Goal: Task Accomplishment & Management: Manage account settings

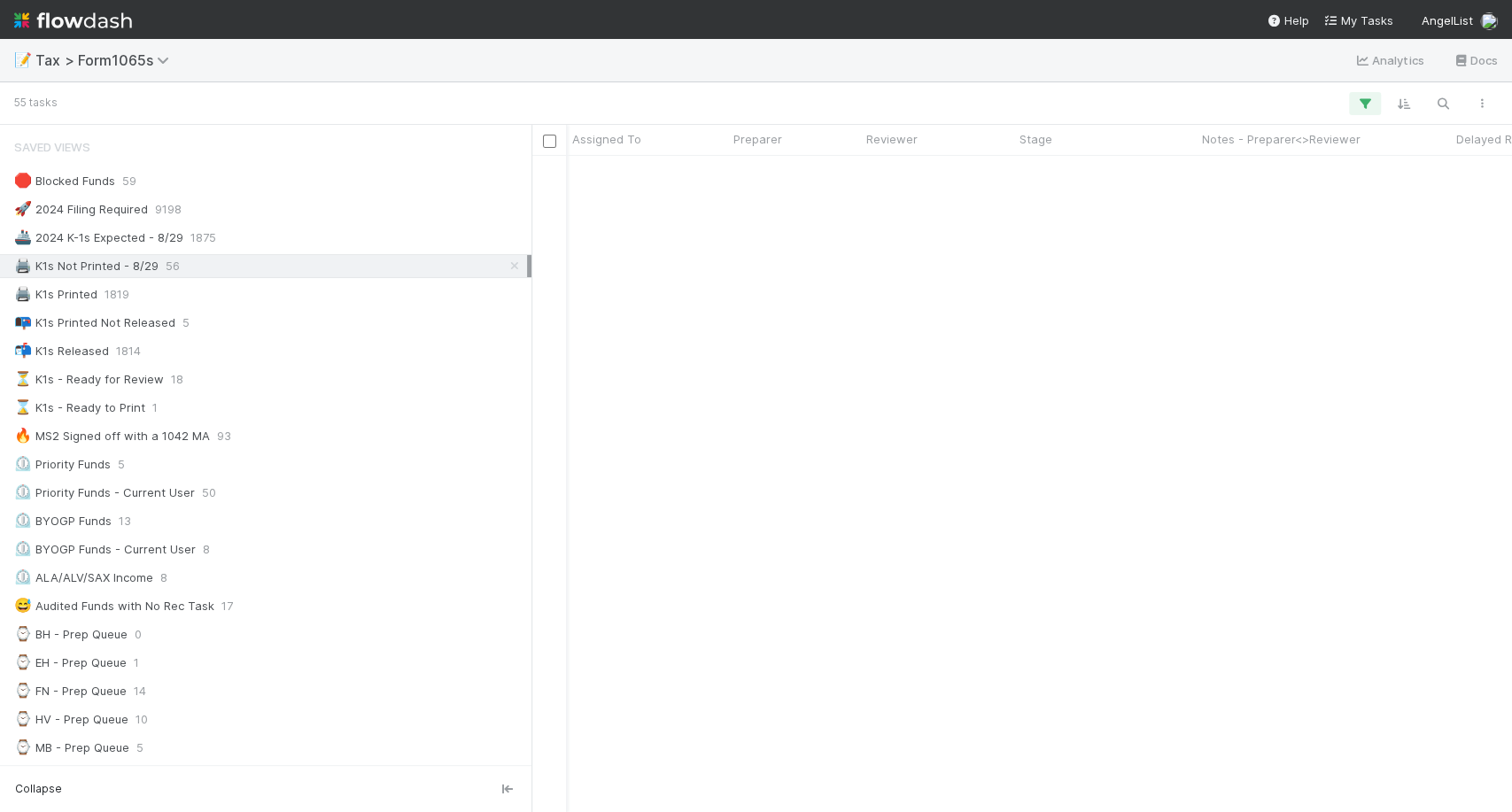
scroll to position [641, 965]
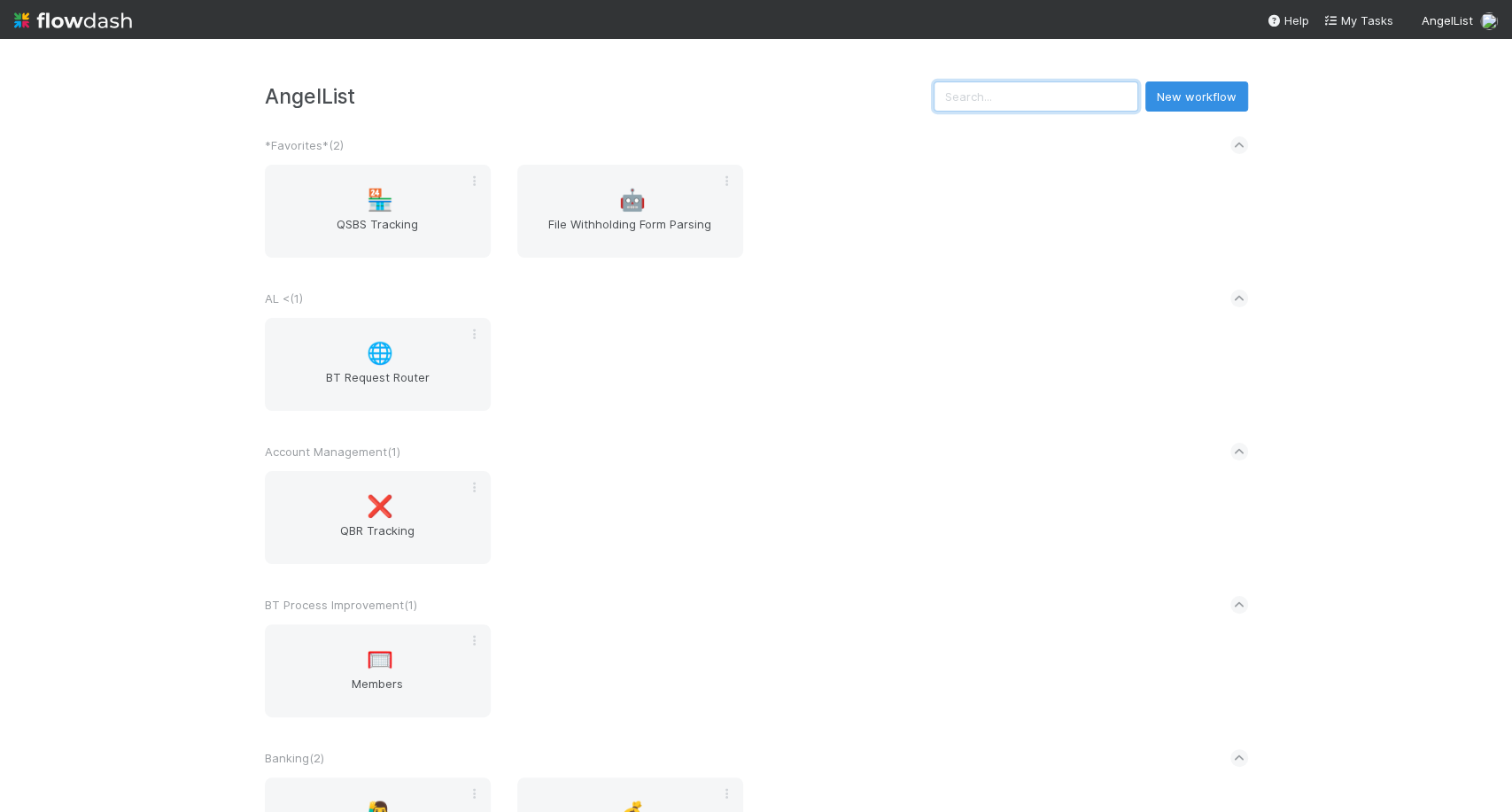
click at [1028, 105] on input "text" at bounding box center [1036, 96] width 204 height 30
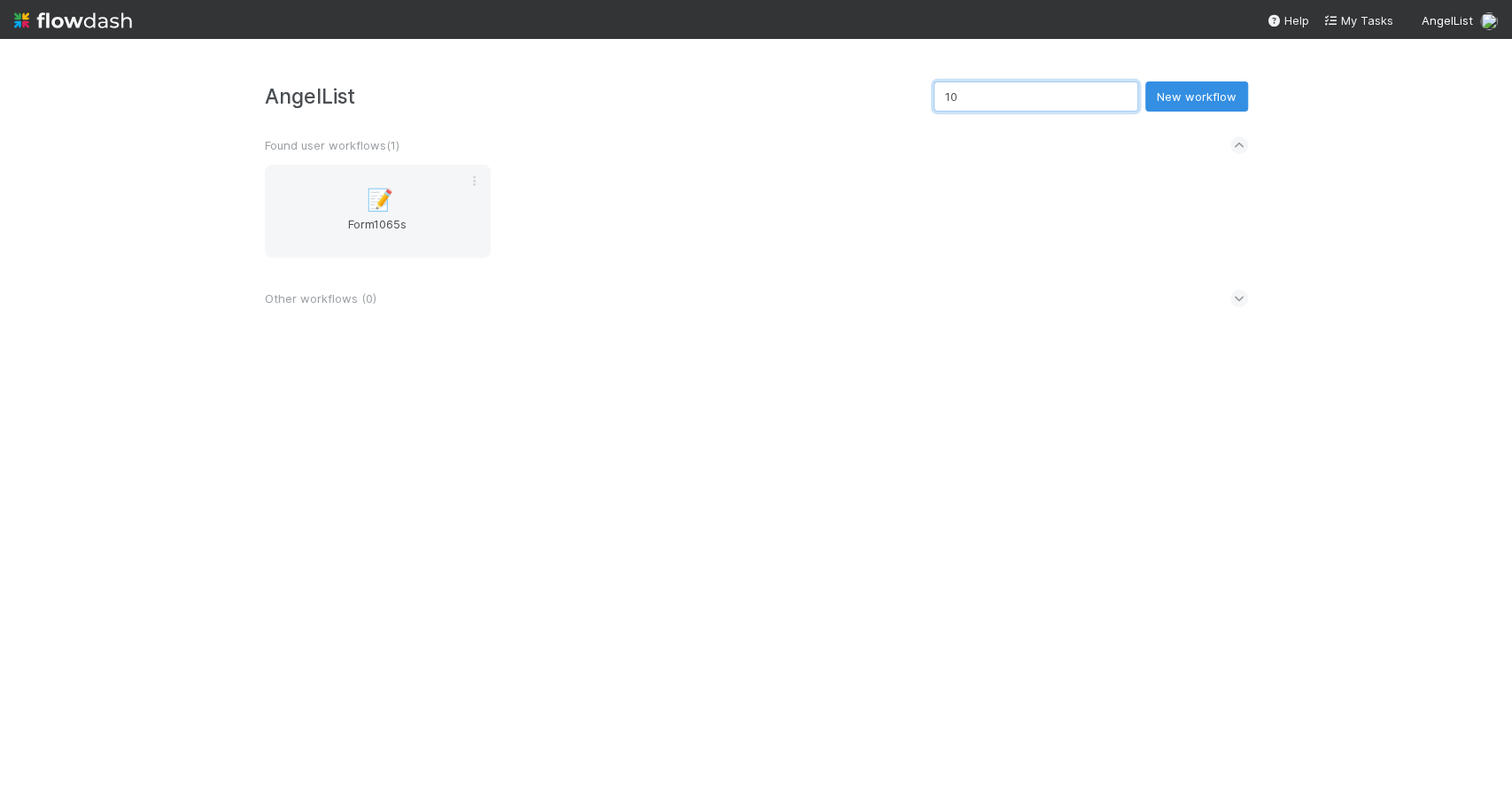
type input "1"
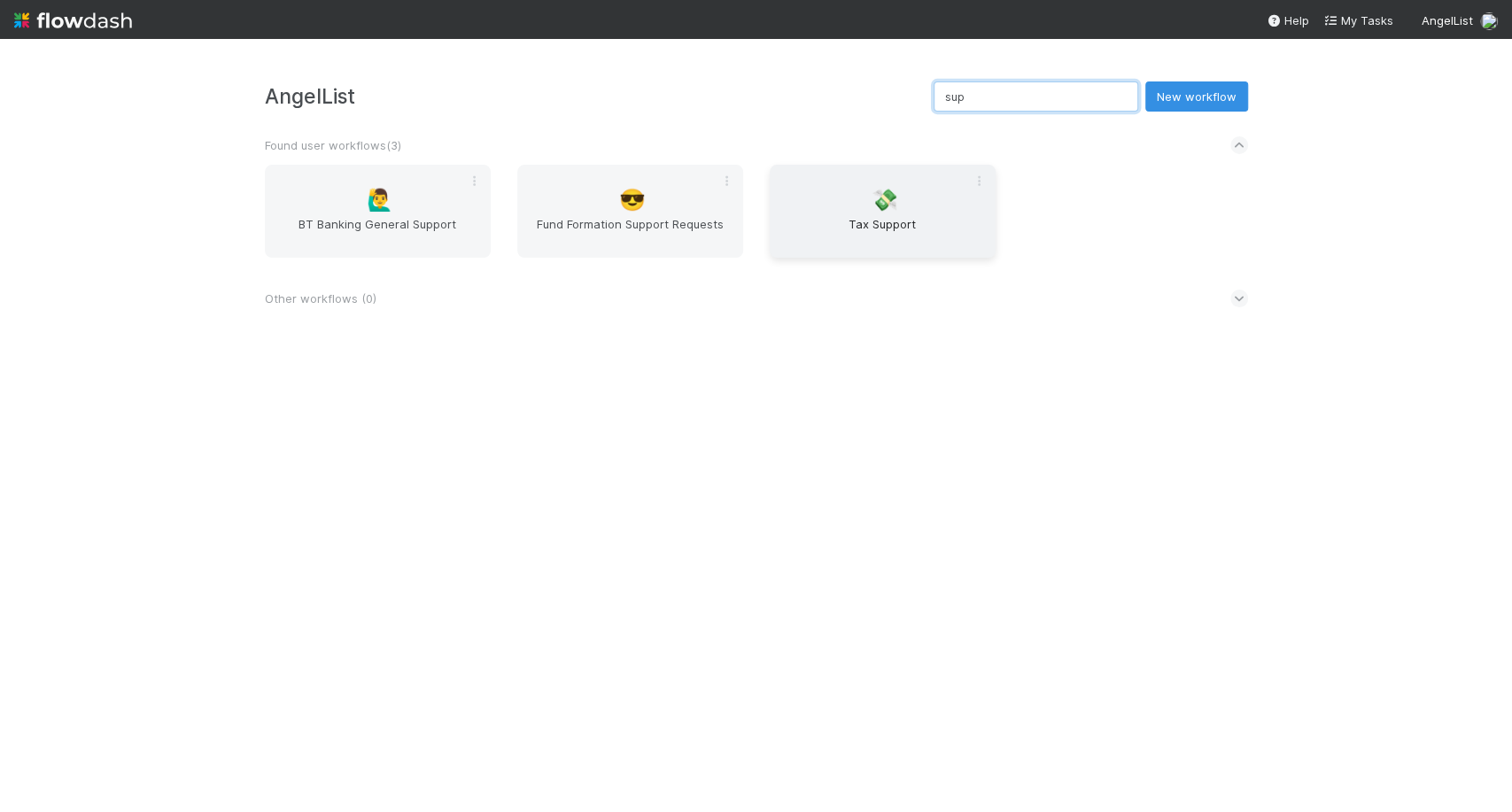
type input "sup"
click at [853, 197] on div "💸 Tax Support" at bounding box center [882, 211] width 226 height 93
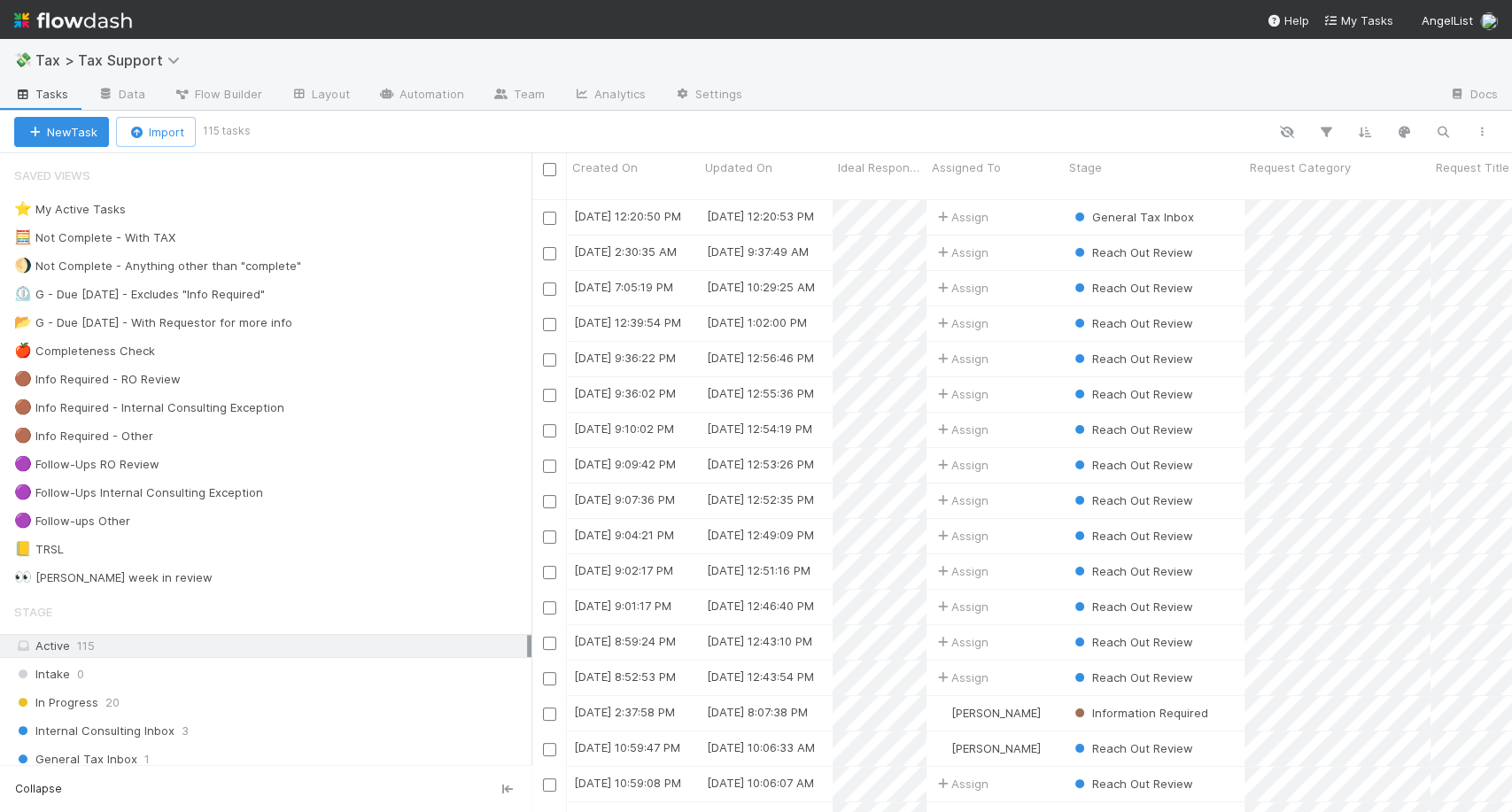
scroll to position [613, 965]
click at [316, 766] on div "Collapse" at bounding box center [266, 789] width 532 height 47
click at [316, 754] on div "General Tax Inbox 1" at bounding box center [273, 759] width 517 height 22
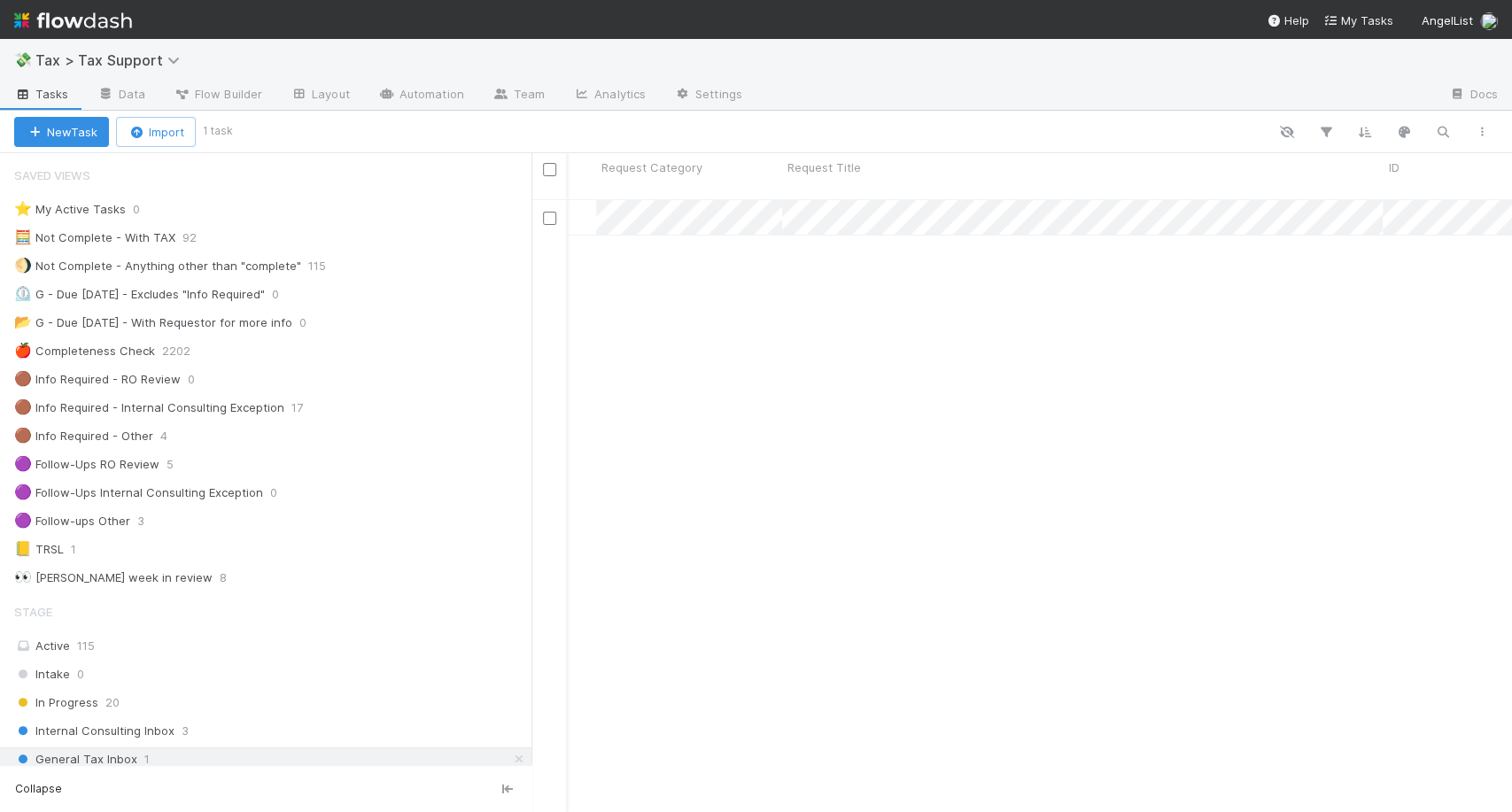
click at [50, 36] on link at bounding box center [73, 19] width 117 height 39
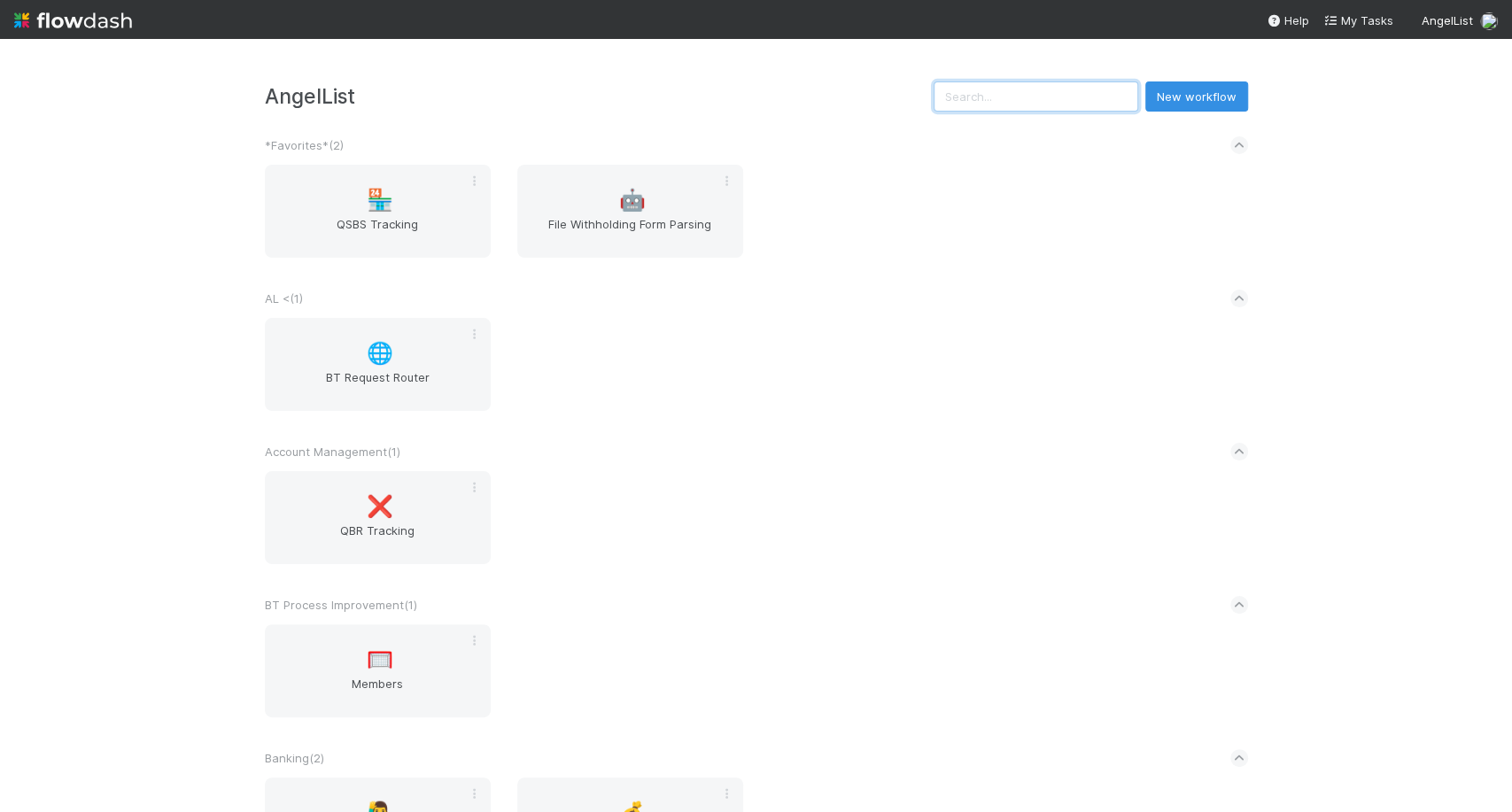
click at [1001, 105] on input "text" at bounding box center [1036, 96] width 204 height 30
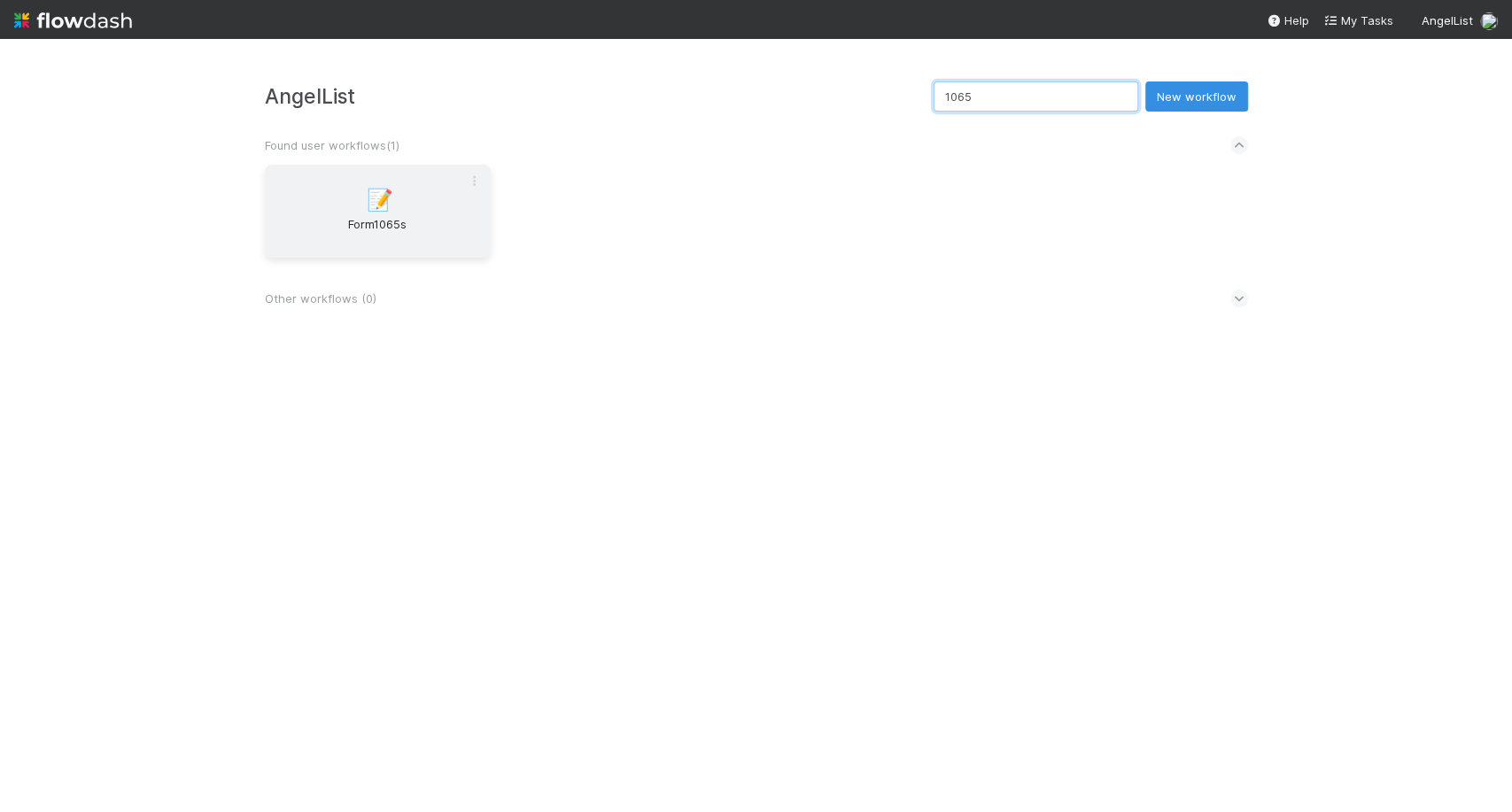
type input "1065"
click at [315, 204] on div "📝 Form1065s" at bounding box center [378, 211] width 226 height 93
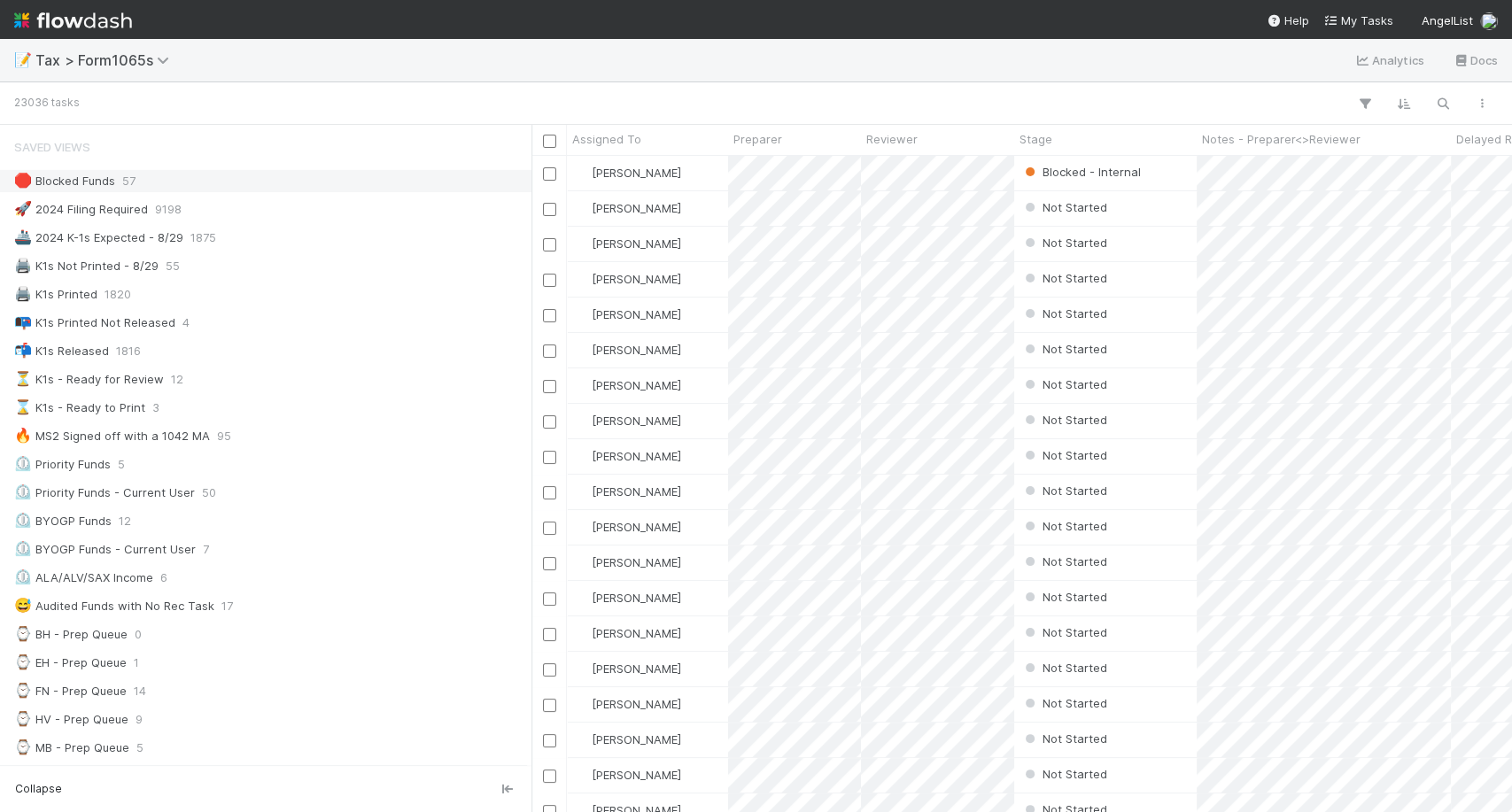
click at [103, 188] on div "🛑 Blocked Funds" at bounding box center [65, 181] width 101 height 22
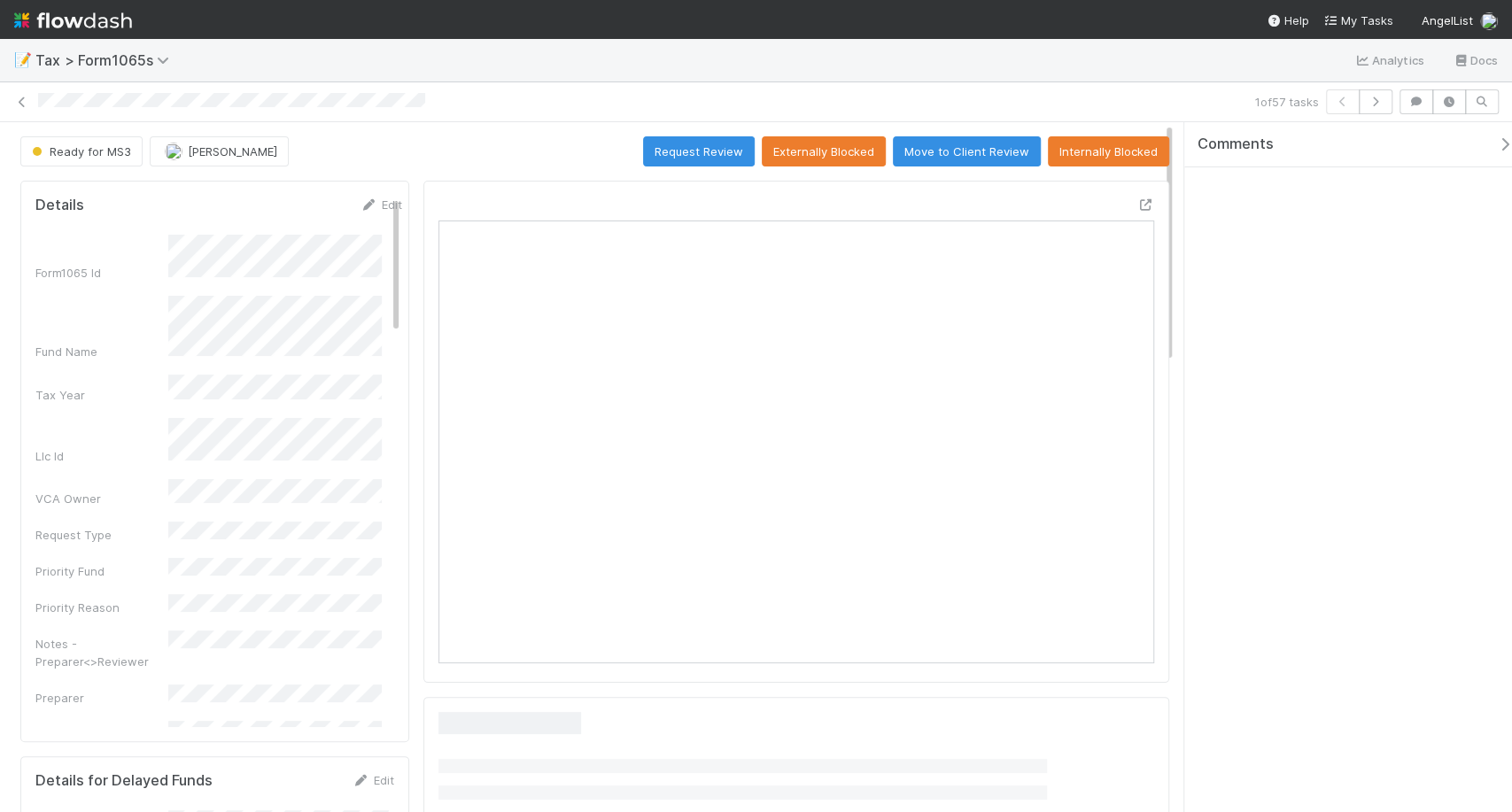
click at [1414, 83] on div "1 of 57 tasks" at bounding box center [756, 102] width 1512 height 39
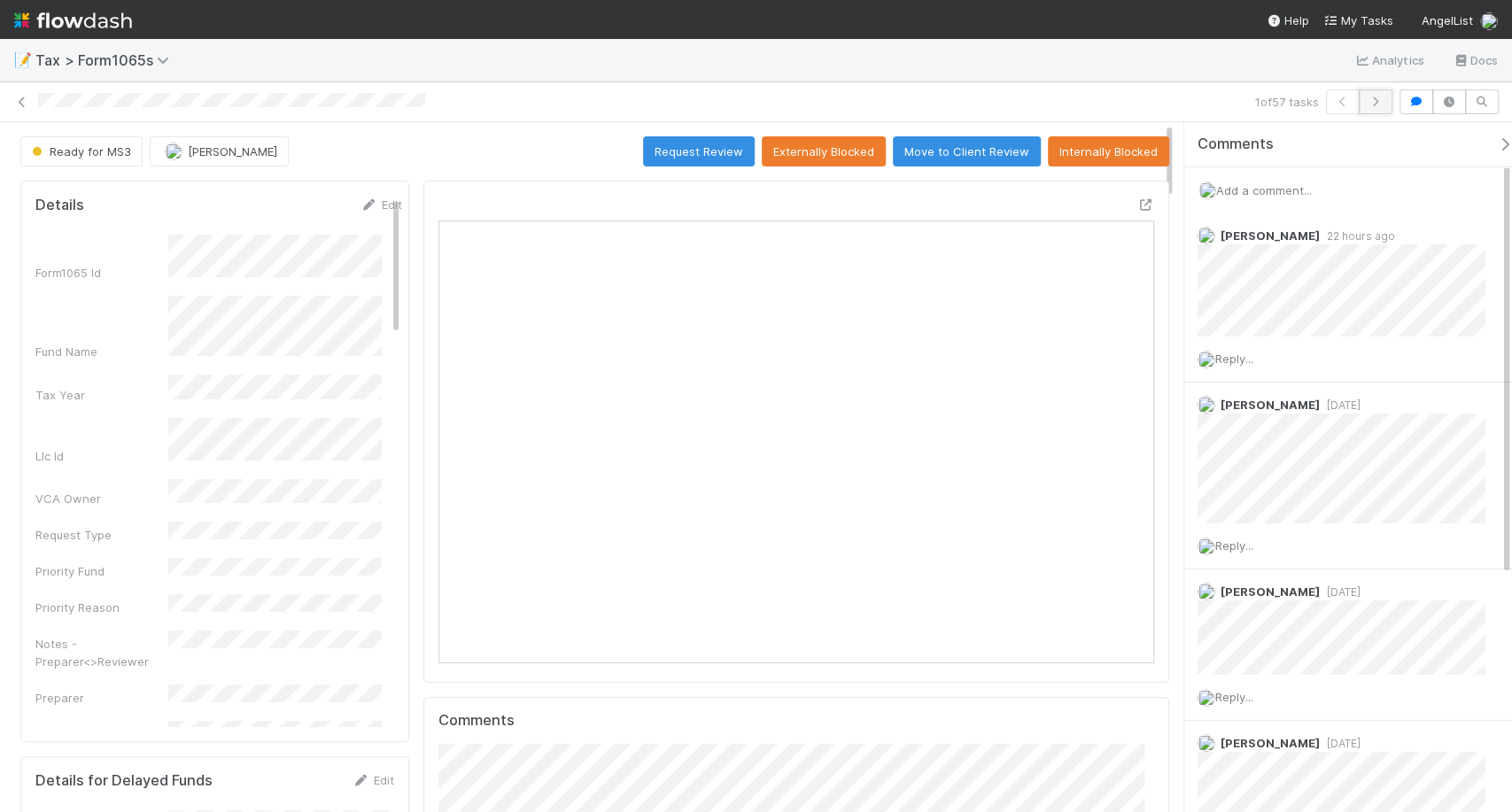
click at [1387, 94] on button "button" at bounding box center [1375, 102] width 34 height 25
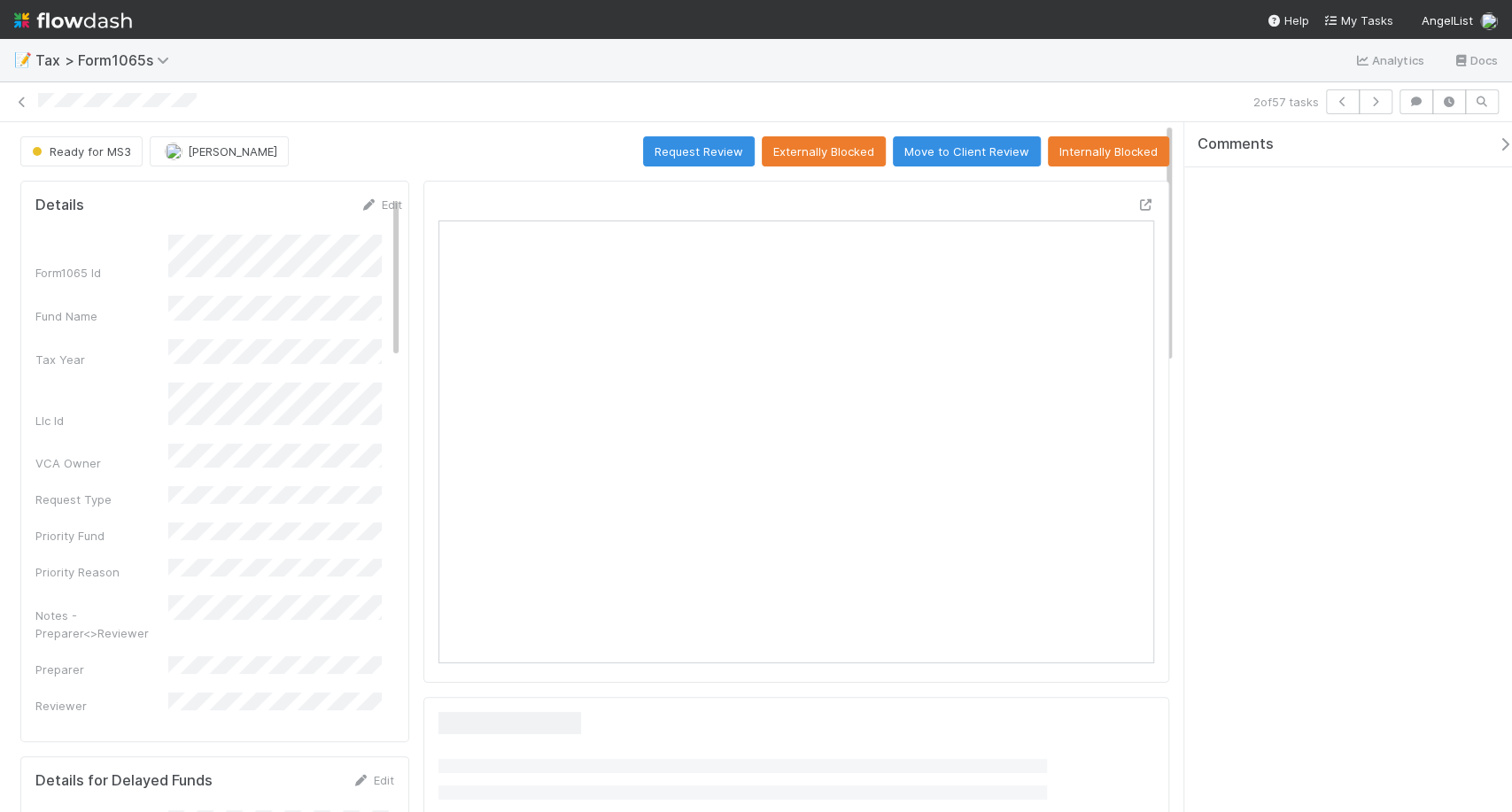
click at [1387, 96] on button "button" at bounding box center [1375, 102] width 34 height 25
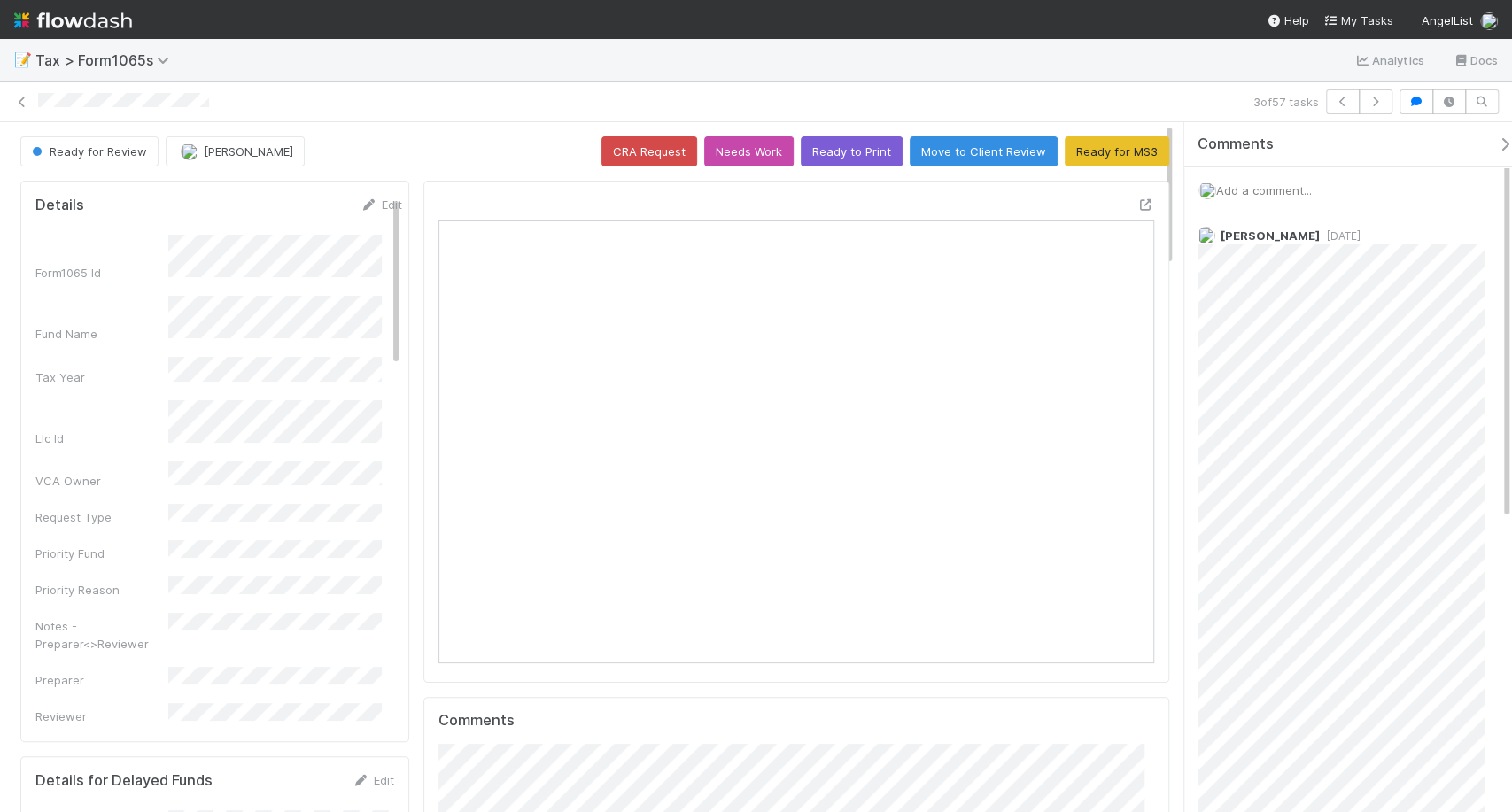
drag, startPoint x: 1351, startPoint y: 92, endPoint x: 1192, endPoint y: 39, distance: 167.6
click at [1192, 39] on nav "Help My Tasks AngelList" at bounding box center [756, 19] width 1512 height 39
click at [1337, 108] on button "button" at bounding box center [1343, 102] width 34 height 25
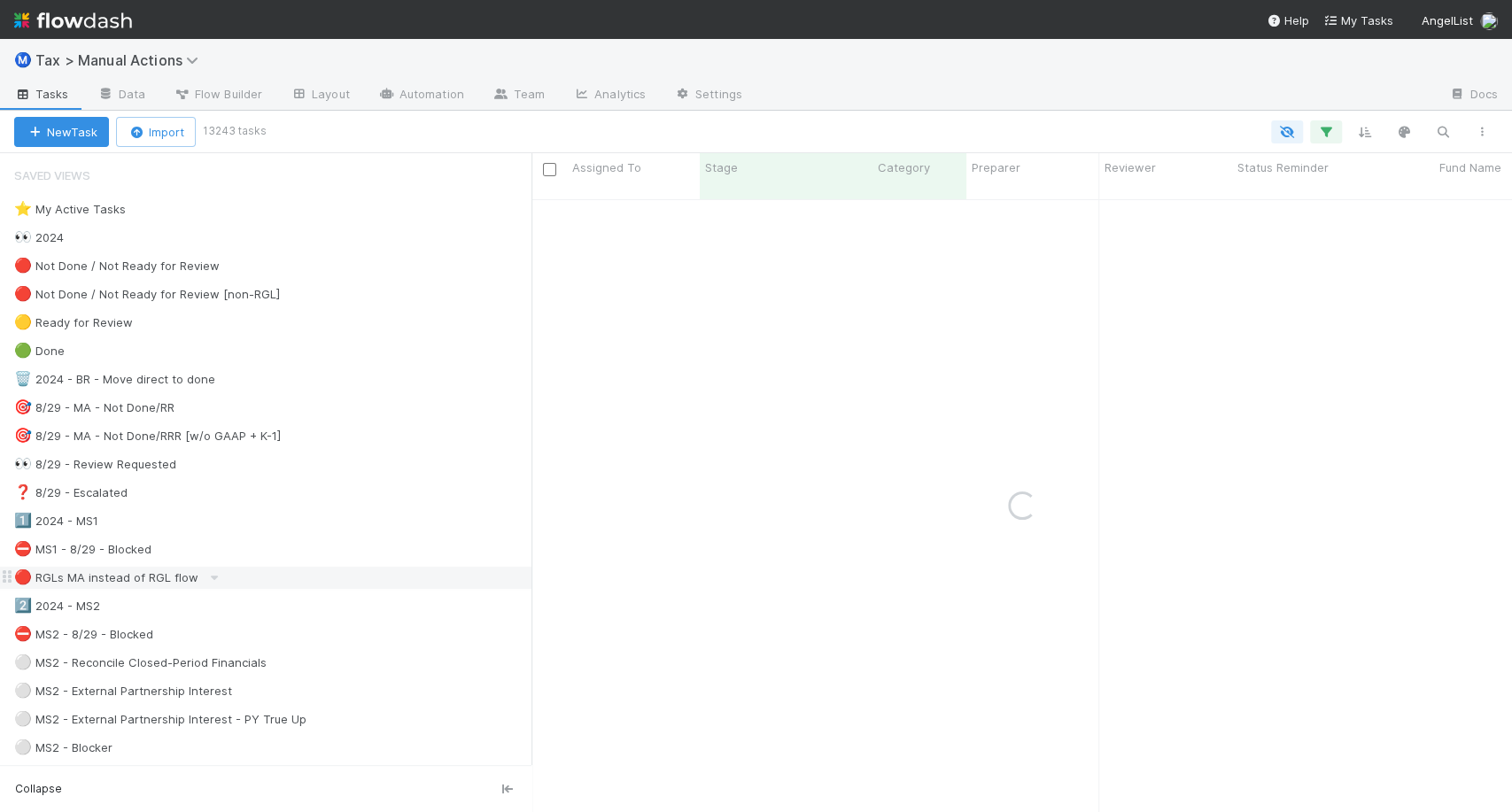
click at [120, 567] on div "🔴 RGLs MA instead of RGL flow" at bounding box center [106, 578] width 184 height 22
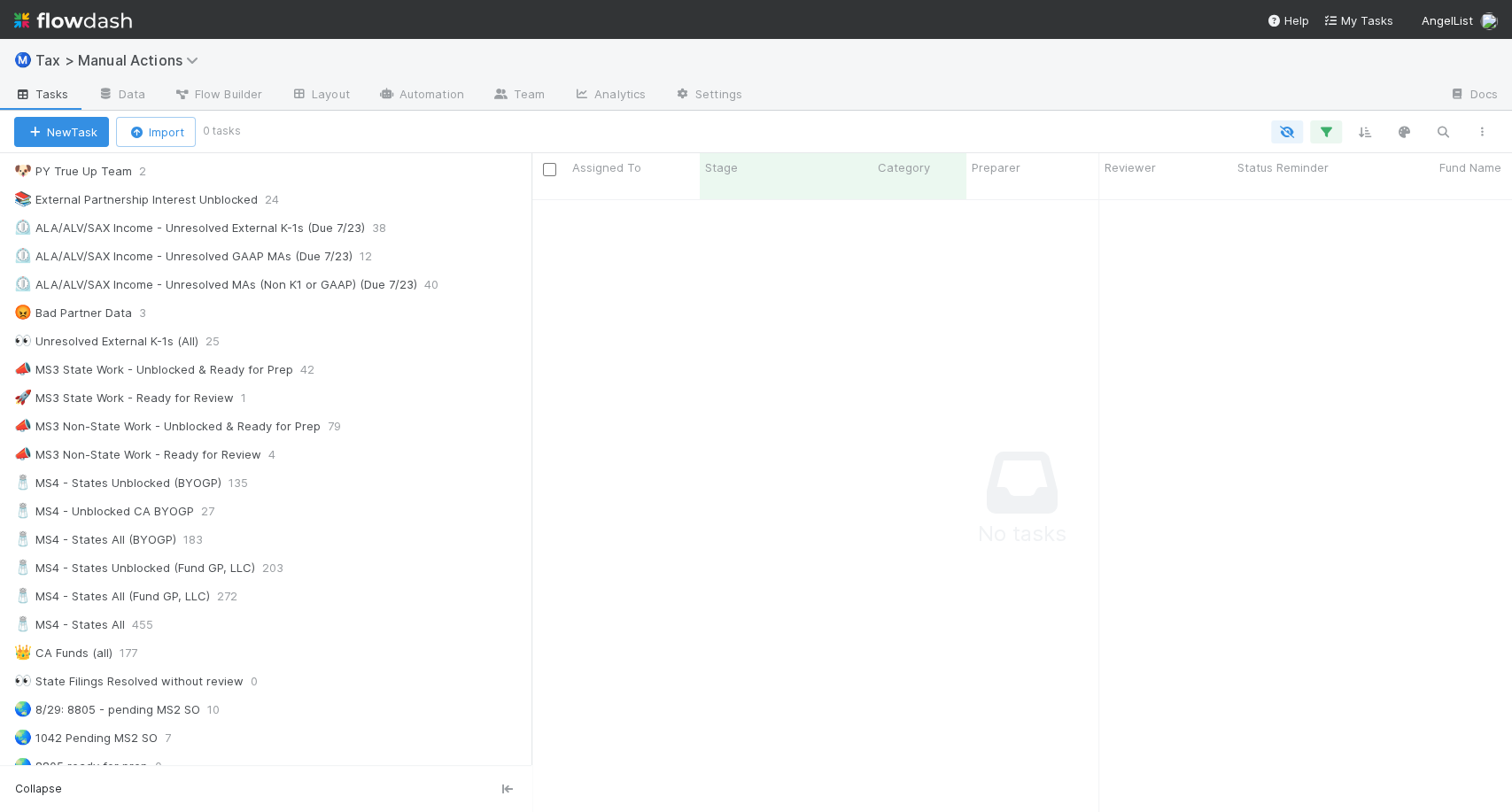
scroll to position [945, 0]
click at [144, 648] on icon at bounding box center [146, 654] width 17 height 12
click at [98, 651] on div "View Settings Default for everyone Rename this view Delete this view" at bounding box center [756, 406] width 1512 height 812
click at [98, 651] on div "👑 CA Funds (all)" at bounding box center [64, 654] width 98 height 22
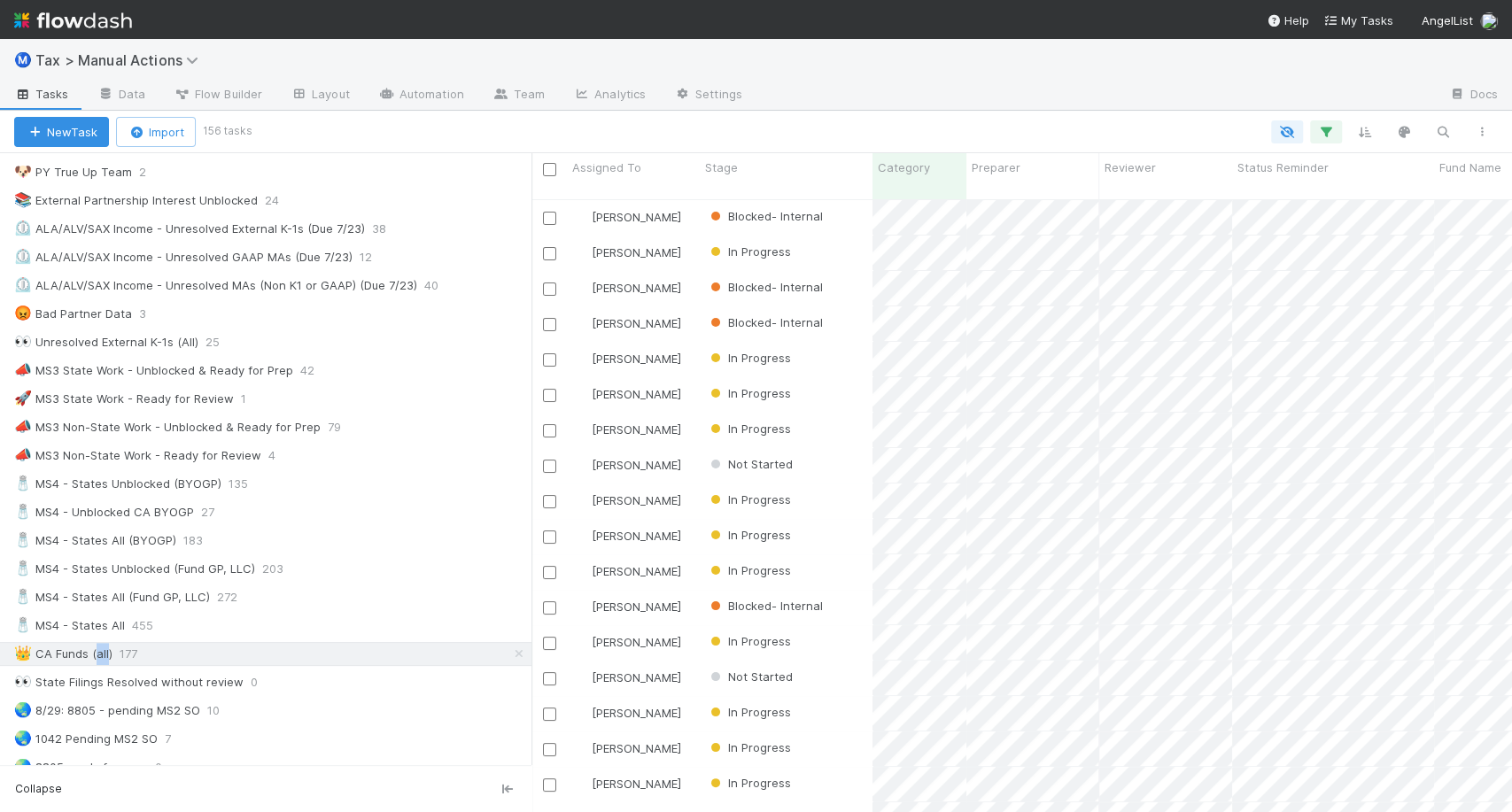
scroll to position [613, 965]
click at [232, 507] on div "🧂 MS4 - Unblocked CA BYOGP 27" at bounding box center [273, 512] width 517 height 22
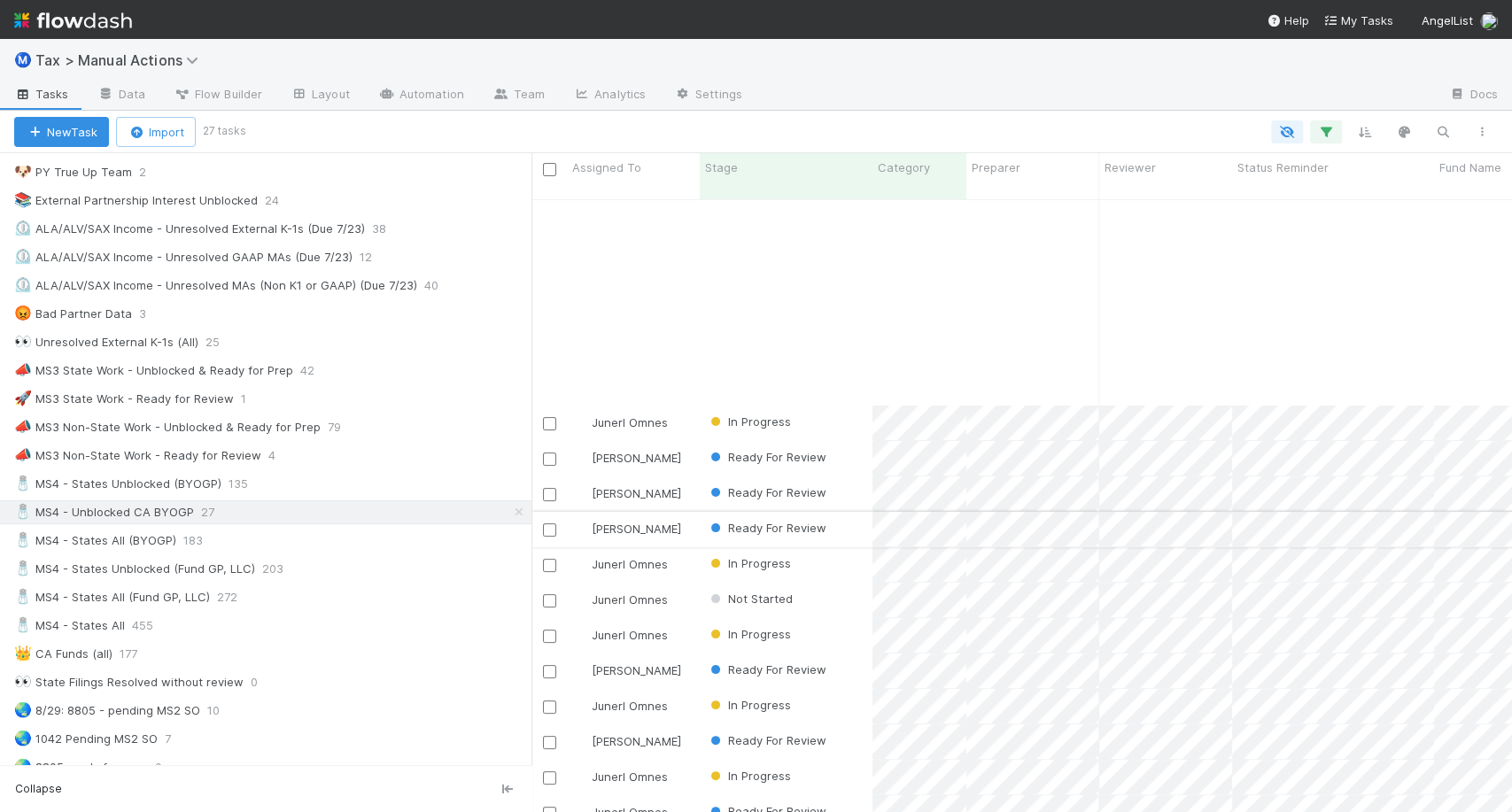
scroll to position [344, 0]
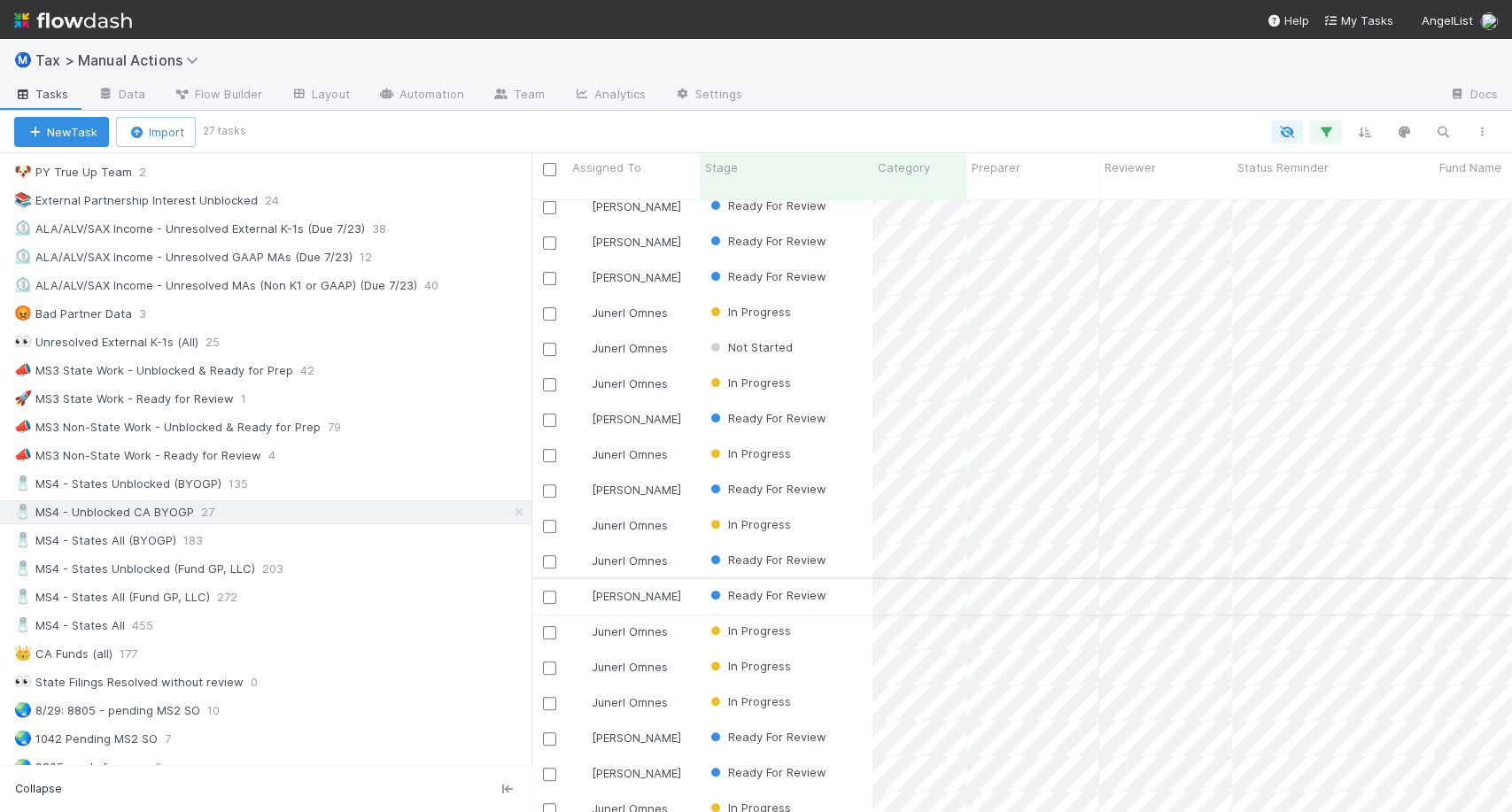
click at [848, 580] on div "Ready For Review" at bounding box center [786, 597] width 172 height 35
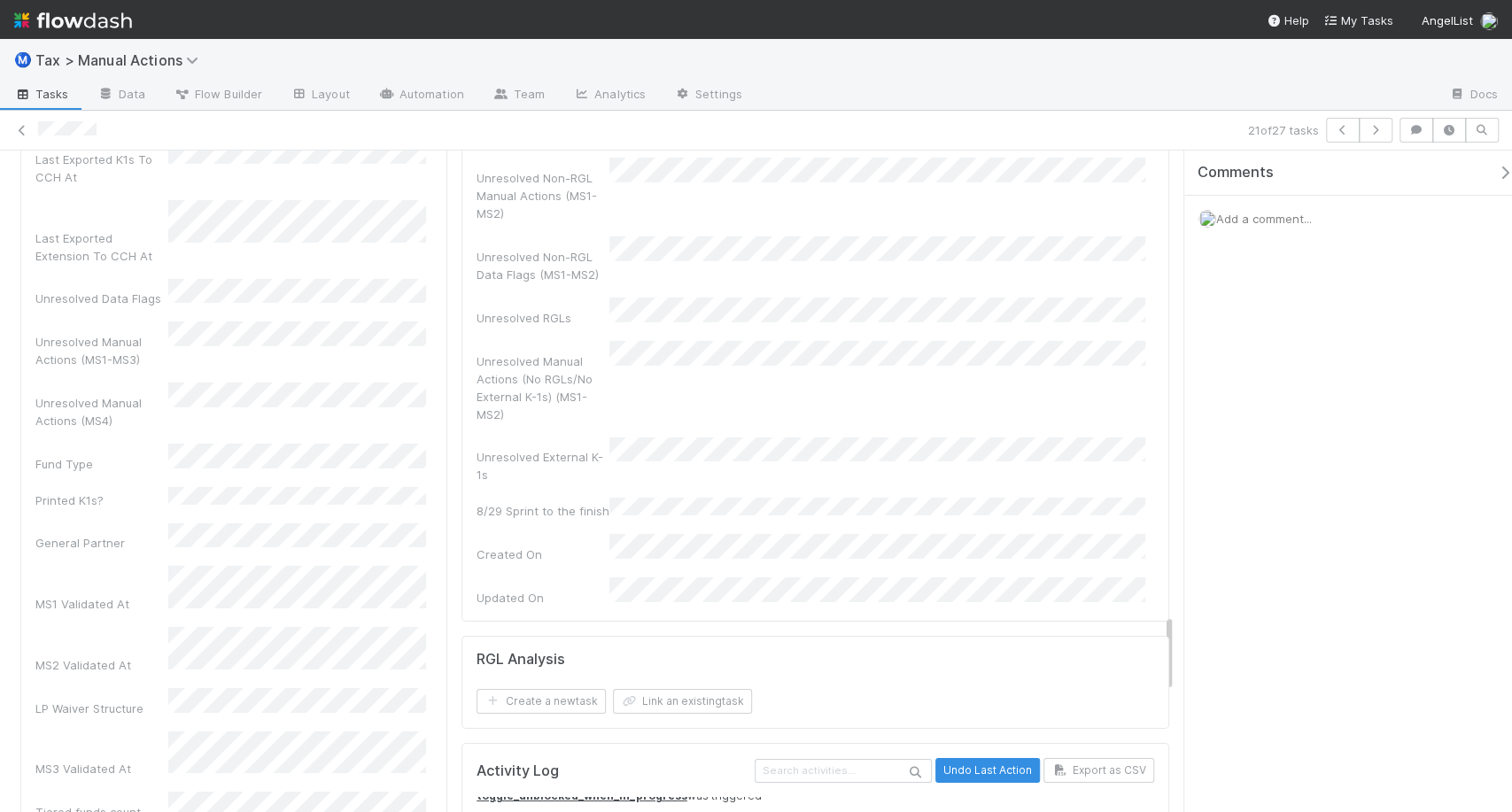
scroll to position [567, 0]
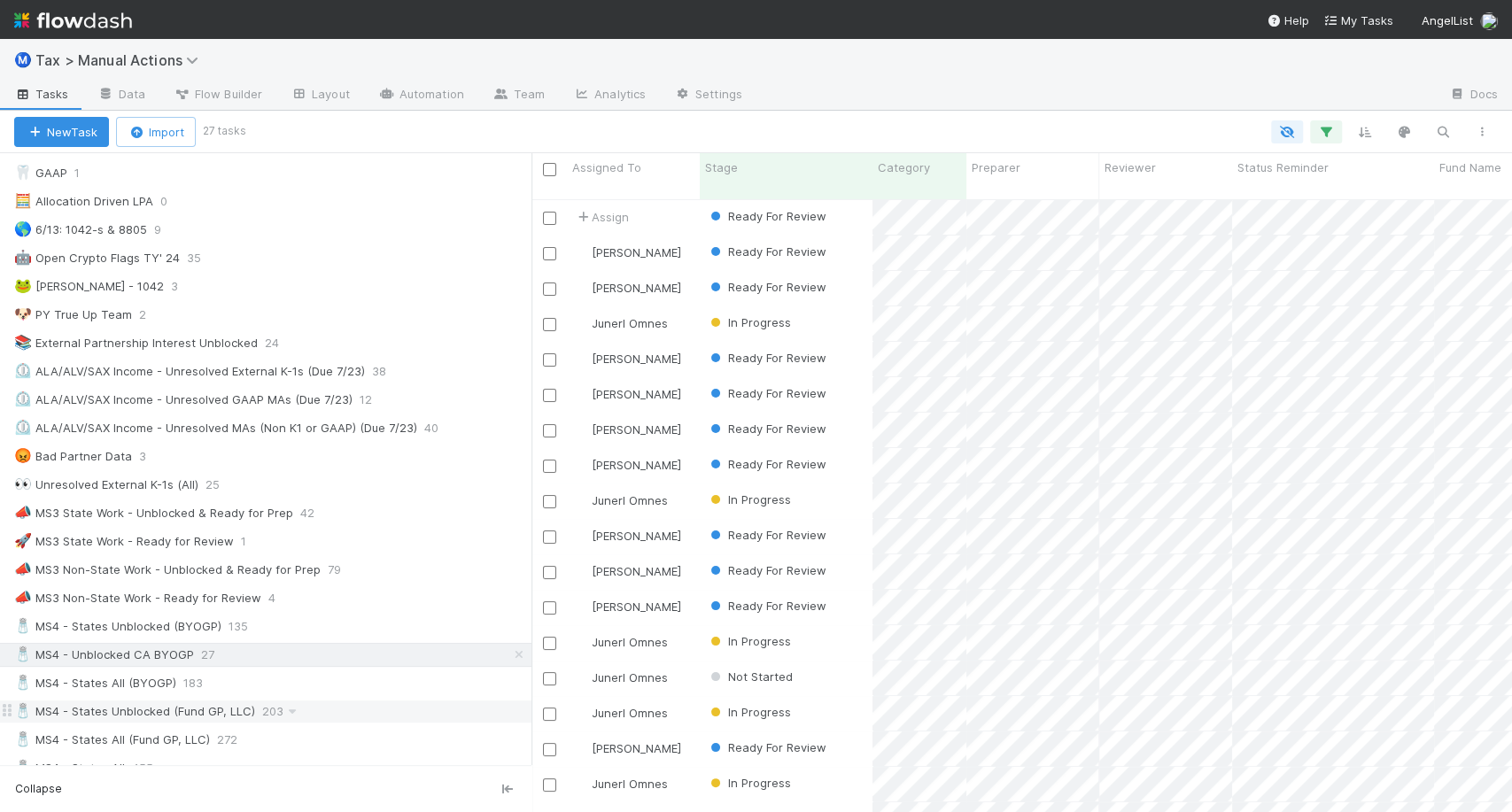
scroll to position [829, 0]
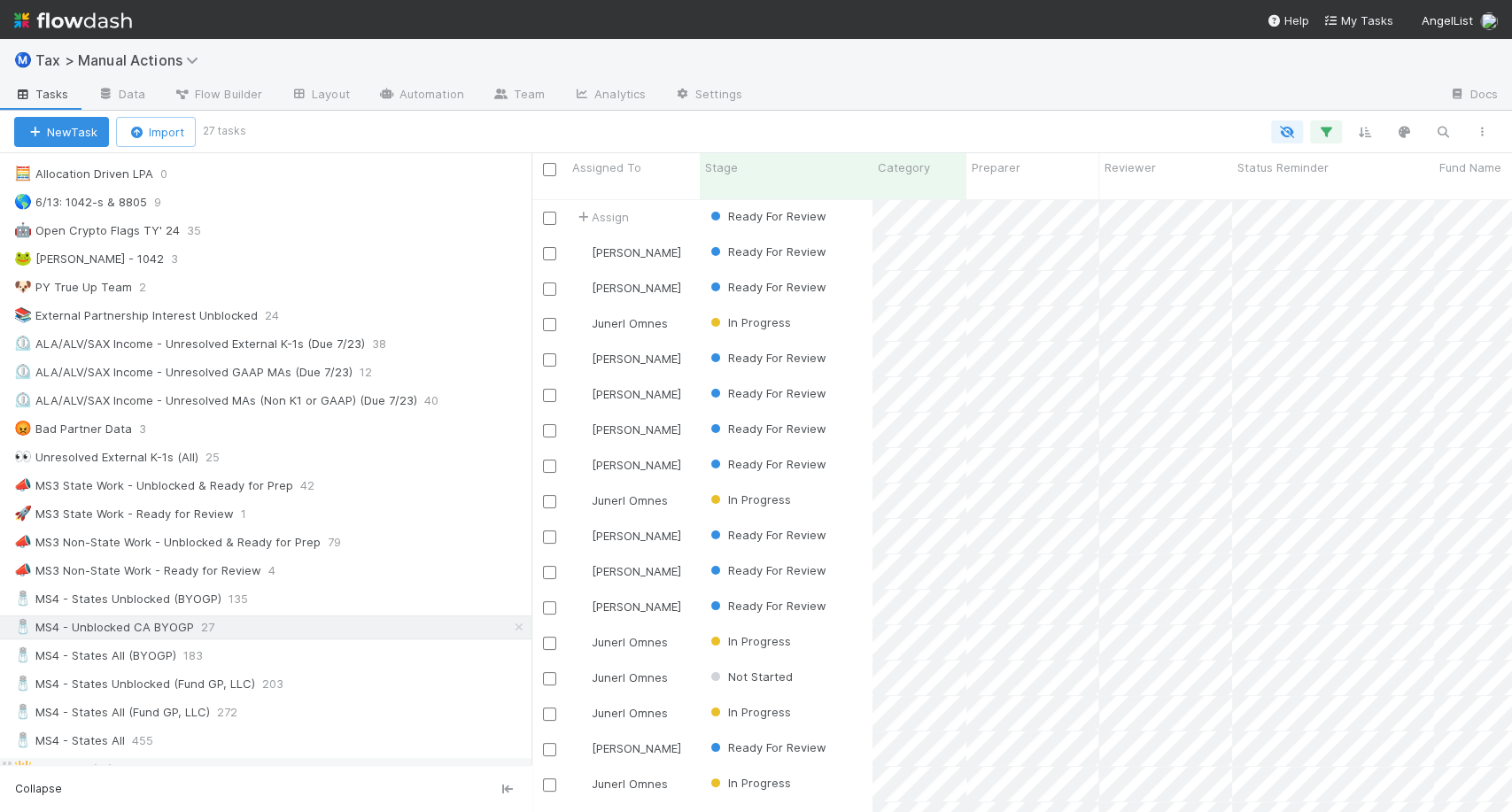
click at [189, 758] on div "👑 CA Funds (all) 177" at bounding box center [273, 769] width 517 height 22
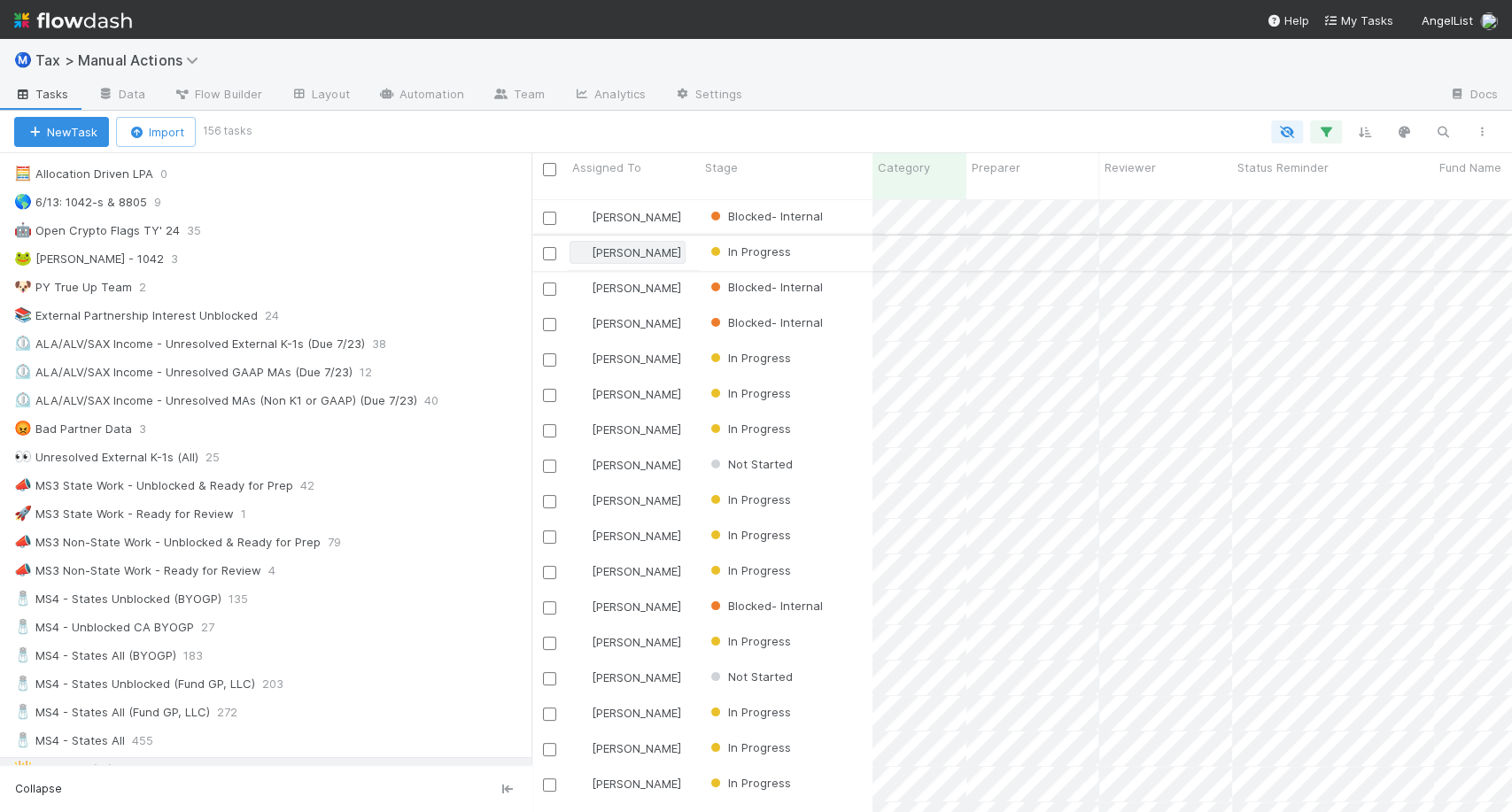
scroll to position [613, 965]
click at [550, 171] on input "checkbox" at bounding box center [550, 170] width 13 height 13
checkbox input "true"
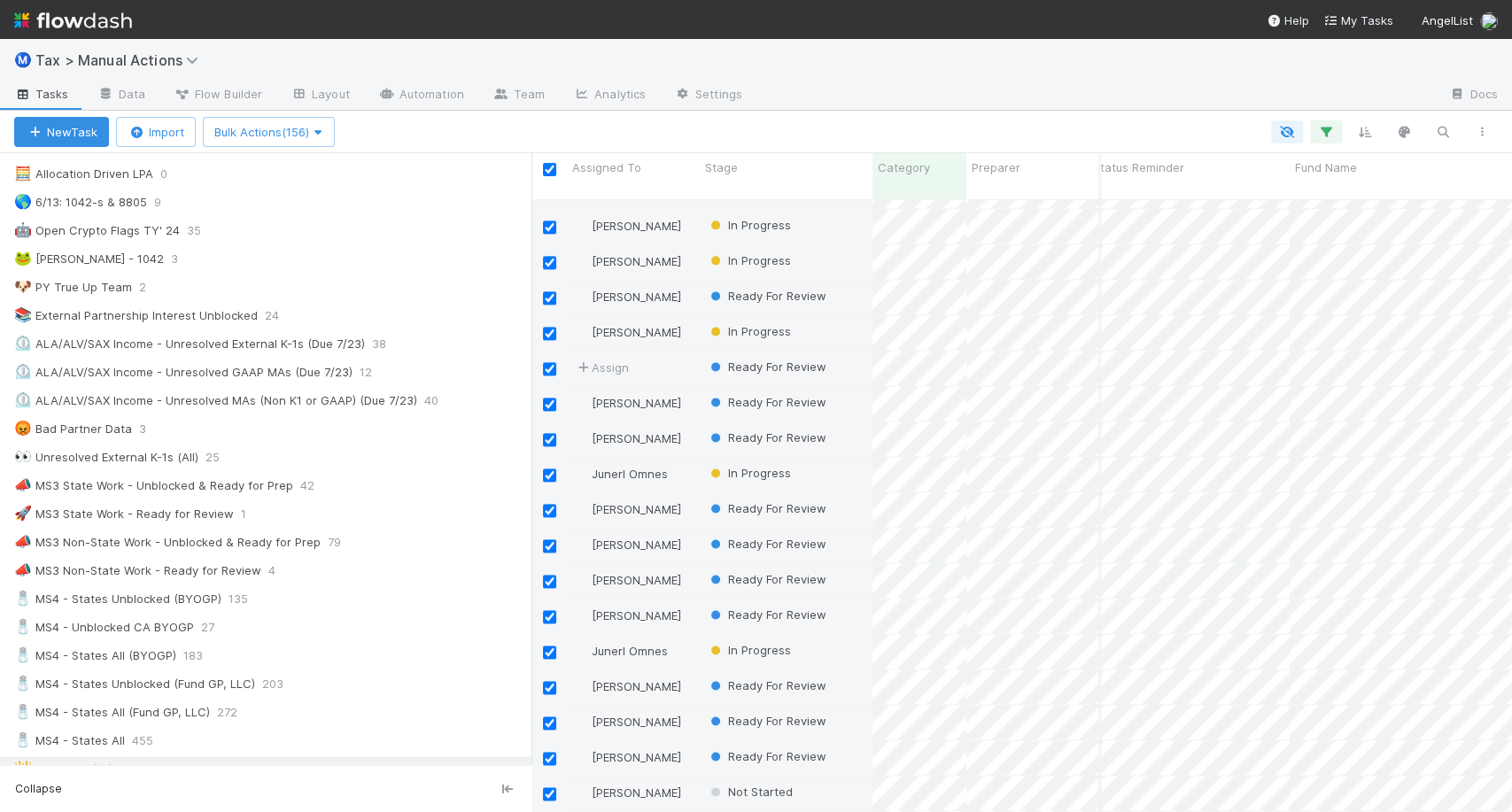
scroll to position [1632, 144]
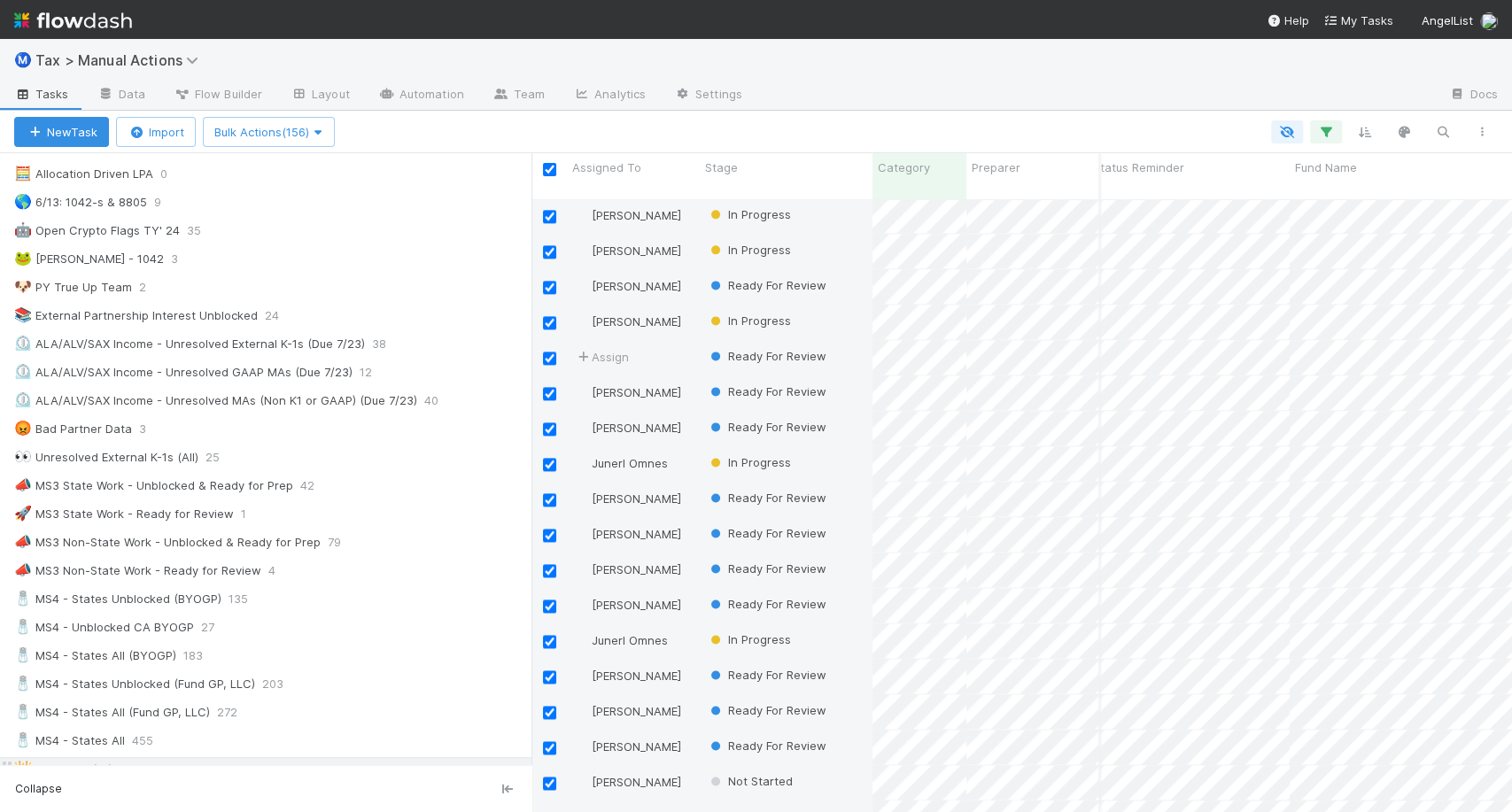
click at [510, 764] on icon at bounding box center [519, 770] width 17 height 12
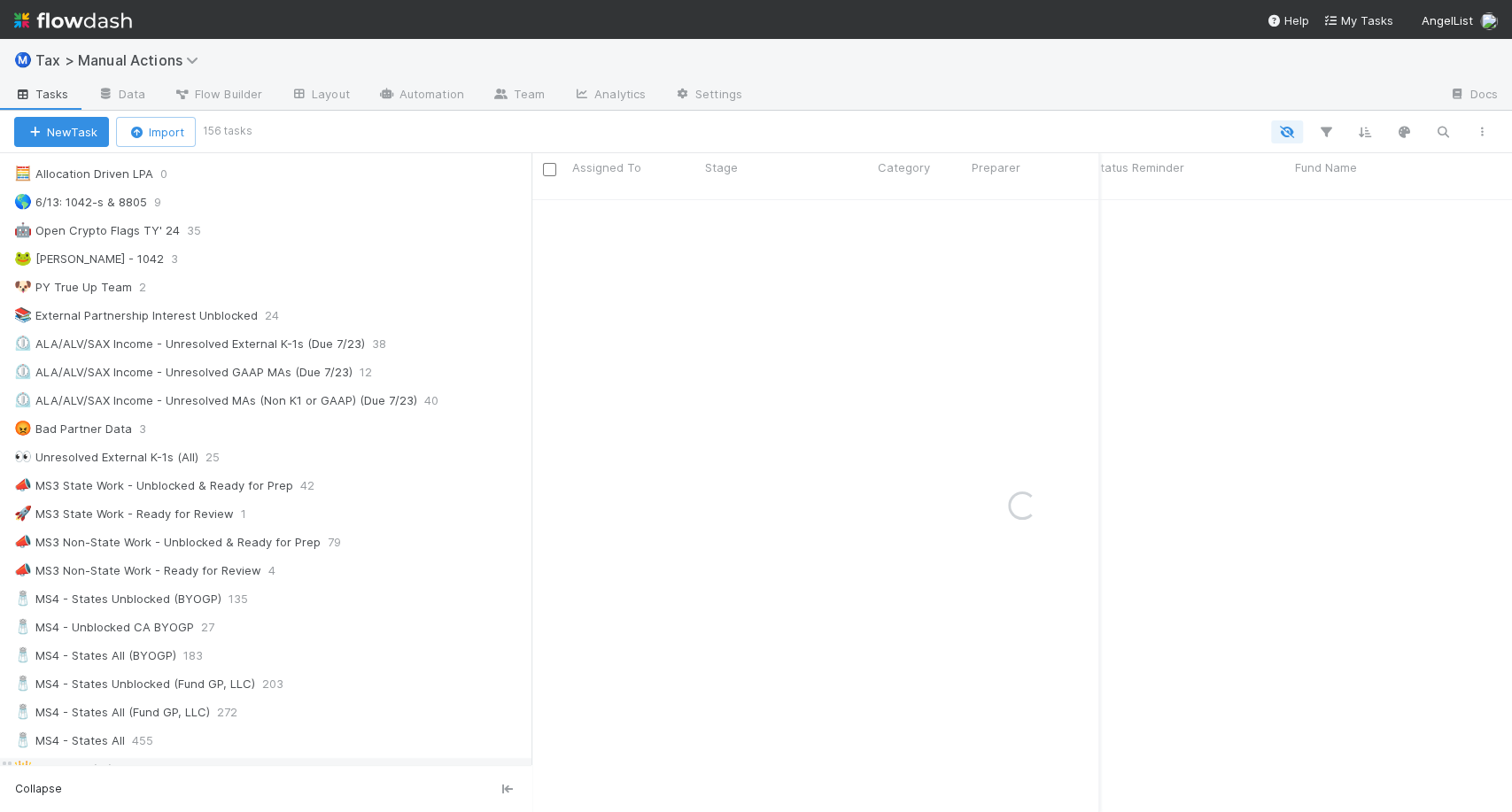
scroll to position [969, 0]
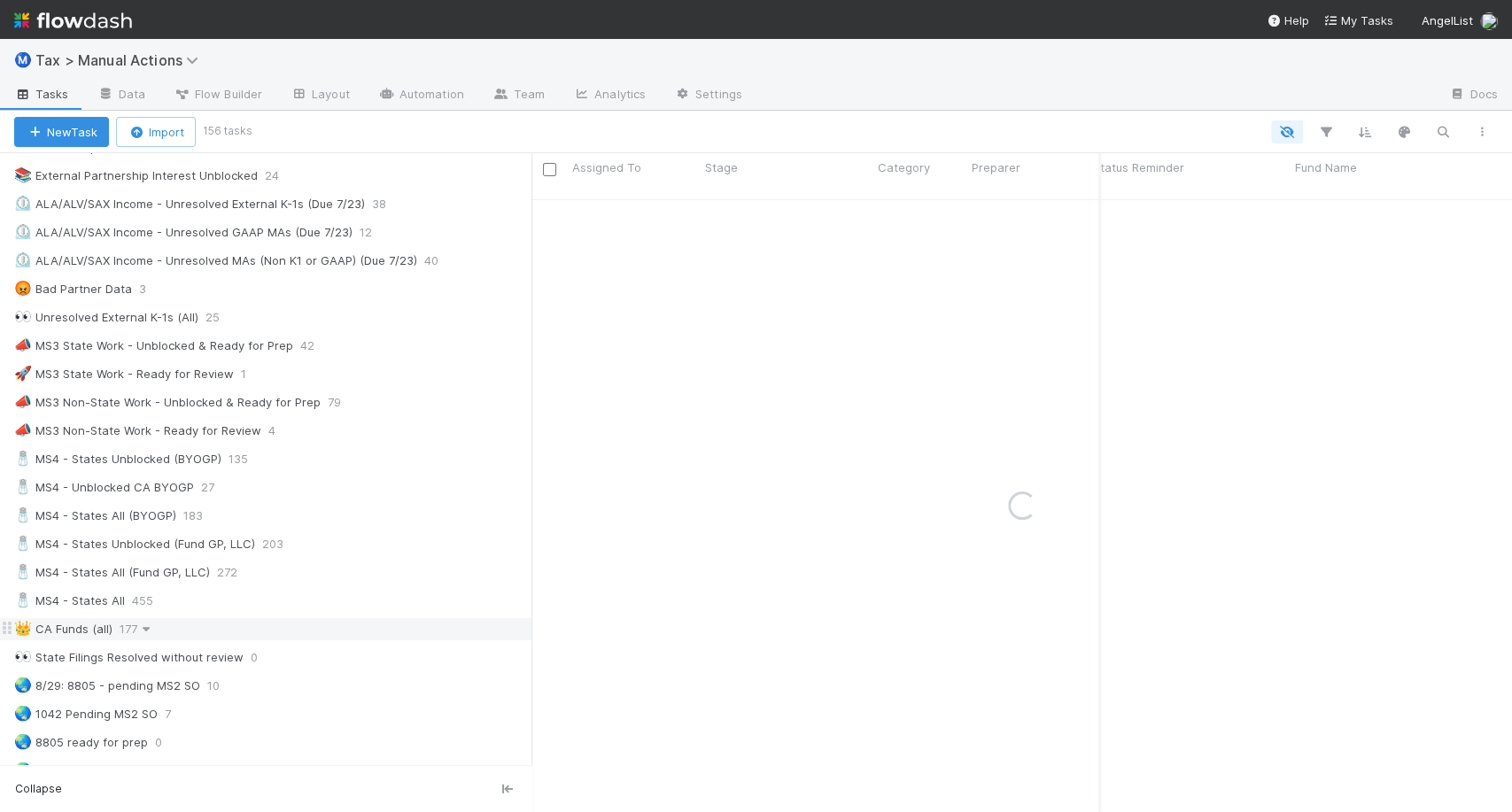
click at [143, 624] on icon at bounding box center [146, 630] width 17 height 12
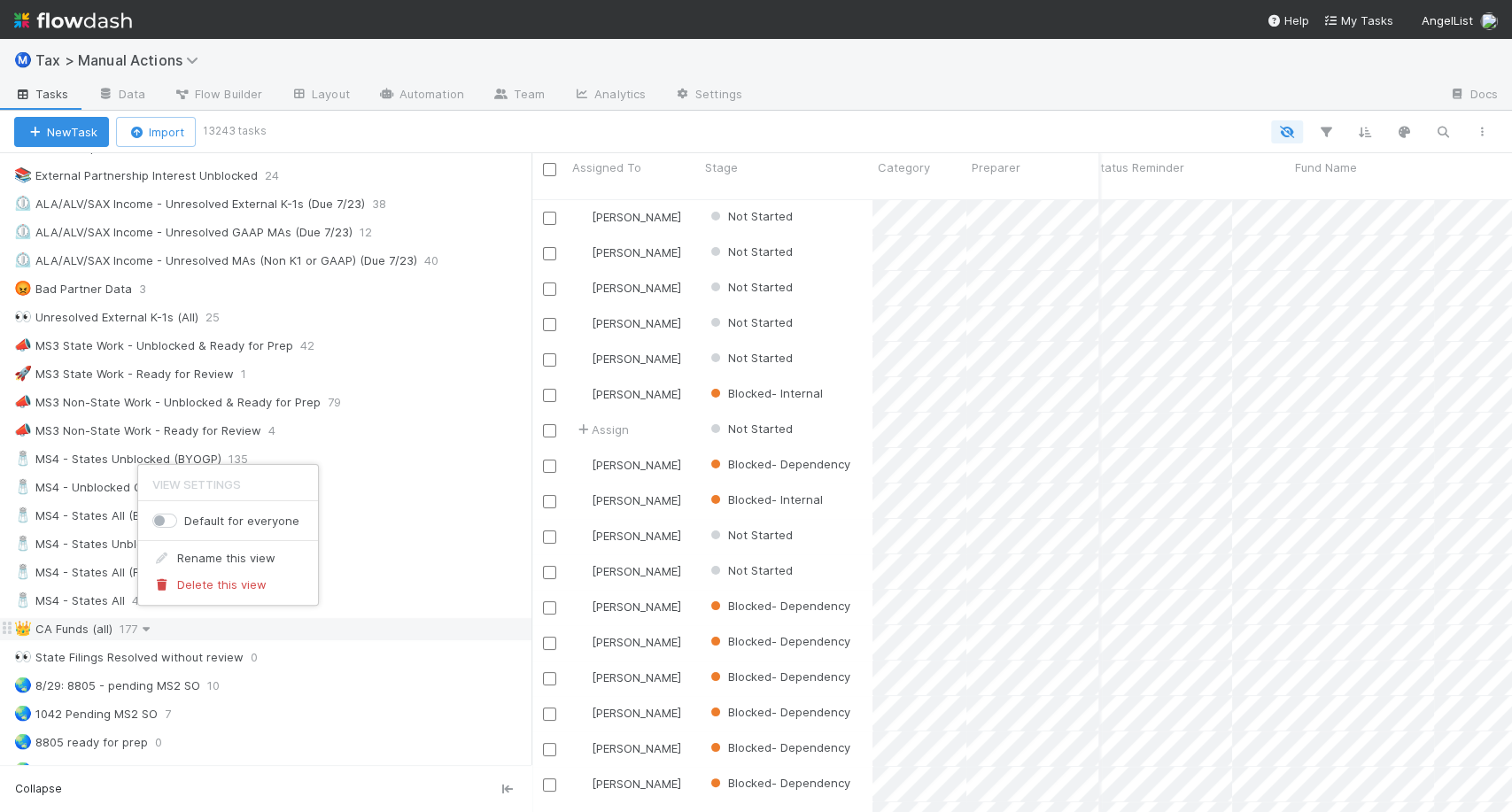
click at [143, 619] on div "View Settings Default for everyone Rename this view Delete this view" at bounding box center [756, 406] width 1512 height 812
click at [143, 624] on icon at bounding box center [146, 630] width 17 height 12
click at [175, 583] on div "Delete this view" at bounding box center [227, 585] width 180 height 27
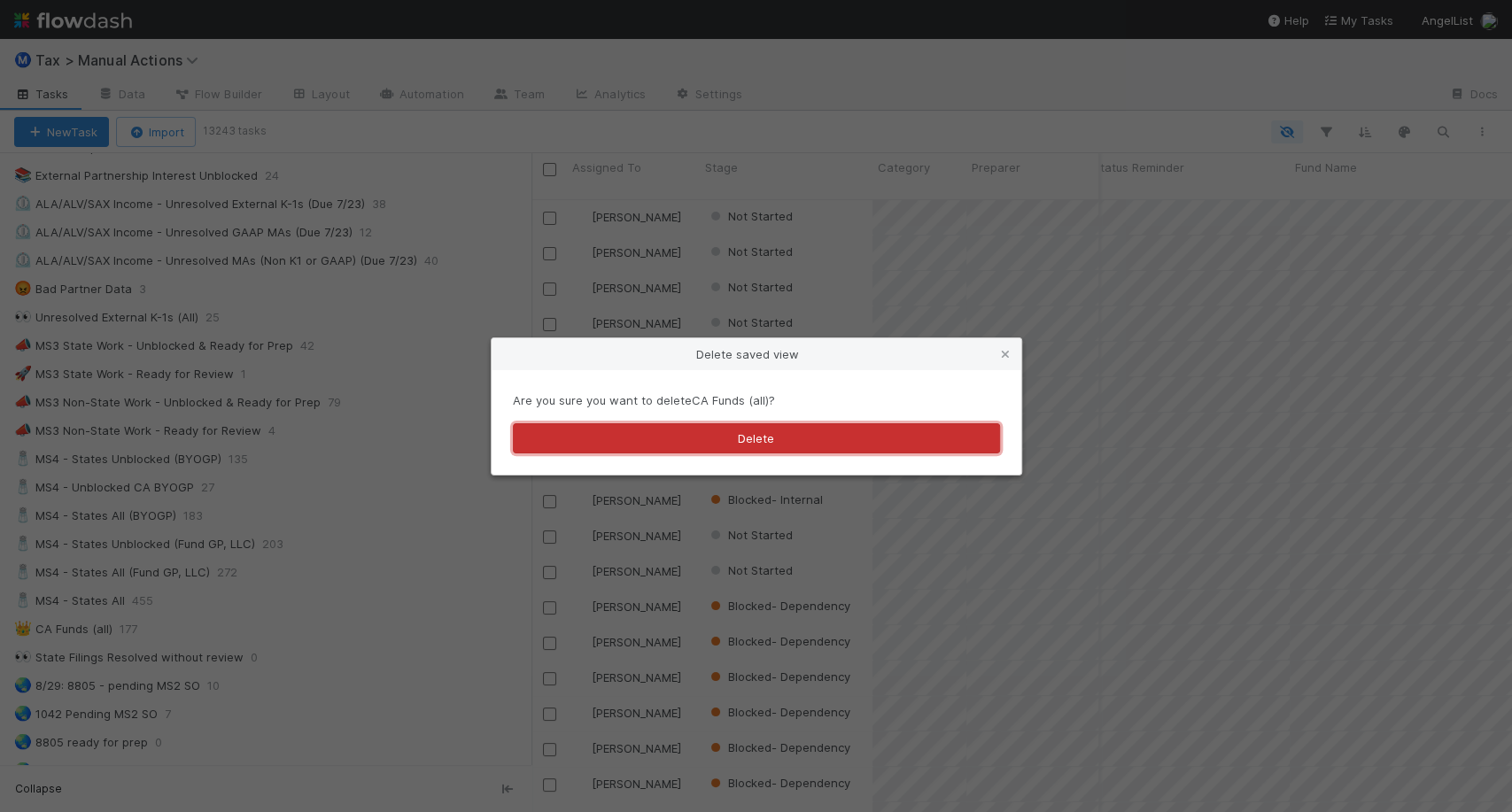
click at [580, 438] on button "Delete" at bounding box center [757, 438] width 487 height 30
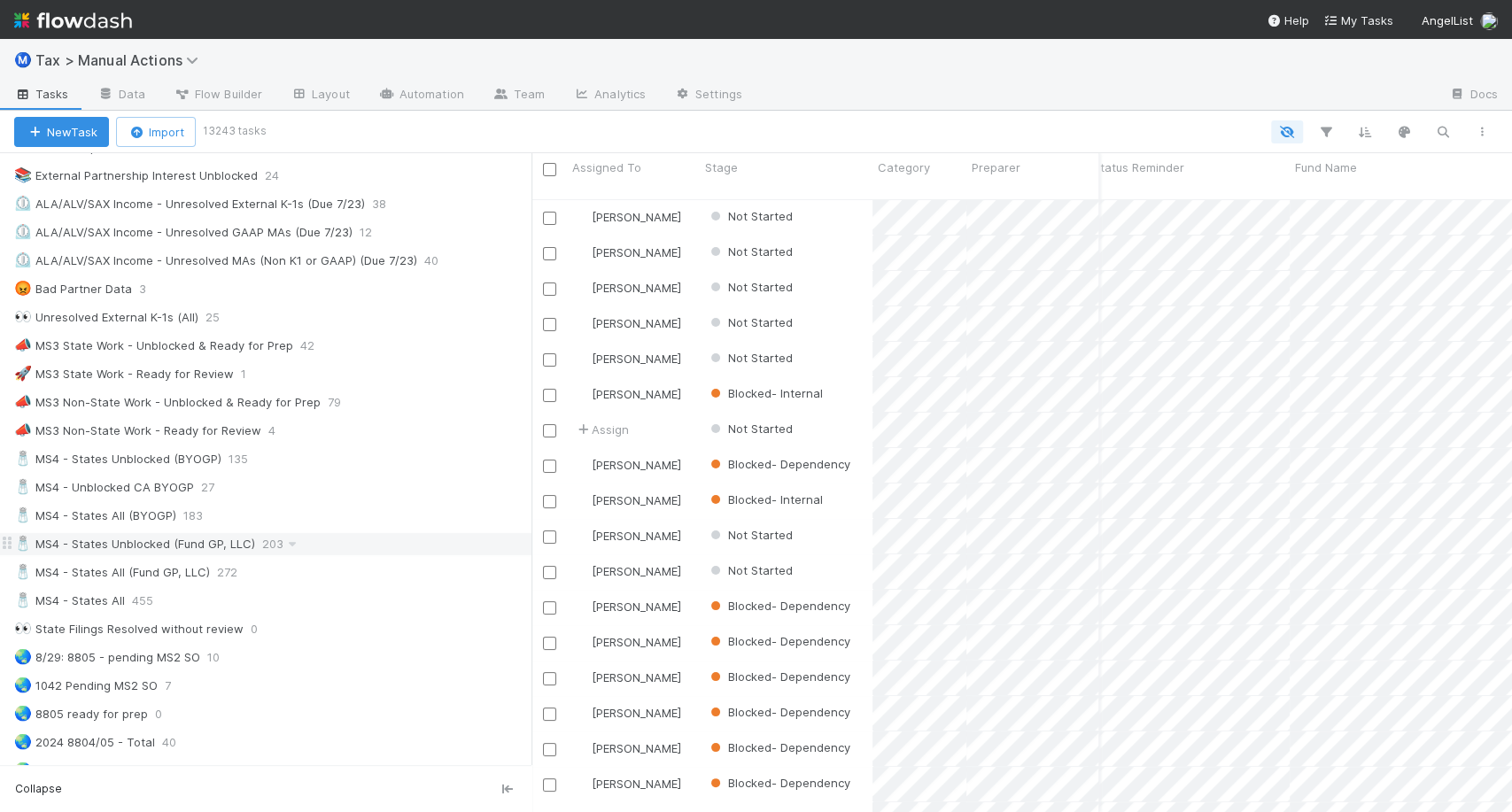
click at [254, 537] on div "🧂 MS4 - States Unblocked (Fund GP, LLC) 203" at bounding box center [273, 544] width 517 height 22
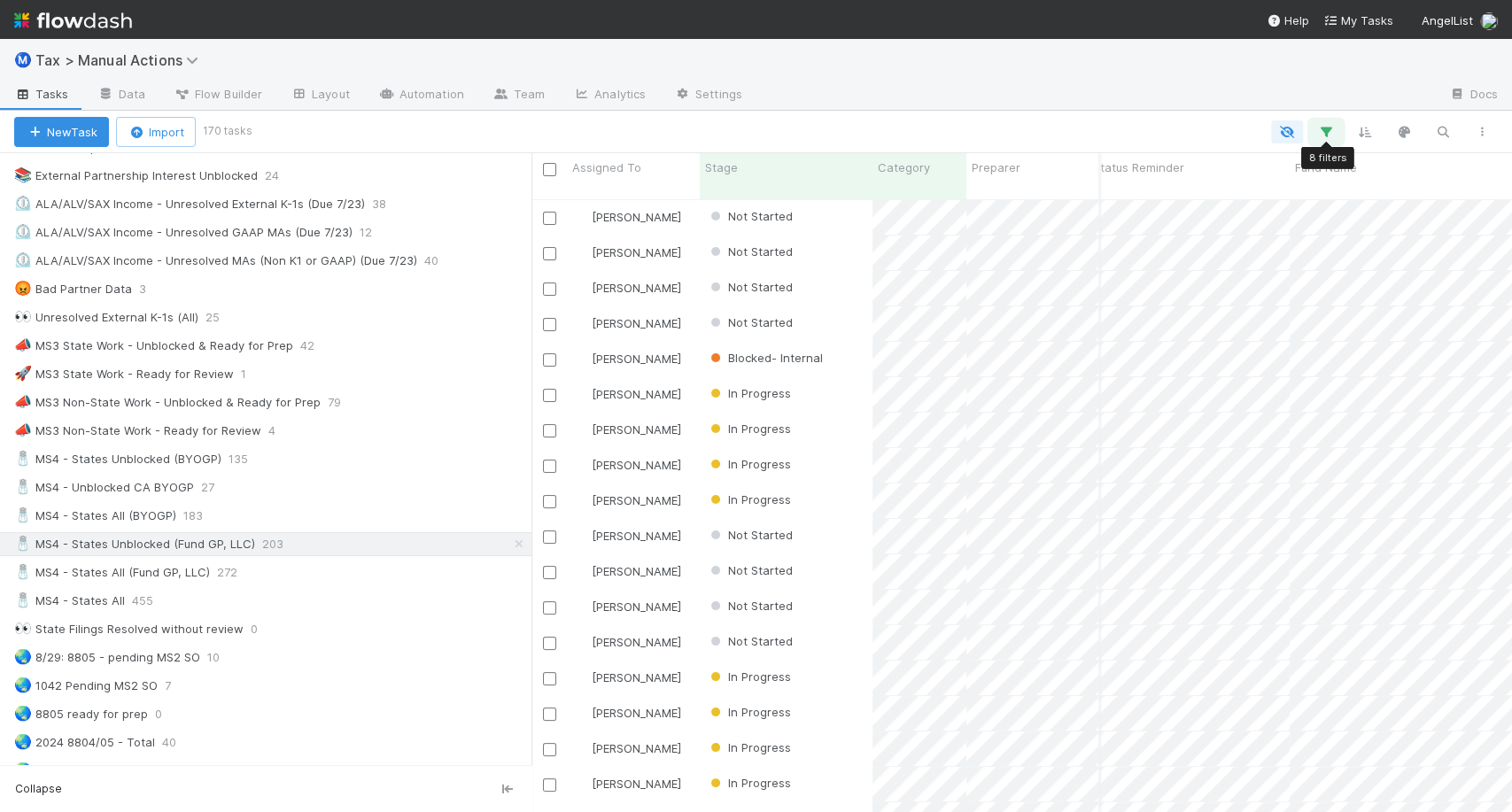
click at [1331, 142] on button "button" at bounding box center [1325, 132] width 32 height 23
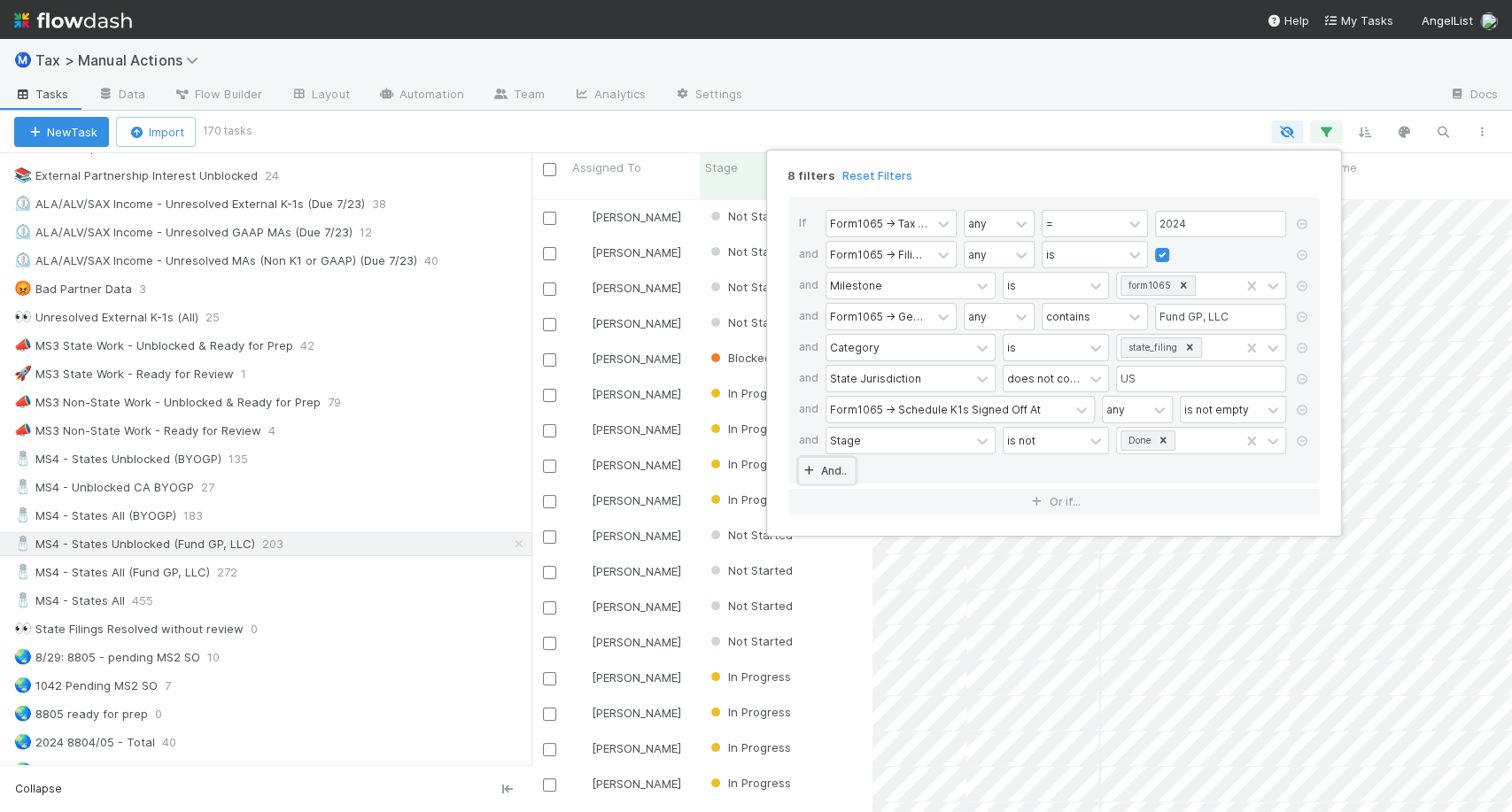
click at [814, 466] on icon at bounding box center [809, 471] width 17 height 11
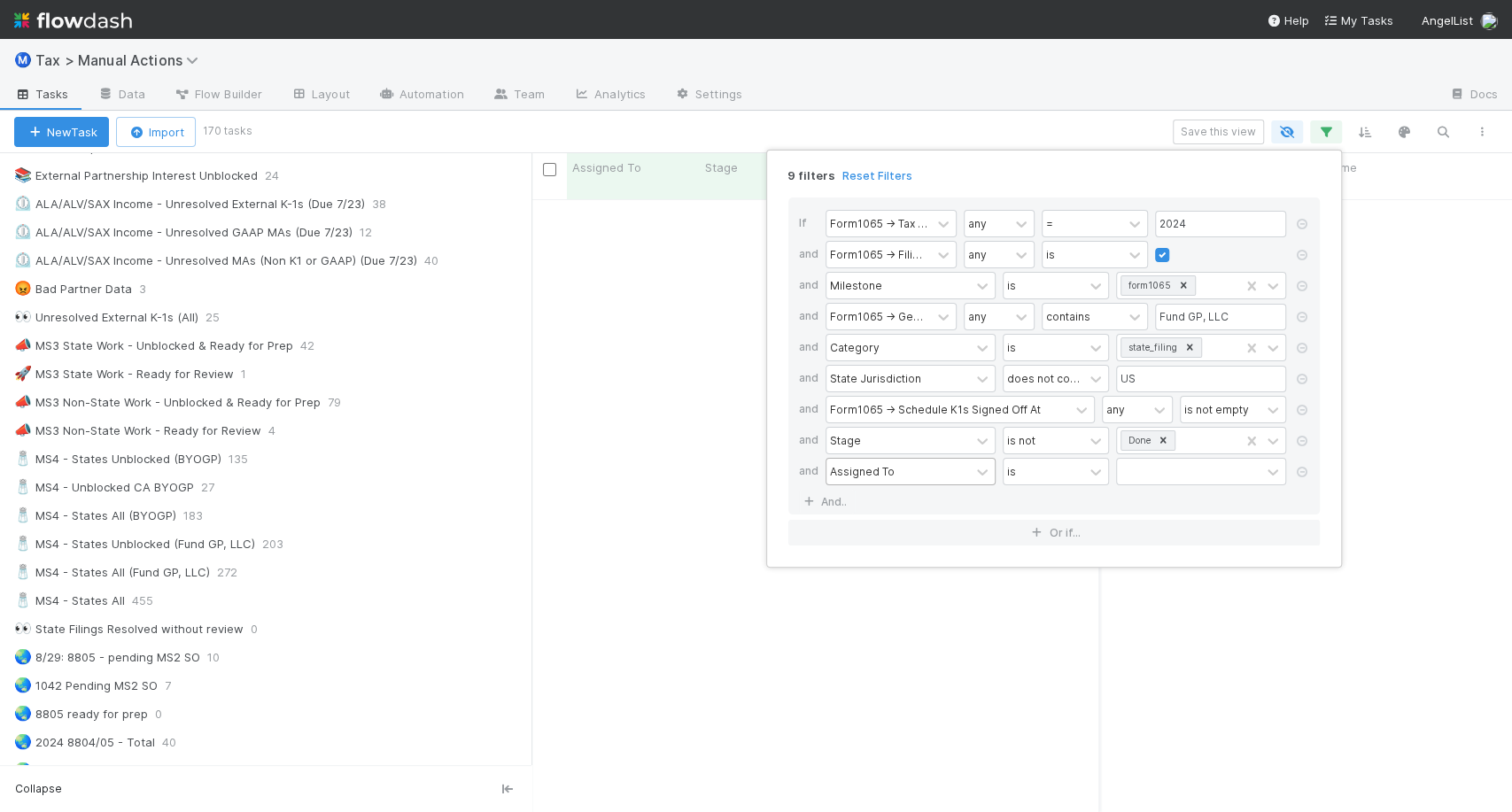
click at [876, 476] on div "Assigned To" at bounding box center [862, 471] width 65 height 16
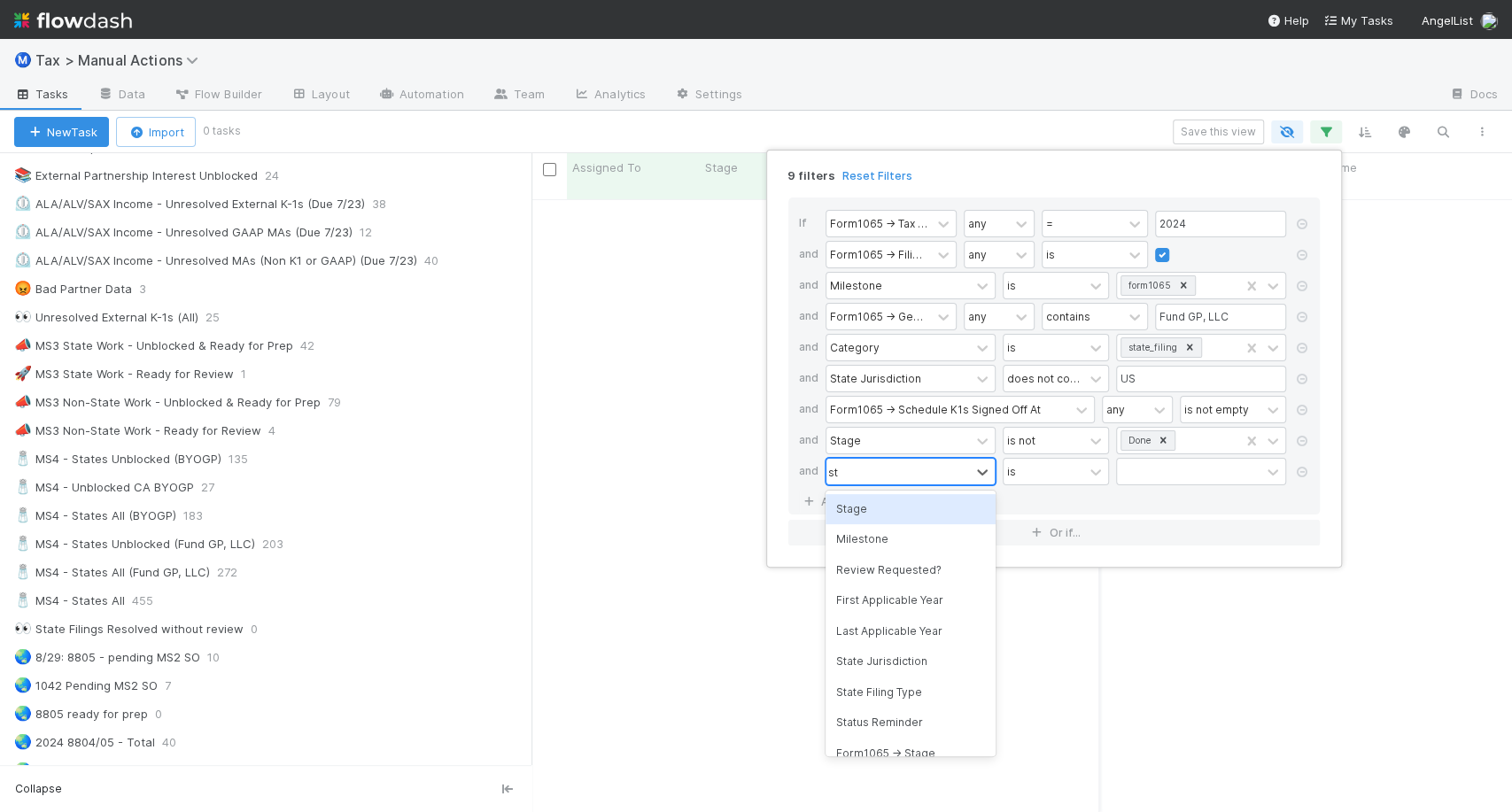
type input "sta"
click at [899, 544] on div "State Jurisdiction" at bounding box center [910, 539] width 170 height 30
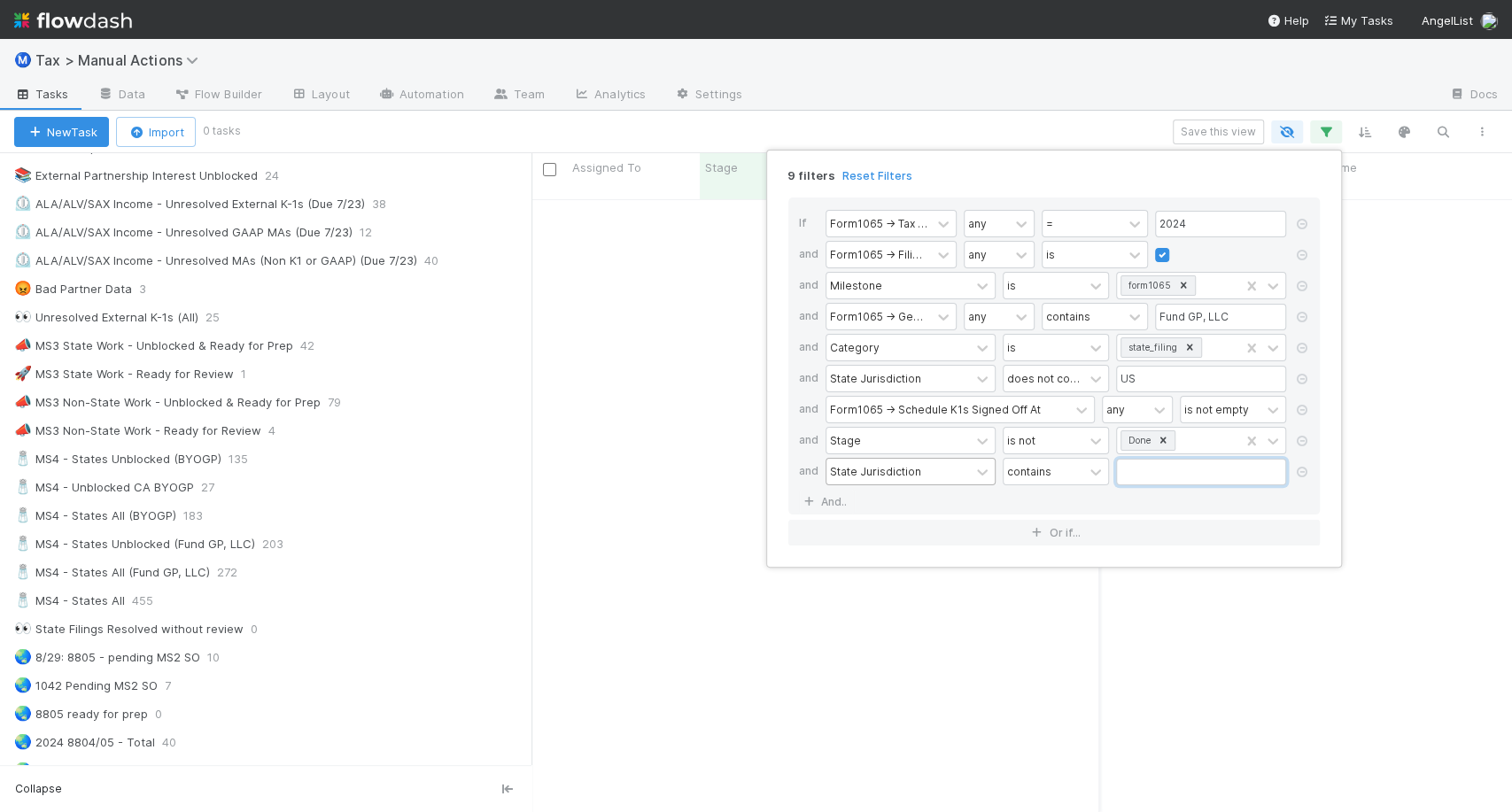
click at [1208, 470] on input "text" at bounding box center [1201, 472] width 170 height 27
type input "CA"
click at [1075, 61] on div "9 filters Reset Filters If Form1065 -> Tax Year any = 2024 and Form1065 -> Fili…" at bounding box center [756, 406] width 1512 height 812
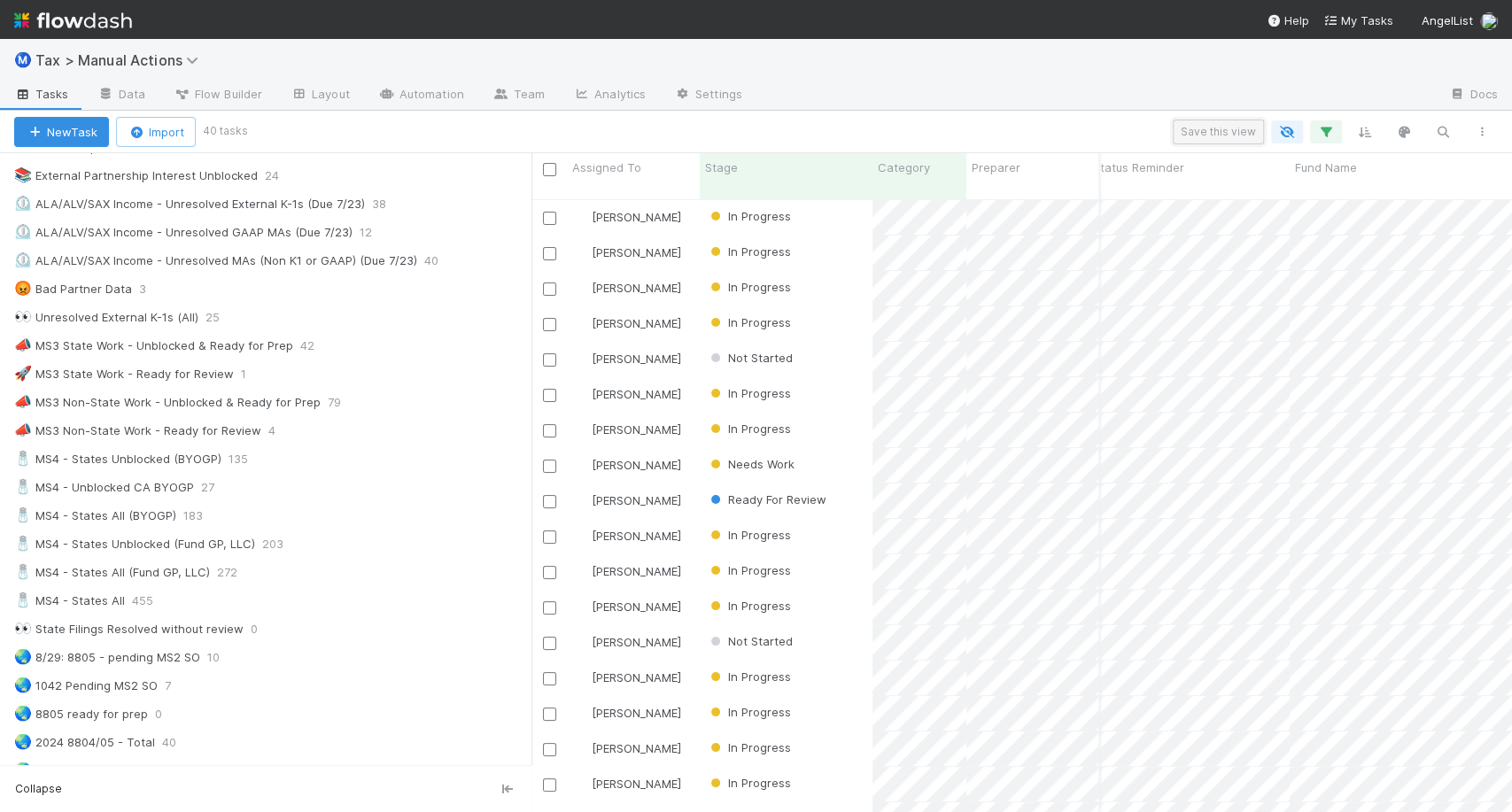
click at [1249, 130] on button "Save this view" at bounding box center [1218, 132] width 91 height 25
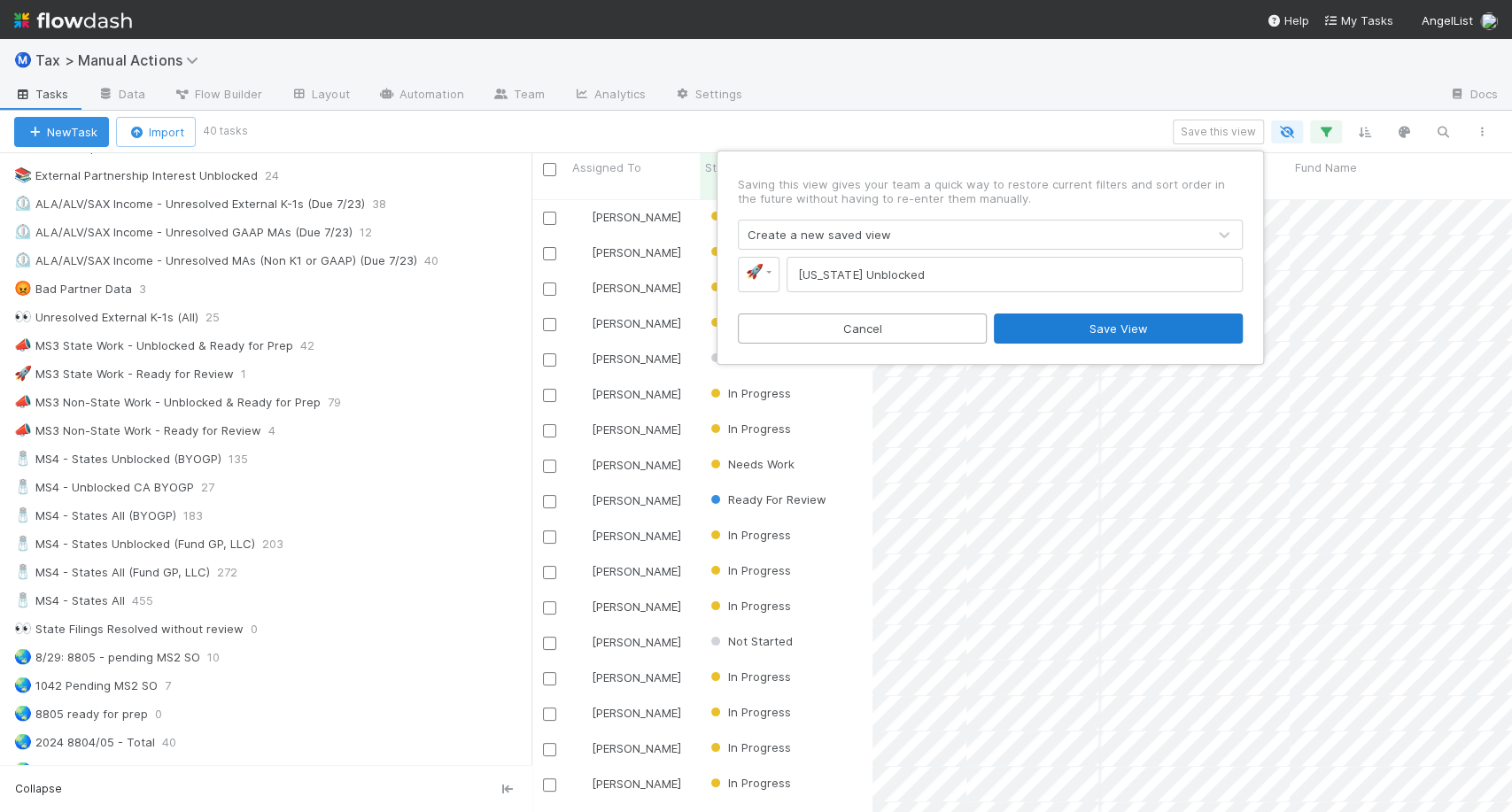
type input "California Unblocked"
click at [1040, 327] on button "Save View" at bounding box center [1118, 328] width 248 height 30
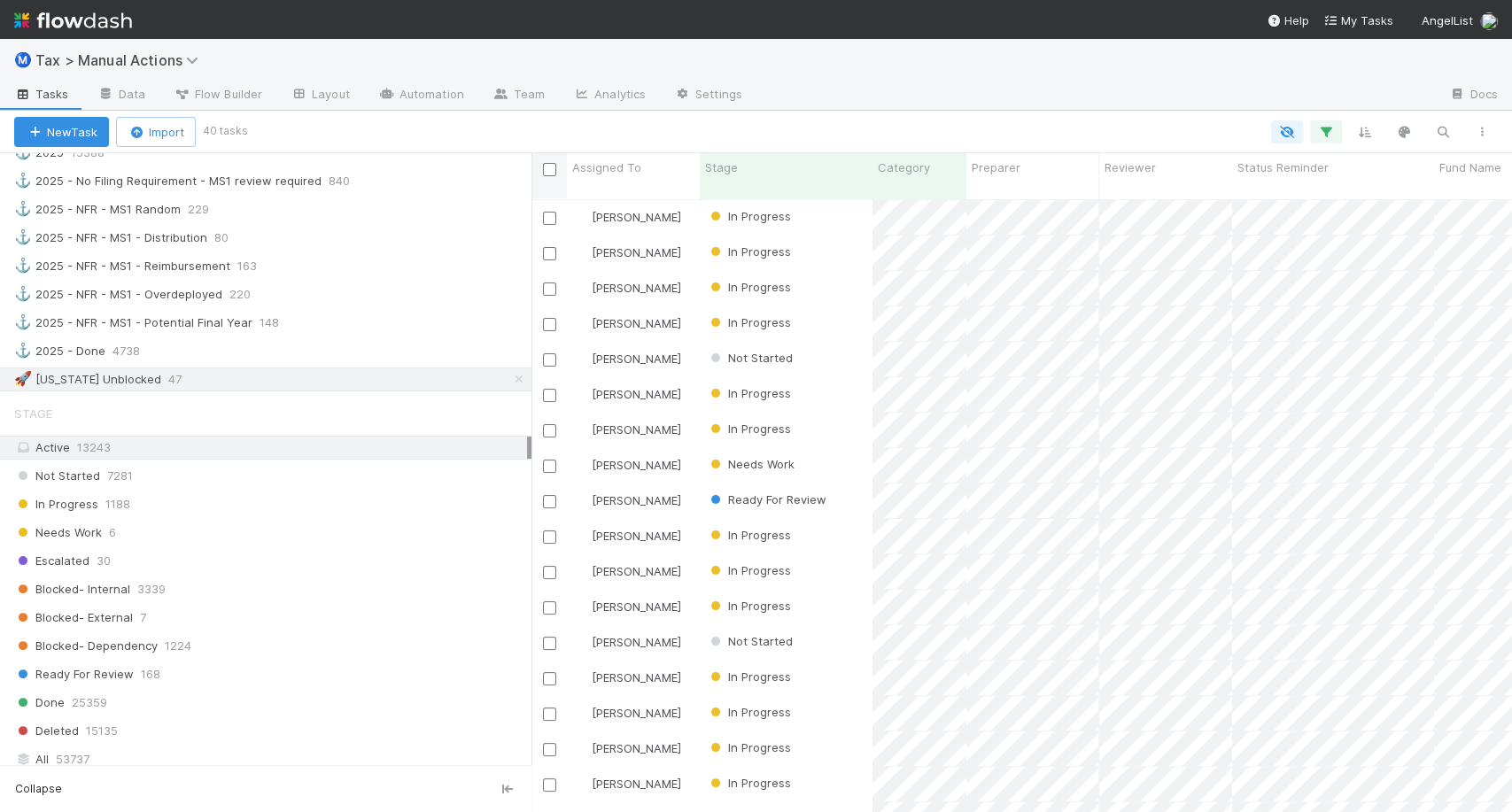
click at [552, 170] on input "checkbox" at bounding box center [550, 170] width 13 height 13
checkbox input "true"
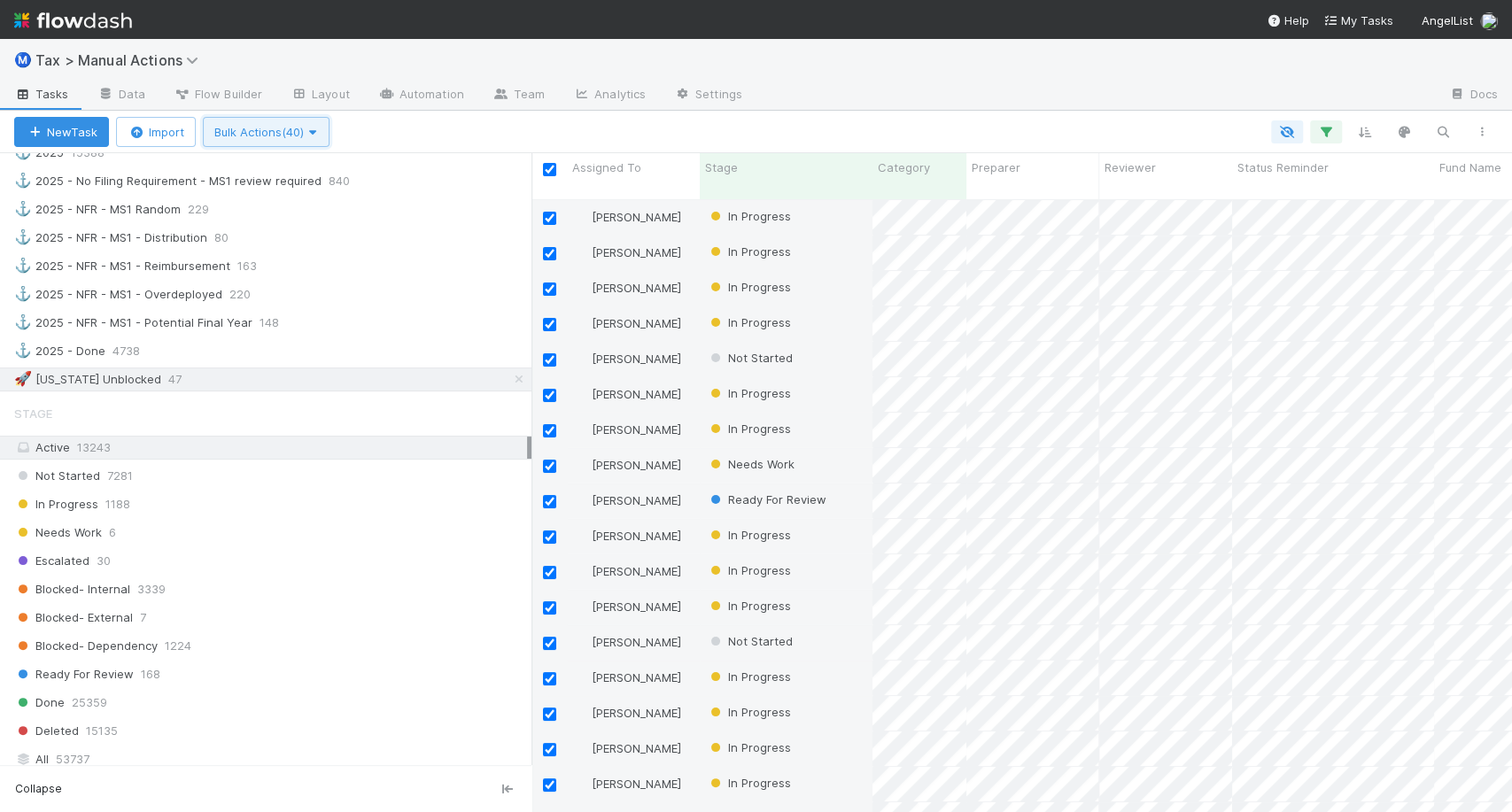
click at [294, 125] on span "Bulk Actions (40)" at bounding box center [267, 132] width 104 height 14
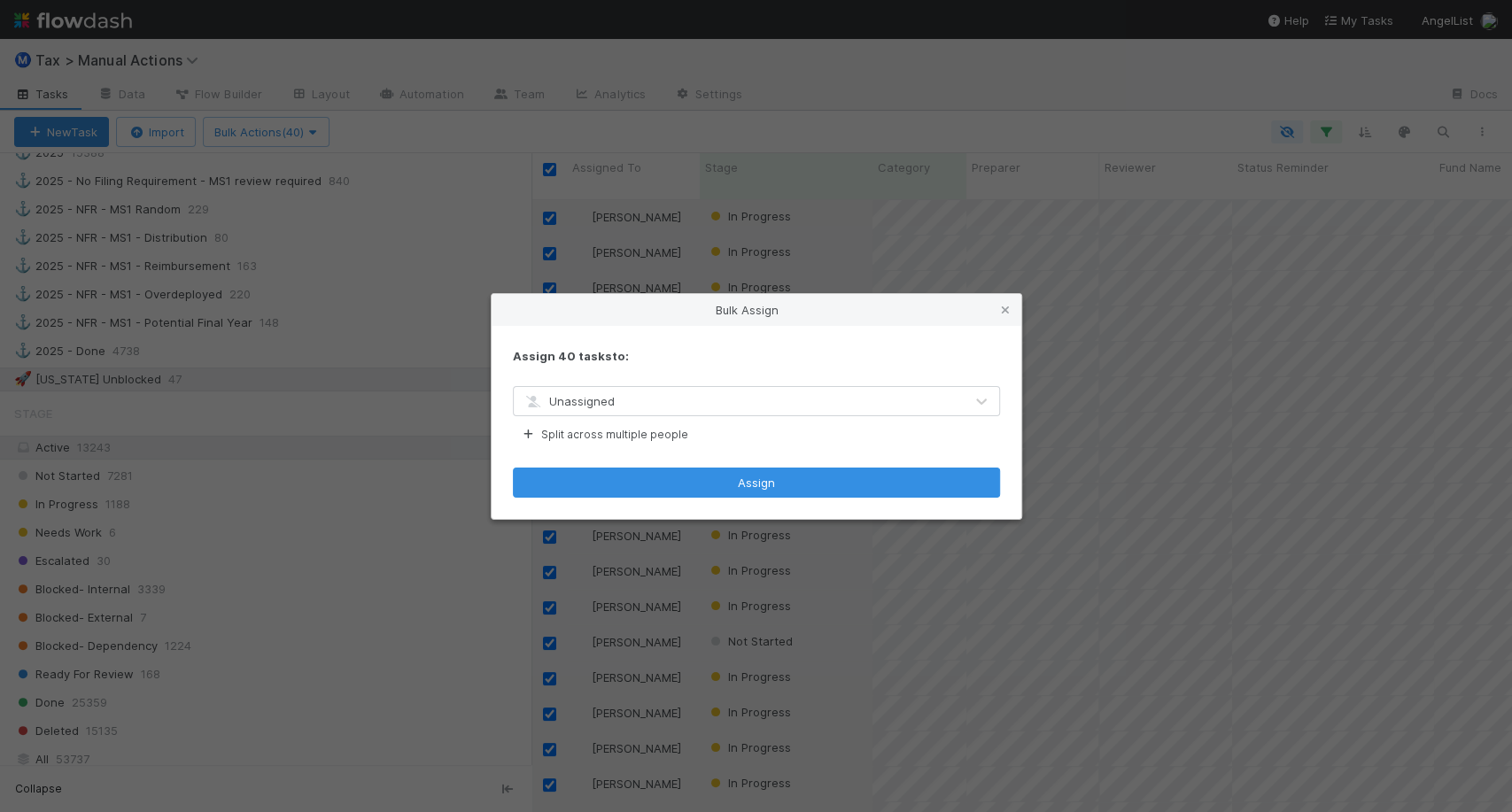
click at [619, 392] on div "Unassigned" at bounding box center [739, 401] width 450 height 28
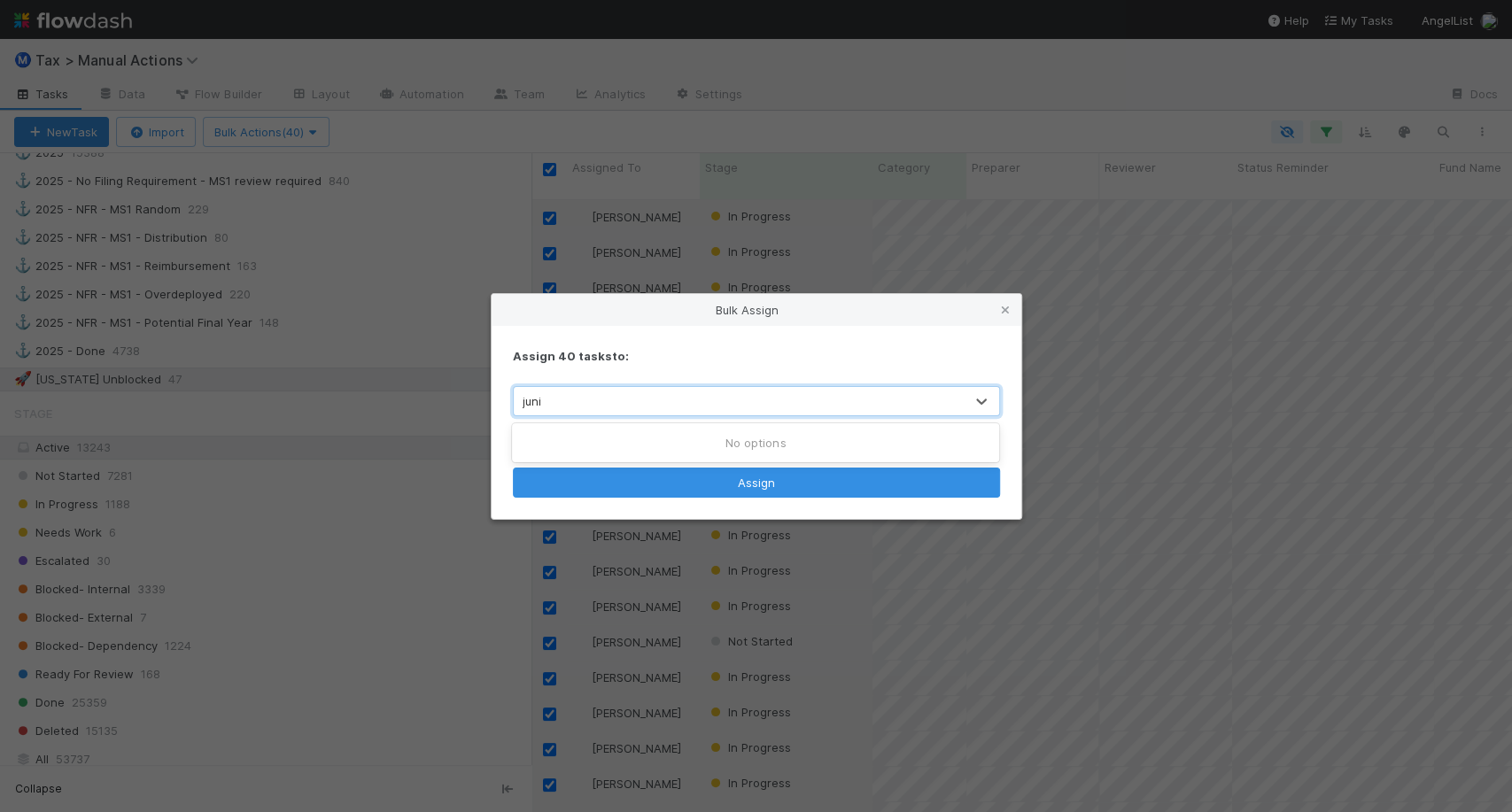
type input "jun"
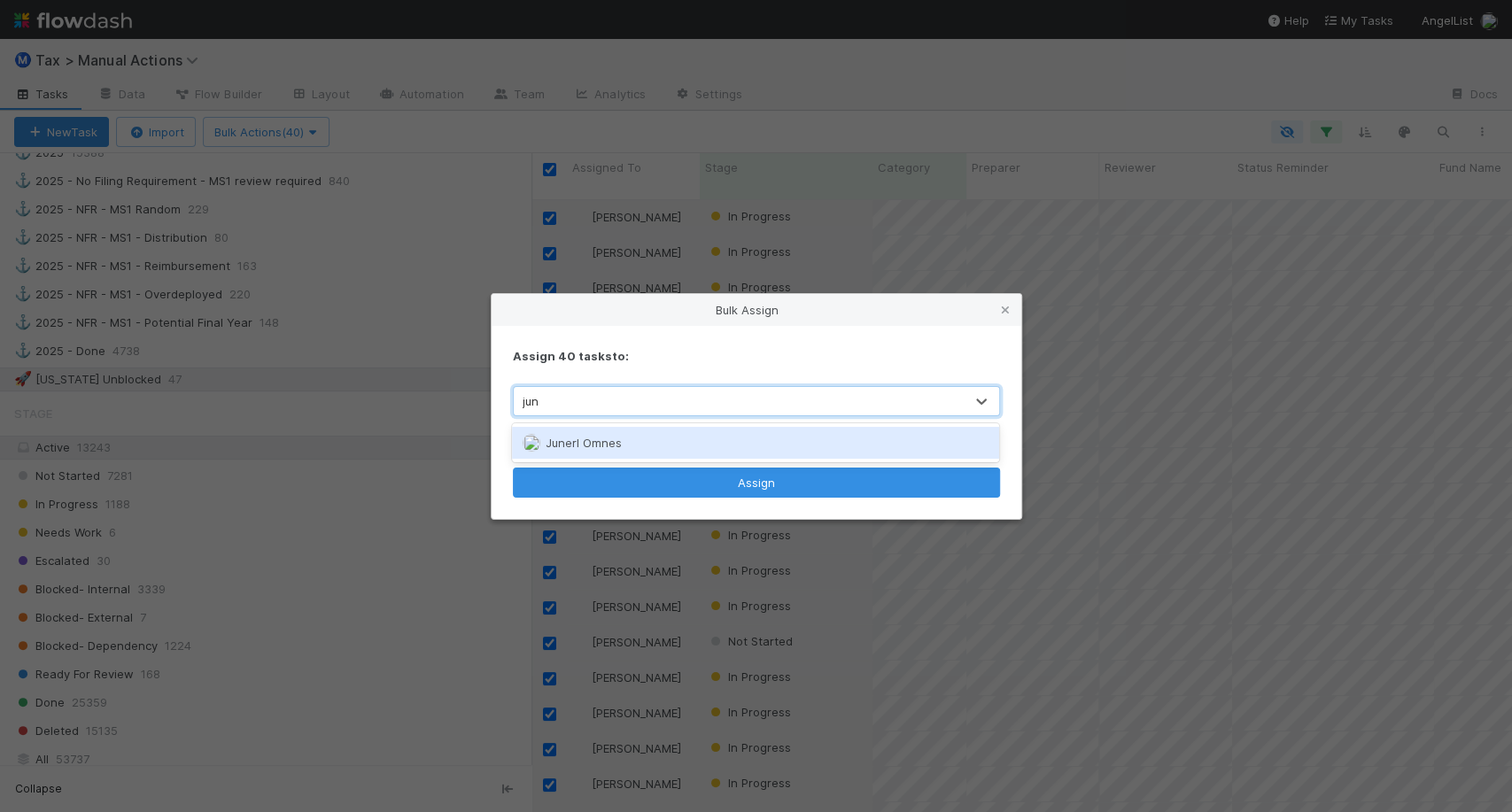
click at [616, 441] on span "Junerl Omnes" at bounding box center [584, 443] width 76 height 14
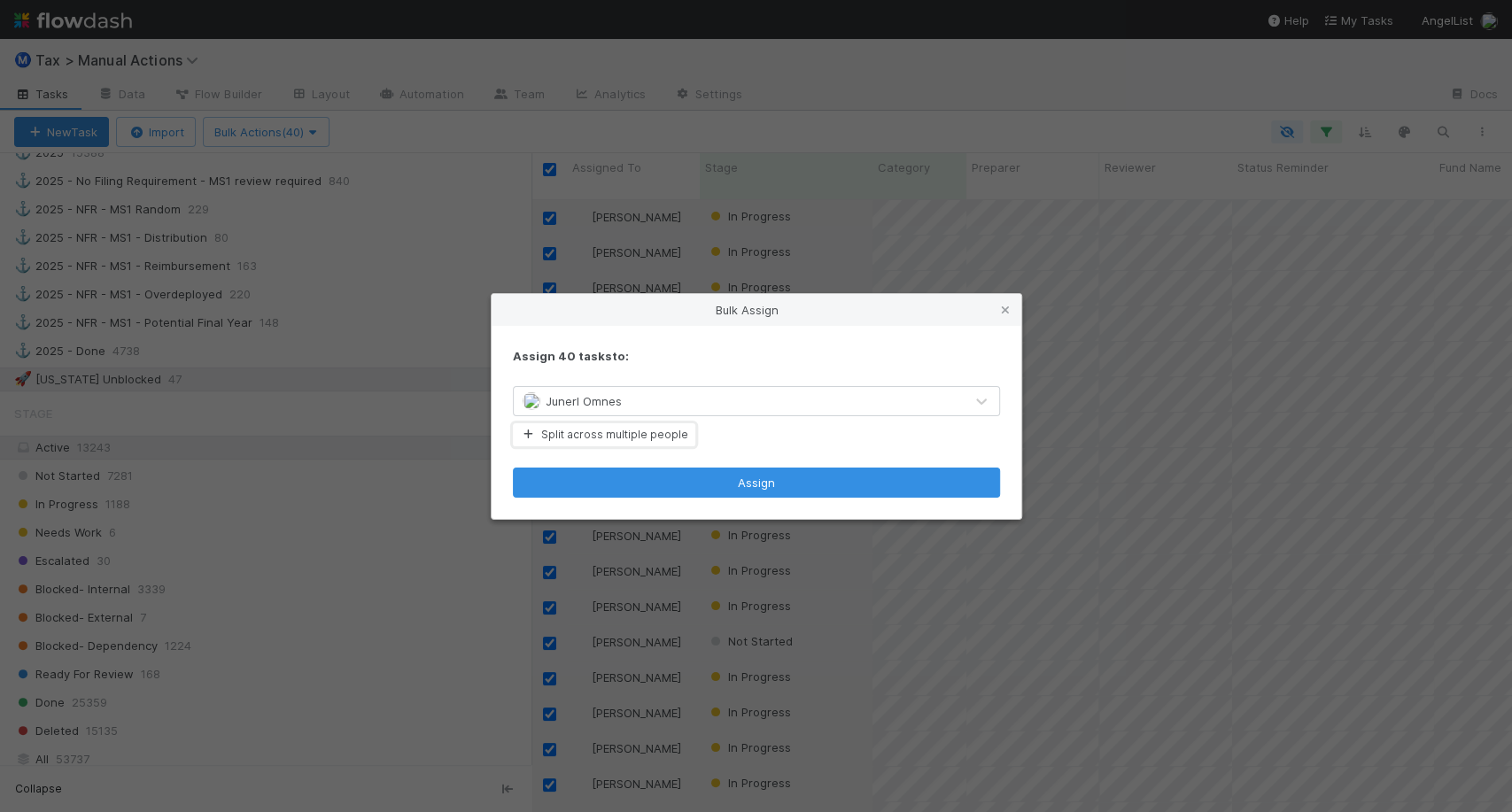
click at [616, 441] on button "Split across multiple people" at bounding box center [604, 435] width 182 height 23
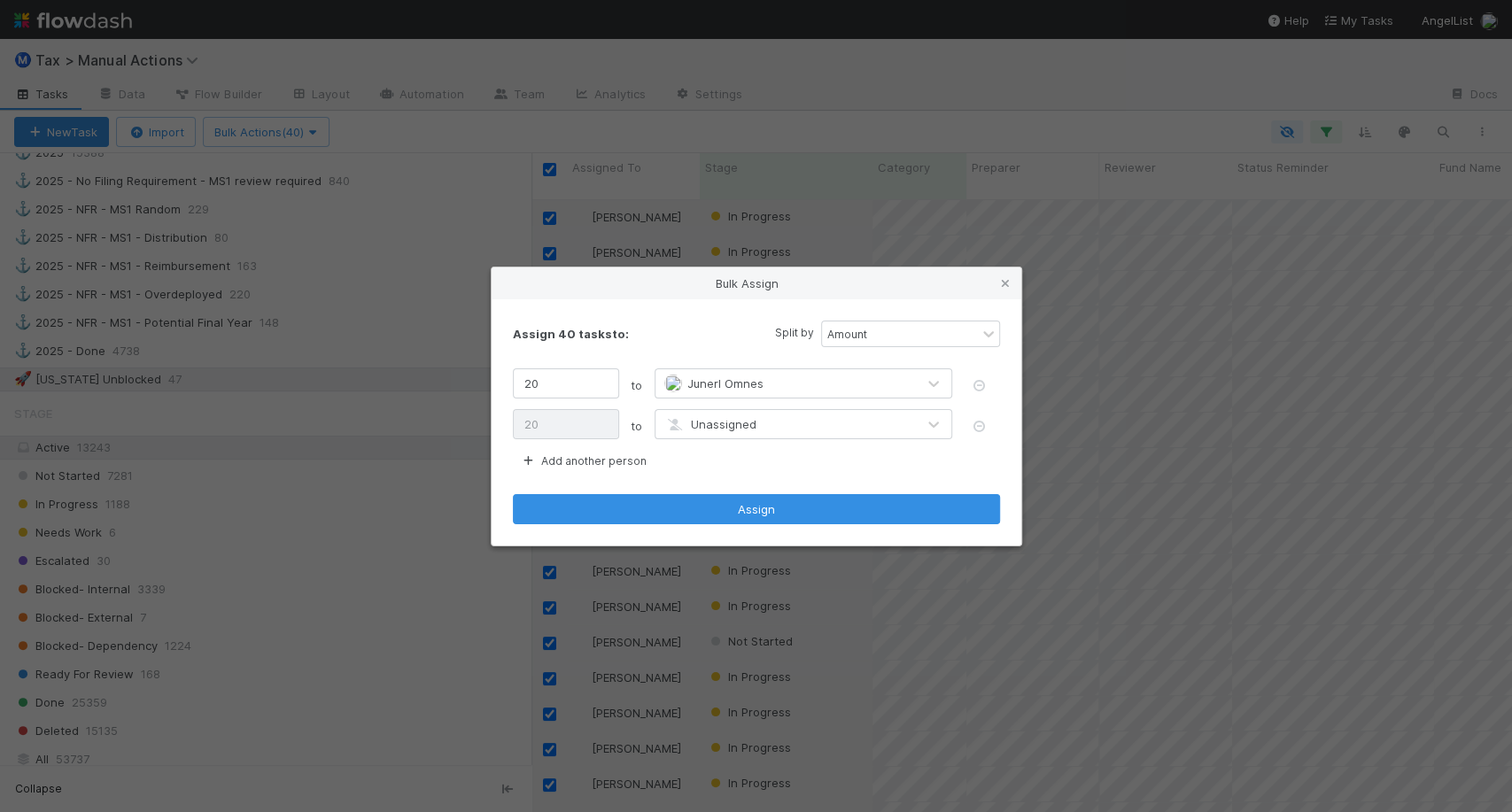
click at [722, 423] on span "Unassigned" at bounding box center [711, 424] width 92 height 14
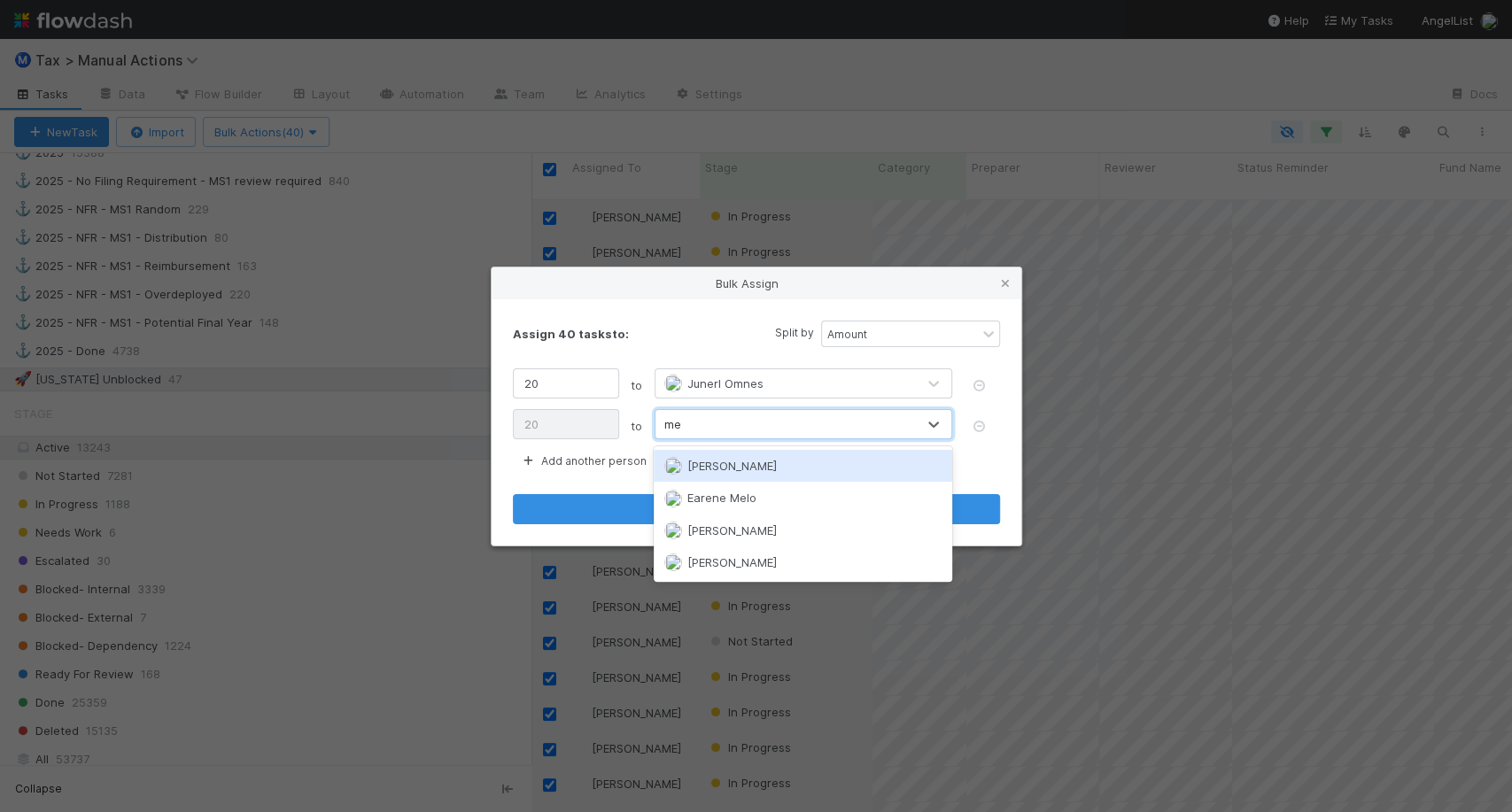
type input "mel"
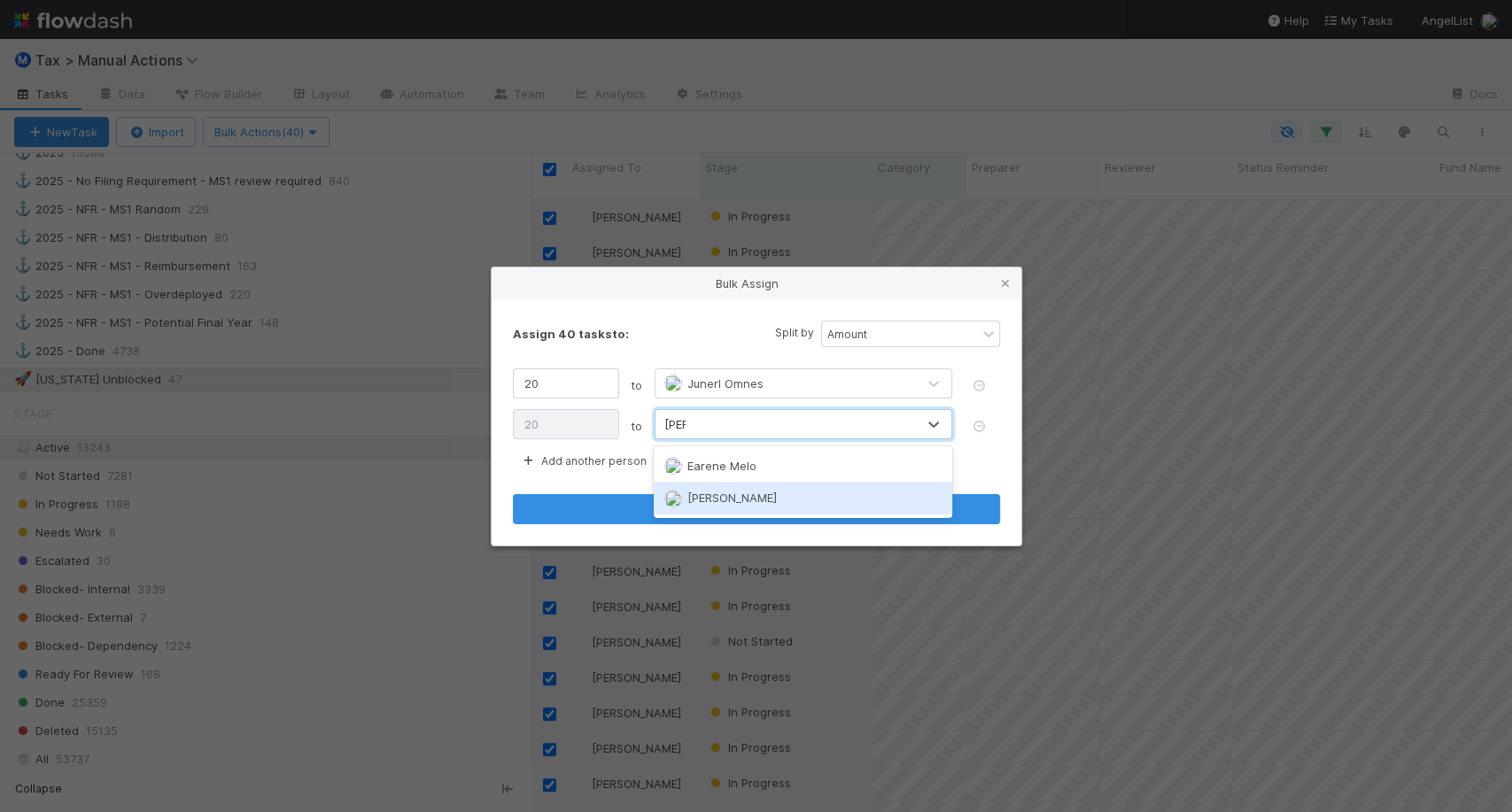
click at [730, 487] on div "Johnmel Matining" at bounding box center [802, 497] width 298 height 32
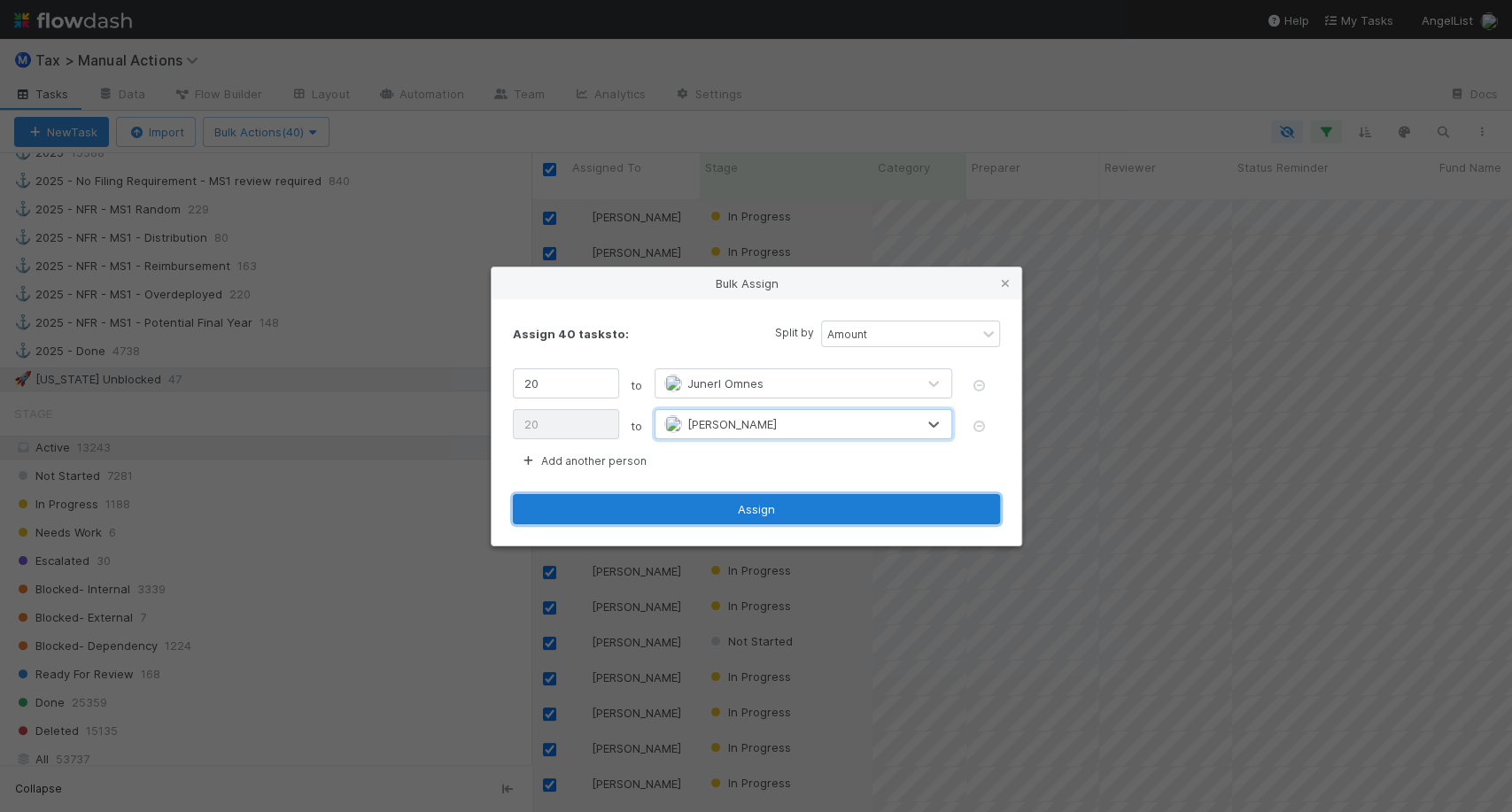
click at [739, 514] on button "Assign" at bounding box center [757, 509] width 487 height 30
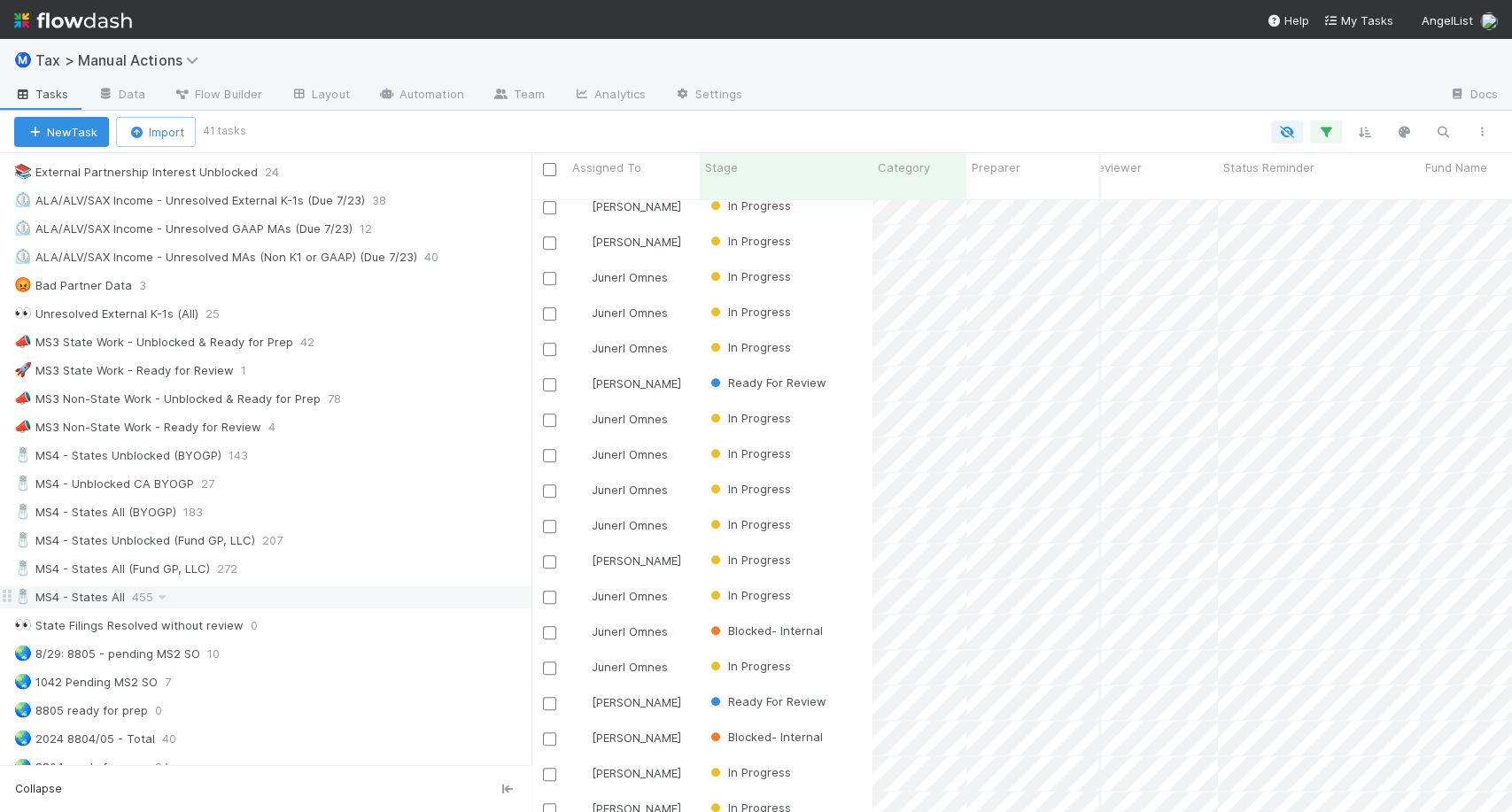
scroll to position [972, 0]
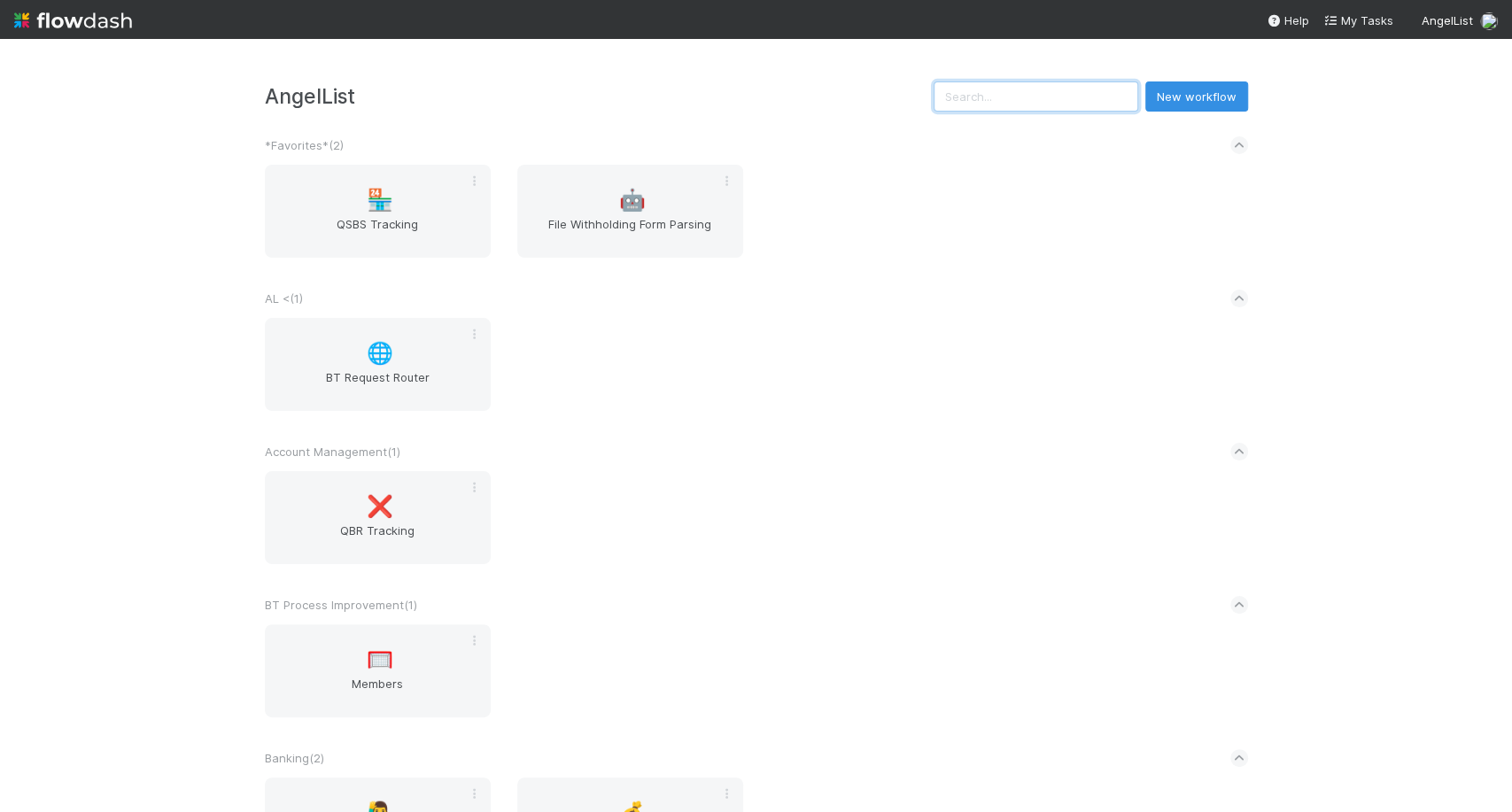
click at [1028, 104] on input "text" at bounding box center [1036, 96] width 204 height 30
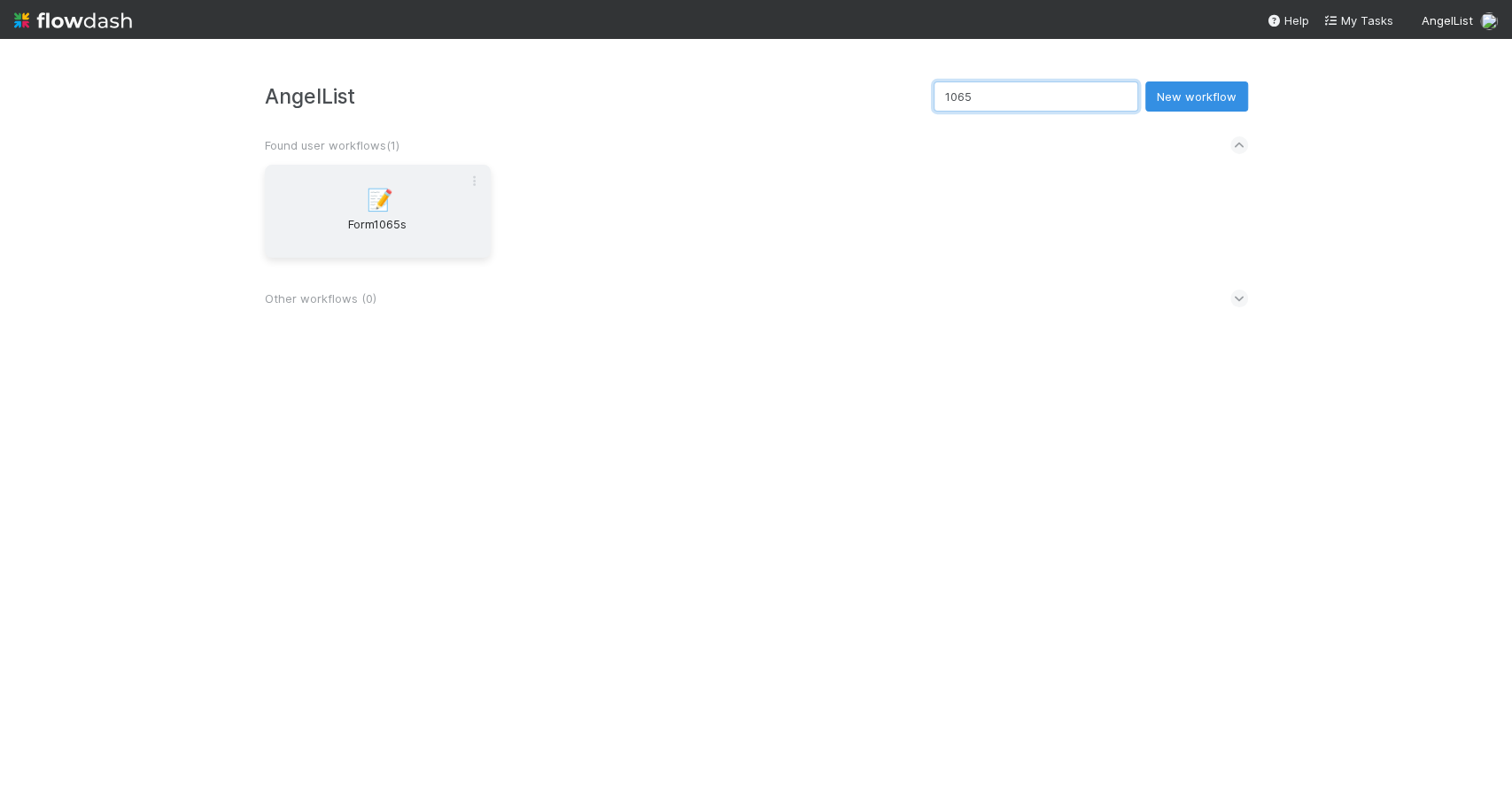
type input "1065"
click at [340, 209] on div "📝 Form1065s" at bounding box center [378, 211] width 226 height 93
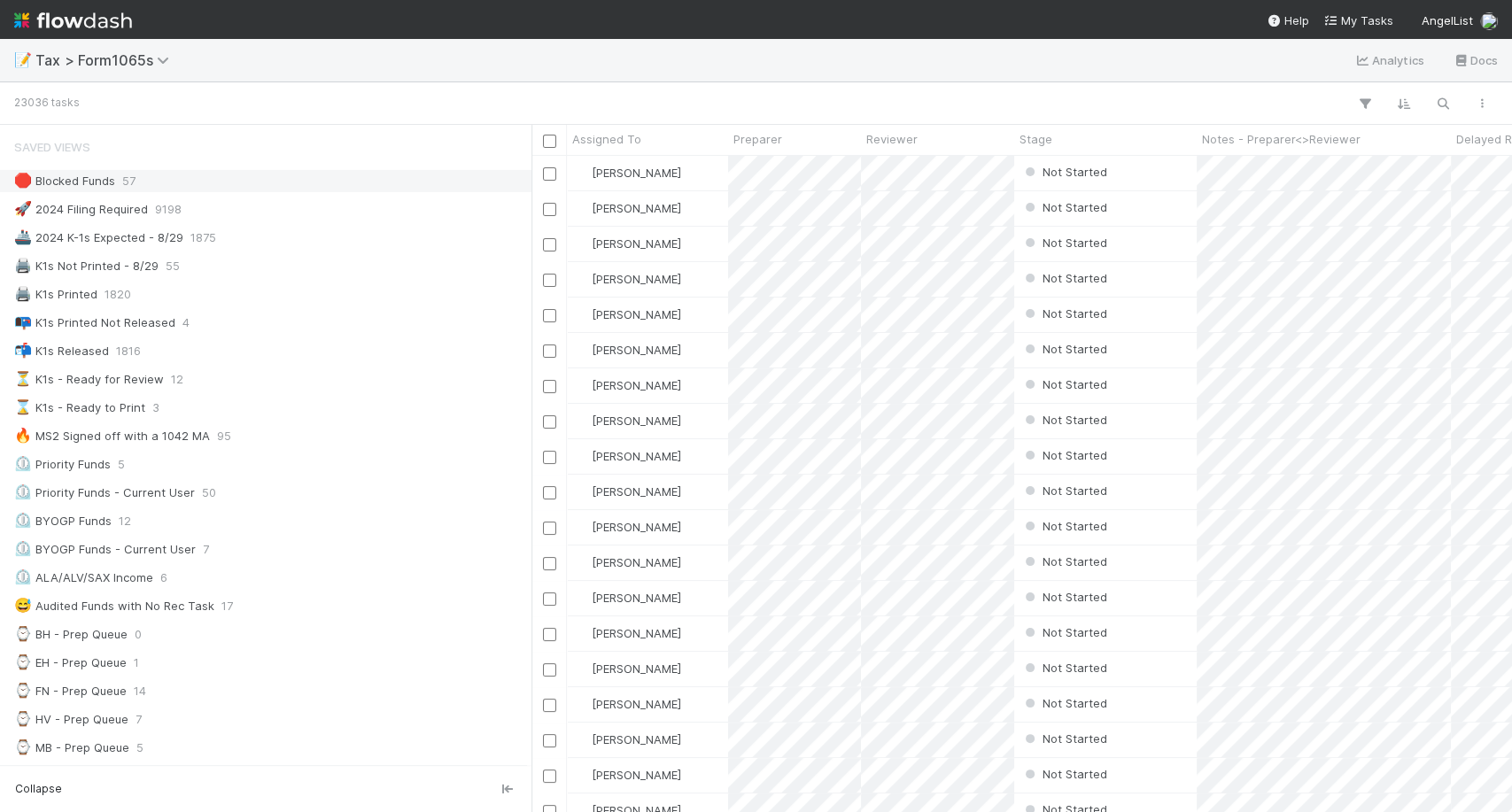
click at [184, 193] on div "🛑 Blocked Funds 57" at bounding box center [266, 181] width 532 height 24
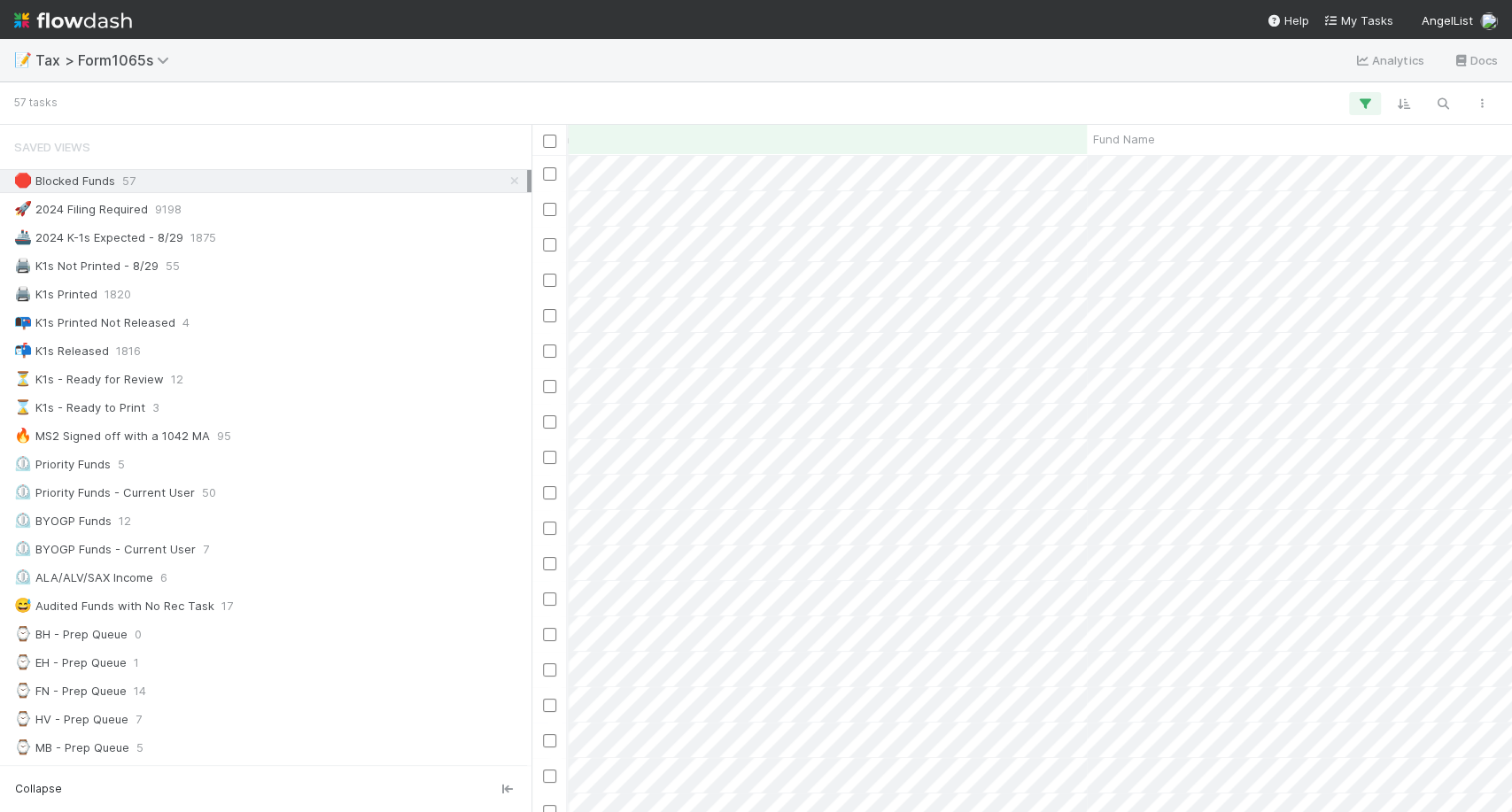
scroll to position [0, 859]
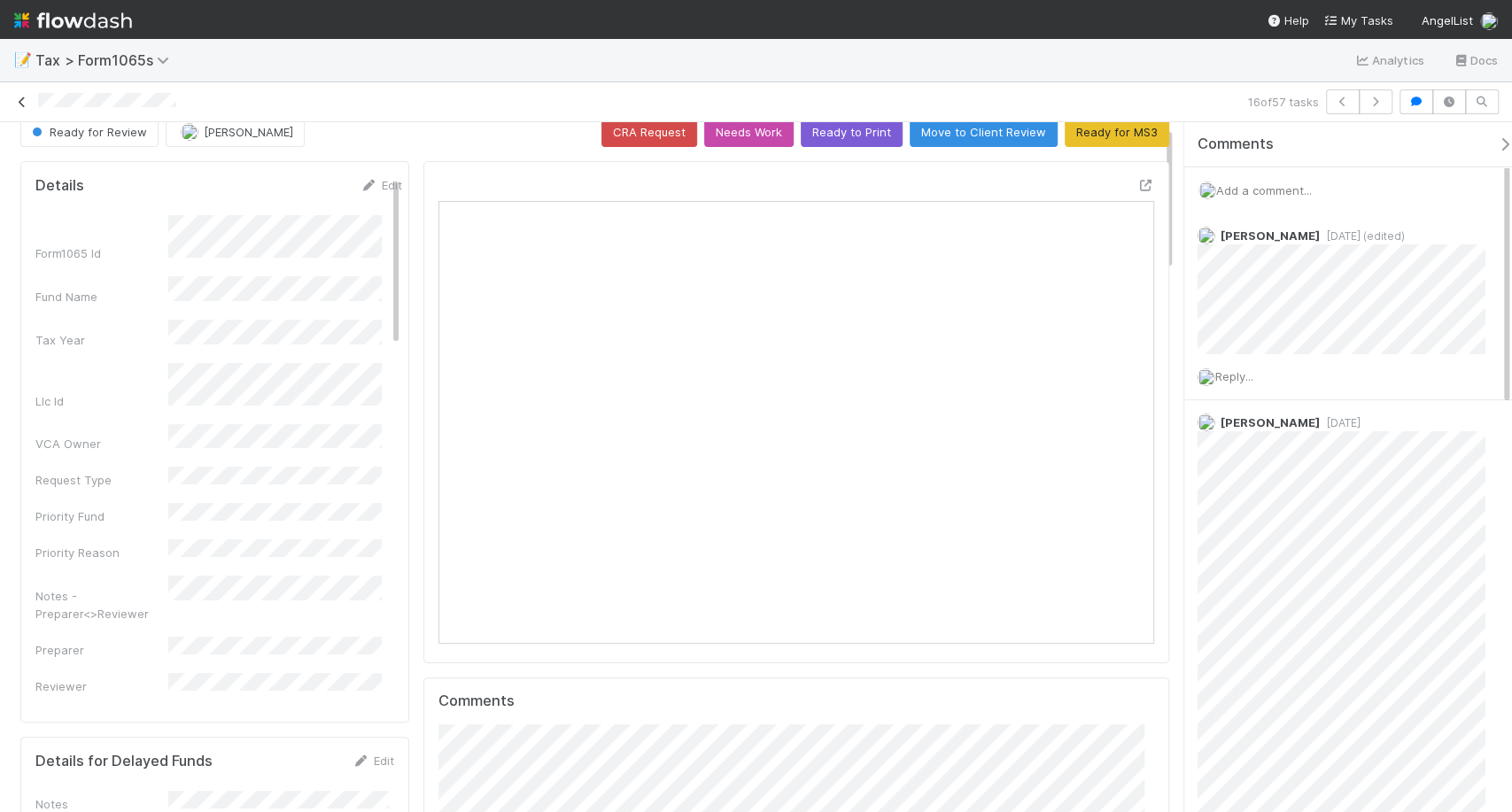
click at [28, 101] on icon at bounding box center [22, 102] width 17 height 12
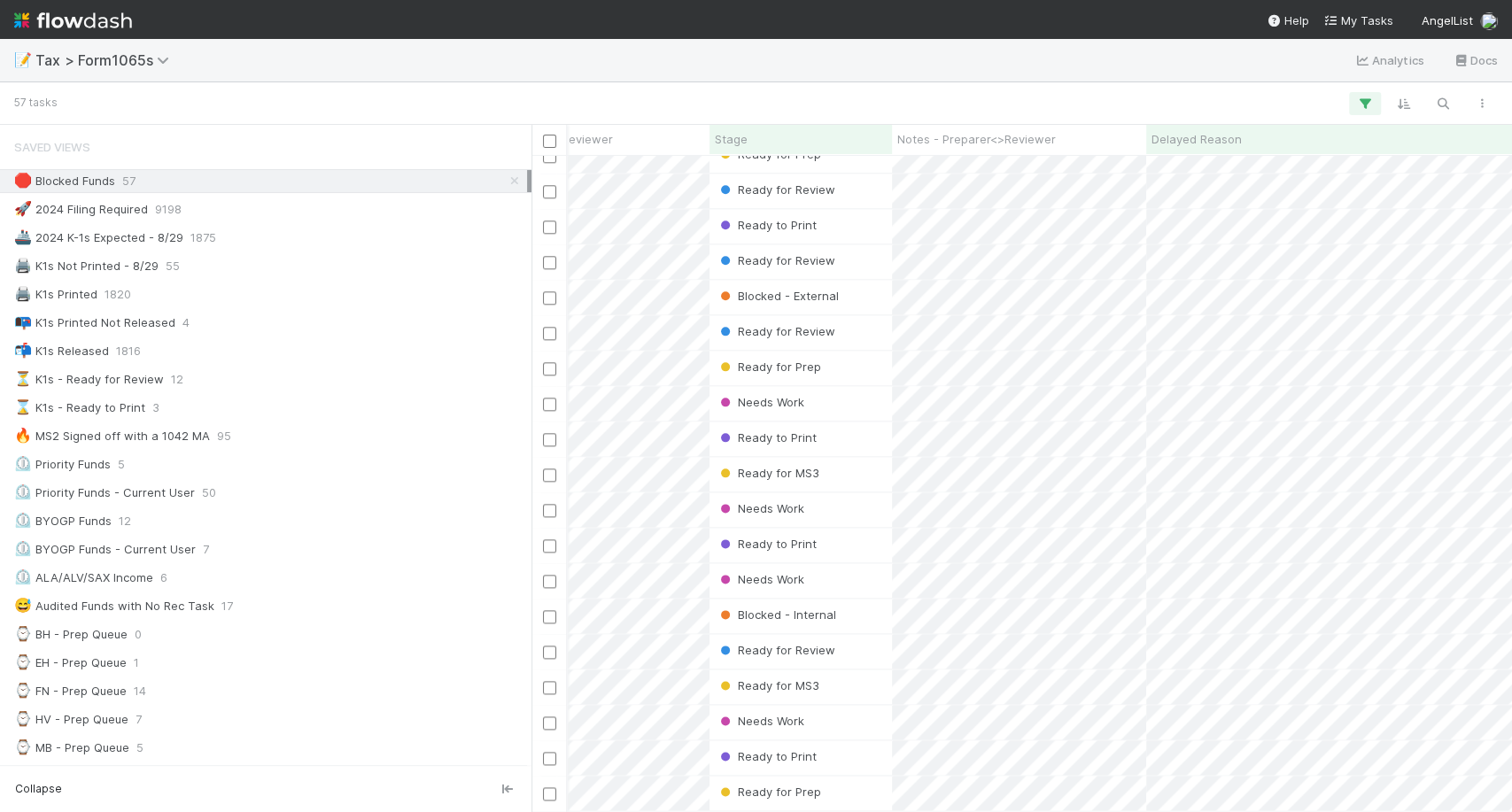
scroll to position [1378, 378]
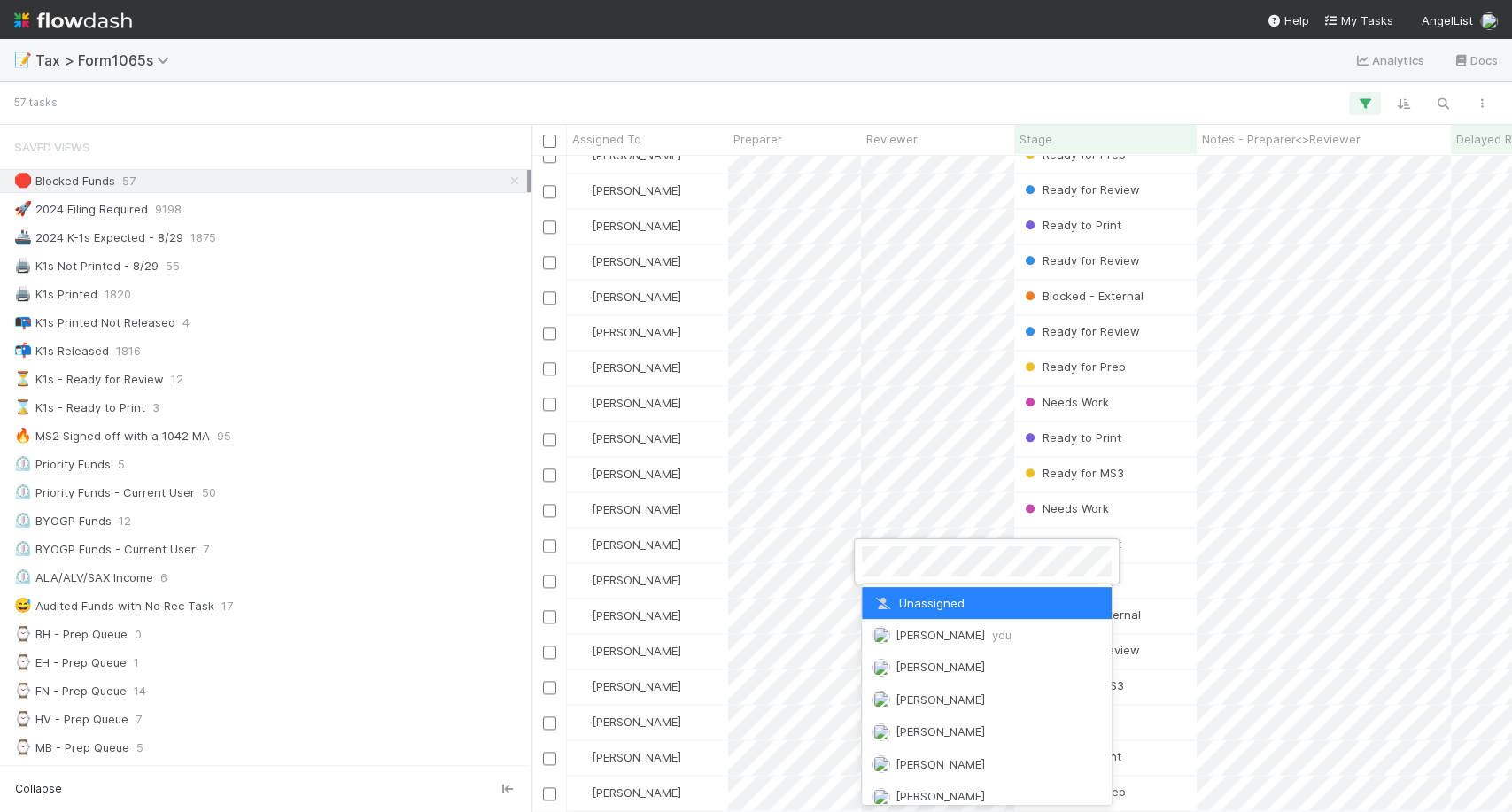
click at [673, 579] on div at bounding box center [756, 406] width 1512 height 812
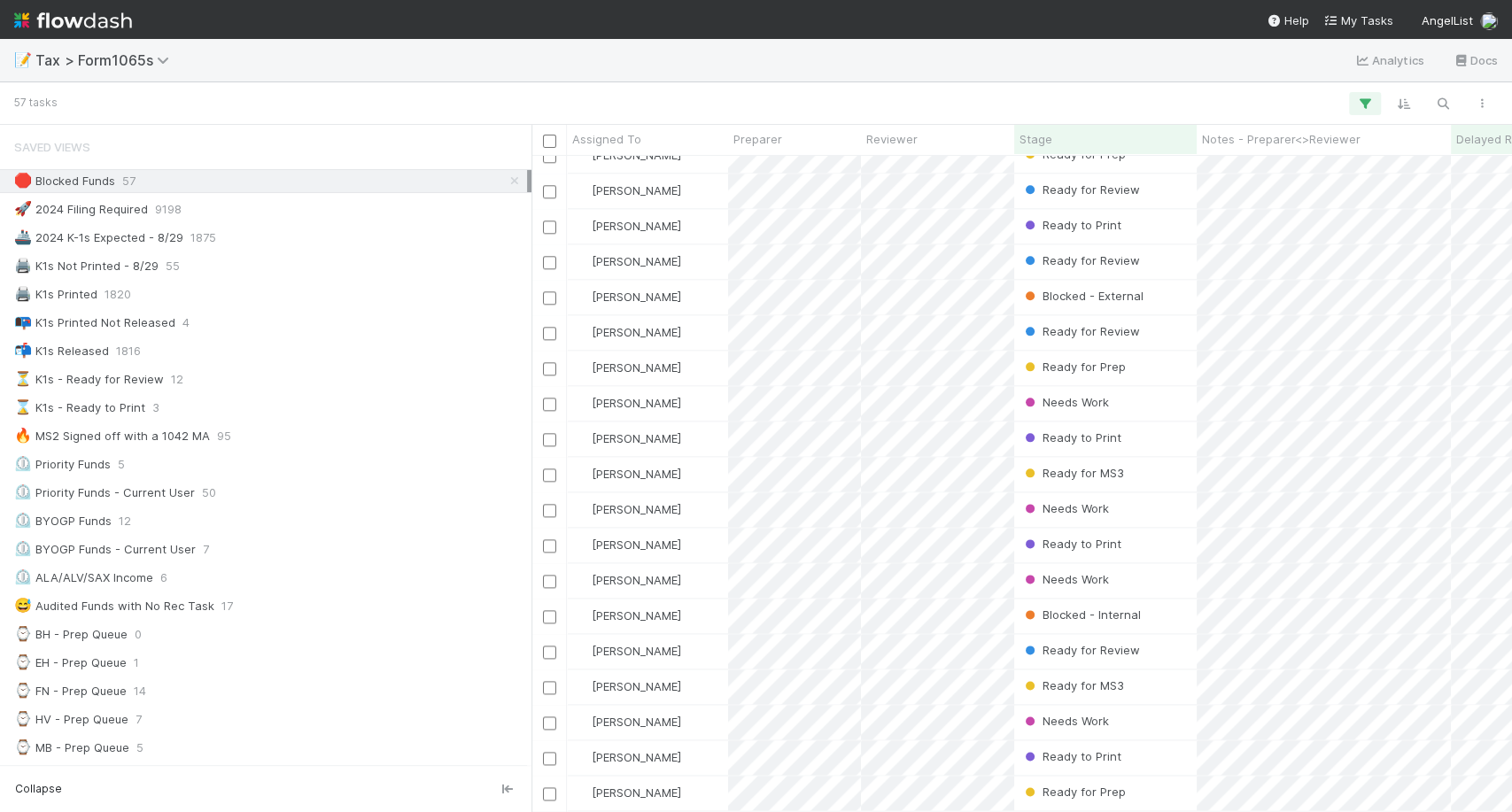
click at [673, 579] on div "[PERSON_NAME]" at bounding box center [647, 581] width 161 height 35
click at [681, 576] on div "[PERSON_NAME]" at bounding box center [647, 581] width 161 height 35
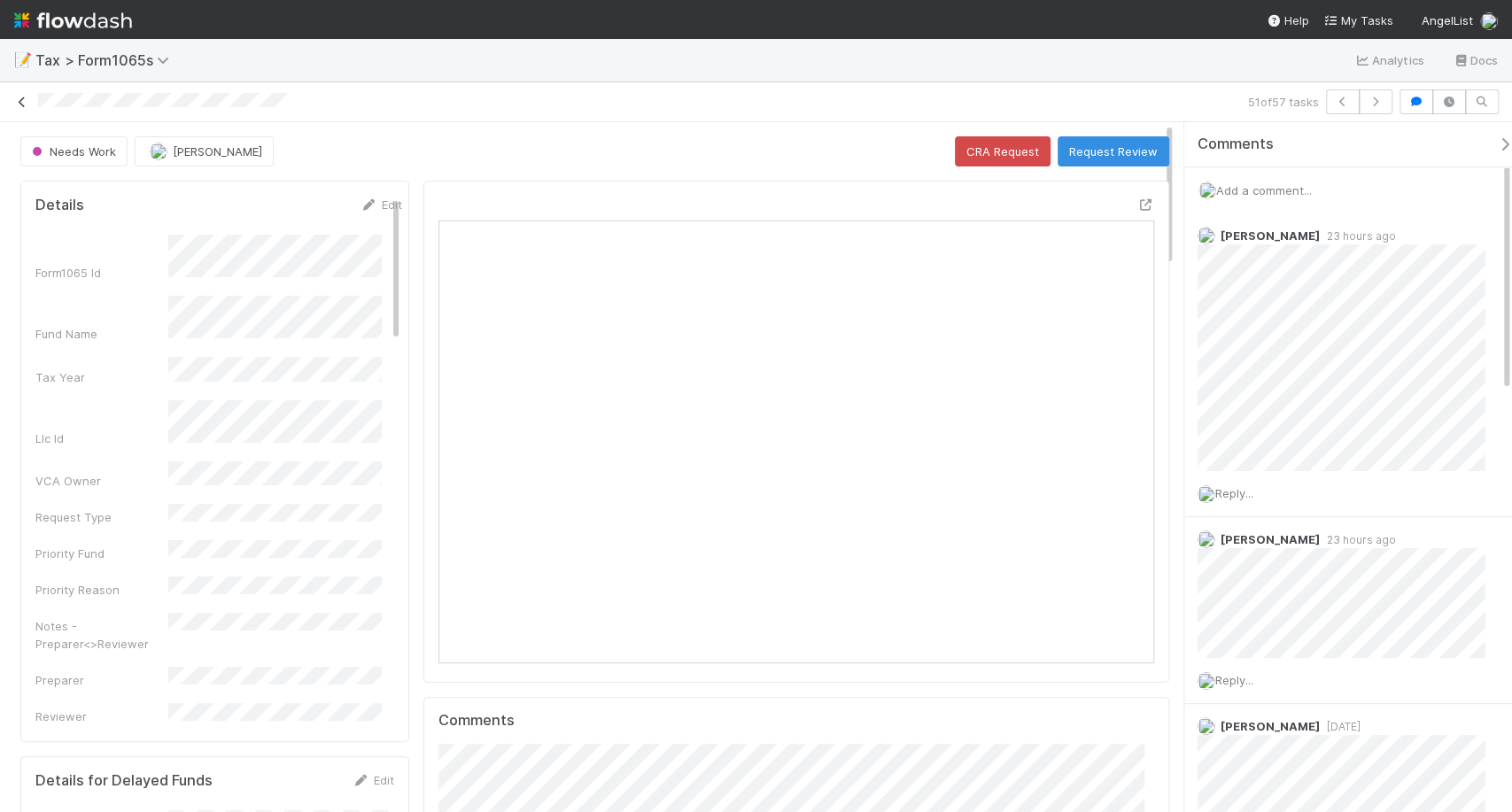
click at [28, 94] on link at bounding box center [22, 102] width 17 height 17
click at [1262, 194] on span "Add a comment..." at bounding box center [1264, 190] width 95 height 14
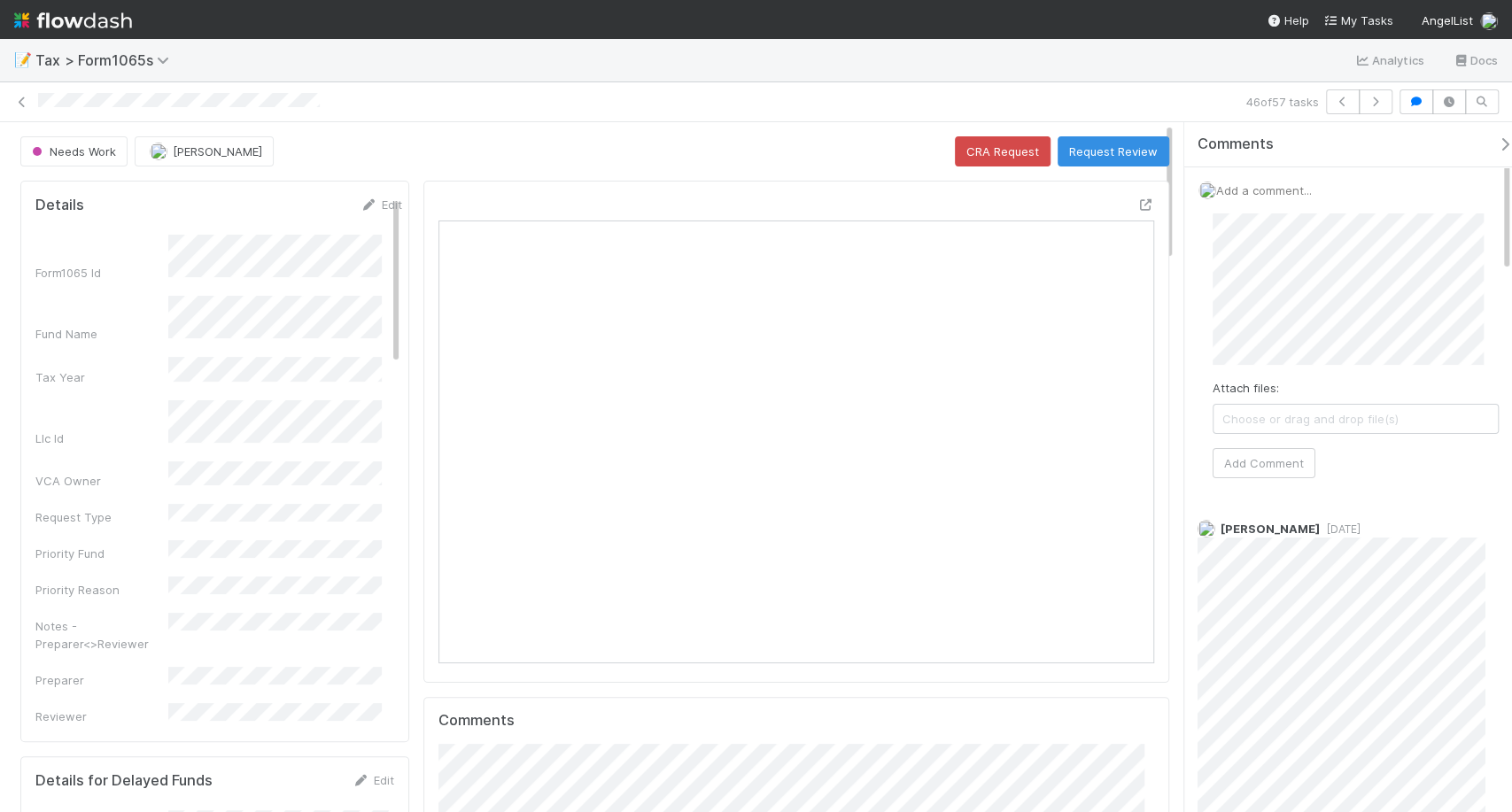
click at [1276, 443] on div "Attach files: Choose or drag and drop file(s) Add Comment" at bounding box center [1355, 346] width 286 height 265
click at [1276, 455] on button "Add Comment" at bounding box center [1264, 462] width 103 height 30
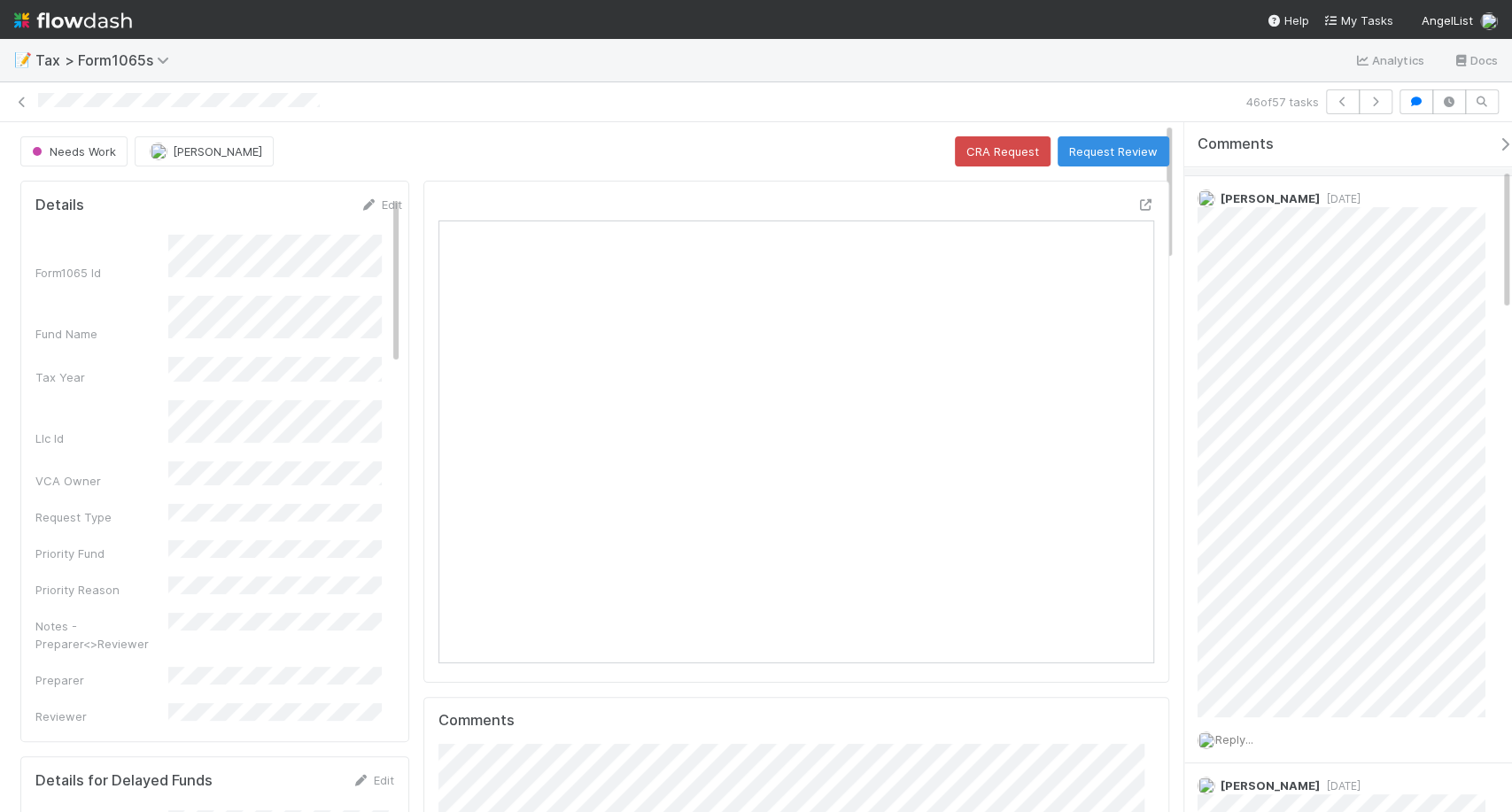
scroll to position [199, 0]
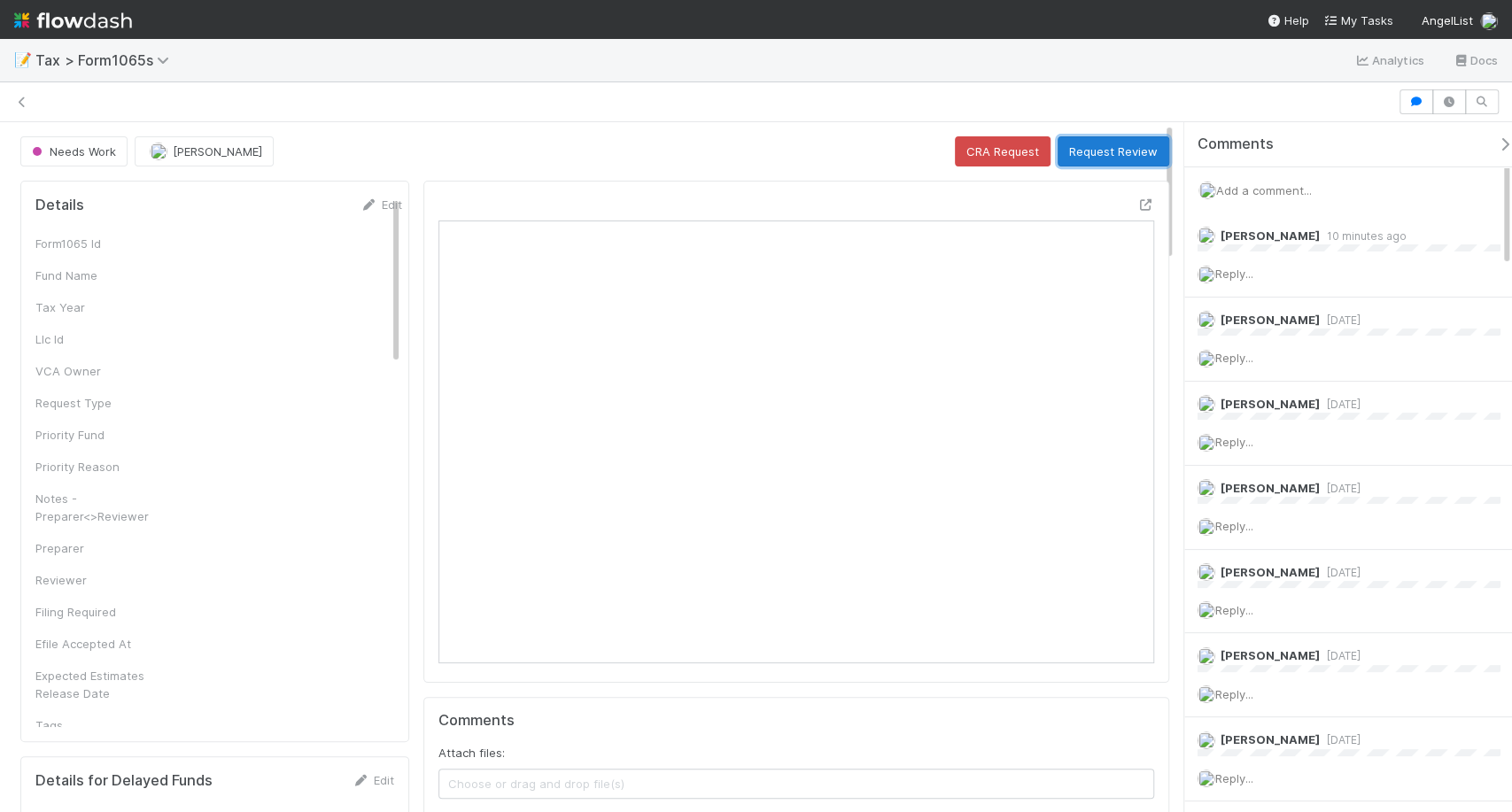
click at [1087, 161] on button "Request Review" at bounding box center [1113, 151] width 112 height 30
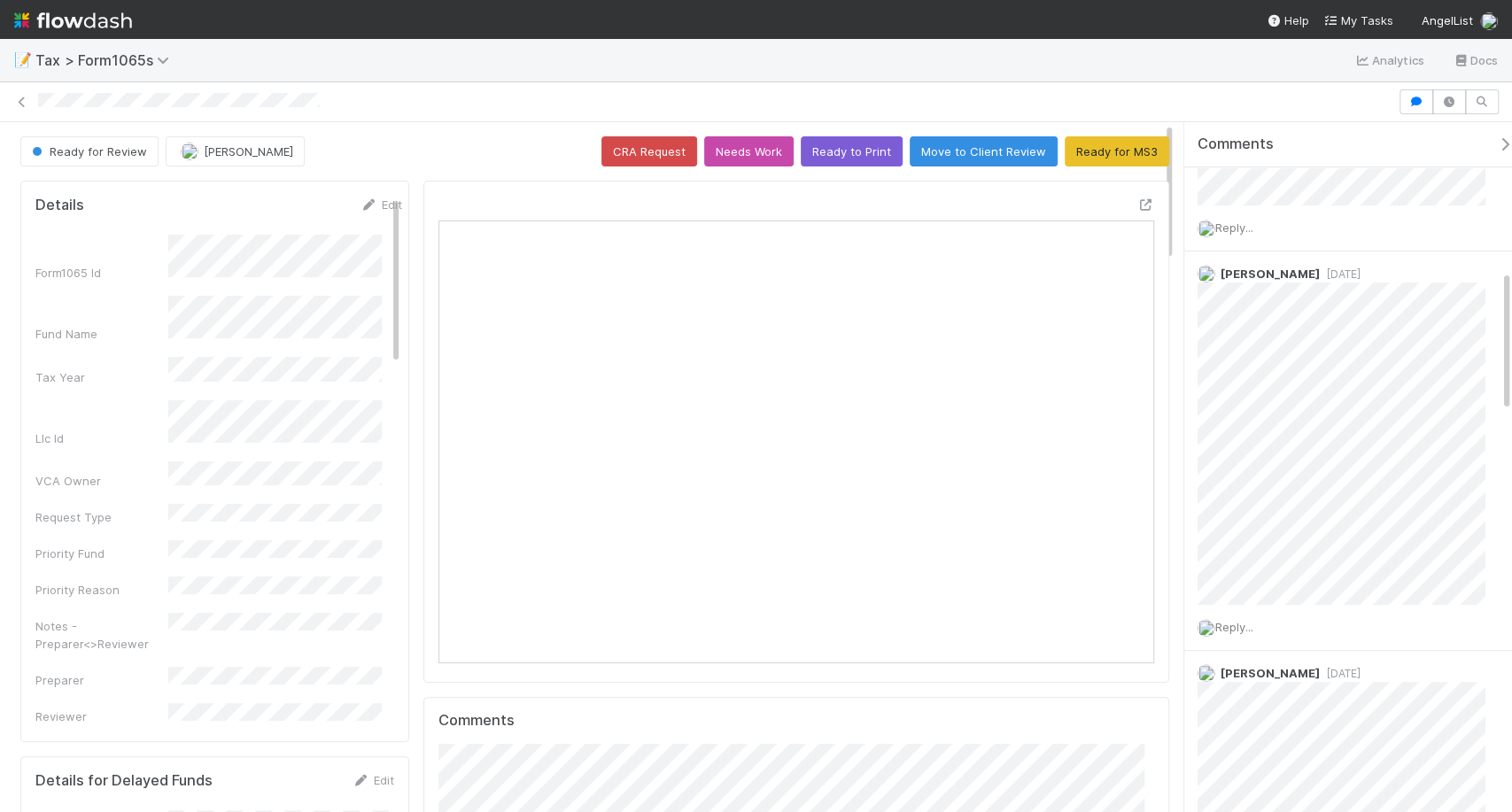
scroll to position [716, 0]
click at [14, 96] on icon at bounding box center [22, 102] width 17 height 12
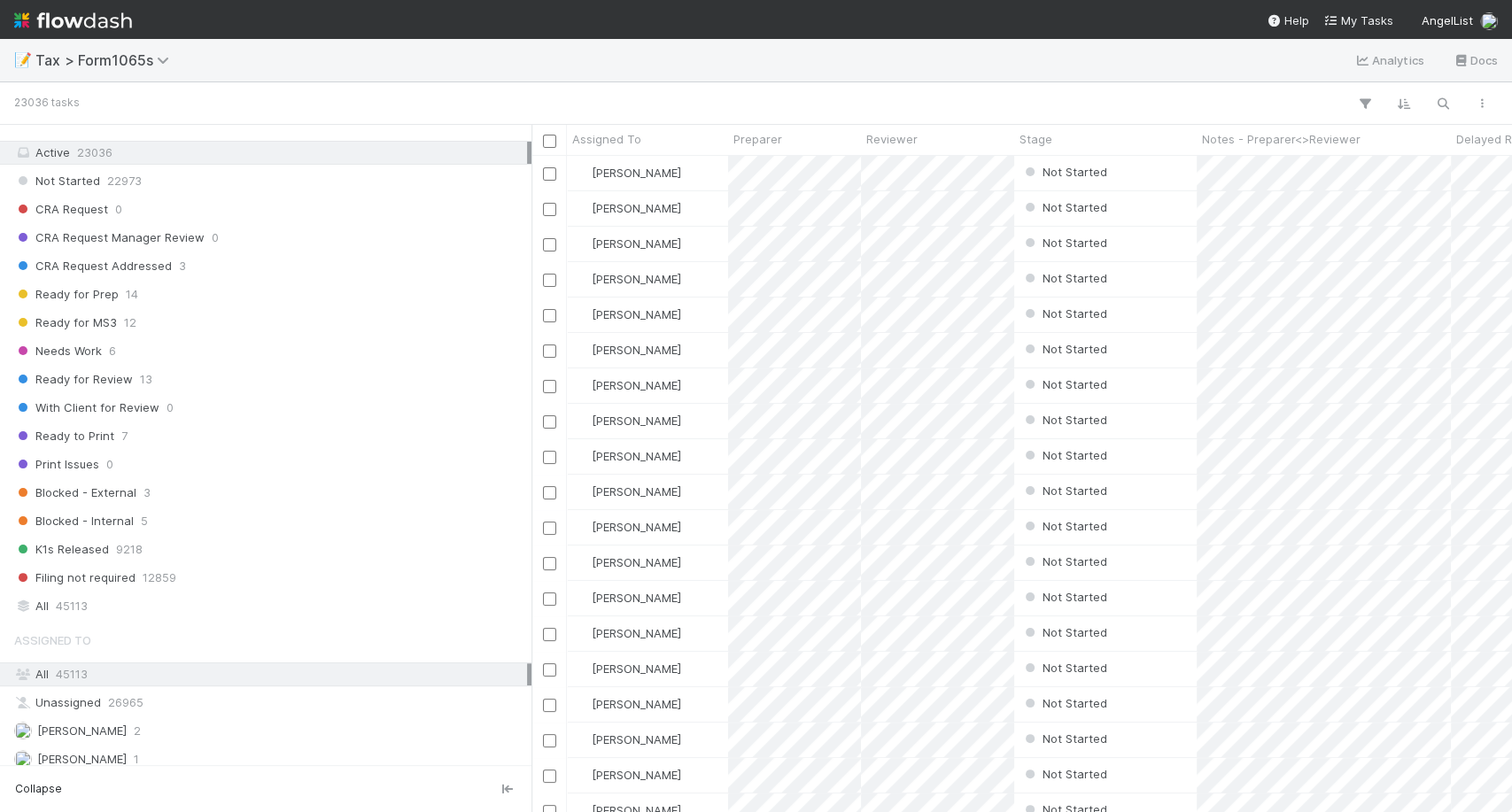
scroll to position [1308, 0]
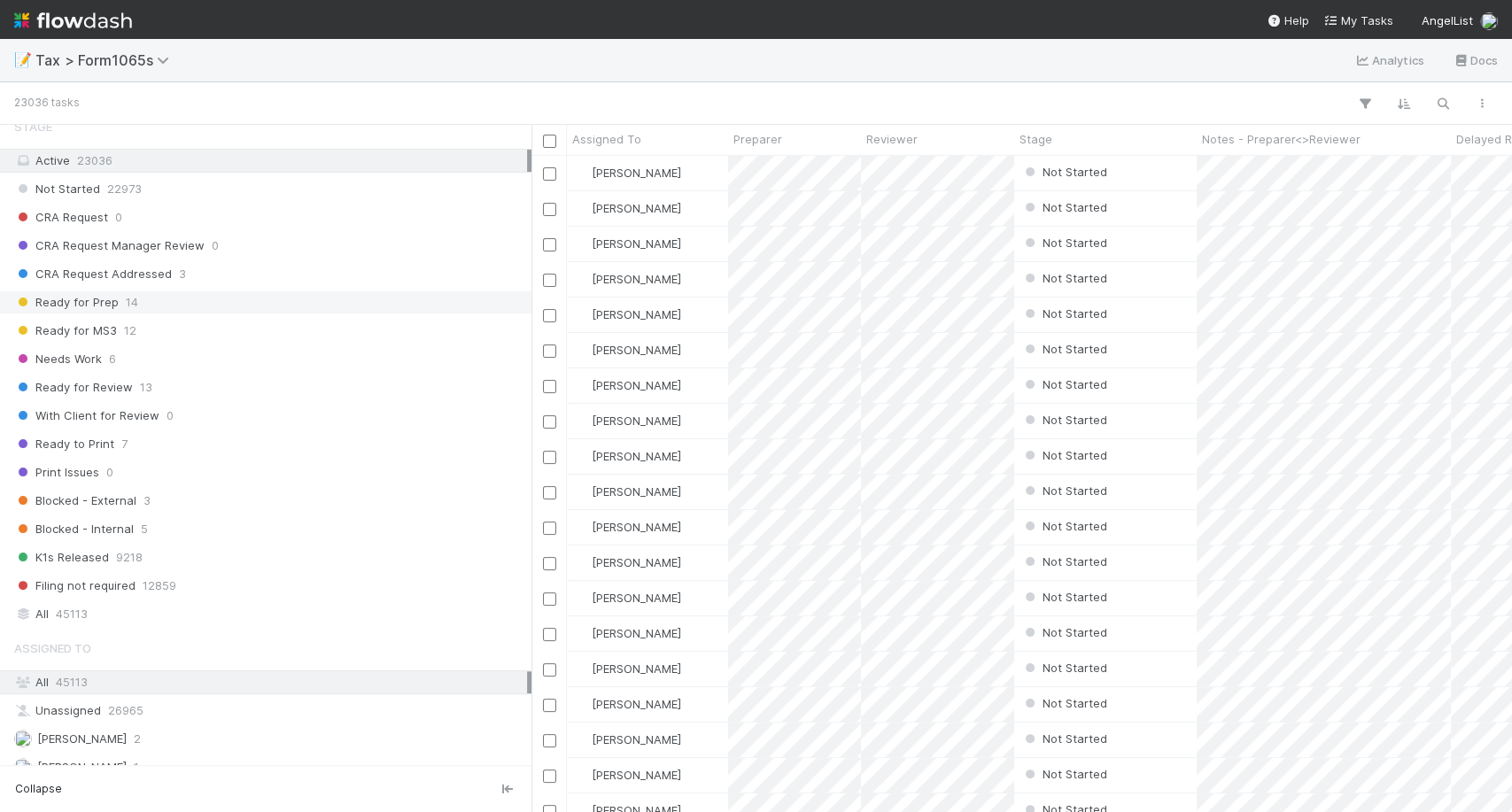
click at [234, 298] on div "Ready for Prep 14" at bounding box center [271, 302] width 513 height 22
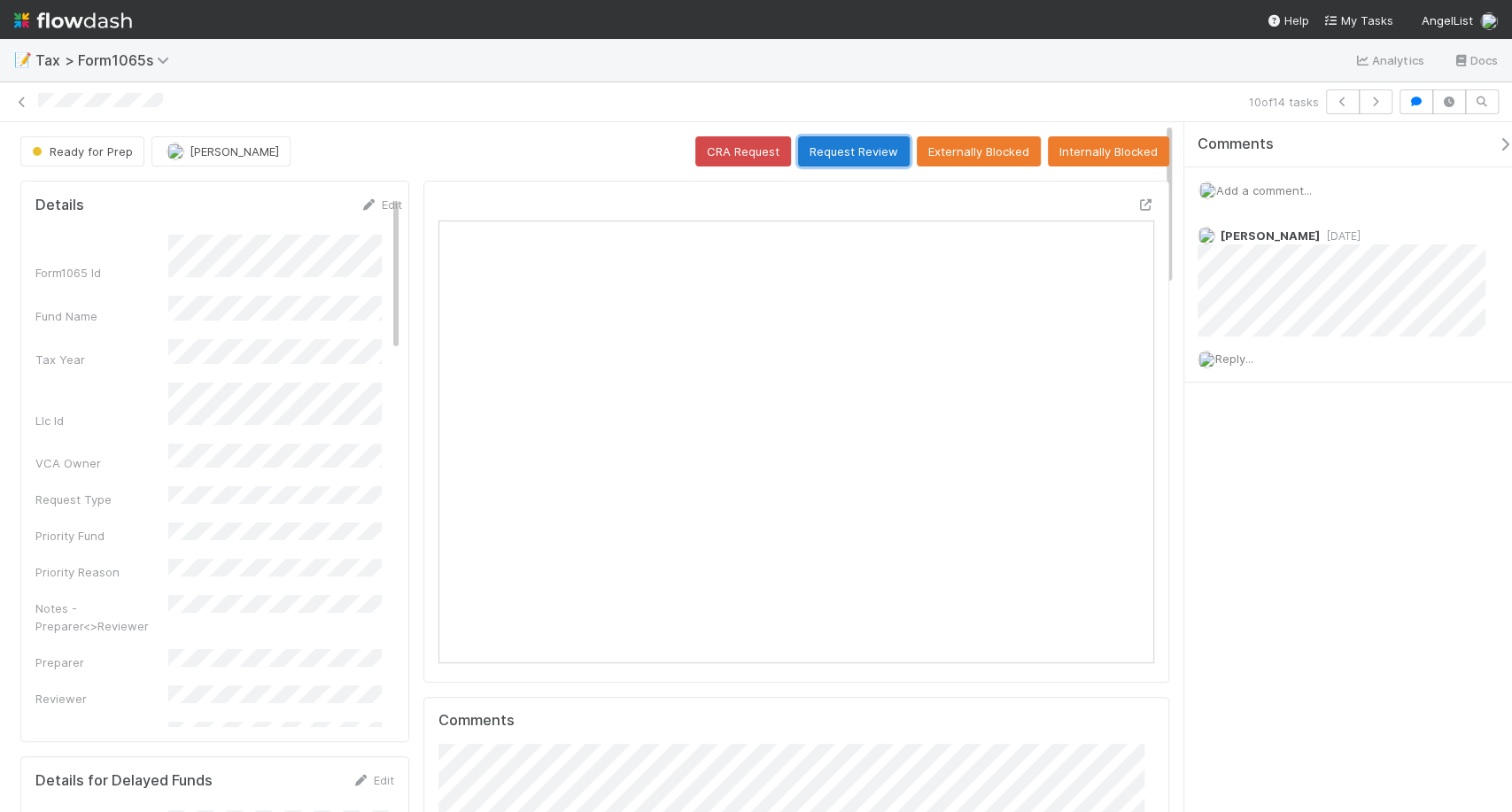
click at [870, 153] on button "Request Review" at bounding box center [854, 151] width 112 height 30
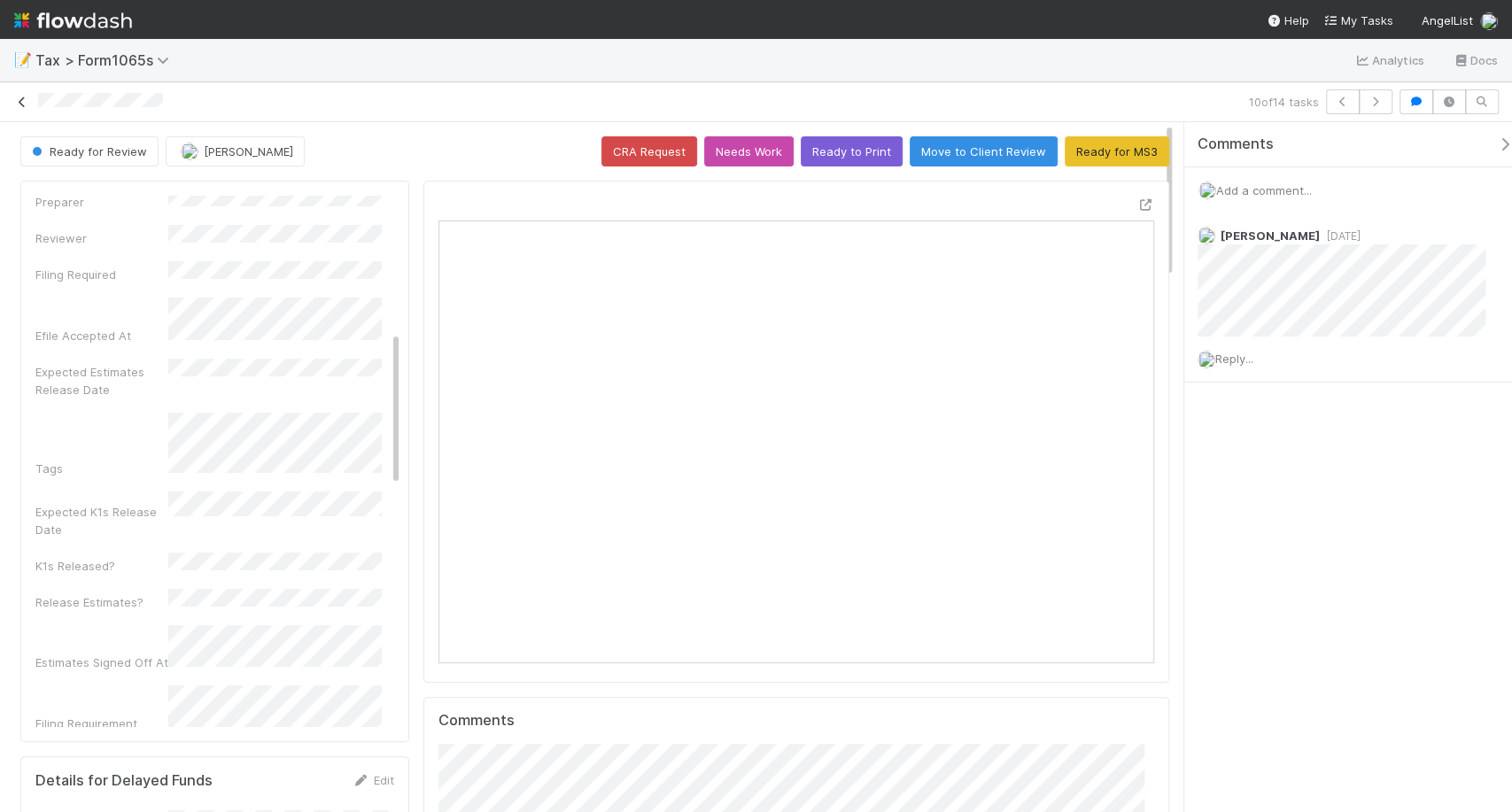
click at [28, 105] on icon at bounding box center [22, 102] width 17 height 12
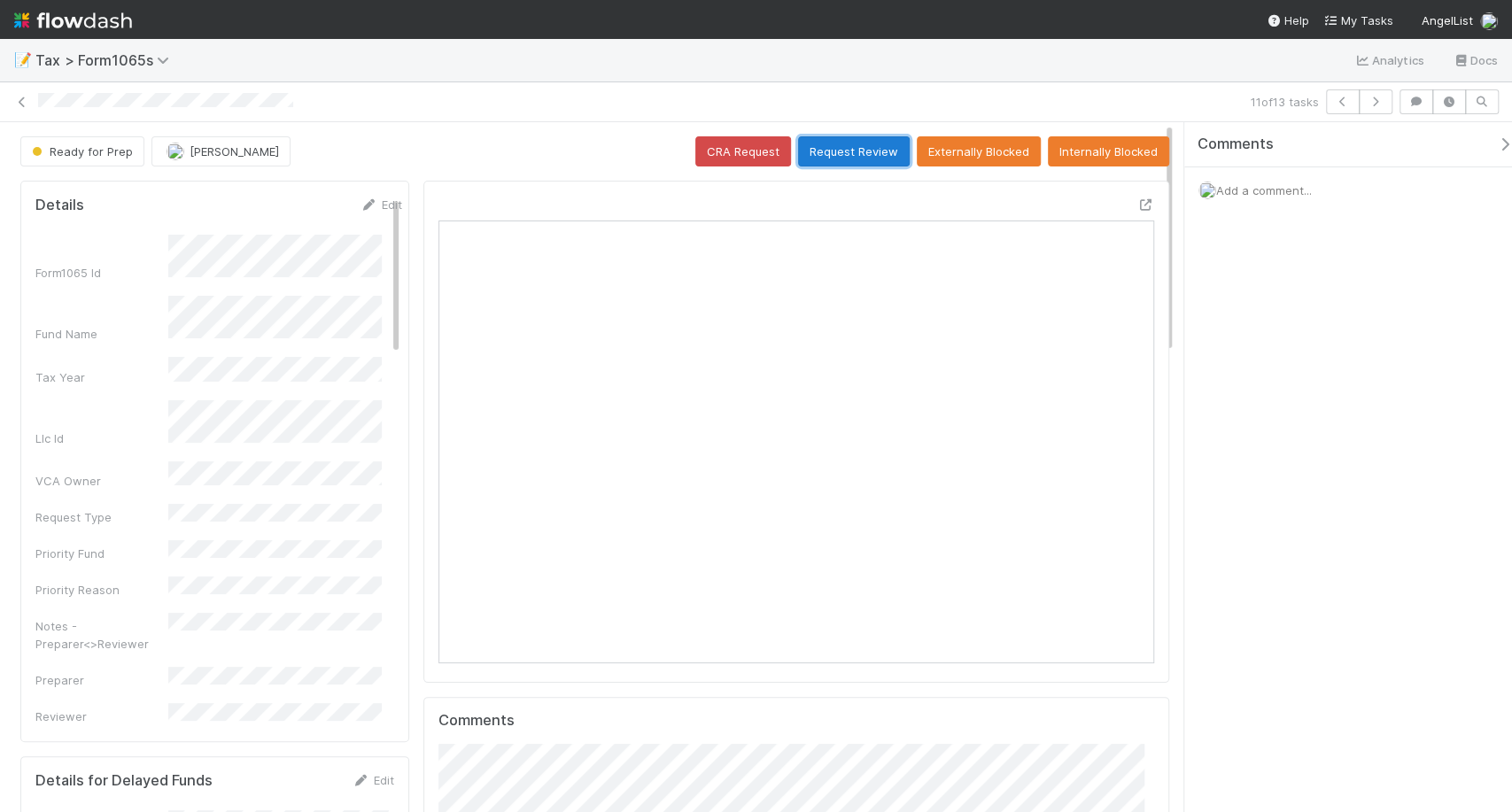
click at [847, 160] on button "Request Review" at bounding box center [854, 151] width 112 height 30
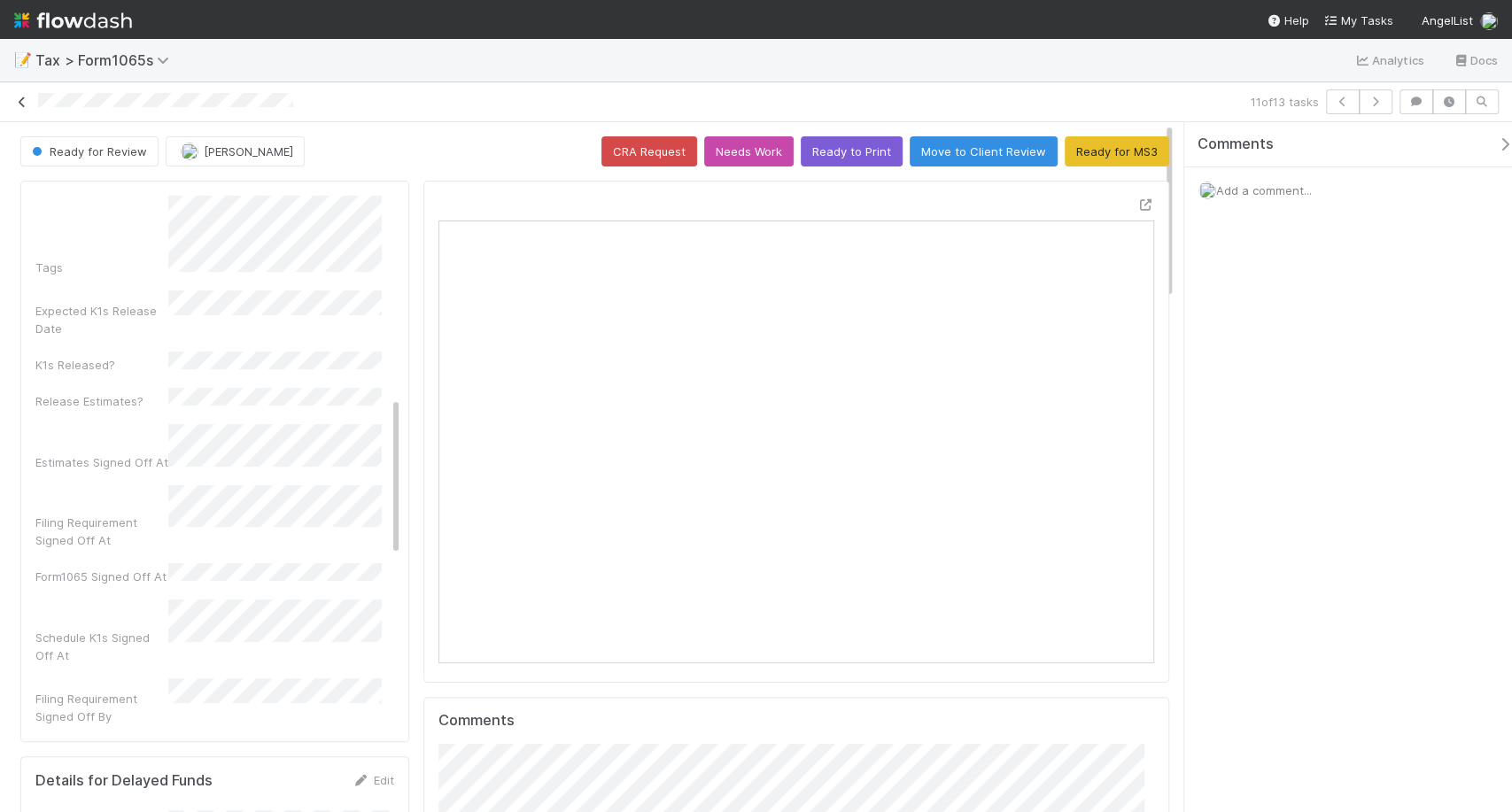
click at [26, 96] on icon at bounding box center [22, 102] width 17 height 12
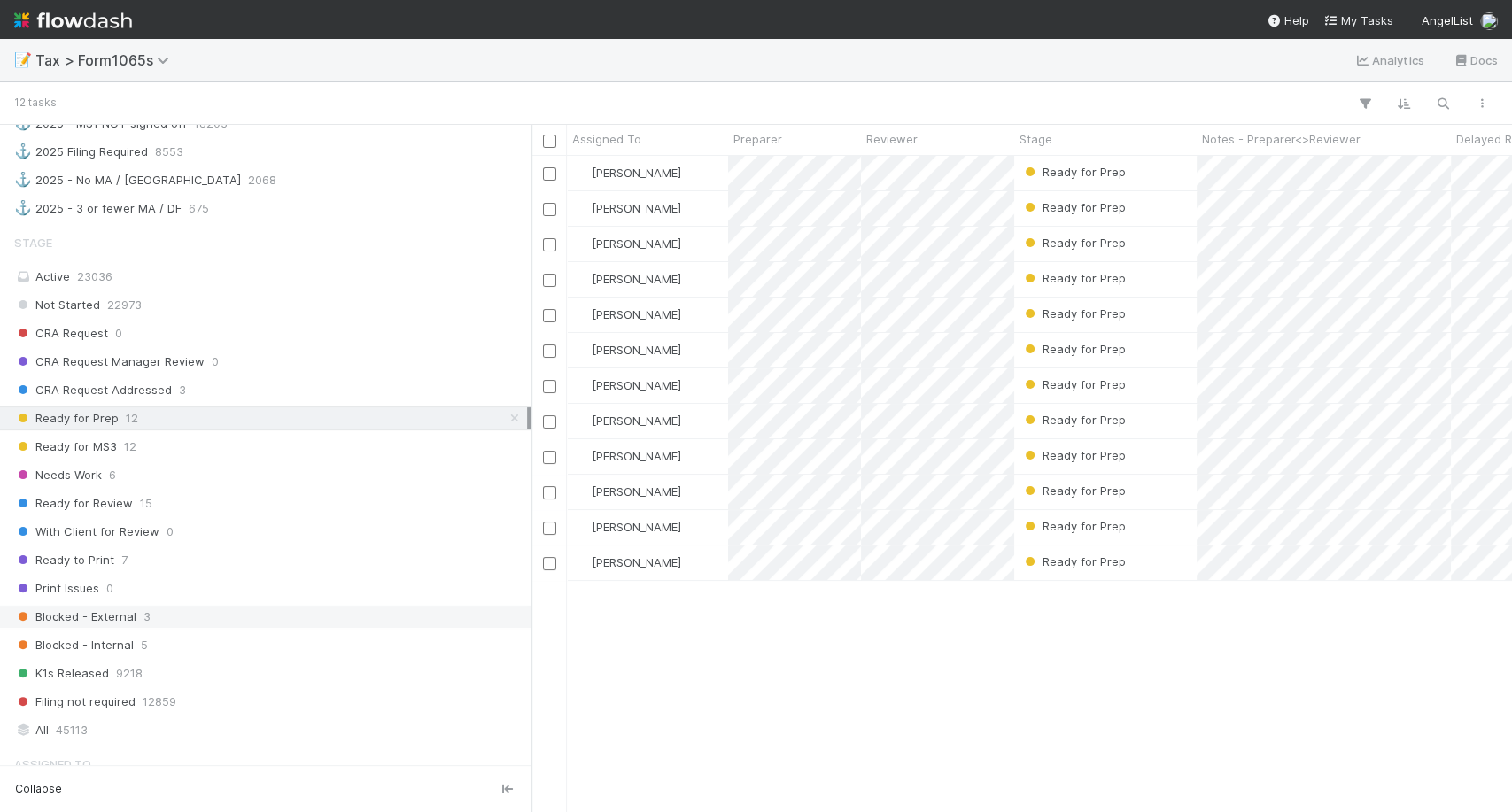
click at [238, 606] on div "Blocked - External 3" at bounding box center [271, 616] width 513 height 22
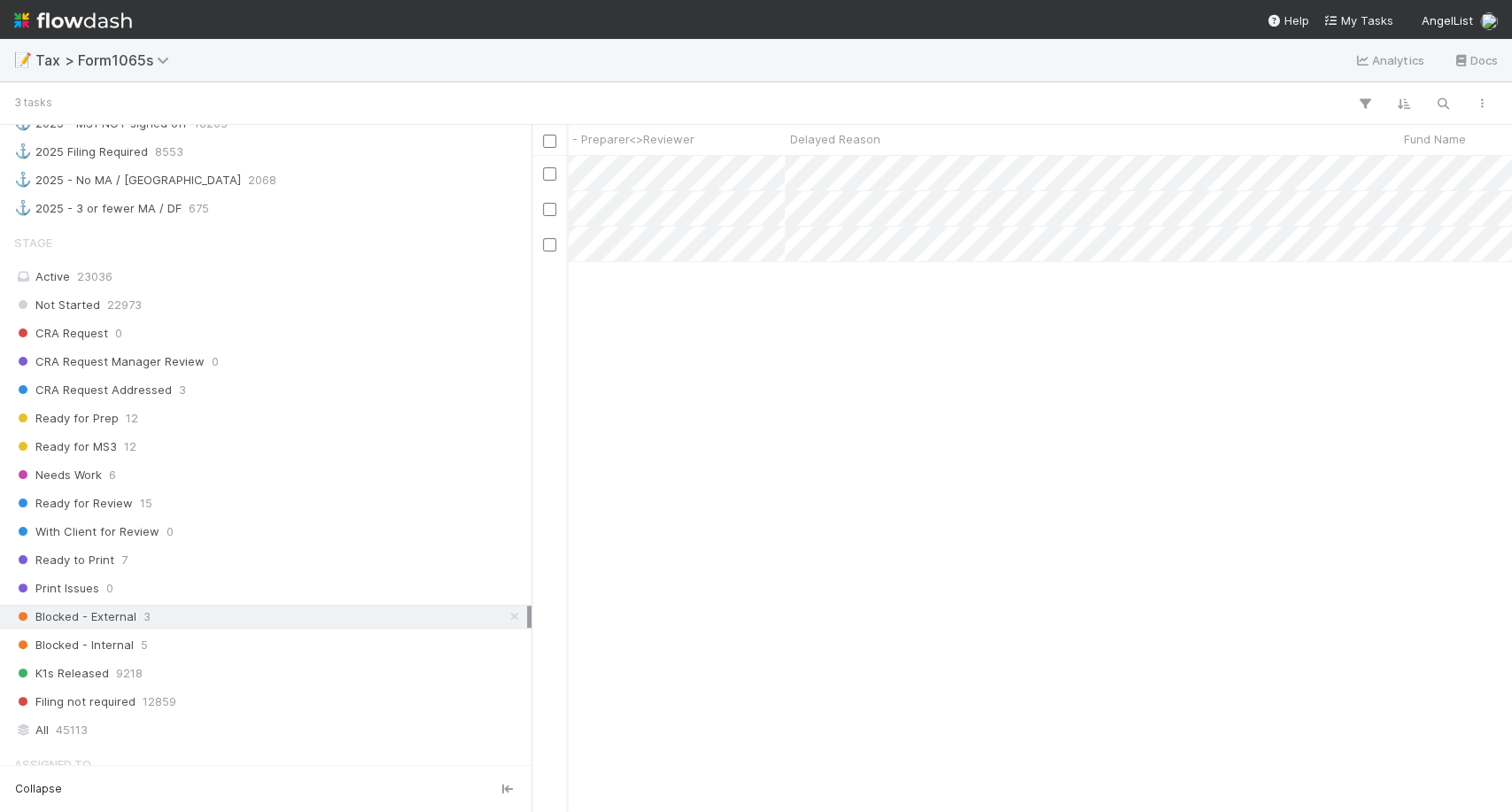
scroll to position [0, 729]
click at [100, 635] on span "Blocked - Internal" at bounding box center [74, 645] width 119 height 22
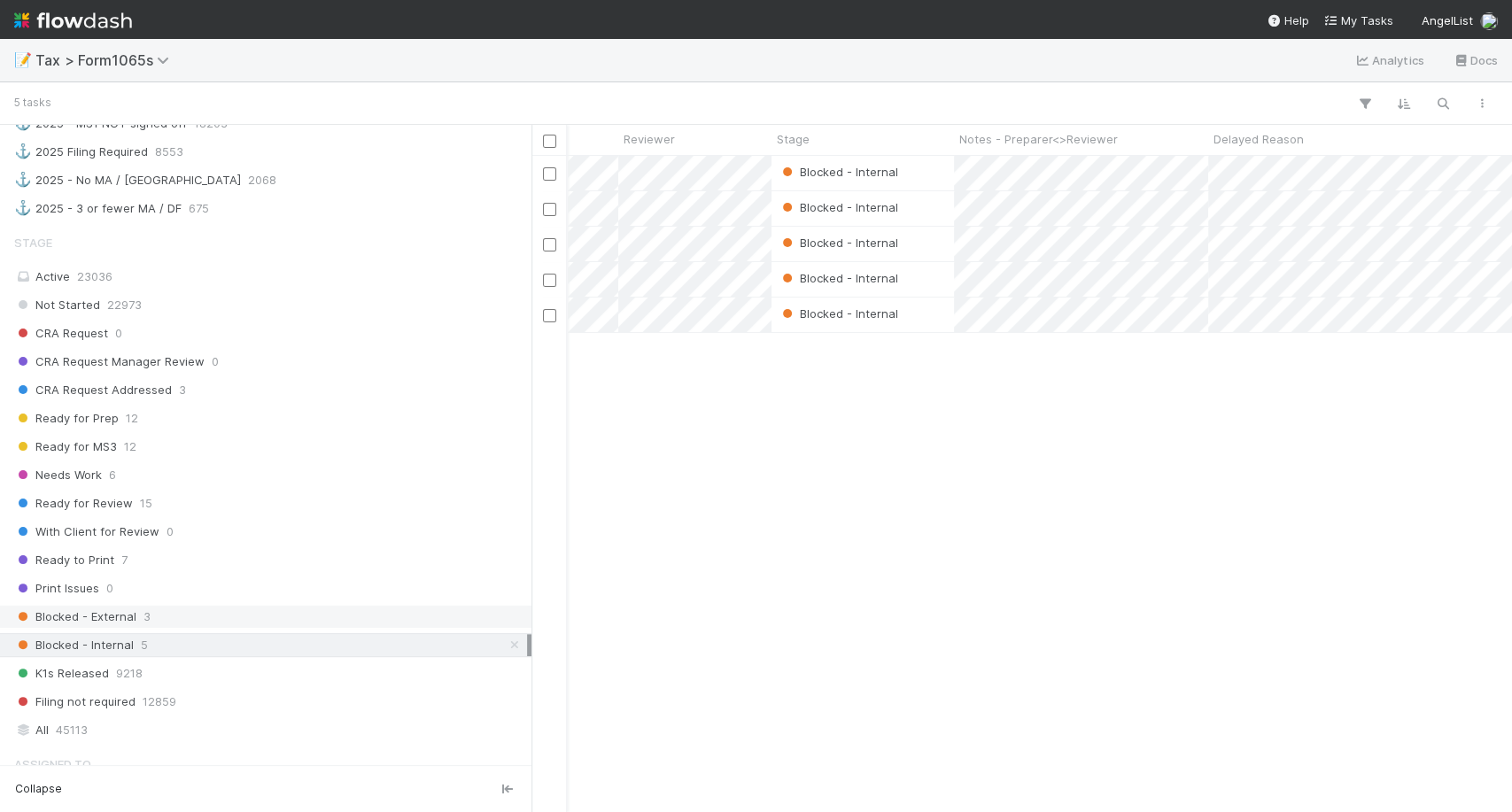
click at [239, 606] on div "Blocked - External 3" at bounding box center [271, 616] width 513 height 22
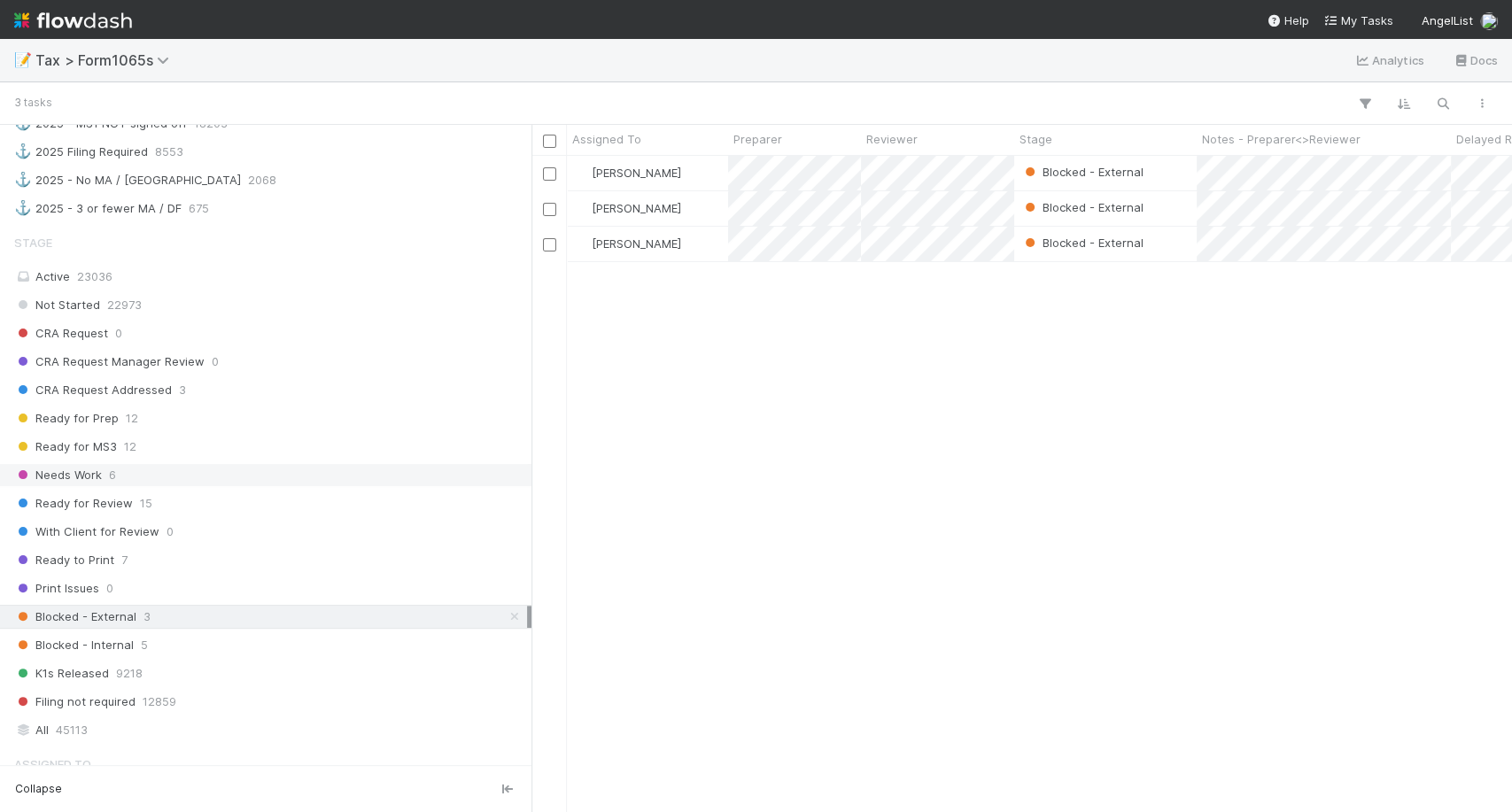
click at [192, 464] on div "Needs Work 6" at bounding box center [271, 475] width 513 height 22
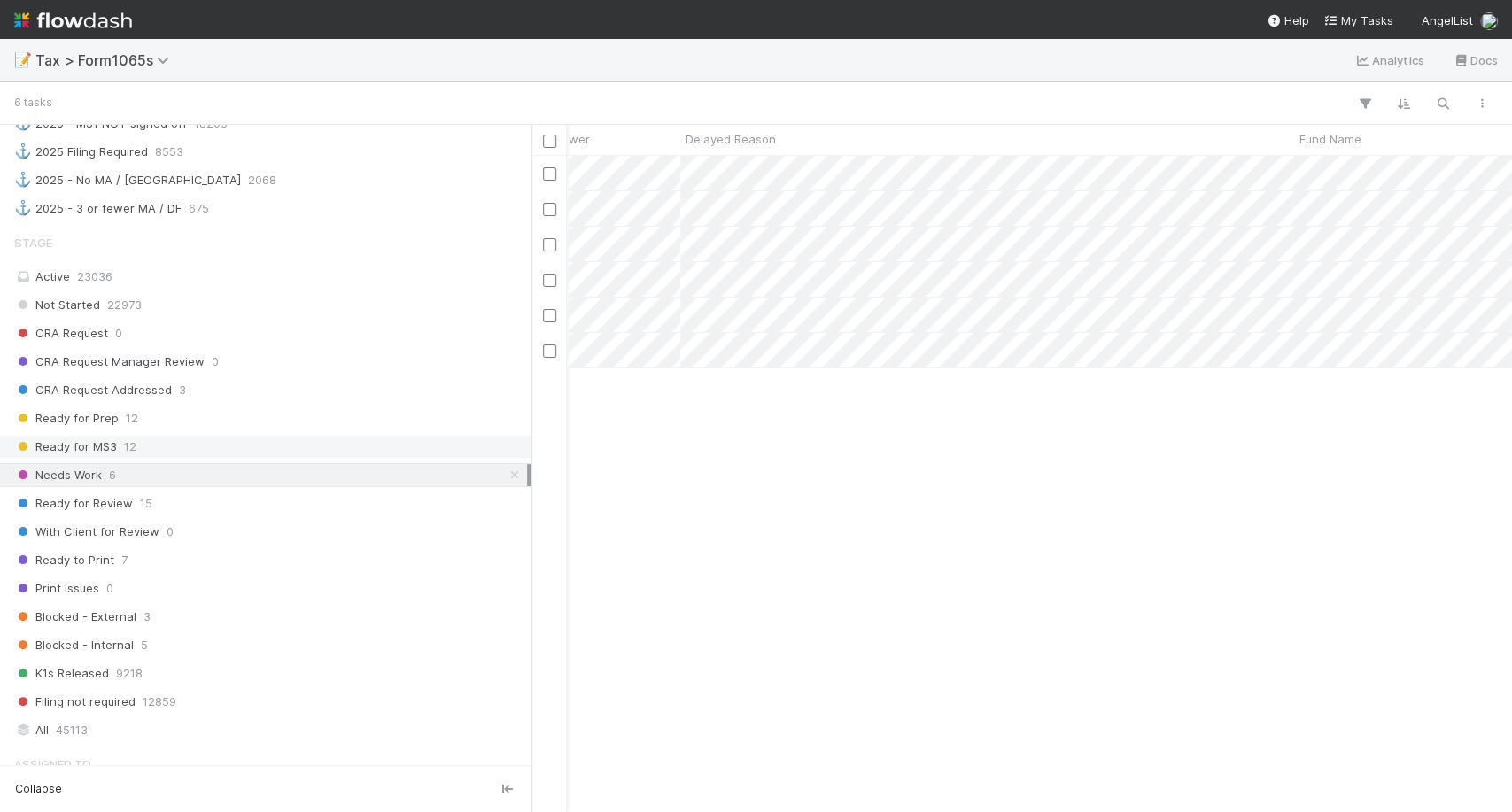
click at [139, 436] on div "Ready for MS3 12" at bounding box center [271, 447] width 513 height 22
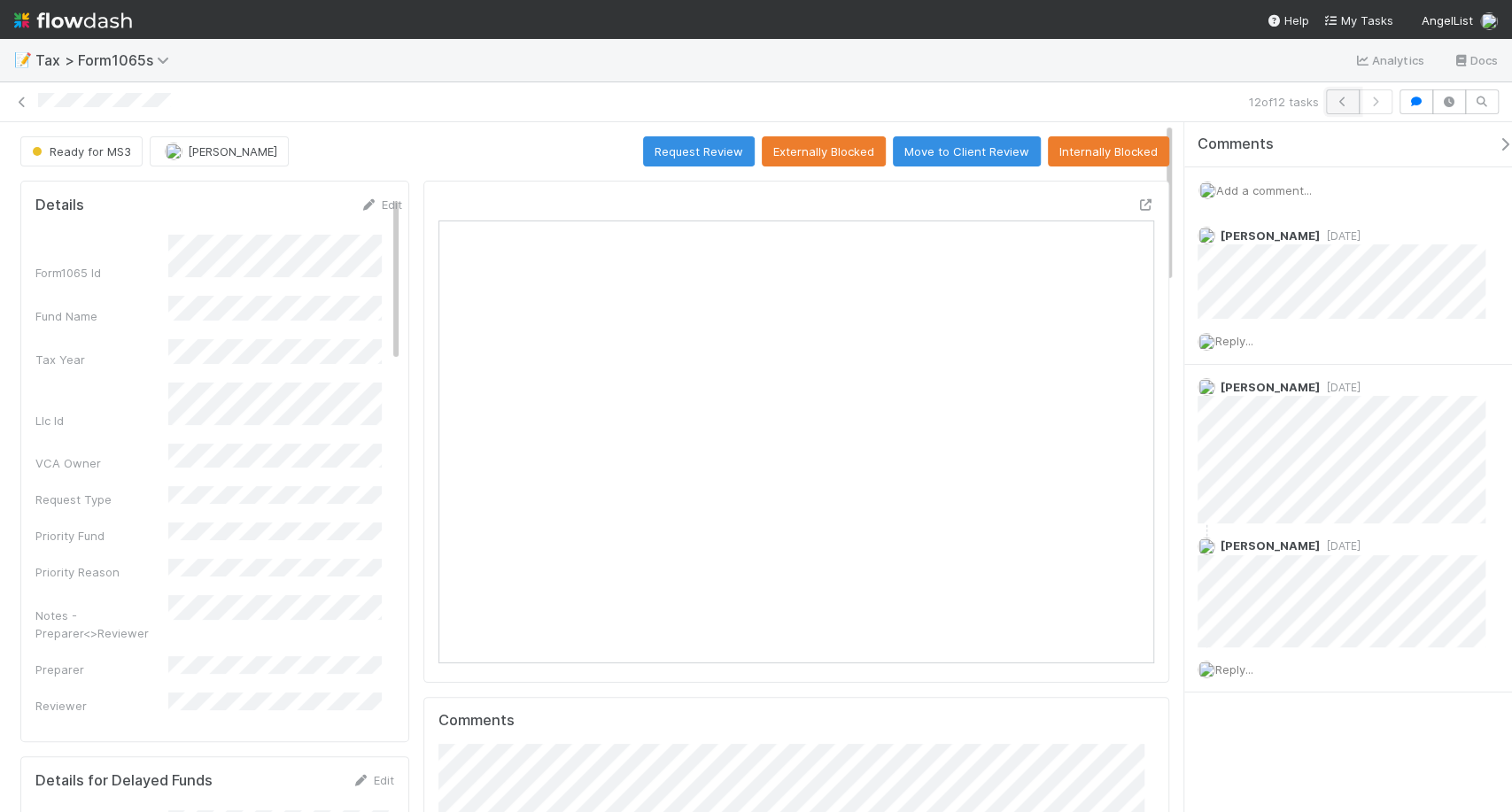
click at [1338, 96] on icon "button" at bounding box center [1343, 101] width 17 height 11
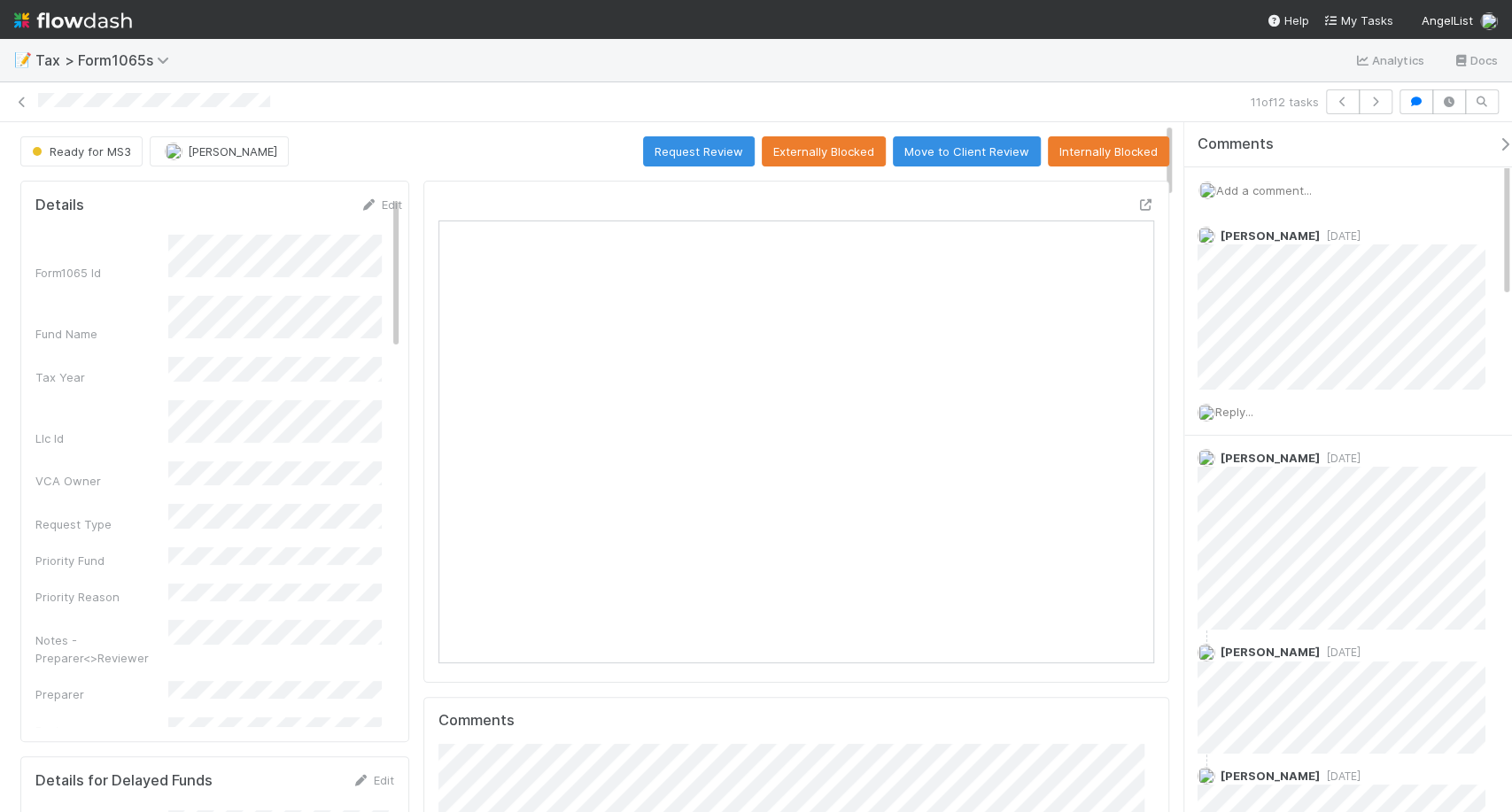
click at [1269, 186] on span "Add a comment..." at bounding box center [1264, 190] width 95 height 14
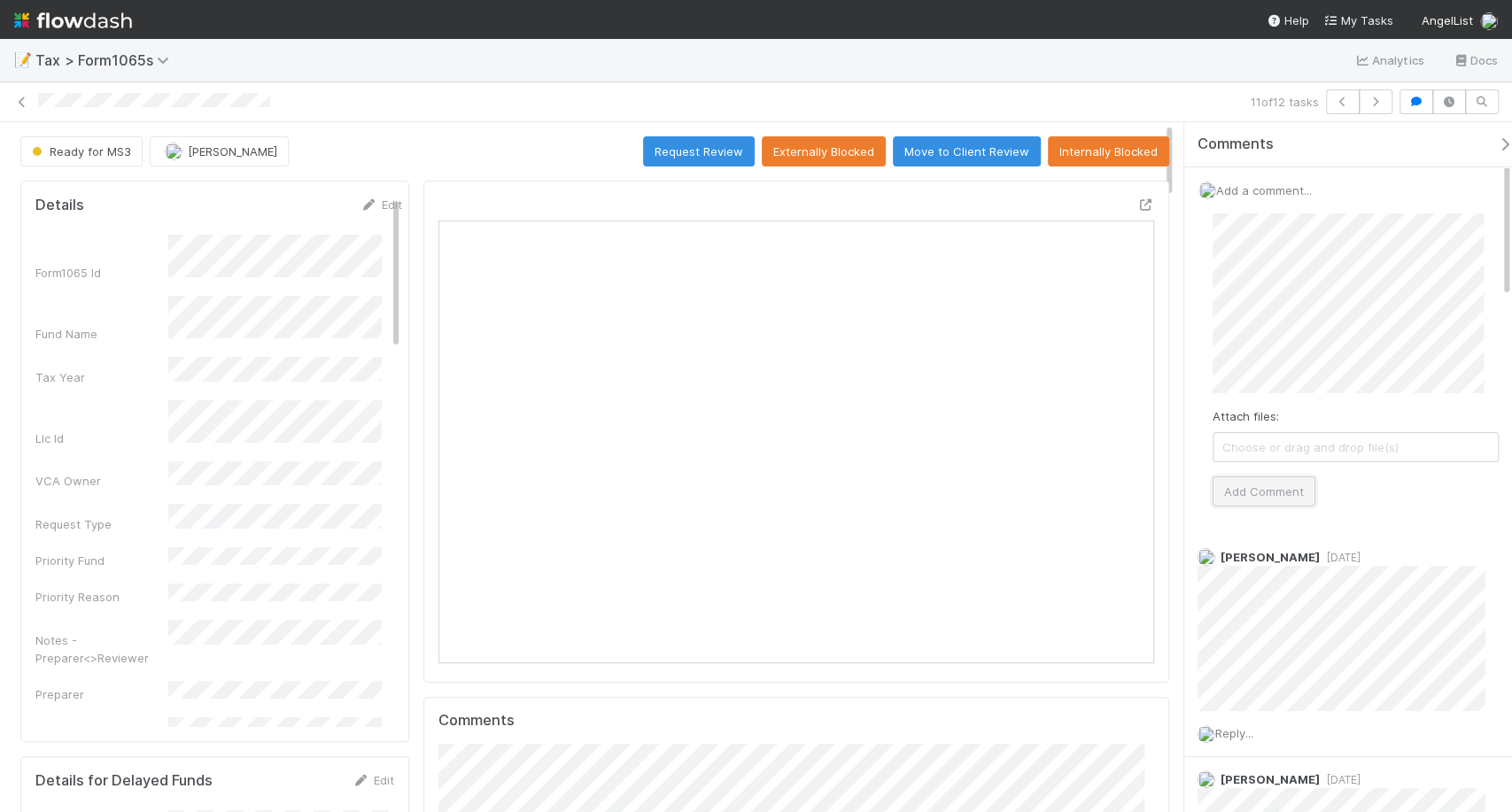
click at [1294, 477] on button "Add Comment" at bounding box center [1264, 491] width 103 height 30
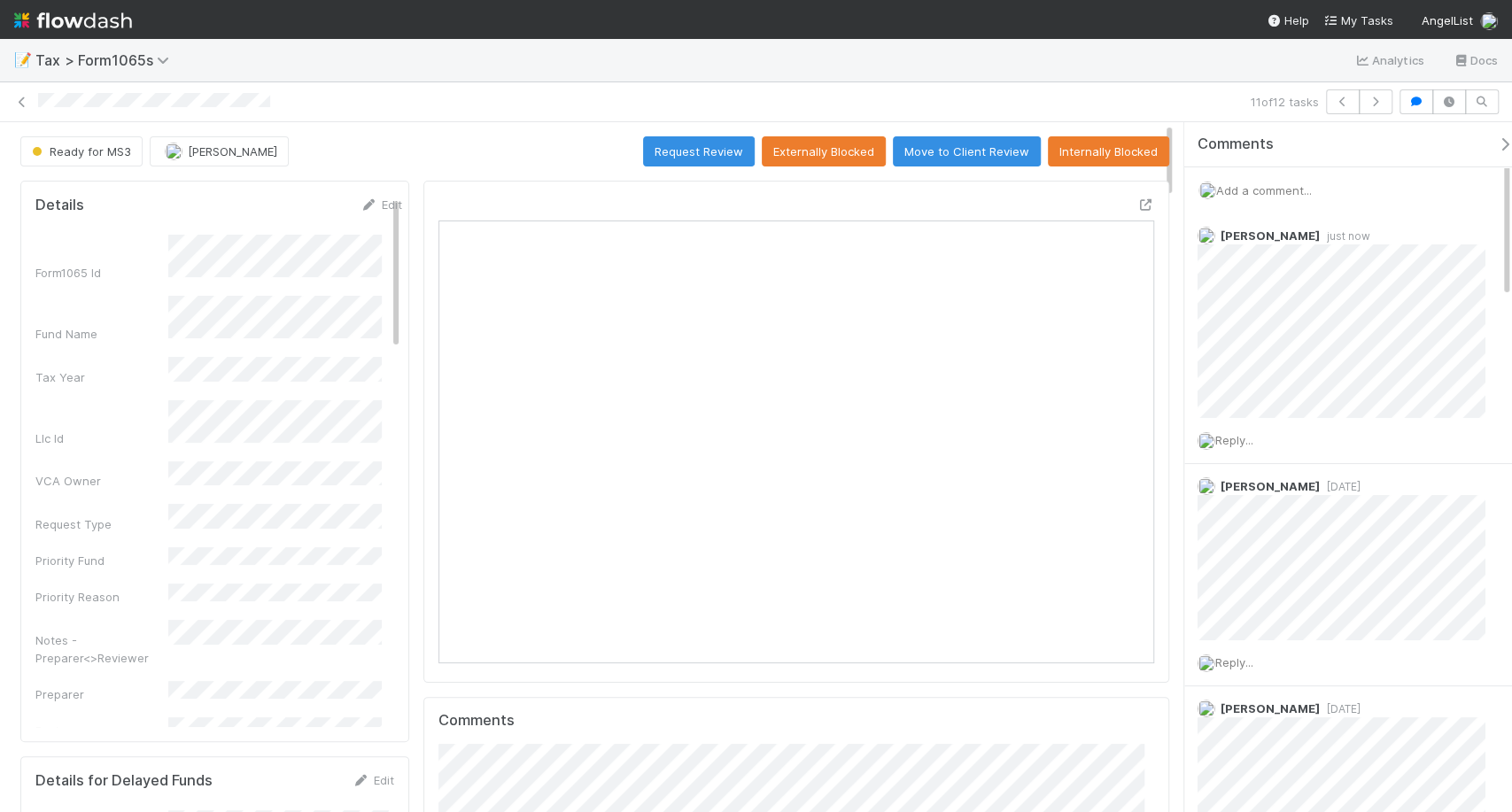
click at [81, 28] on img at bounding box center [73, 20] width 117 height 30
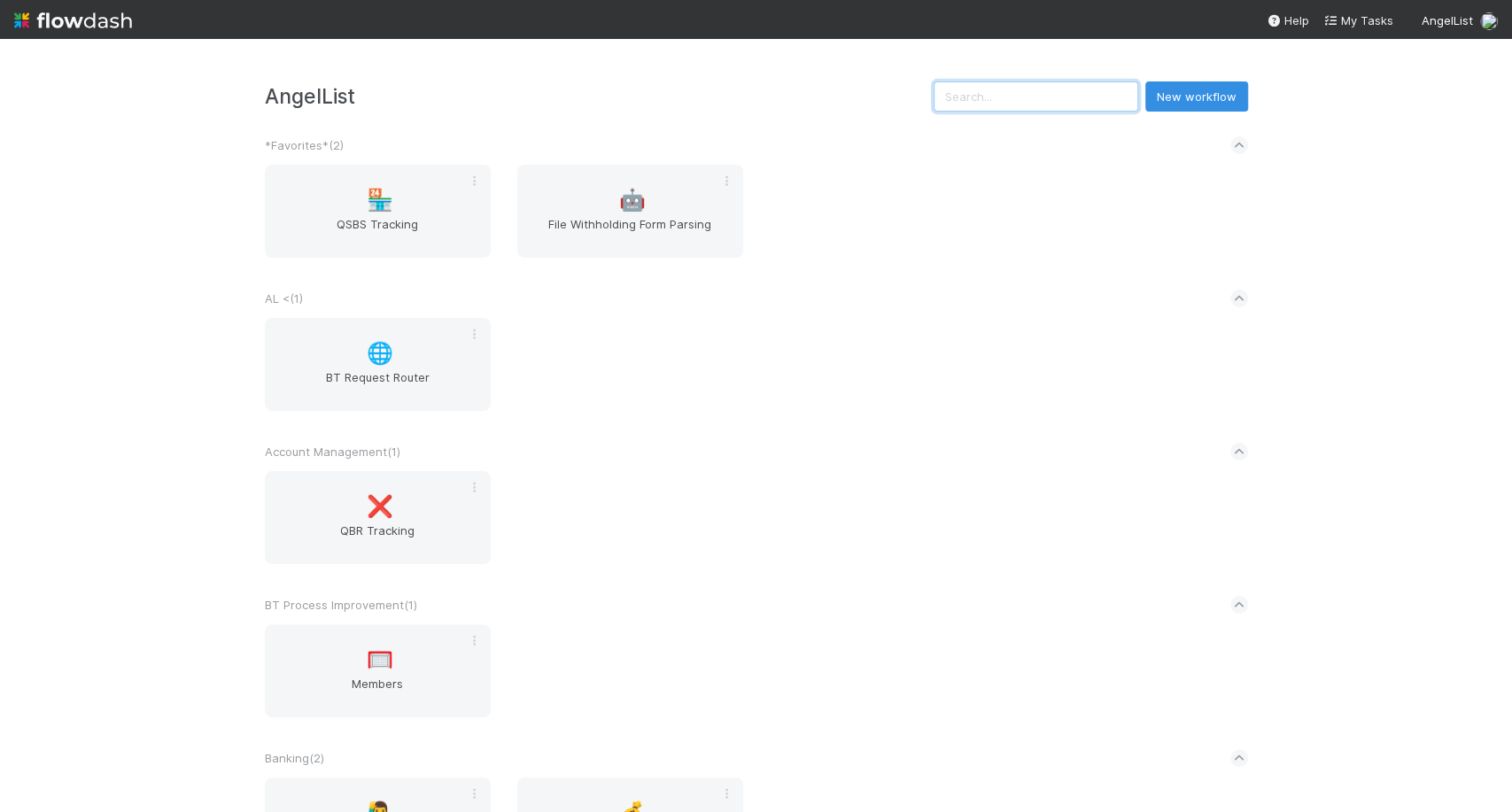
click at [955, 102] on input "text" at bounding box center [1036, 96] width 204 height 30
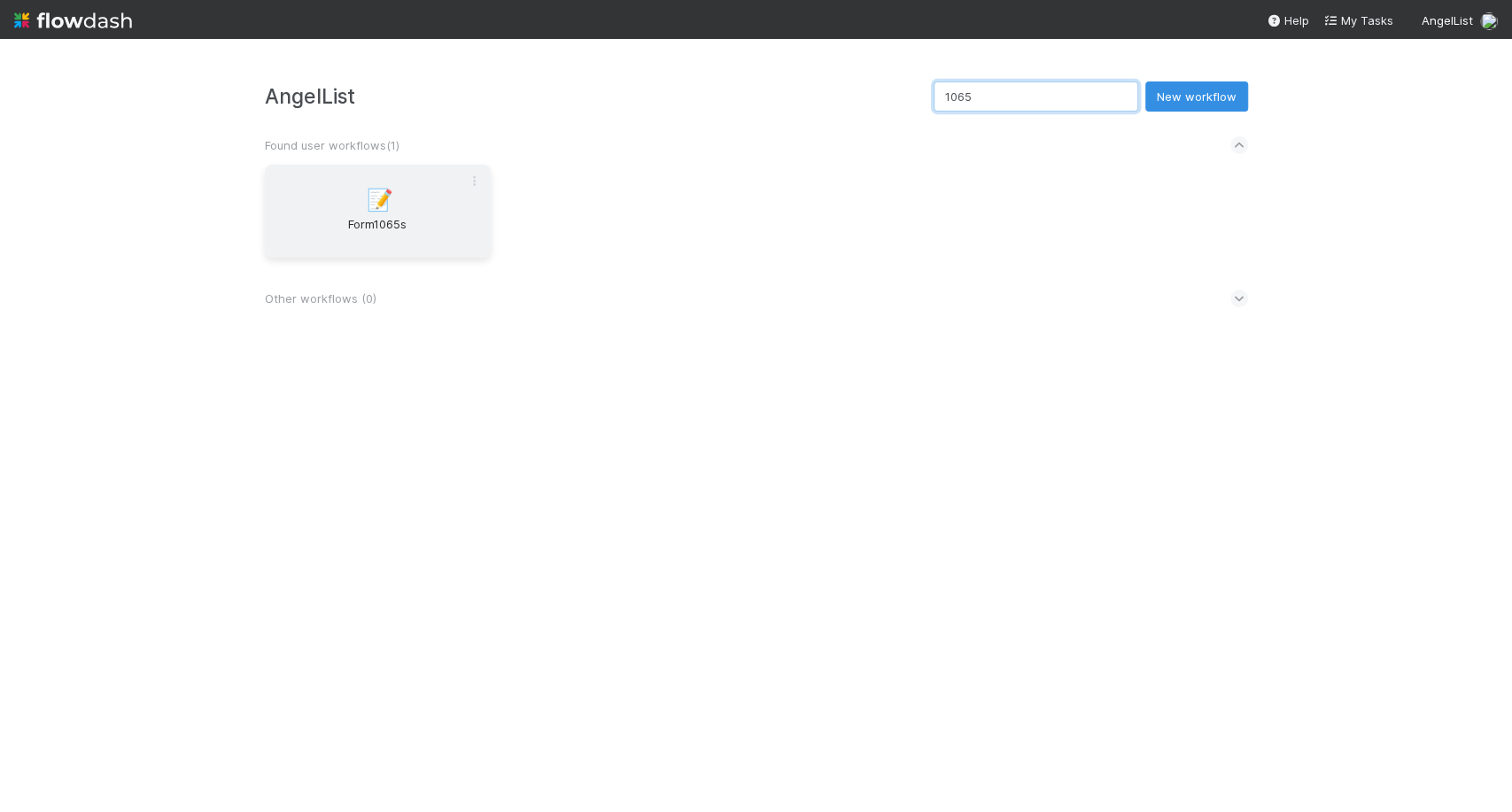
type input "1065"
click at [385, 181] on div "📝 Form1065s" at bounding box center [378, 211] width 226 height 93
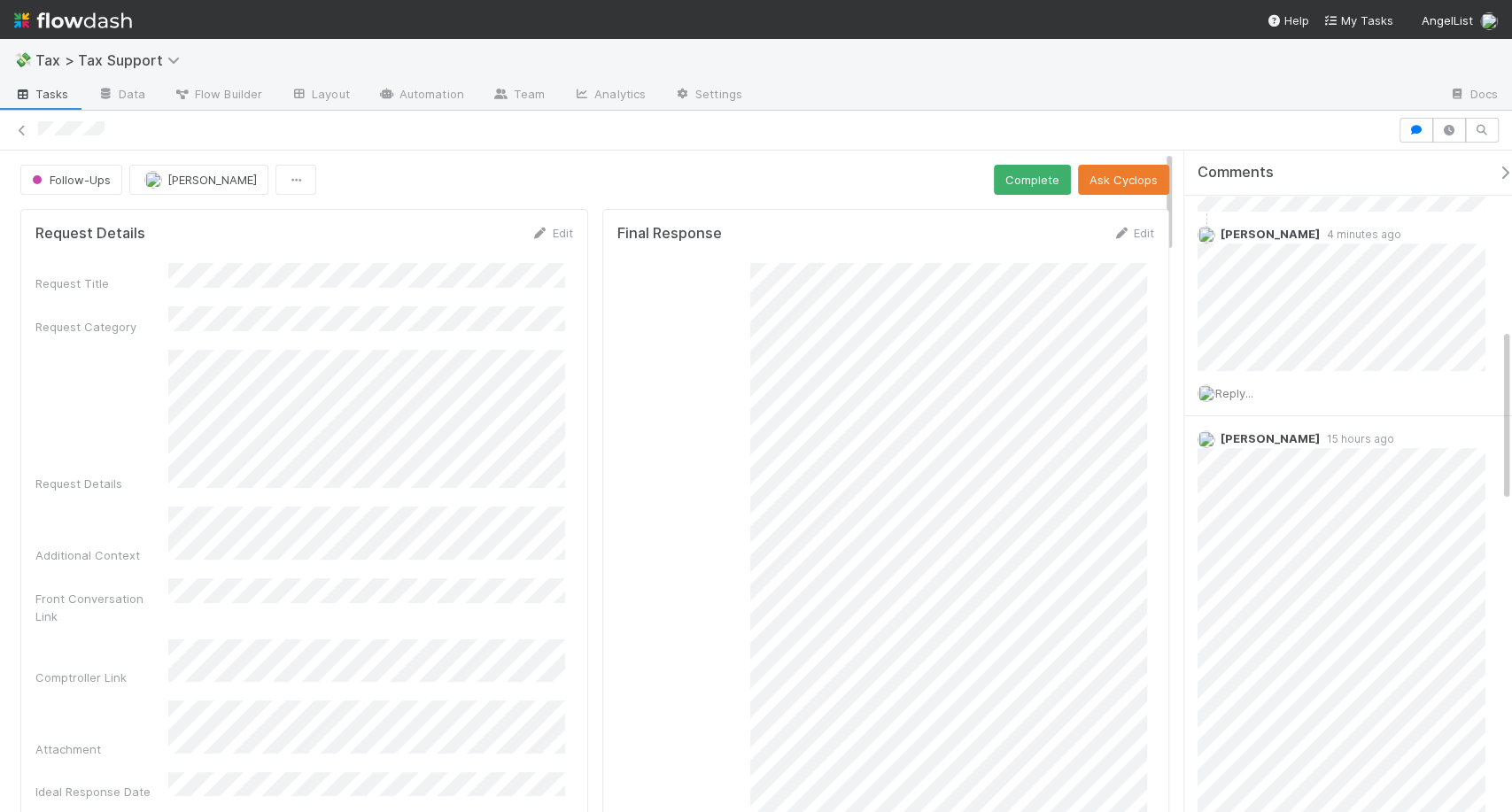
scroll to position [680, 0]
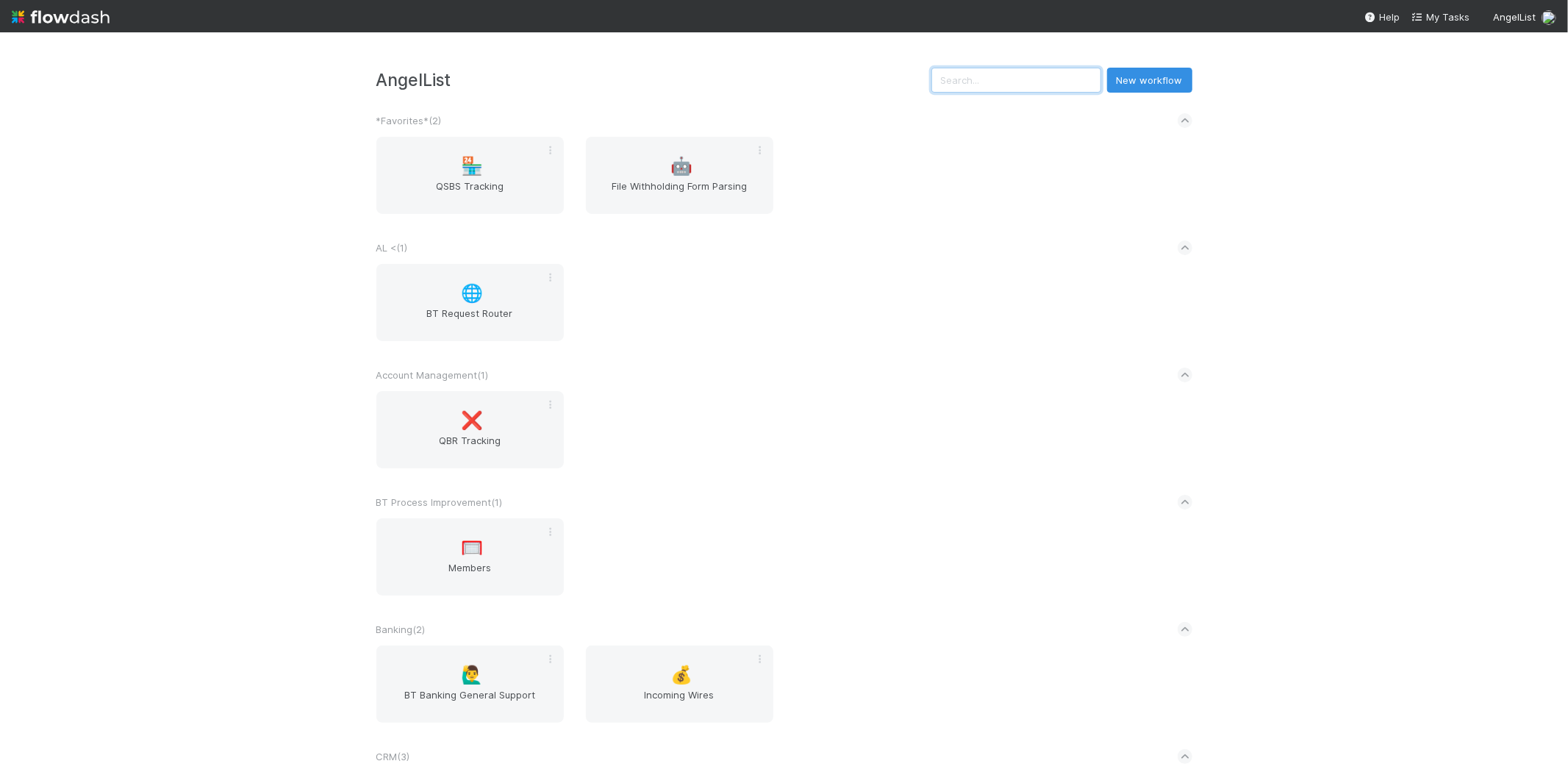
click at [1075, 78] on input "text" at bounding box center [1016, 80] width 169 height 25
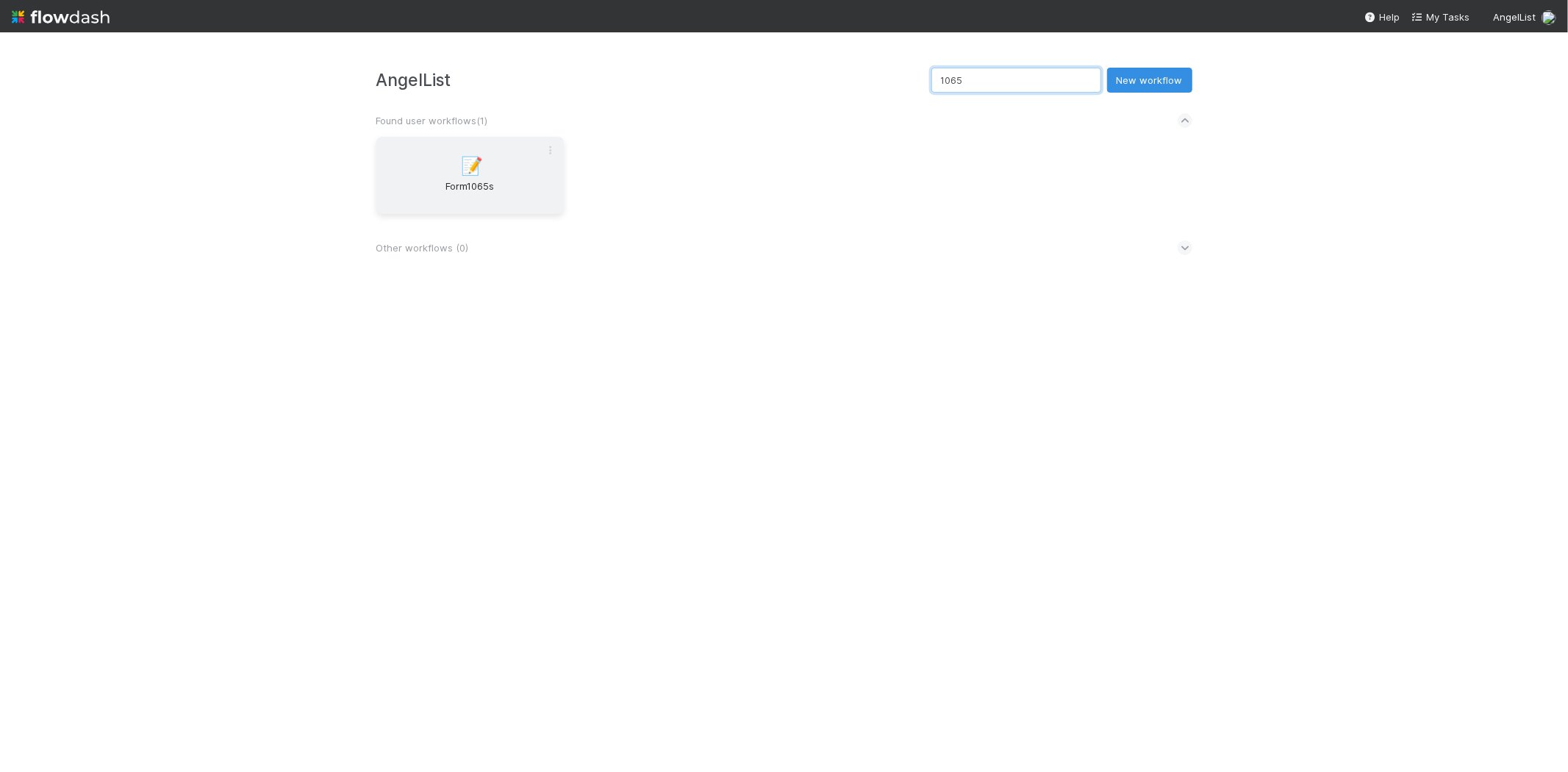
type input "1065"
click at [454, 179] on span "Form1065s" at bounding box center [470, 193] width 176 height 30
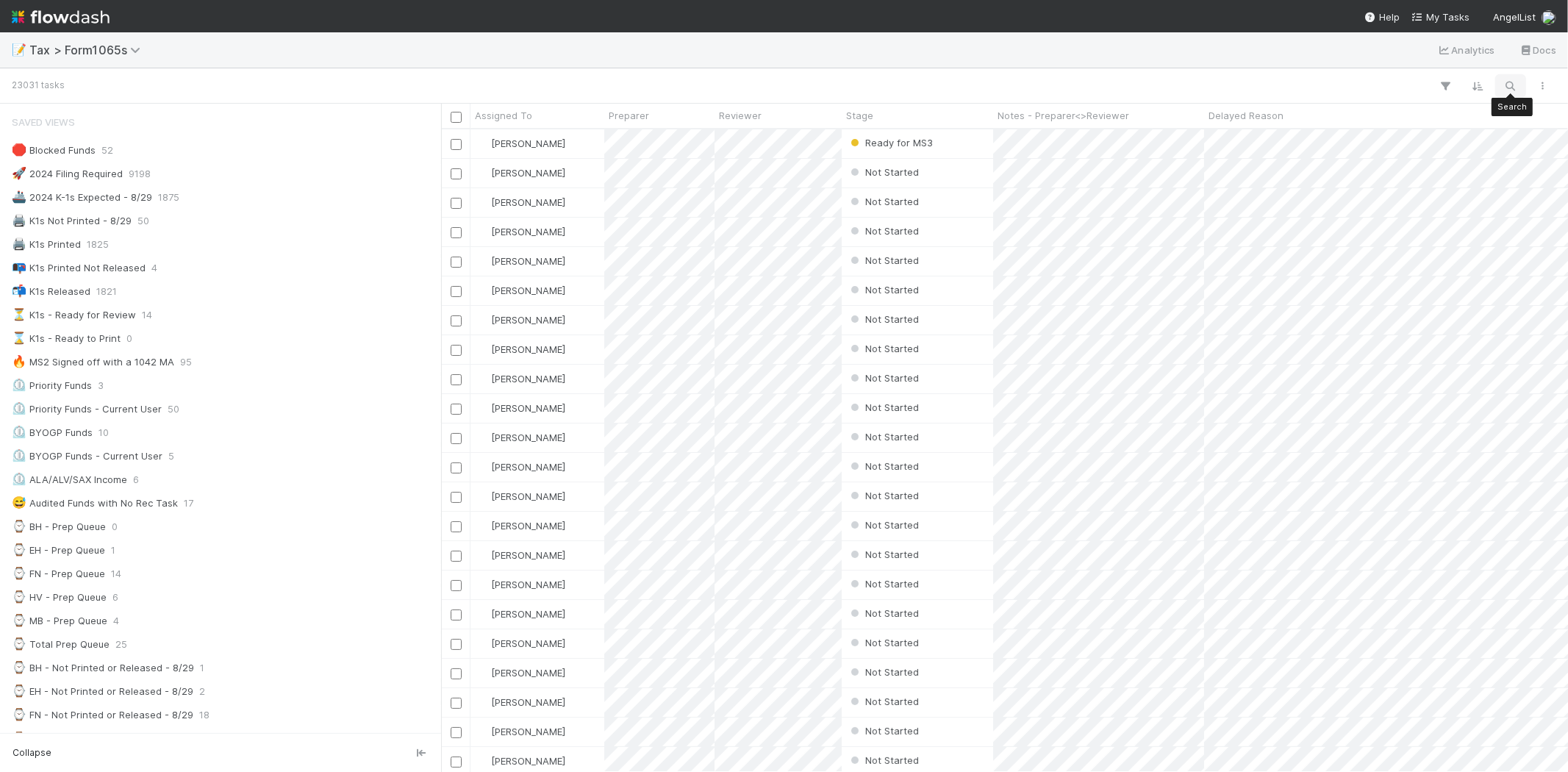
click at [1128, 86] on icon "button" at bounding box center [1510, 86] width 14 height 14
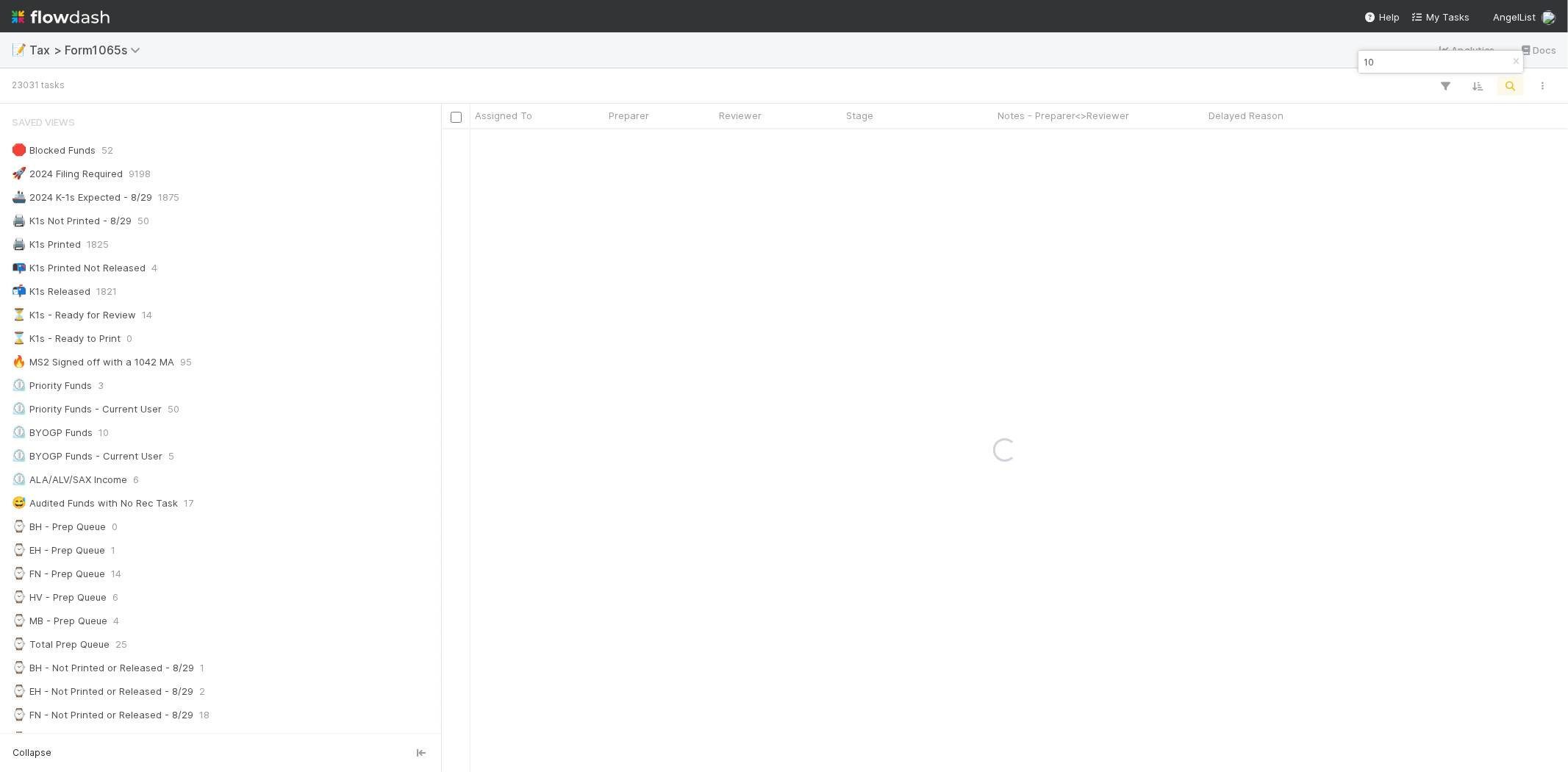
type input "1"
click at [243, 597] on div at bounding box center [784, 386] width 1568 height 772
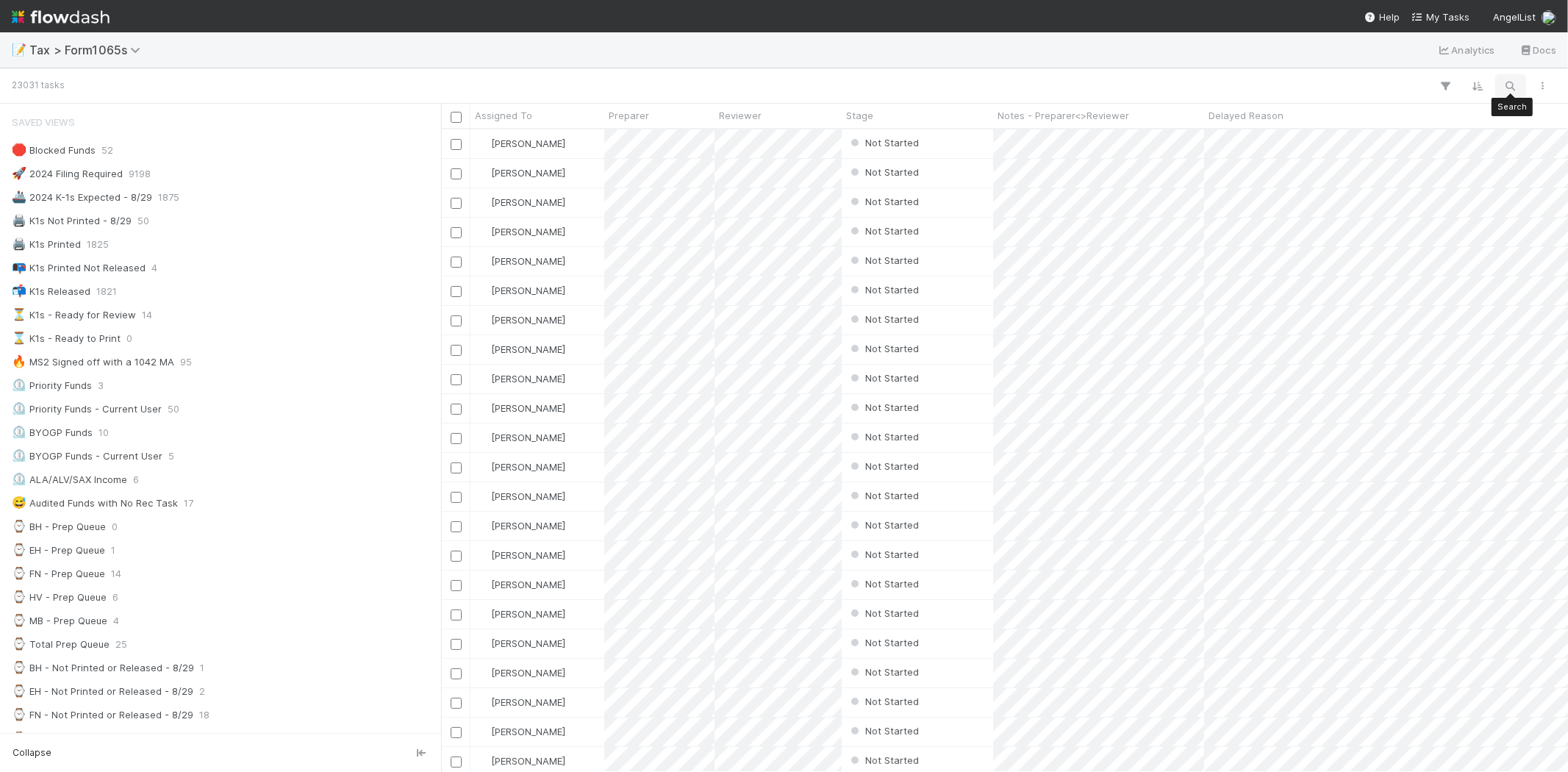
click at [1128, 89] on icon "button" at bounding box center [1510, 86] width 14 height 14
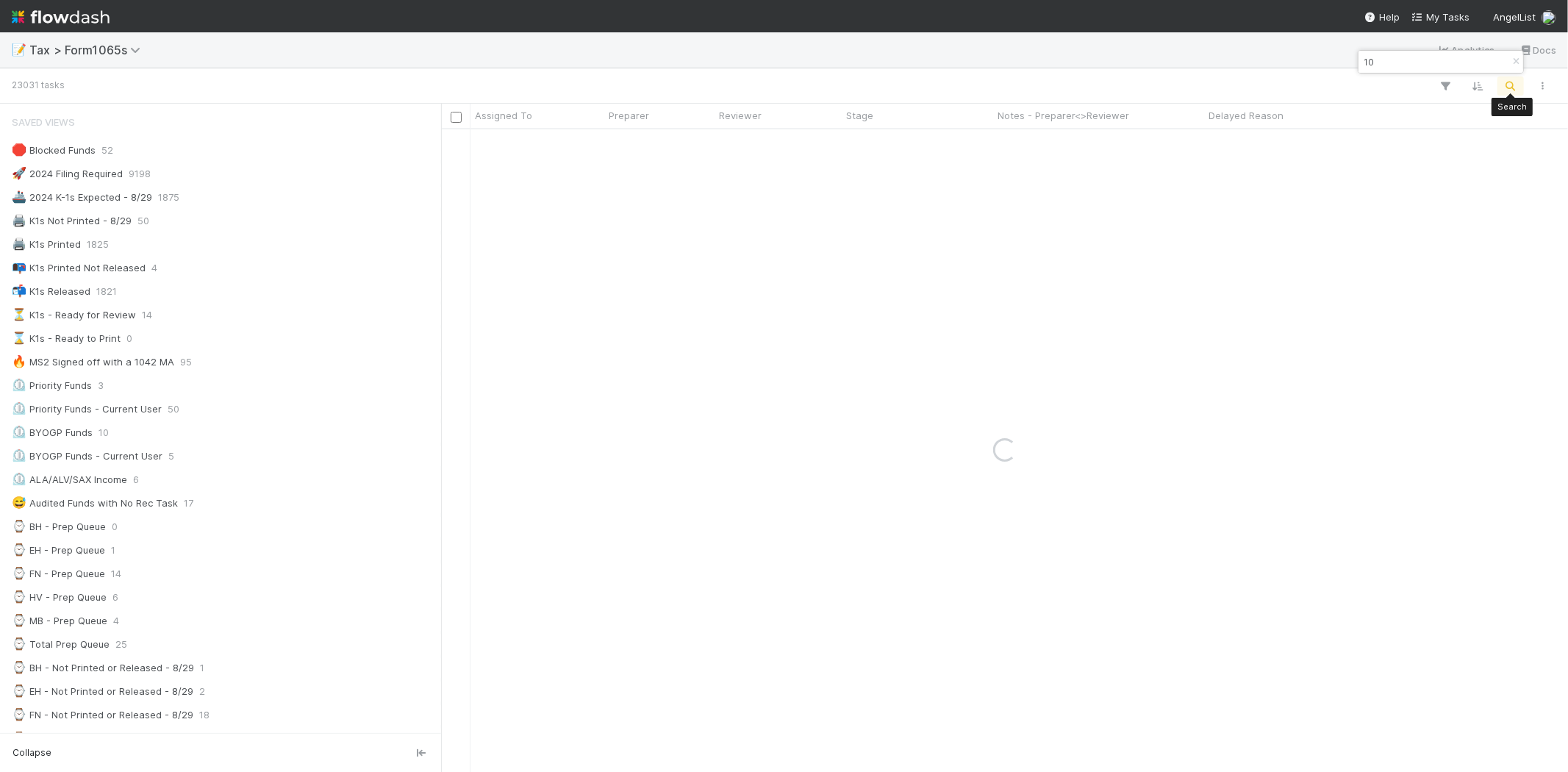
type input "1"
type input "sf8"
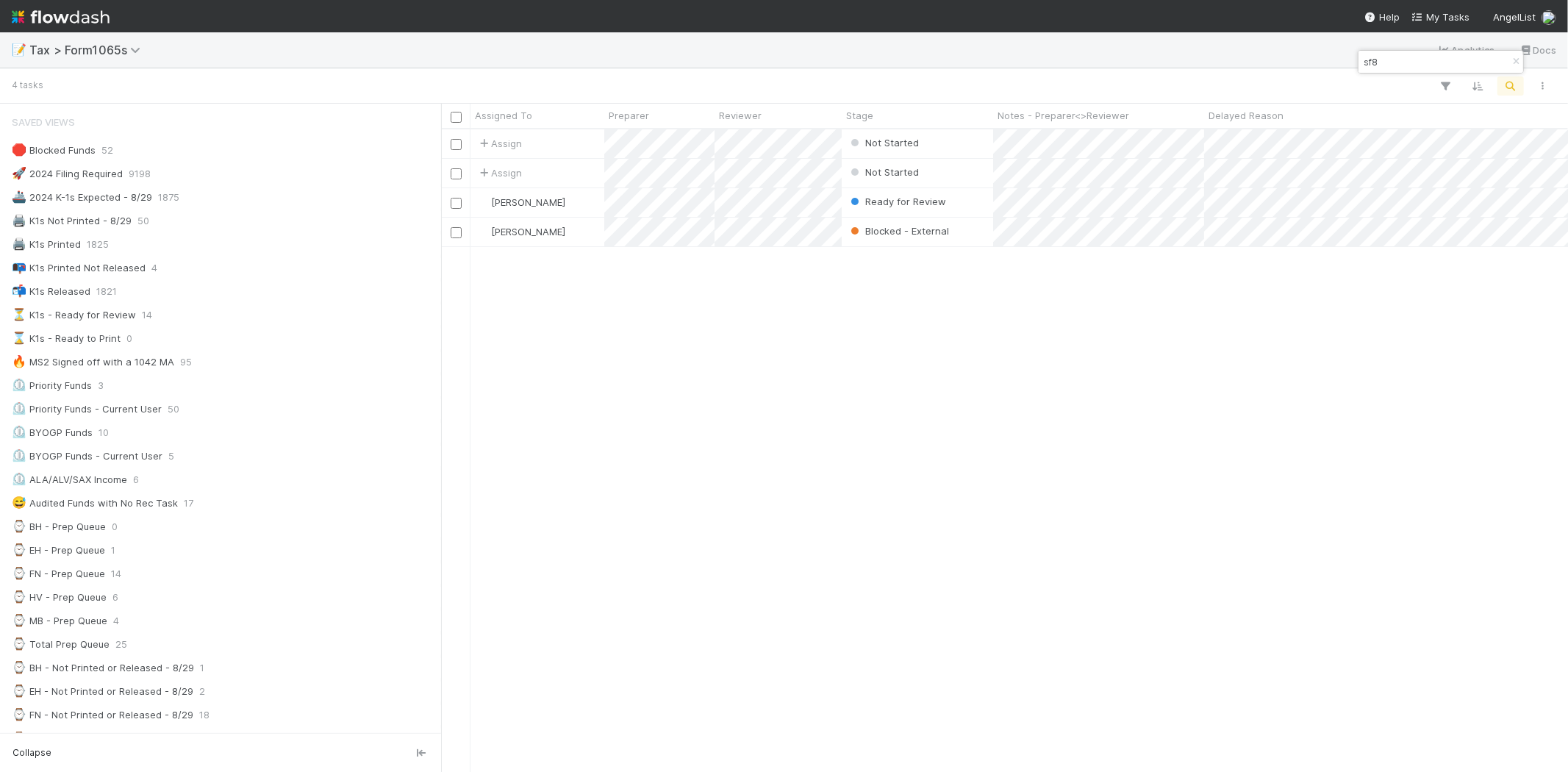
scroll to position [630, 1114]
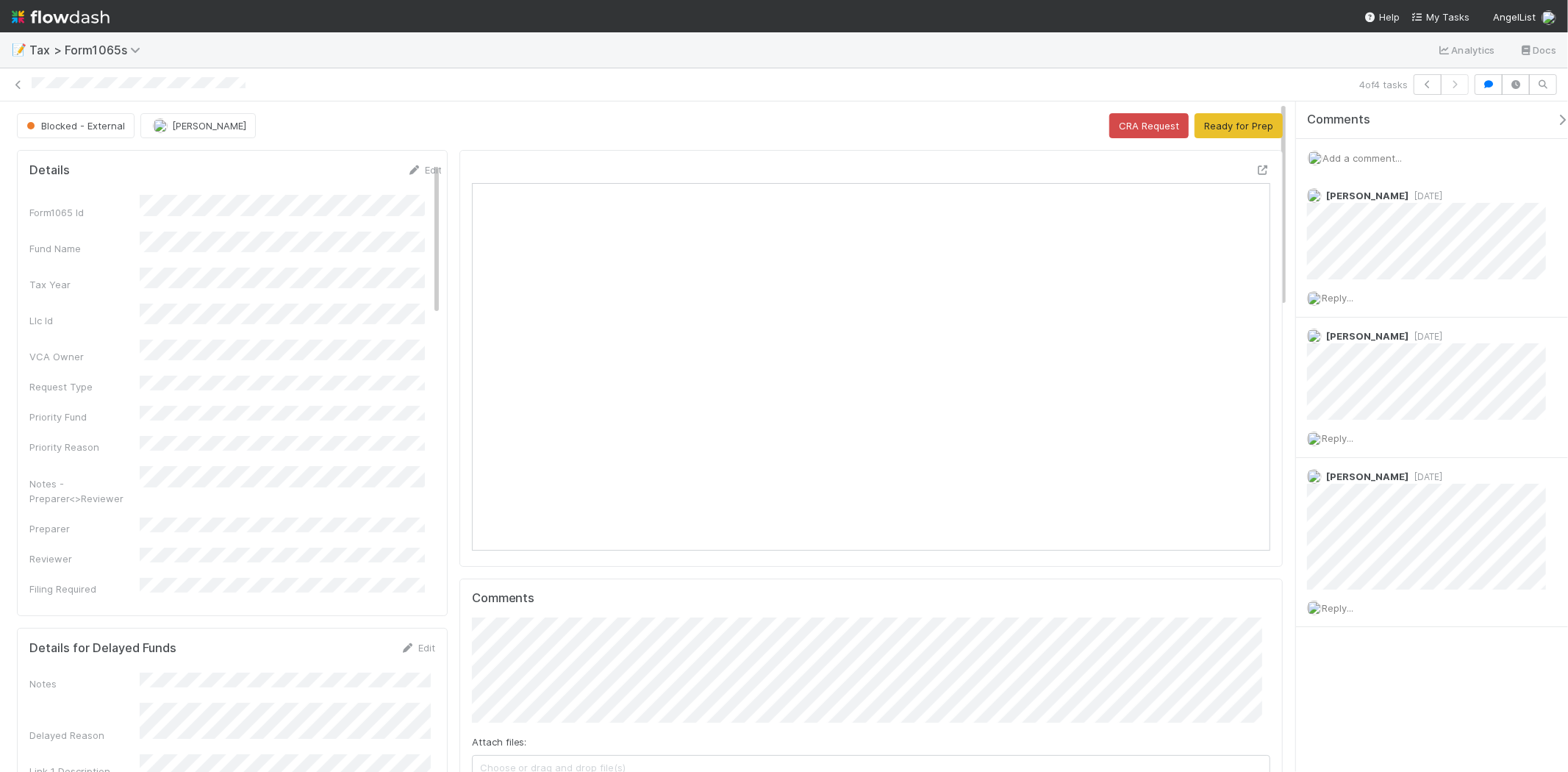
click at [1128, 155] on span "Add a comment..." at bounding box center [1362, 157] width 79 height 12
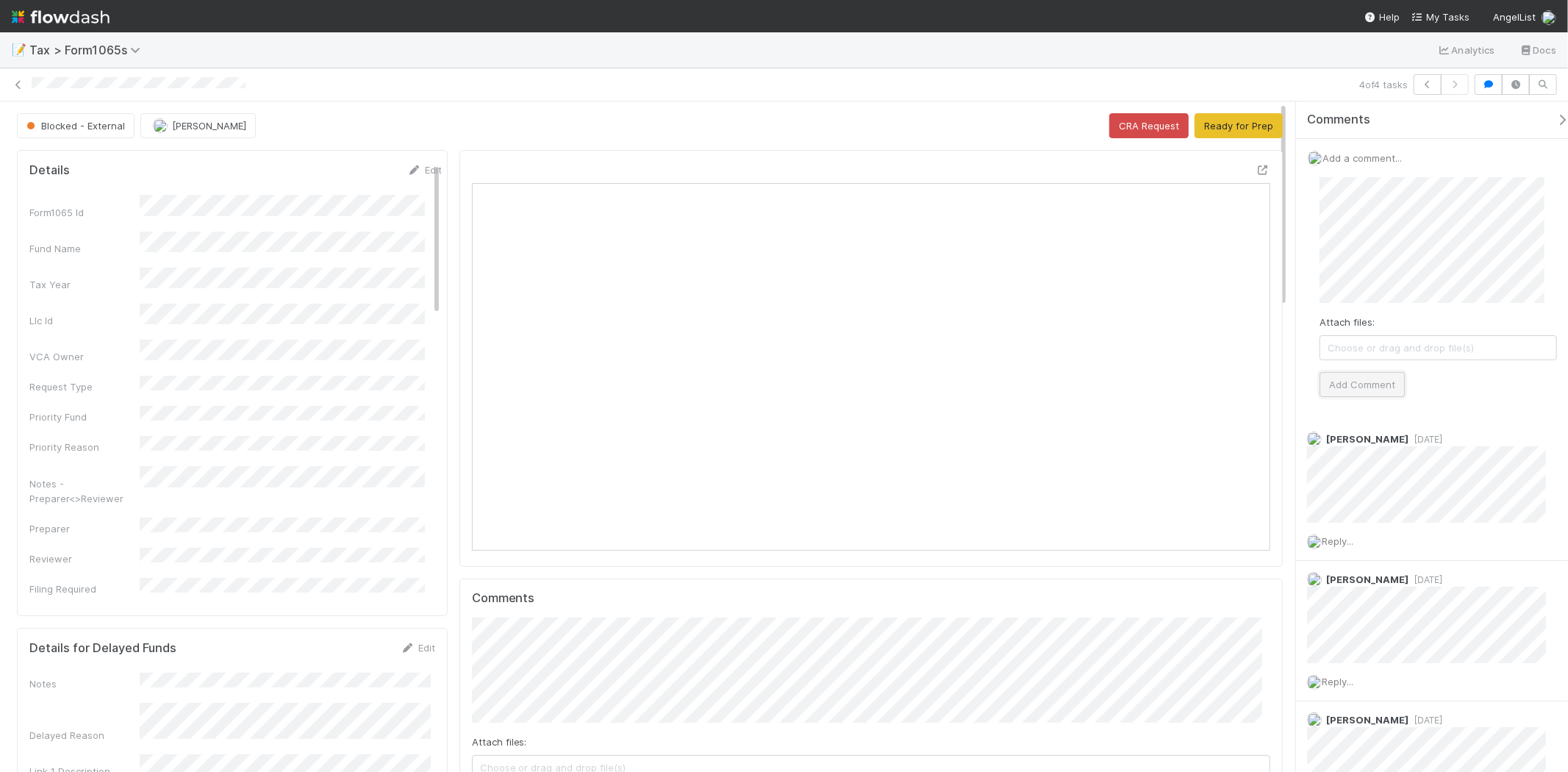
click at [1128, 380] on button "Add Comment" at bounding box center [1362, 384] width 86 height 25
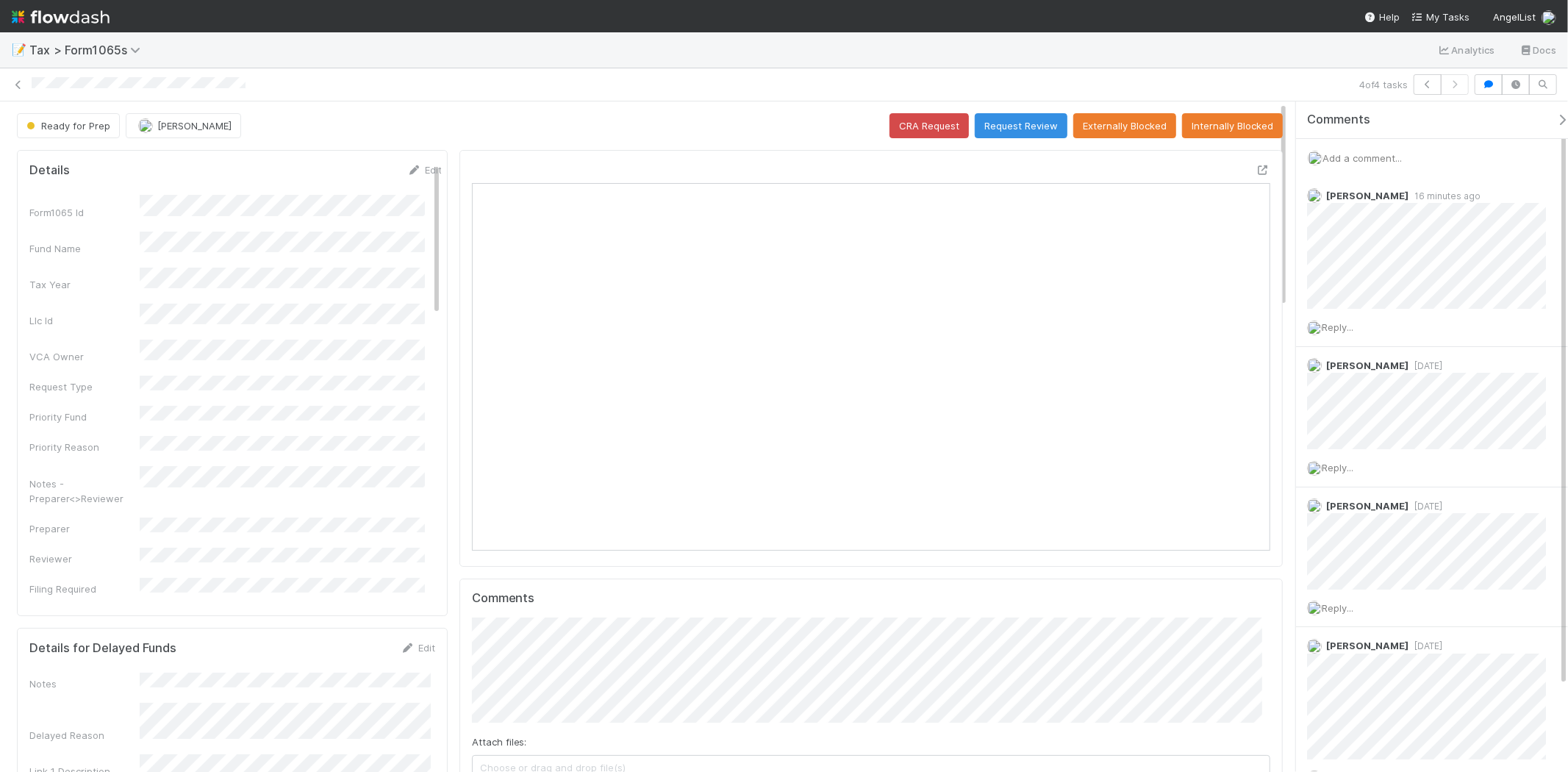
drag, startPoint x: 472, startPoint y: 2, endPoint x: 74, endPoint y: 234, distance: 460.7
click at [74, 241] on div "Fund Name" at bounding box center [85, 249] width 110 height 14
click at [1001, 137] on button "Request Review" at bounding box center [1021, 125] width 93 height 25
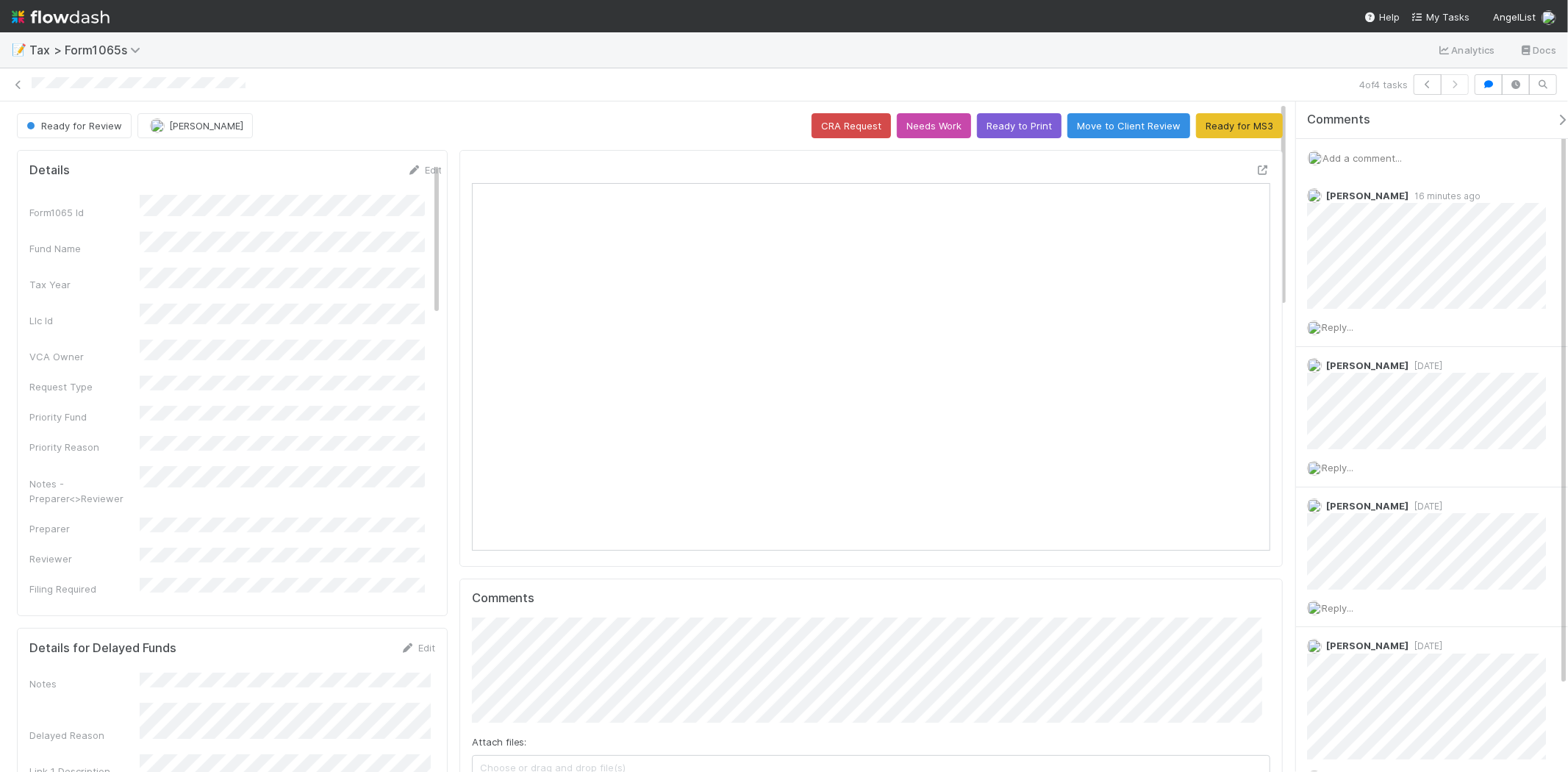
click at [94, 34] on div "📝 Tax > Form1065s Analytics Docs" at bounding box center [784, 50] width 1568 height 35
click at [90, 23] on img at bounding box center [61, 17] width 98 height 25
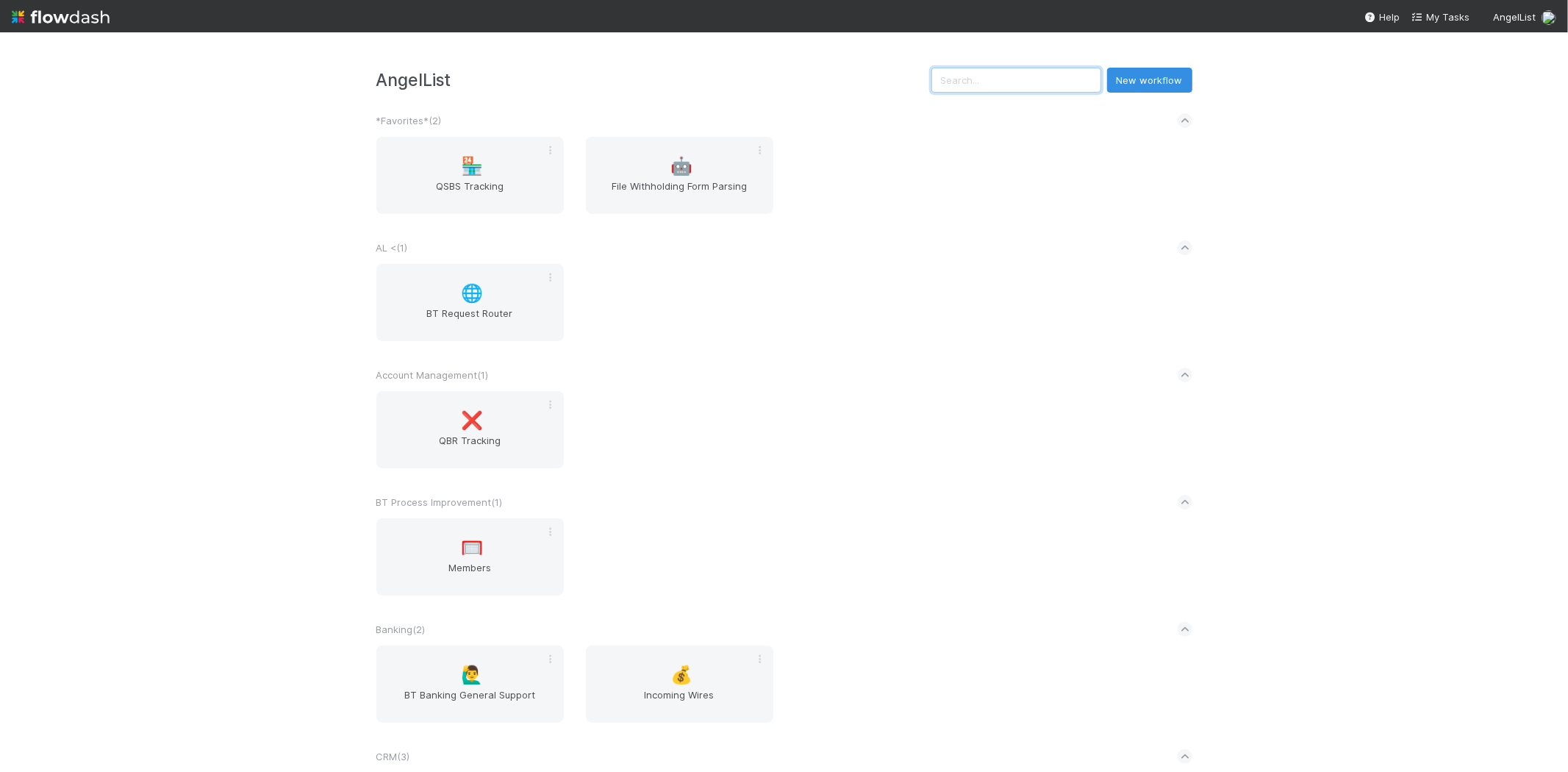
click at [979, 84] on input "text" at bounding box center [1016, 80] width 169 height 25
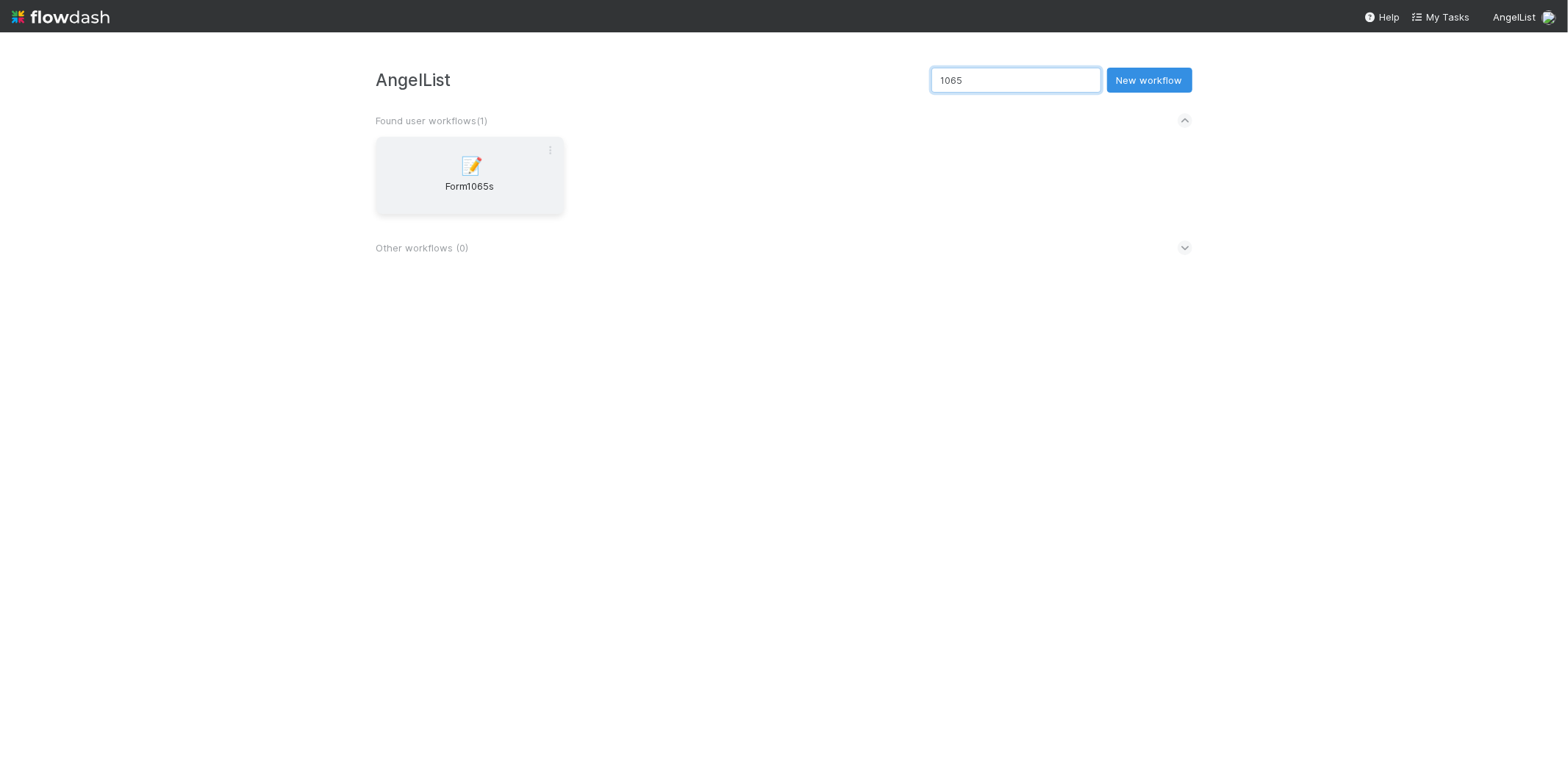
type input "1065"
click at [535, 157] on div "📝 Form1065s" at bounding box center [470, 175] width 188 height 78
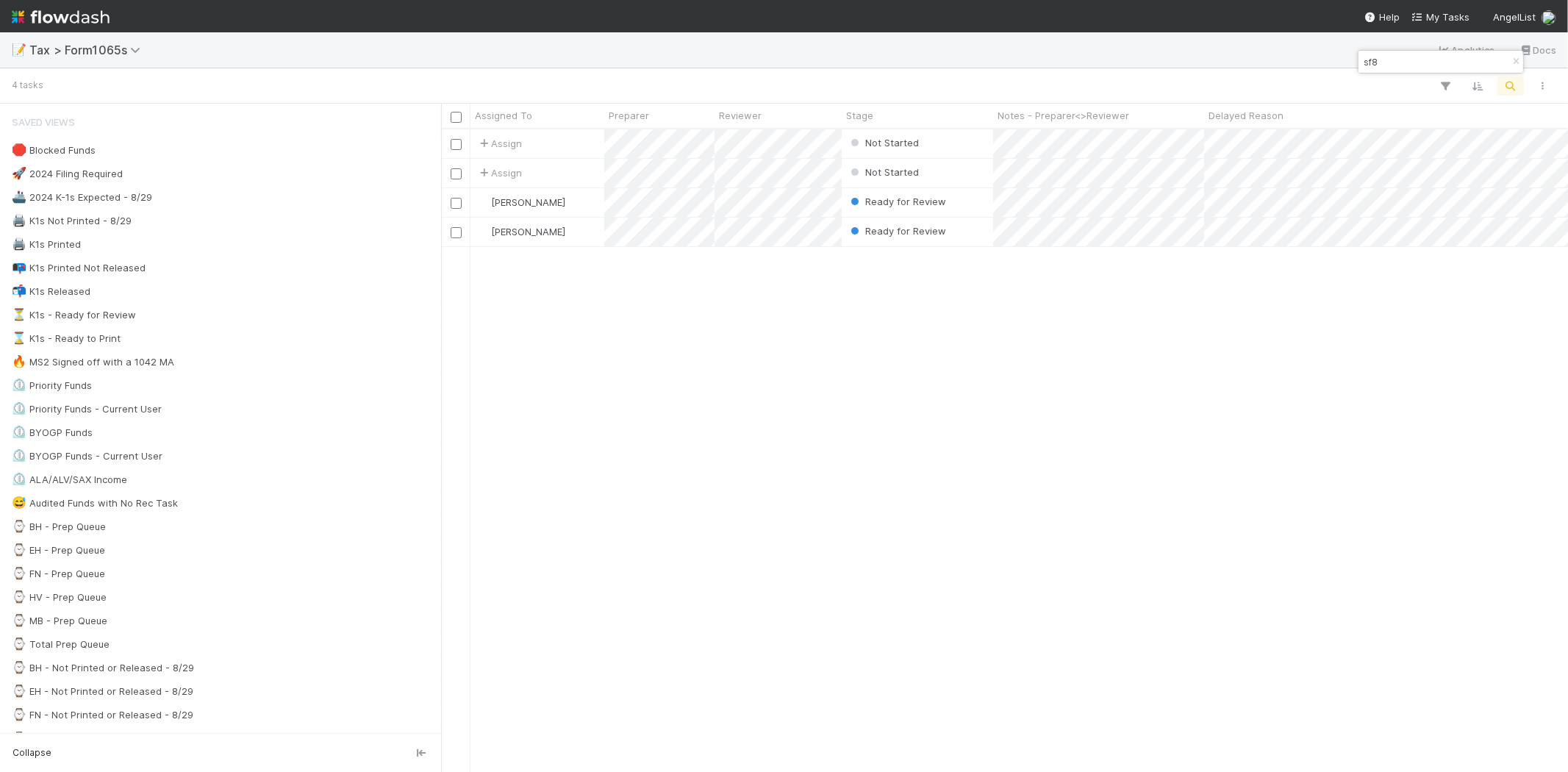
scroll to position [630, 1114]
click at [1128, 54] on button "button" at bounding box center [1516, 62] width 16 height 18
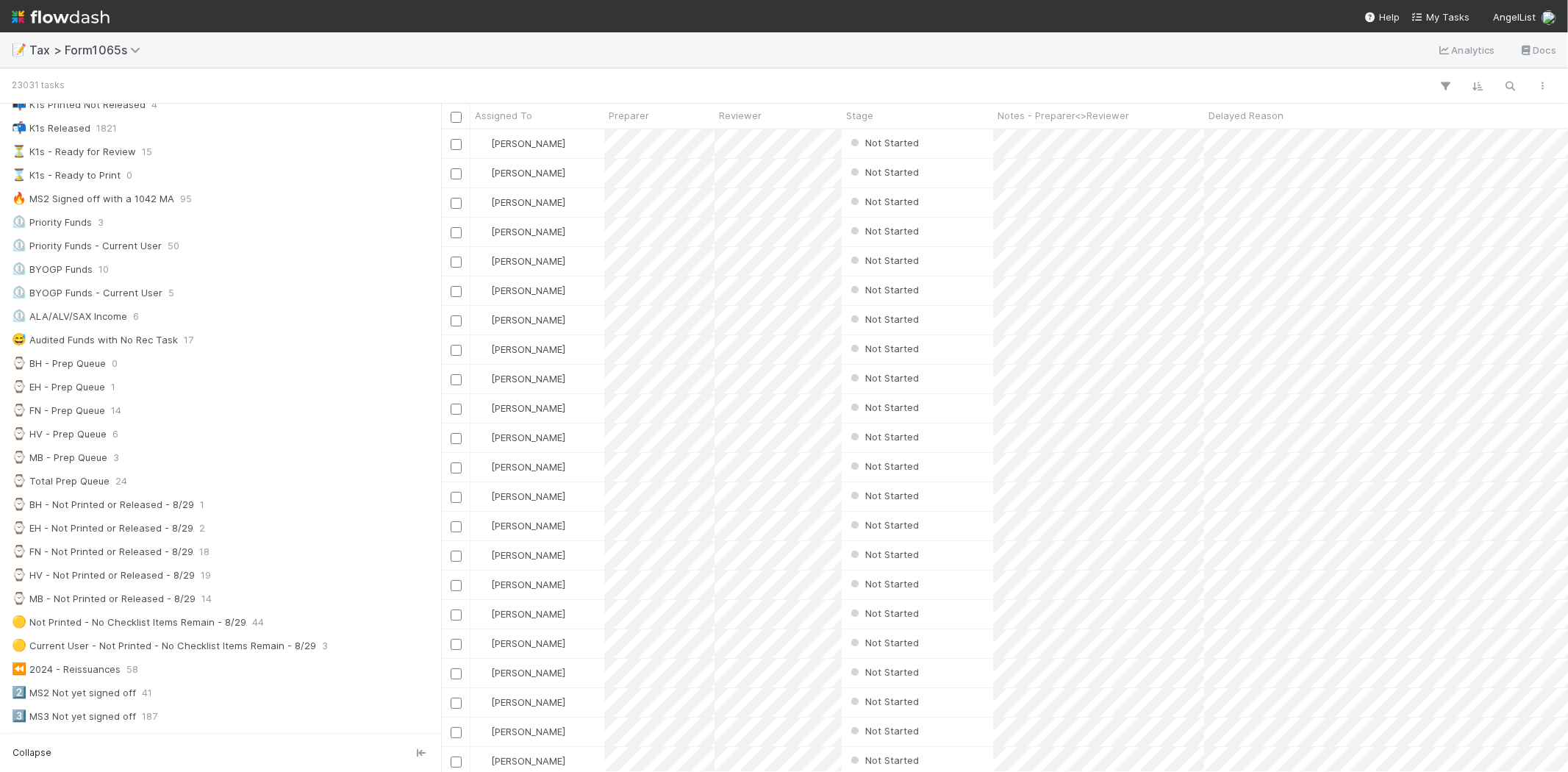
scroll to position [0, 0]
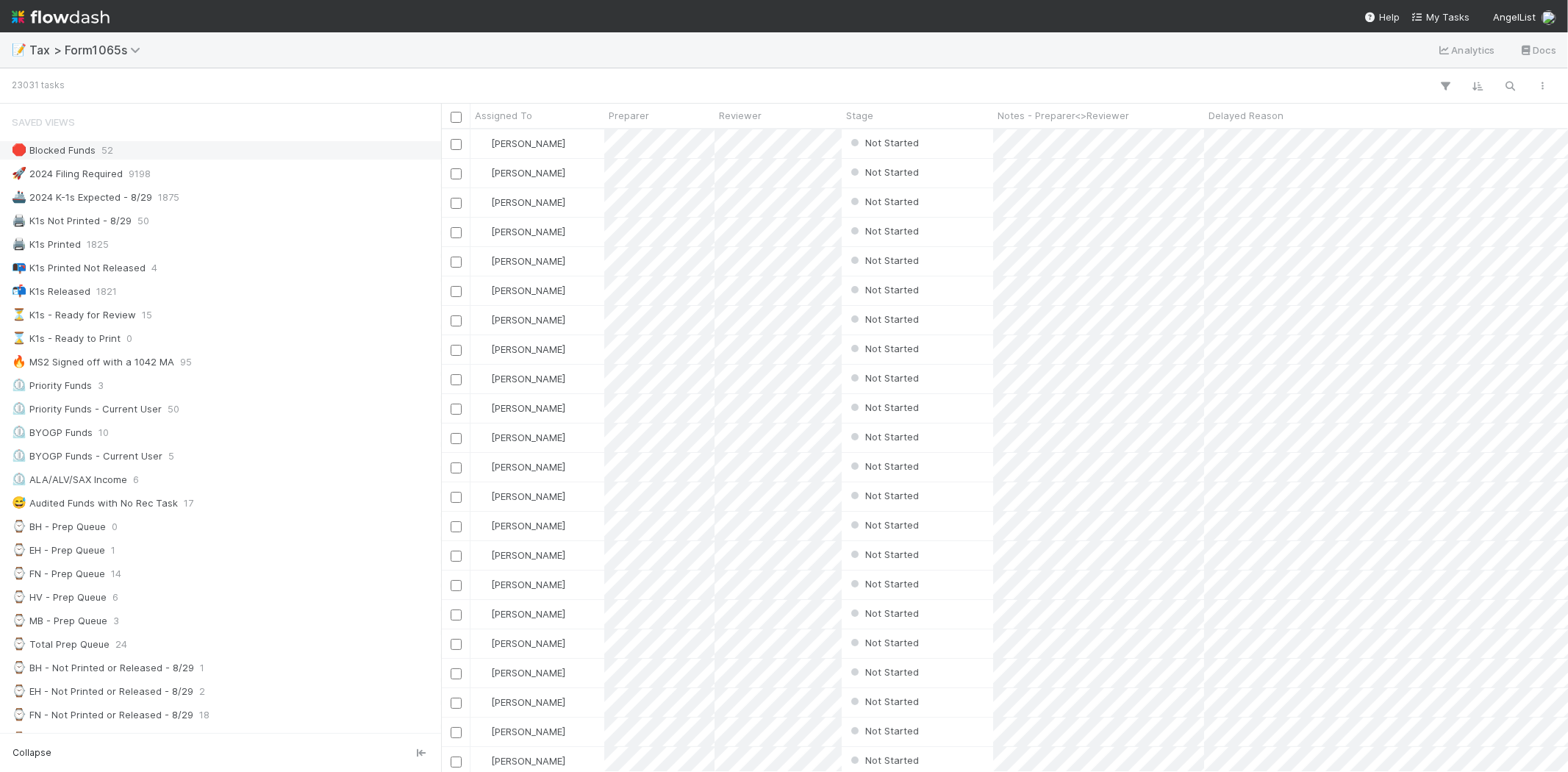
click at [65, 158] on div "🛑 Blocked Funds" at bounding box center [54, 150] width 84 height 18
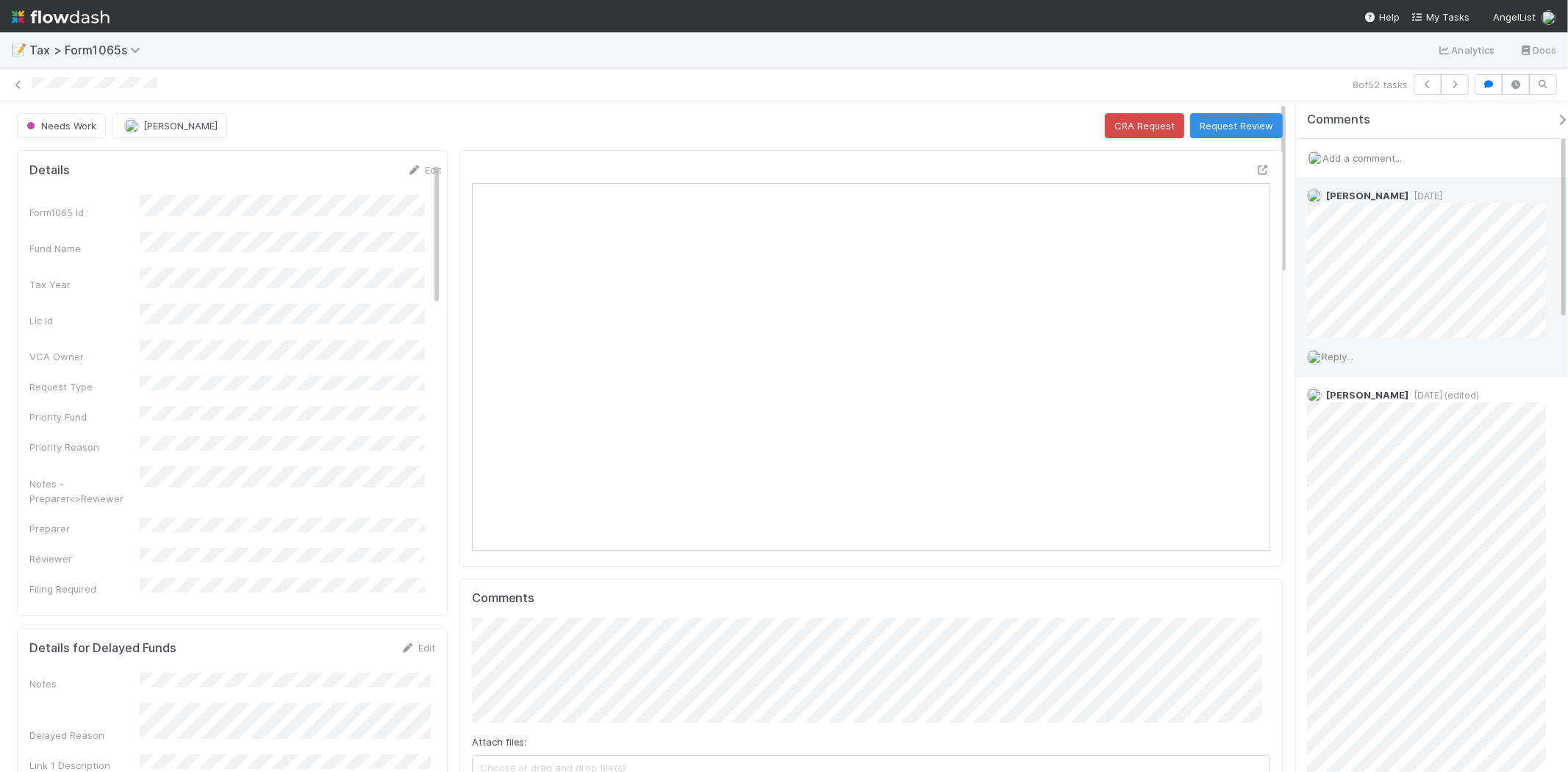
scroll to position [82, 0]
click at [24, 84] on icon at bounding box center [18, 85] width 14 height 10
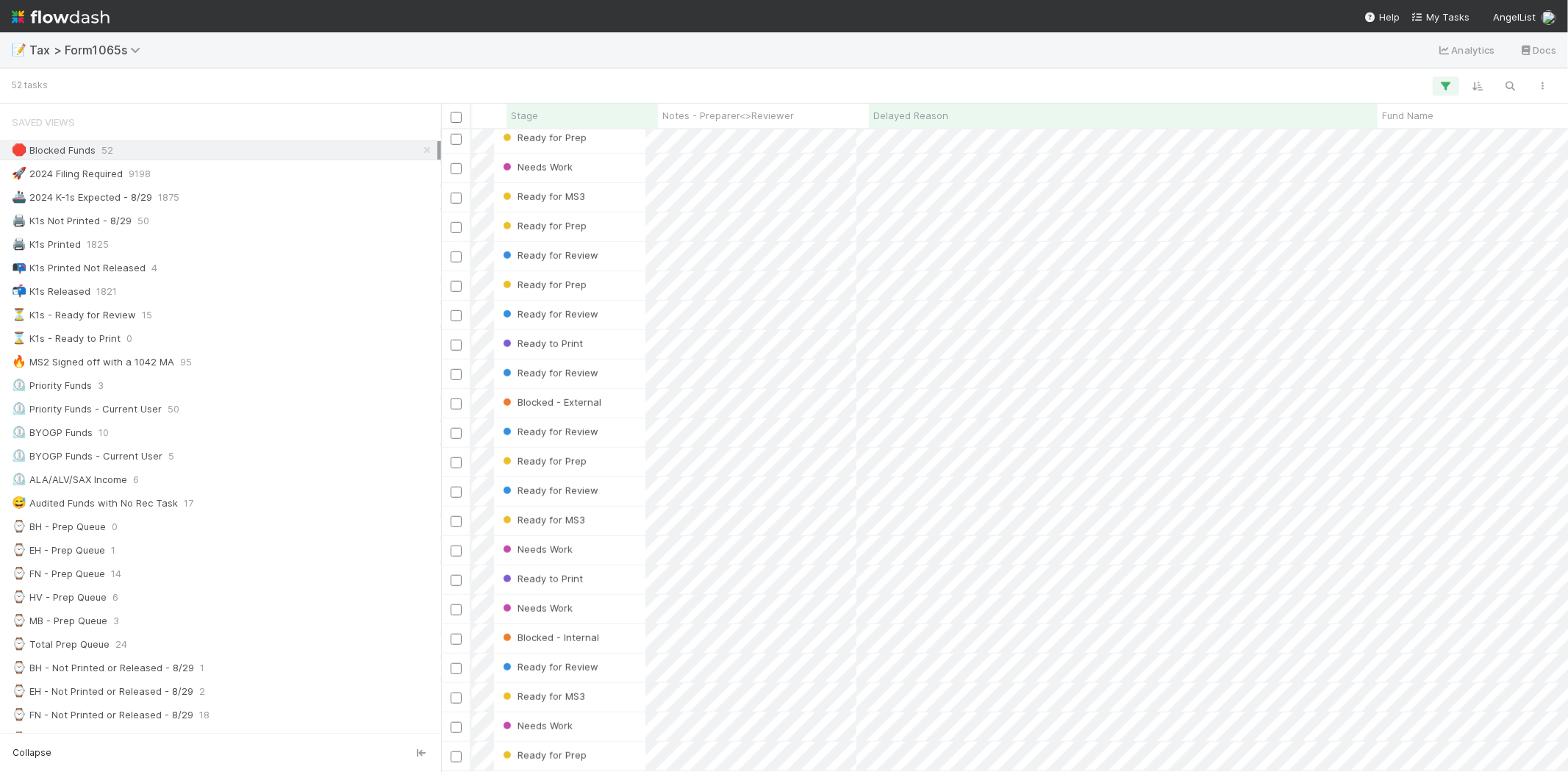
scroll to position [0, 348]
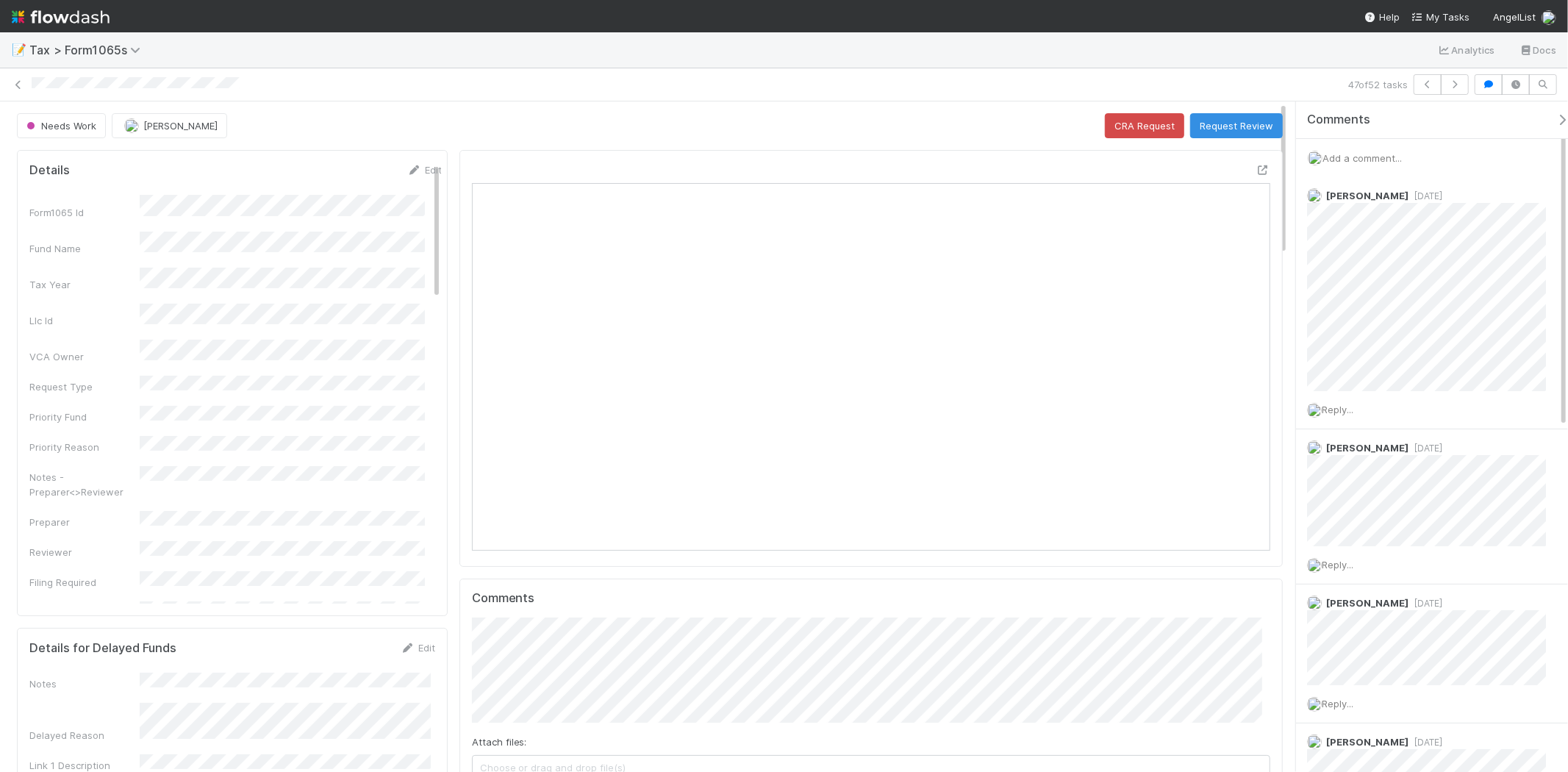
scroll to position [287, 778]
click at [22, 82] on icon at bounding box center [18, 85] width 14 height 10
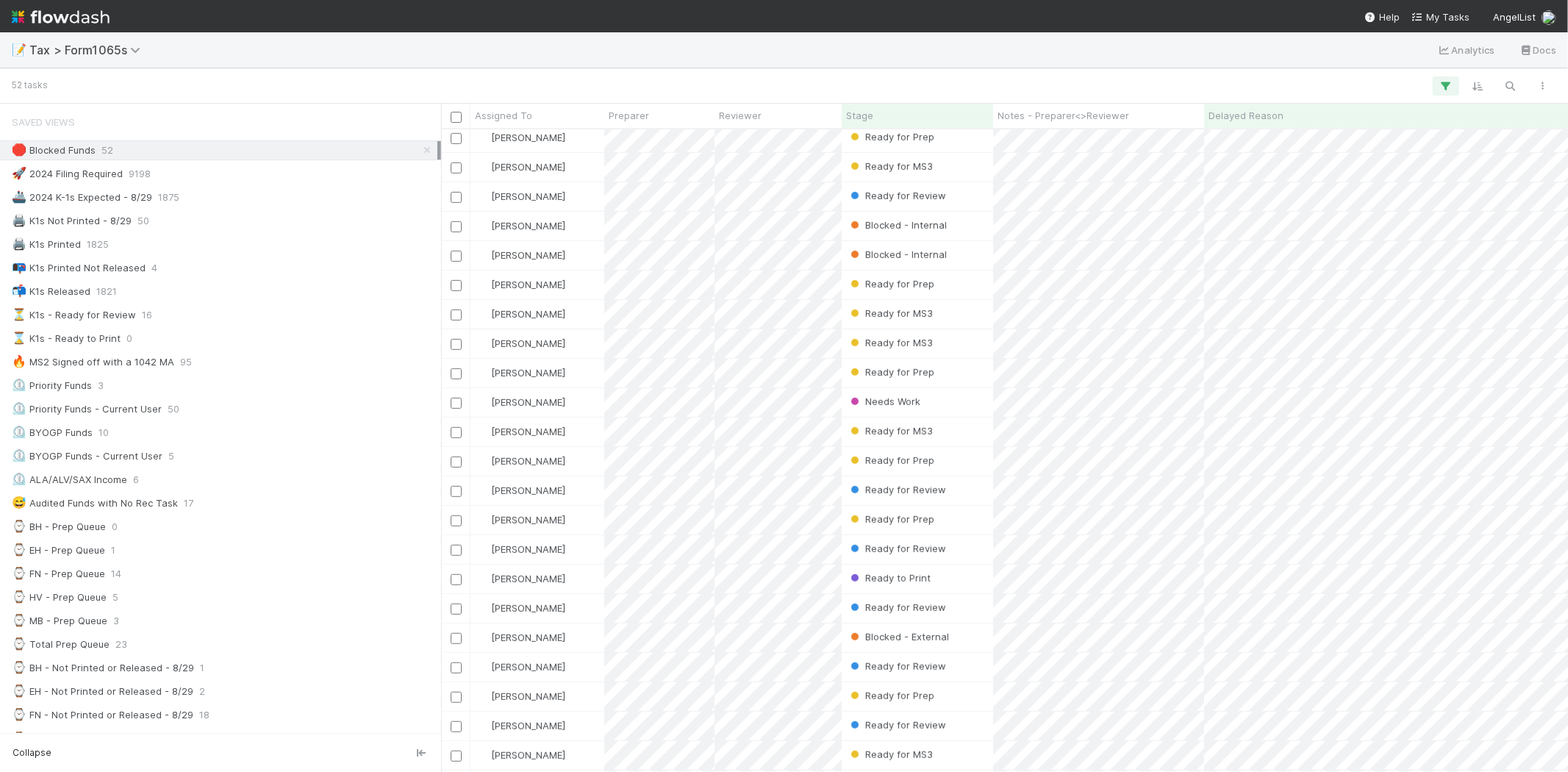
scroll to position [899, 0]
click at [915, 114] on div "Stage" at bounding box center [917, 115] width 143 height 14
click at [913, 140] on div "Sort First → Last" at bounding box center [931, 144] width 168 height 22
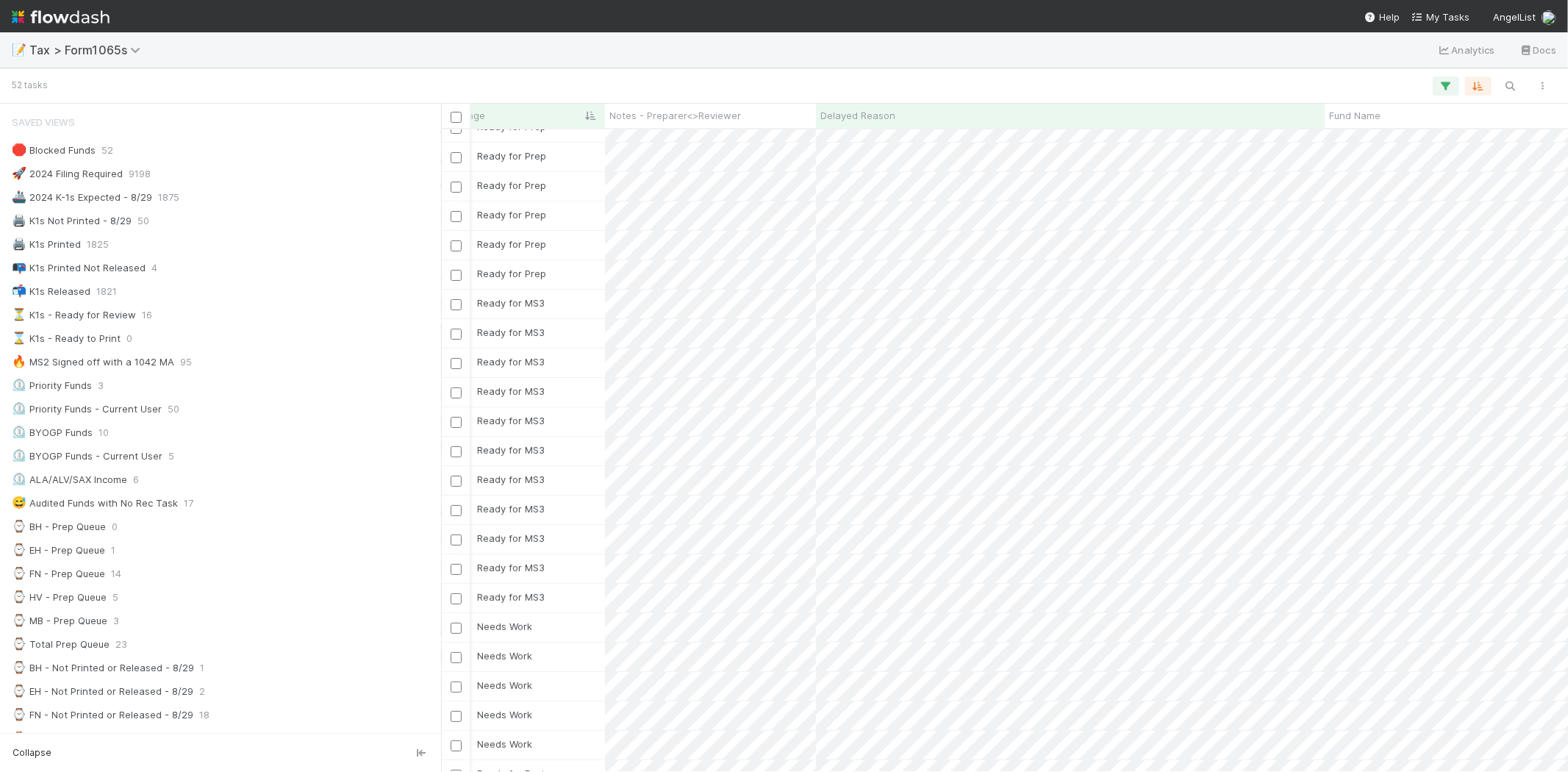
scroll to position [0, 388]
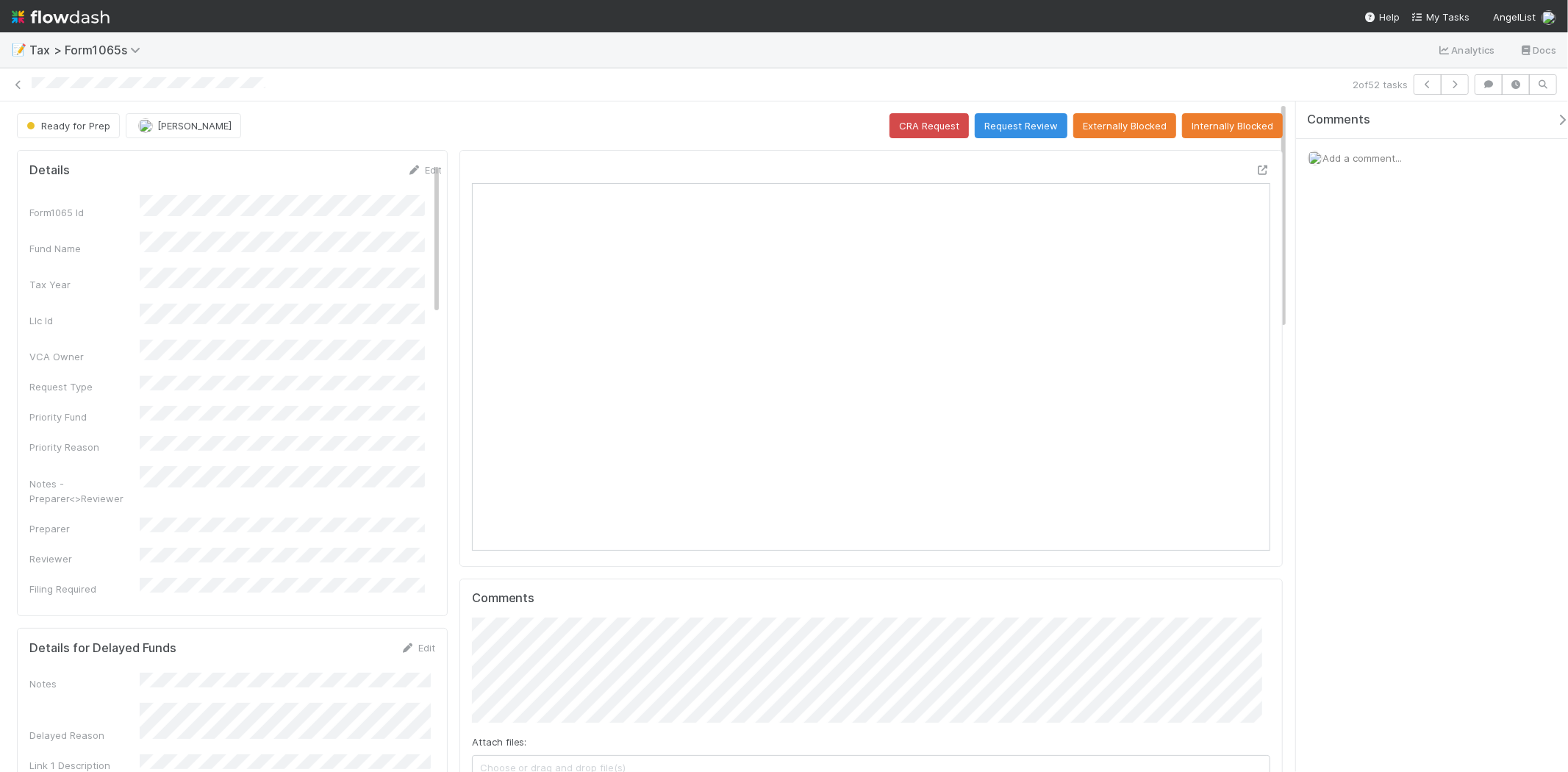
scroll to position [287, 388]
click at [1128, 152] on span "Add a comment..." at bounding box center [1362, 157] width 79 height 12
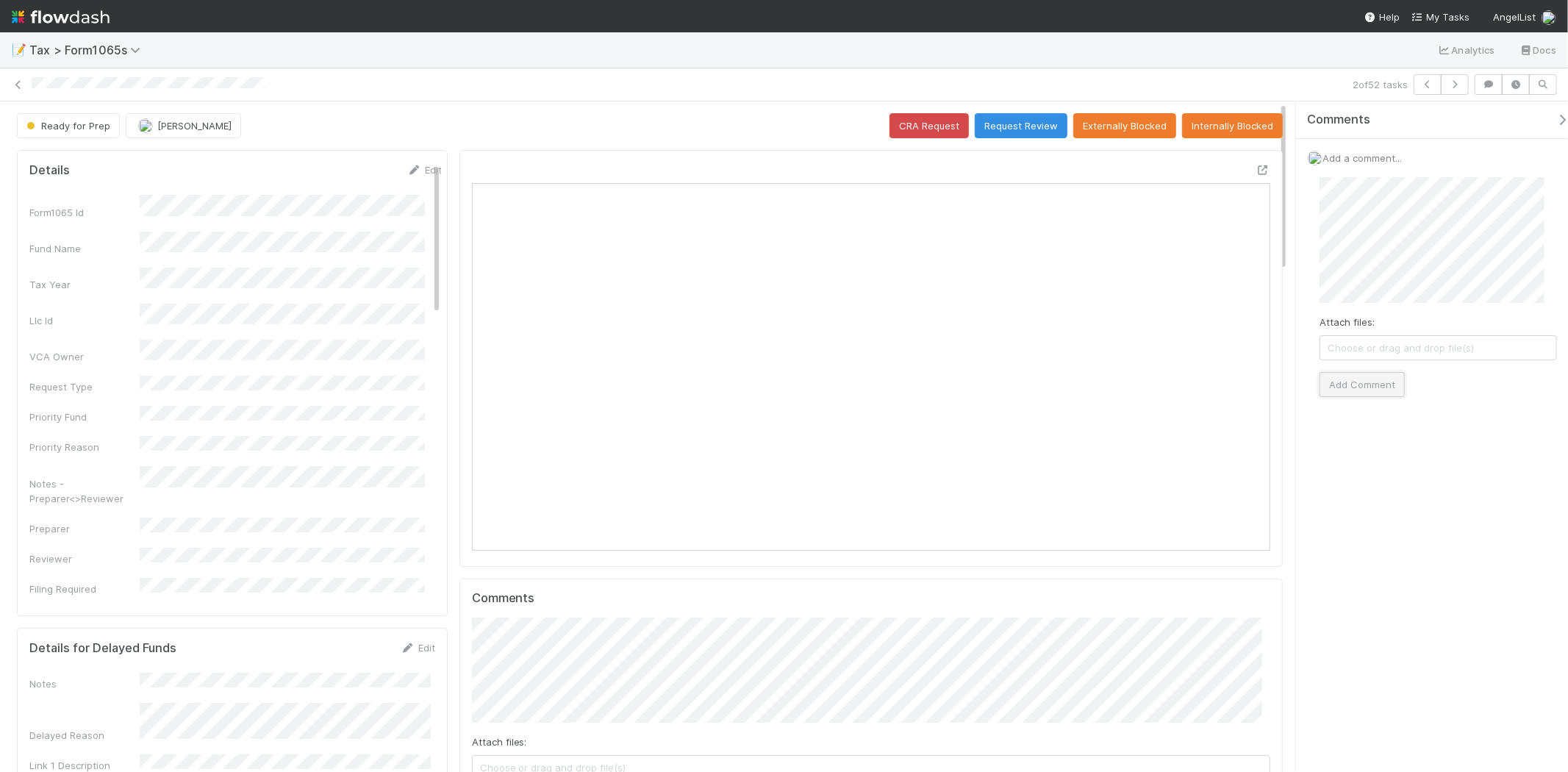
click at [1128, 382] on button "Add Comment" at bounding box center [1362, 384] width 86 height 25
click at [1128, 157] on span "Add a comment..." at bounding box center [1362, 157] width 79 height 12
click at [1128, 399] on div "Attach files: Choose or drag and drop file(s) Add Comment" at bounding box center [1438, 287] width 261 height 243
click at [1128, 383] on button "Add Comment" at bounding box center [1362, 384] width 86 height 25
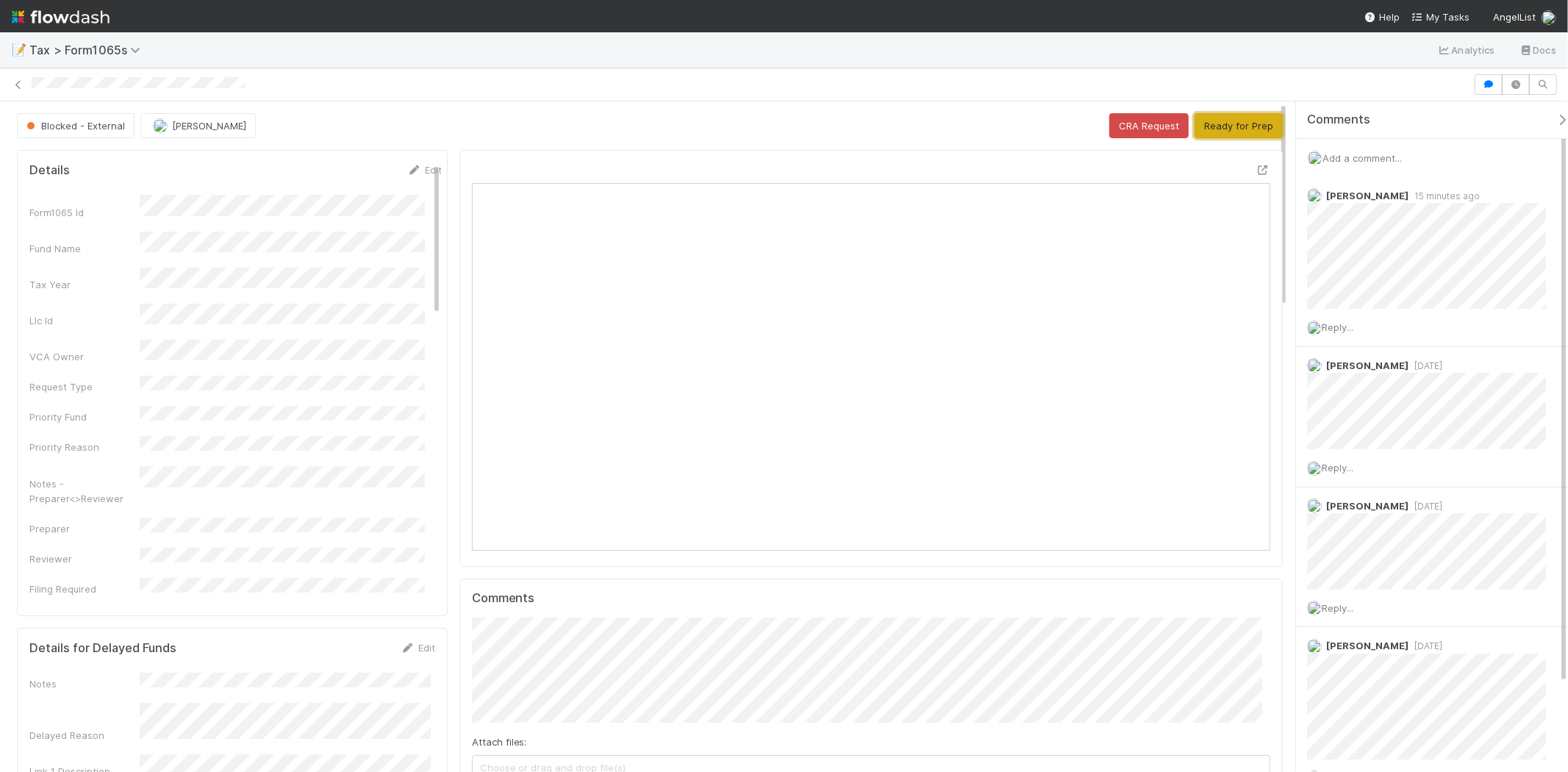
drag, startPoint x: 1229, startPoint y: 122, endPoint x: 842, endPoint y: 32, distance: 397.3
click at [1229, 122] on button "Ready for Prep" at bounding box center [1239, 125] width 88 height 25
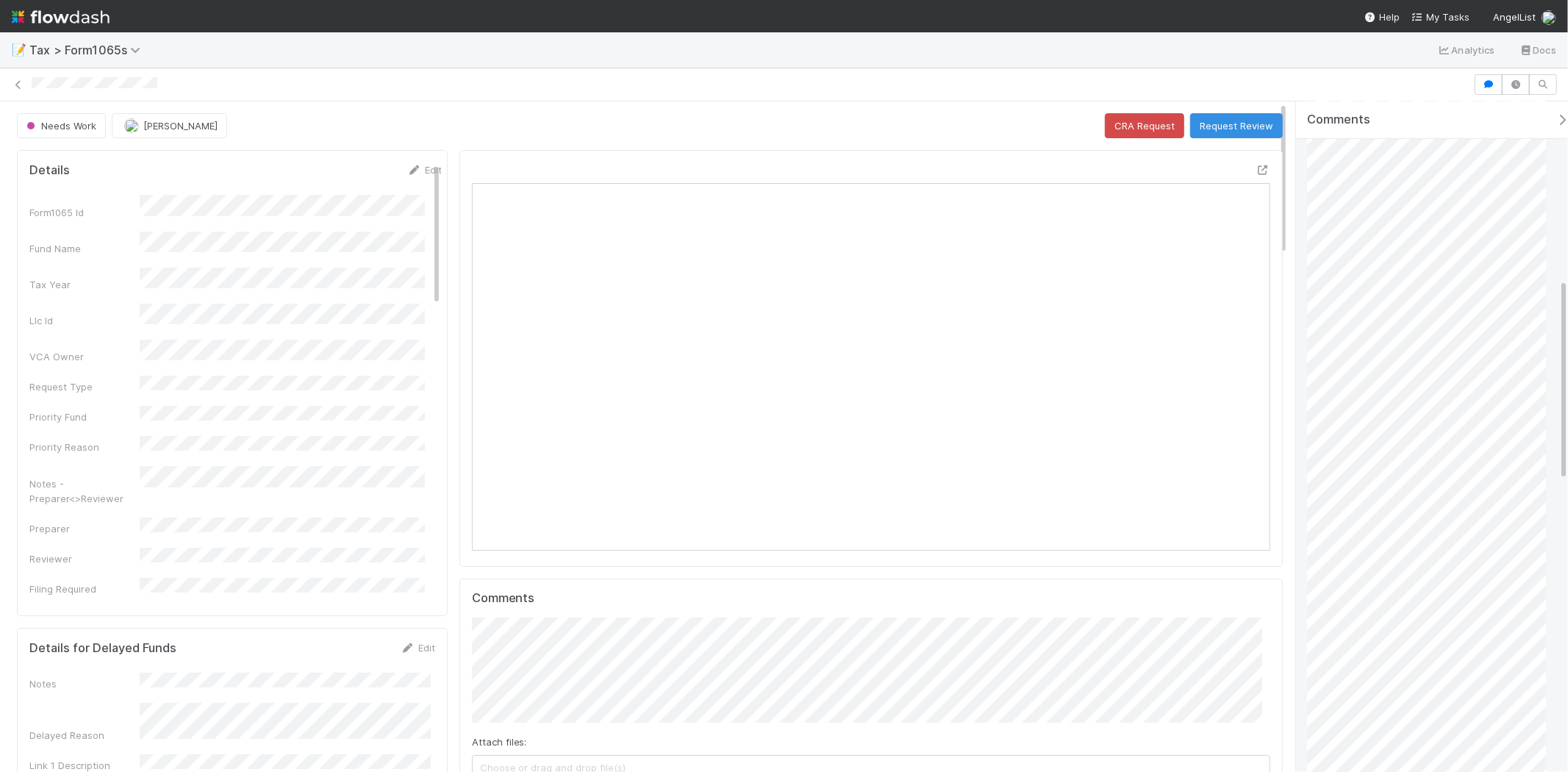
scroll to position [653, 0]
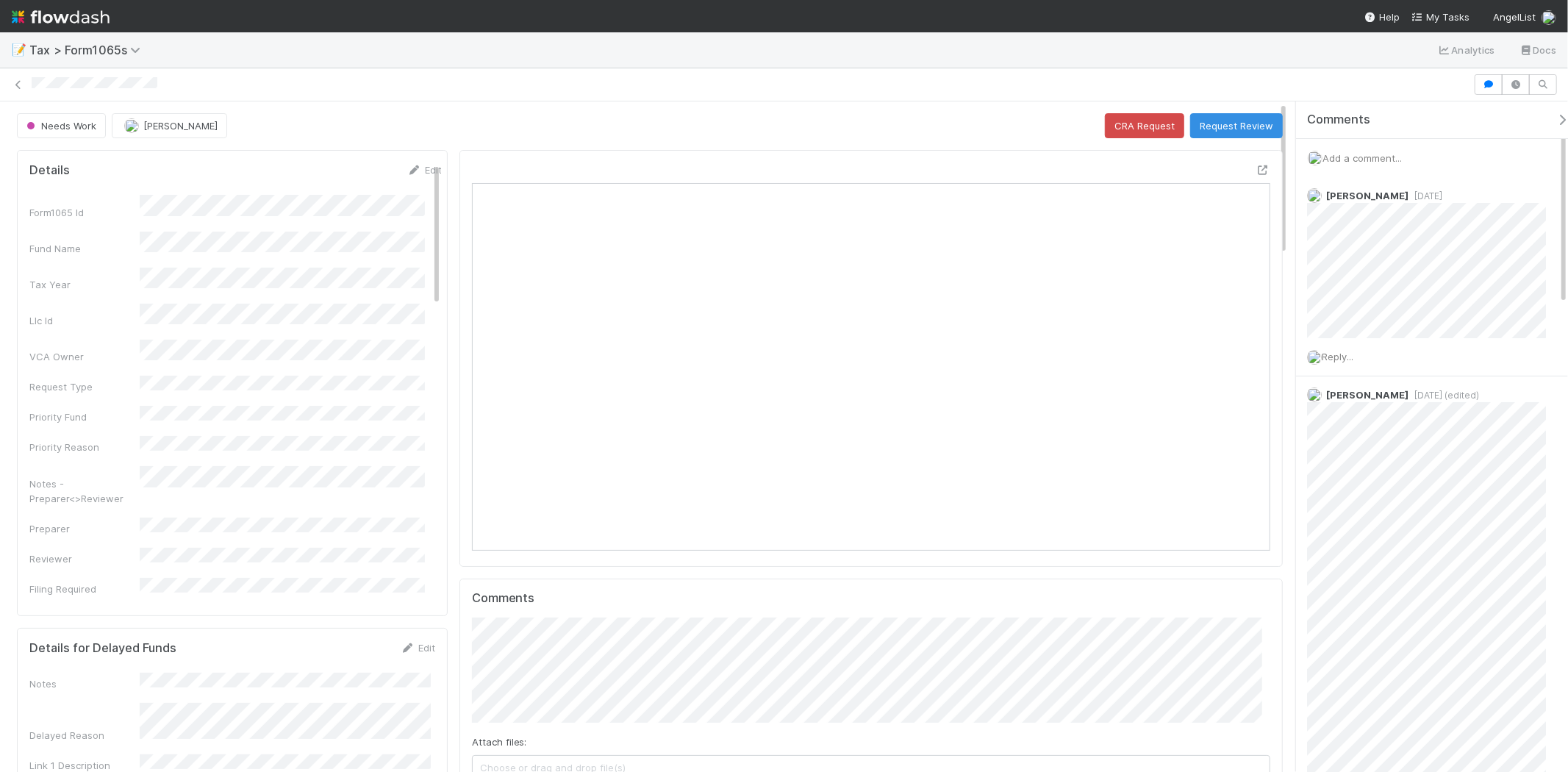
click at [1371, 161] on span "Add a comment..." at bounding box center [1362, 157] width 79 height 12
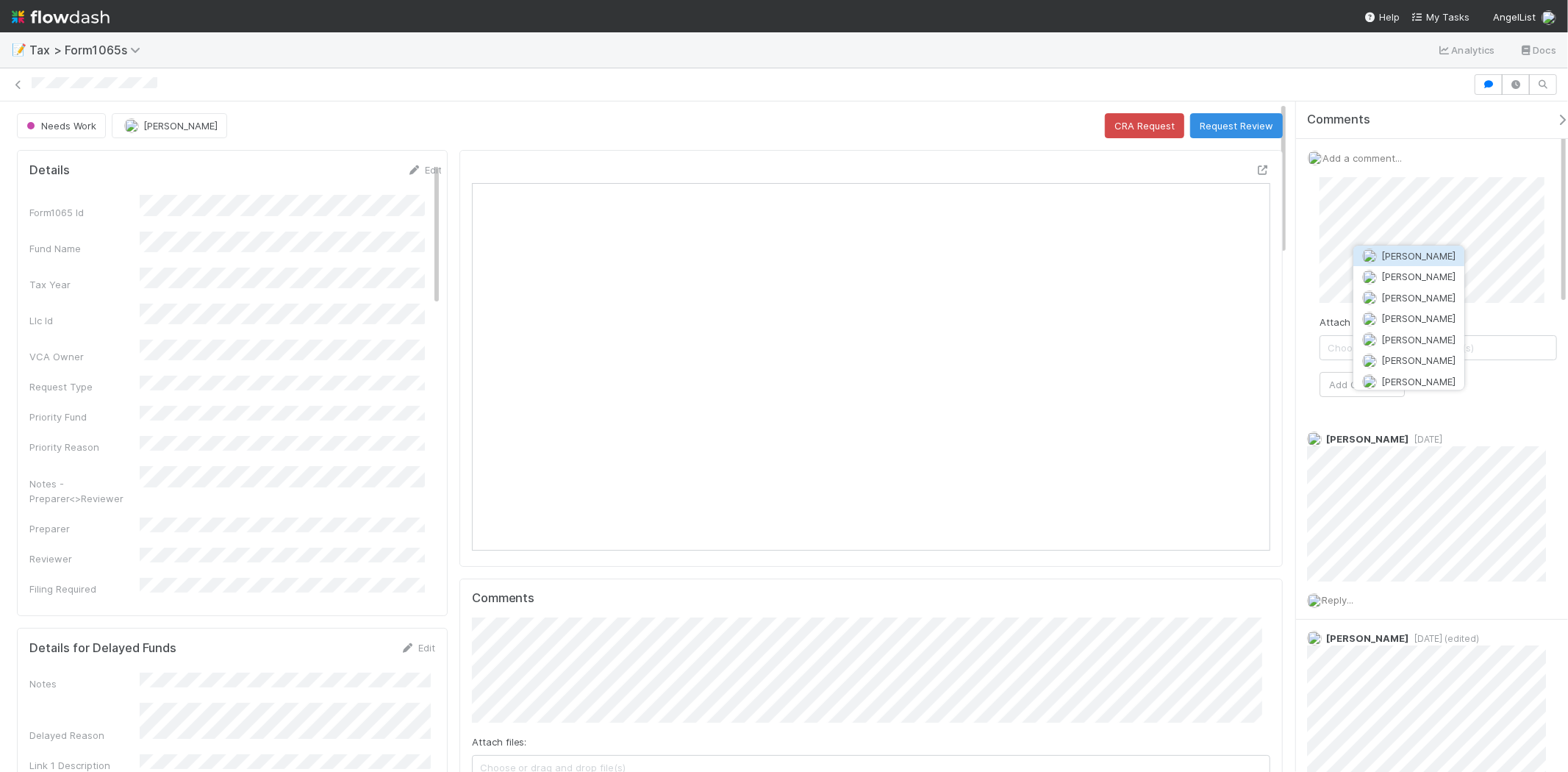
drag, startPoint x: 1378, startPoint y: 173, endPoint x: 1395, endPoint y: 261, distance: 89.6
click at [1395, 261] on span "[PERSON_NAME]" at bounding box center [1418, 256] width 74 height 12
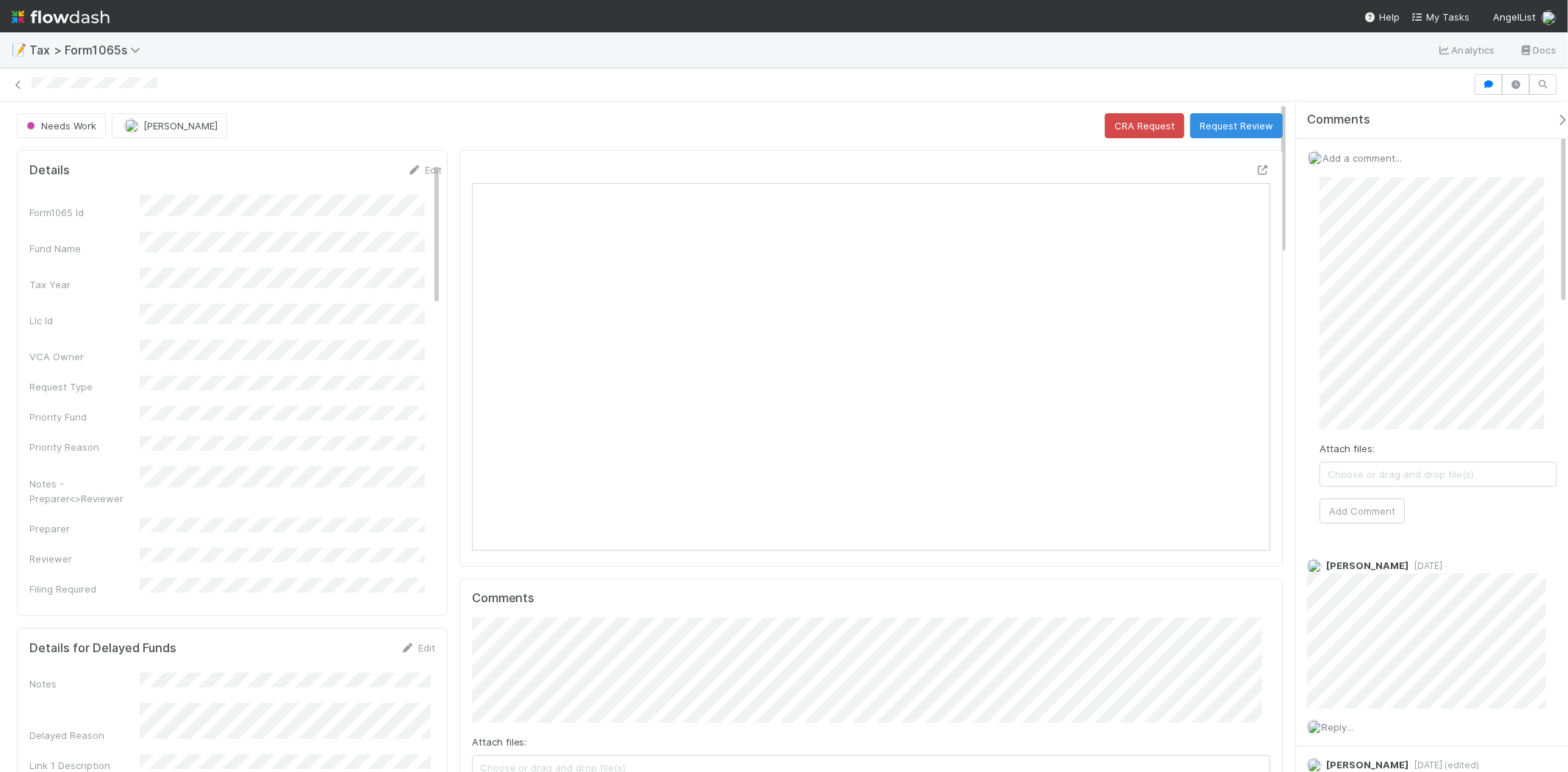
click at [1385, 497] on div "Attach files: Choose or drag and drop file(s) Add Comment" at bounding box center [1438, 350] width 237 height 346
click at [1383, 499] on button "Add Comment" at bounding box center [1362, 511] width 86 height 25
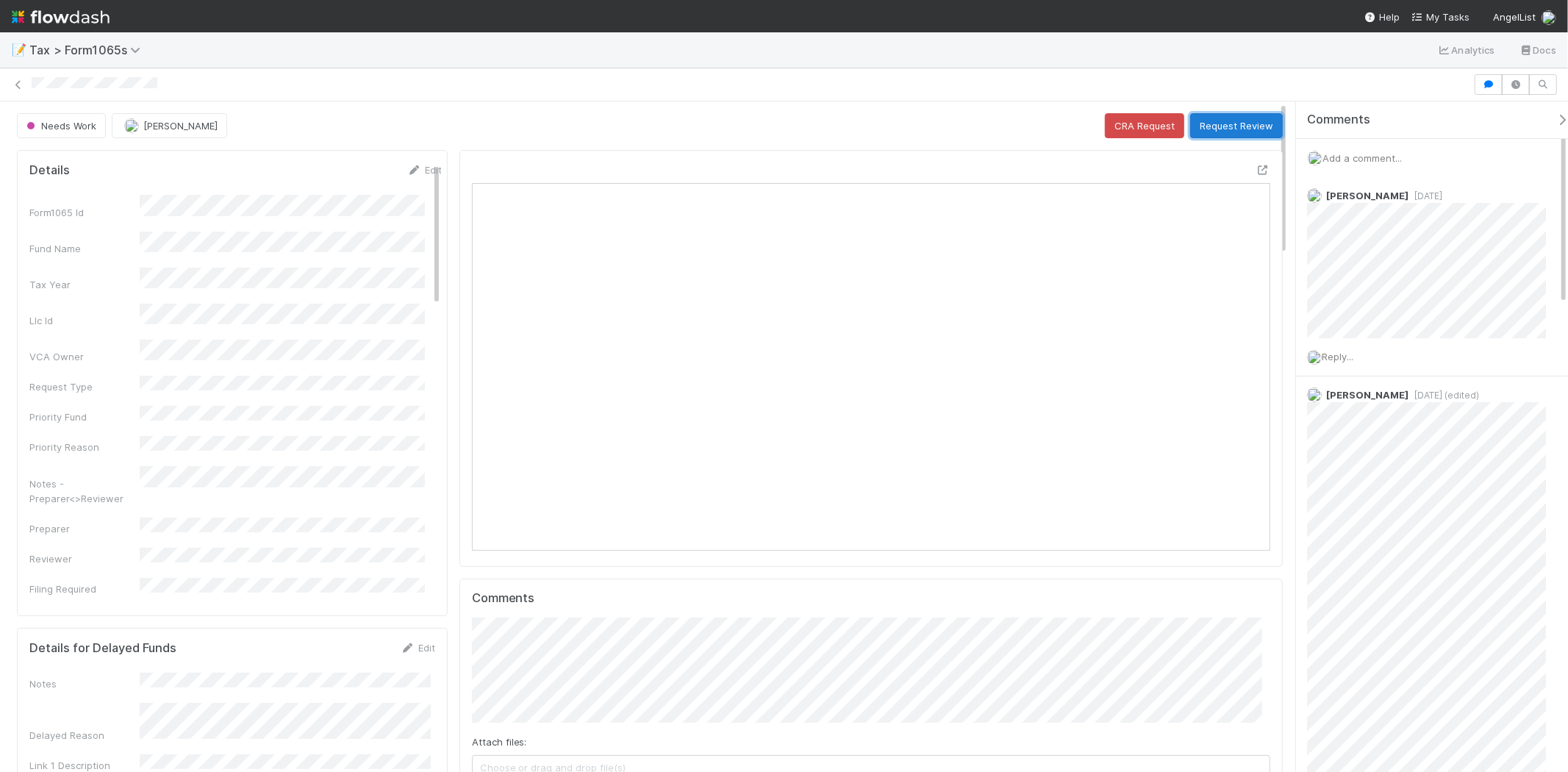
click at [1243, 125] on button "Request Review" at bounding box center [1236, 125] width 93 height 25
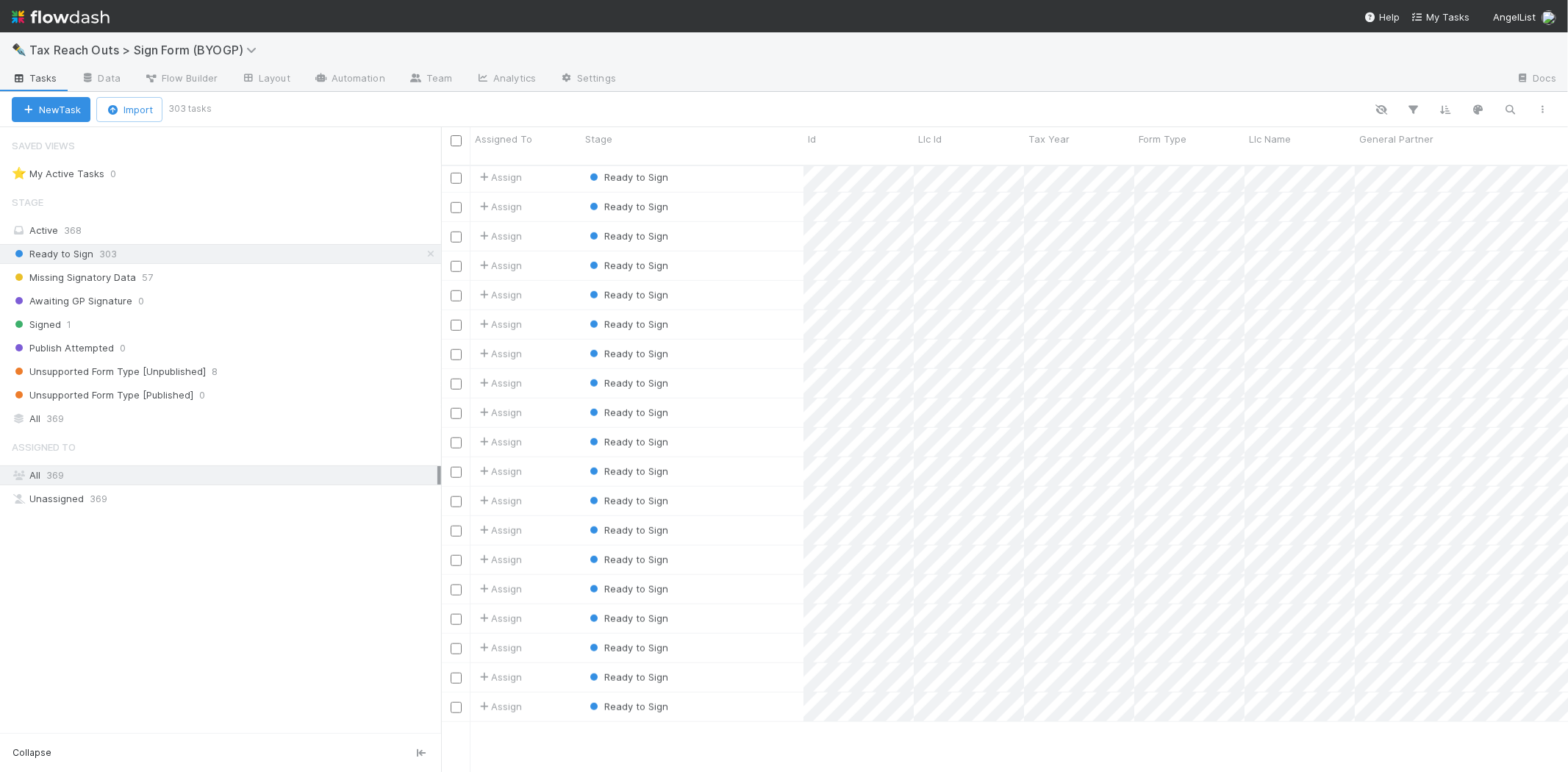
scroll to position [898, 0]
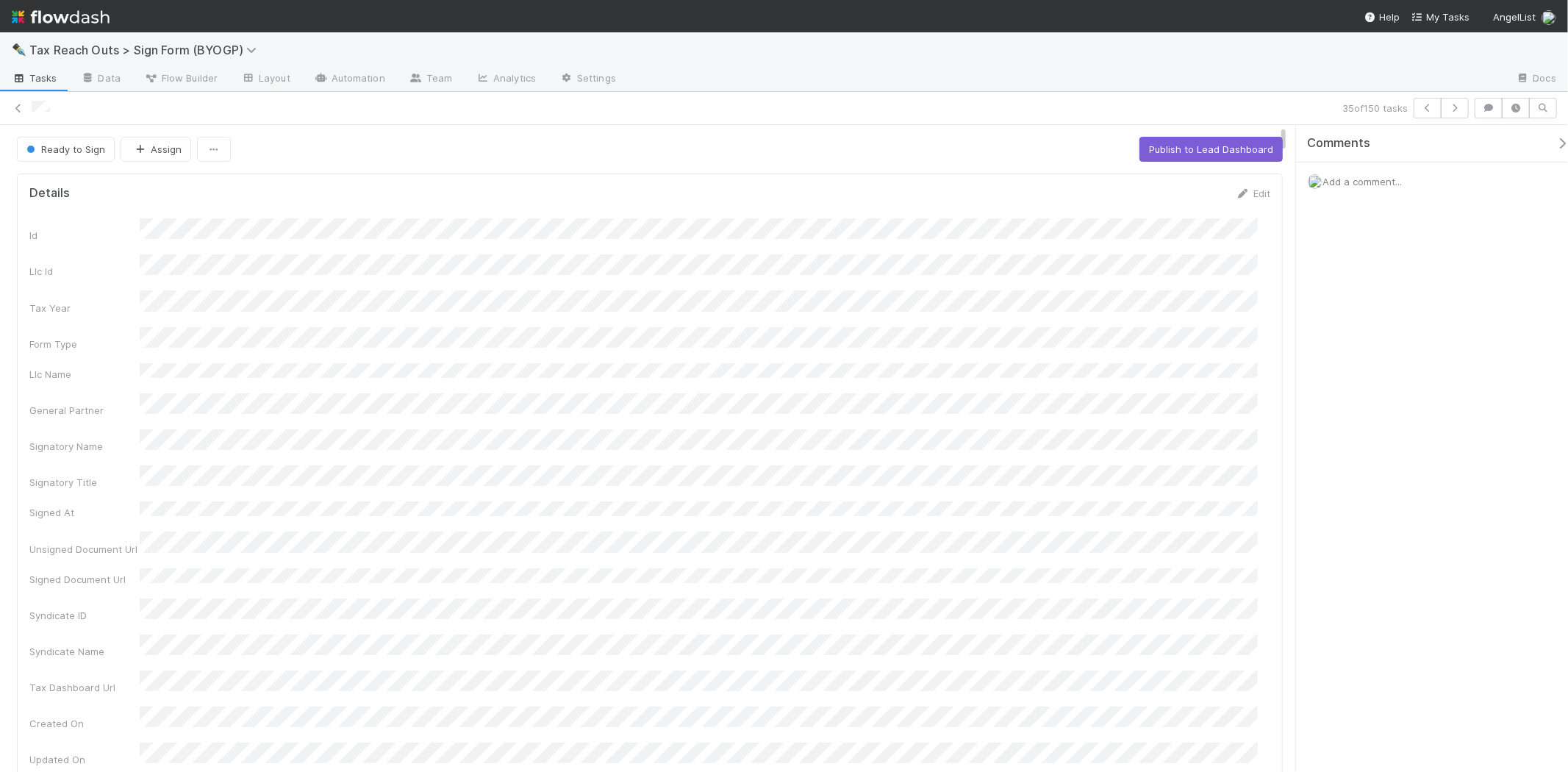
click at [104, 16] on img at bounding box center [61, 17] width 98 height 25
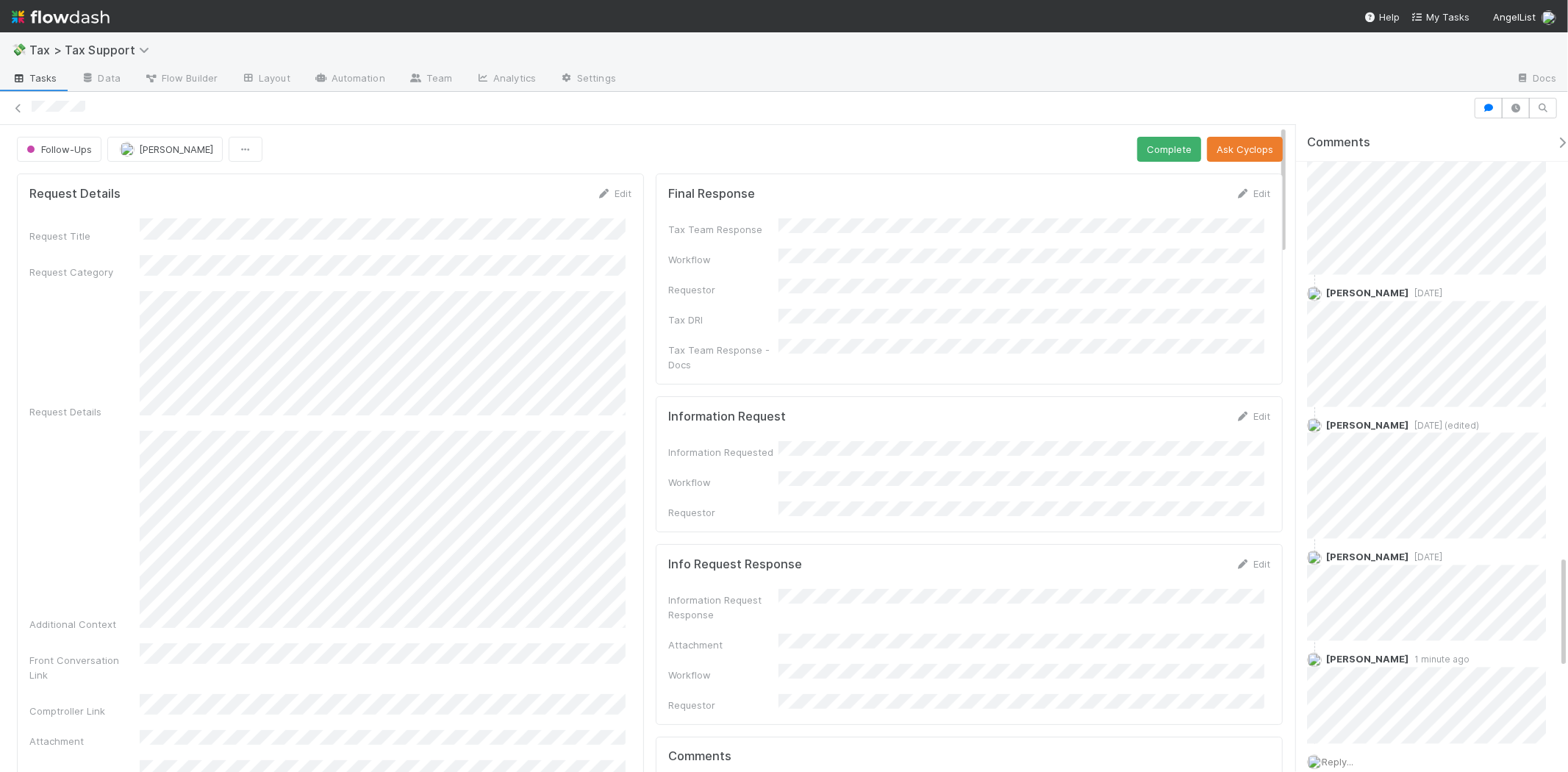
scroll to position [2940, 0]
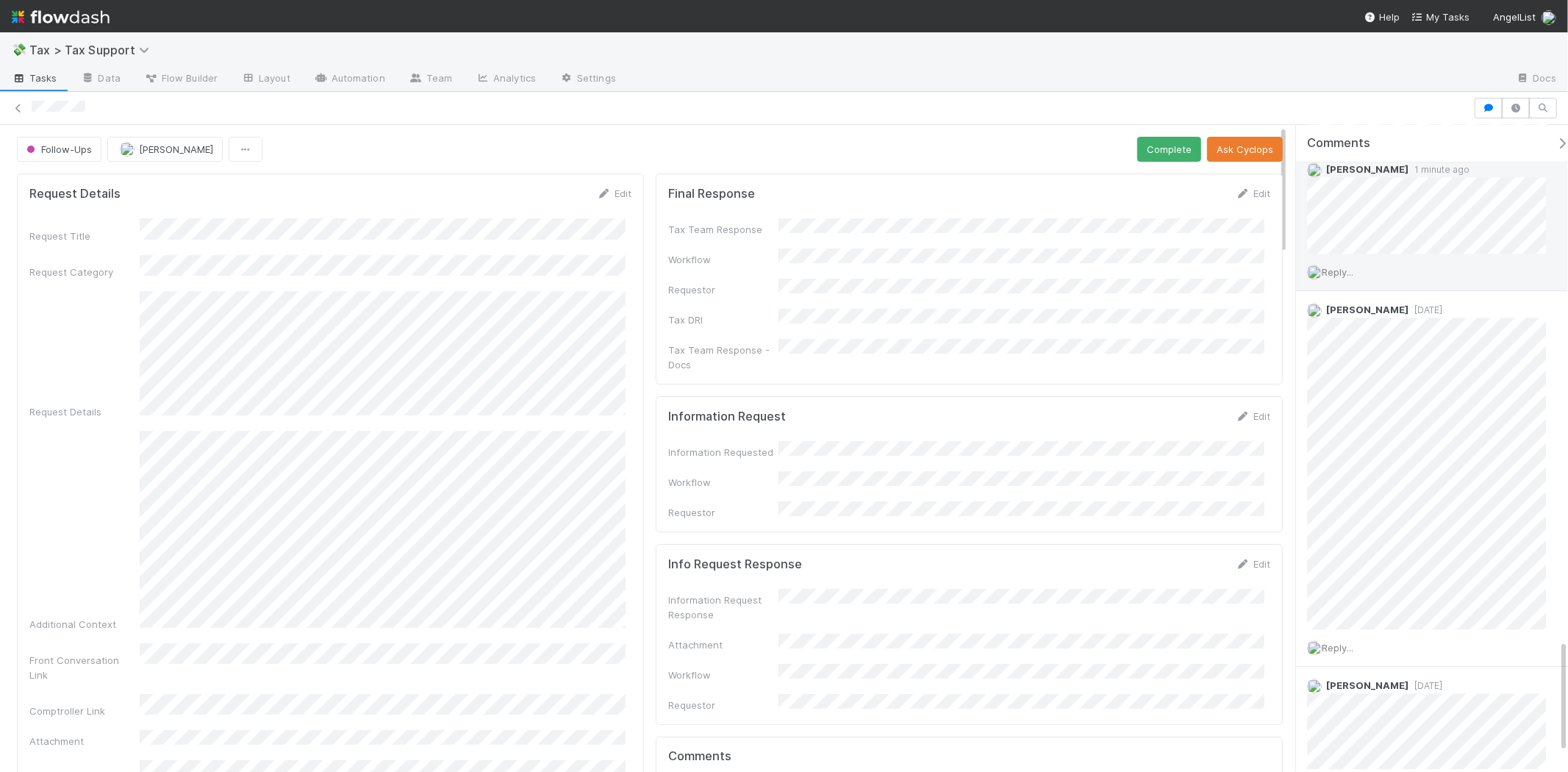
click at [1351, 277] on span "Reply..." at bounding box center [1338, 272] width 32 height 12
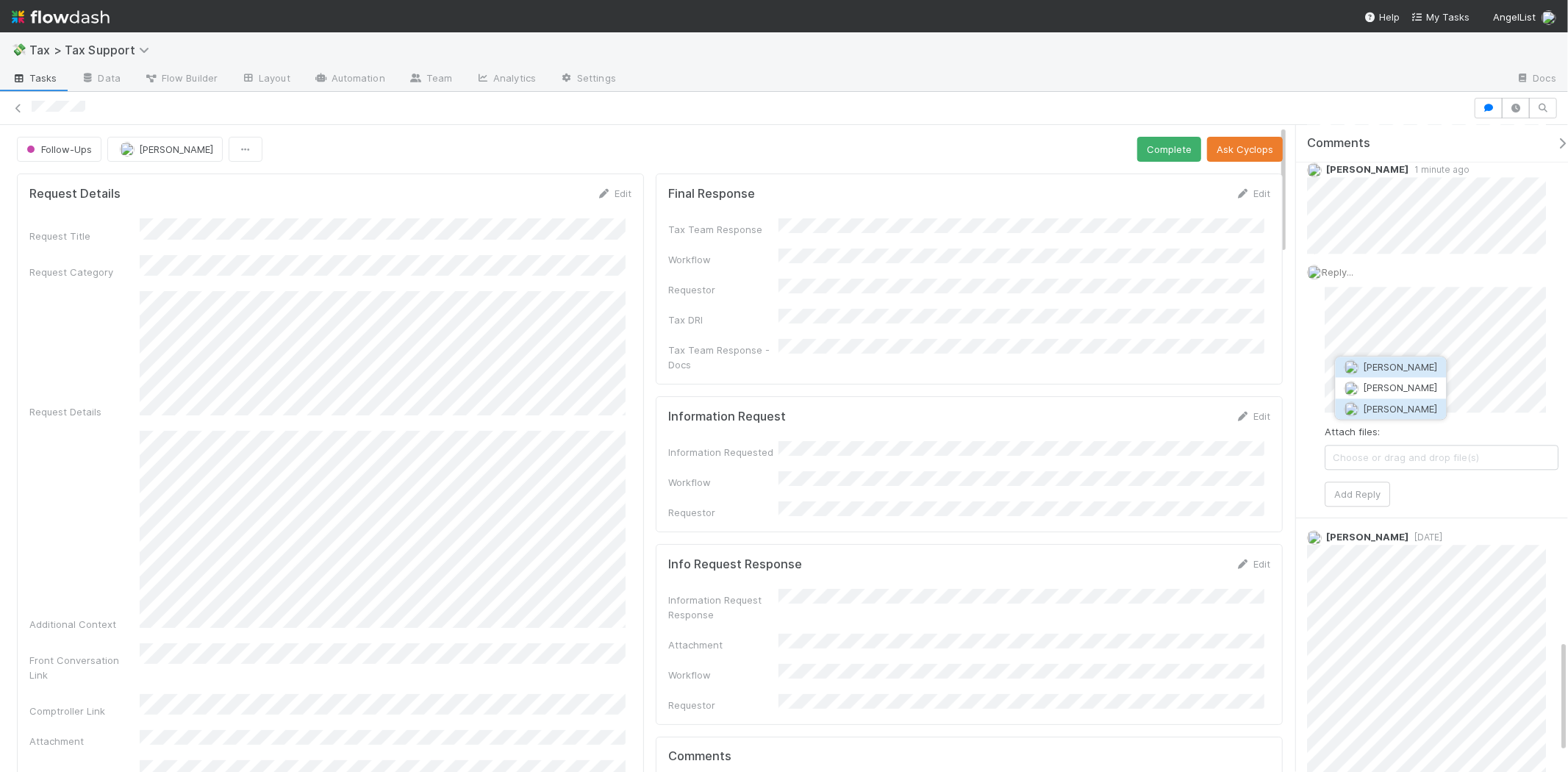
click at [1383, 408] on span "[PERSON_NAME]" at bounding box center [1400, 408] width 74 height 12
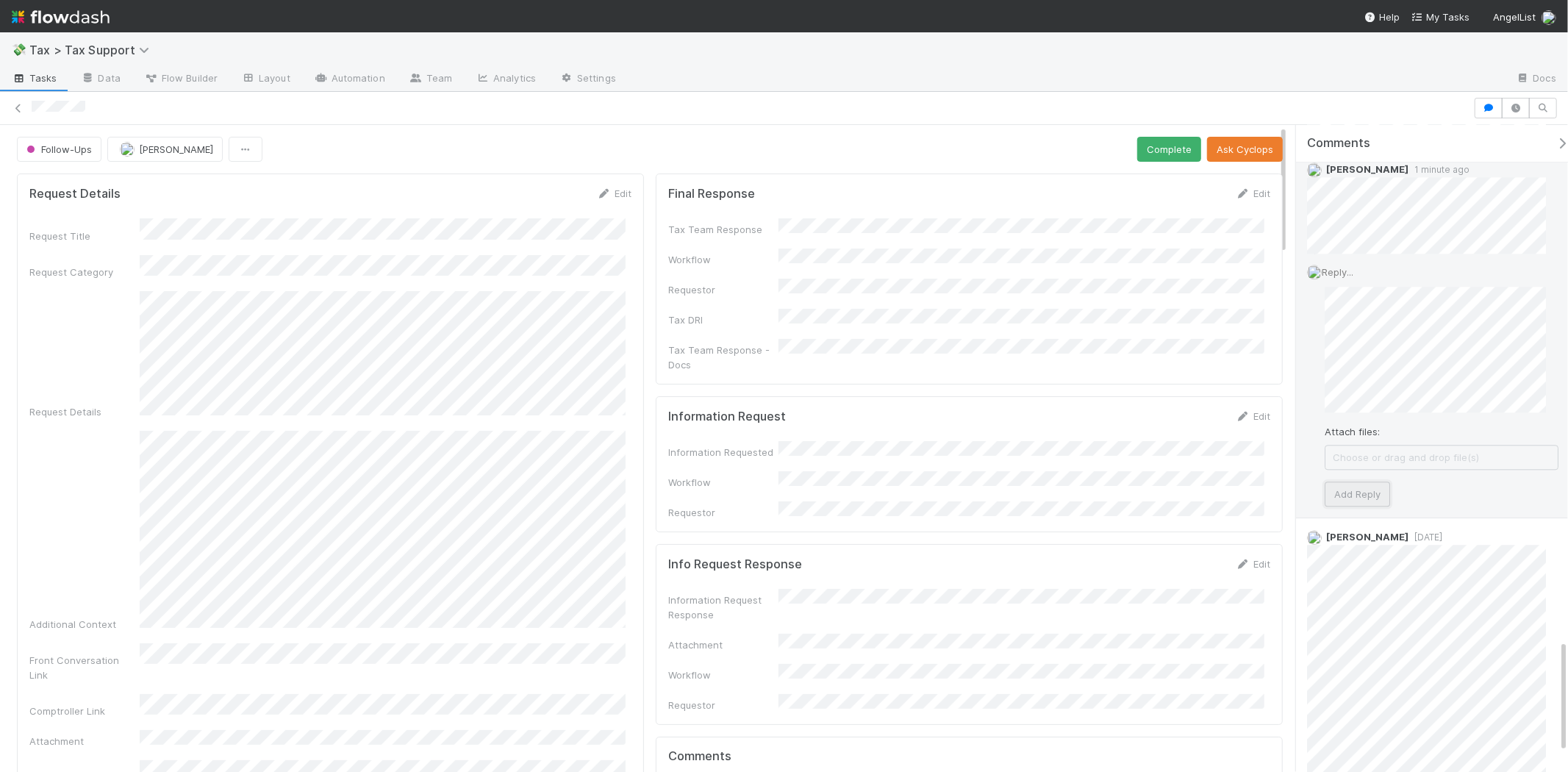
click at [1354, 490] on button "Add Reply" at bounding box center [1358, 493] width 66 height 25
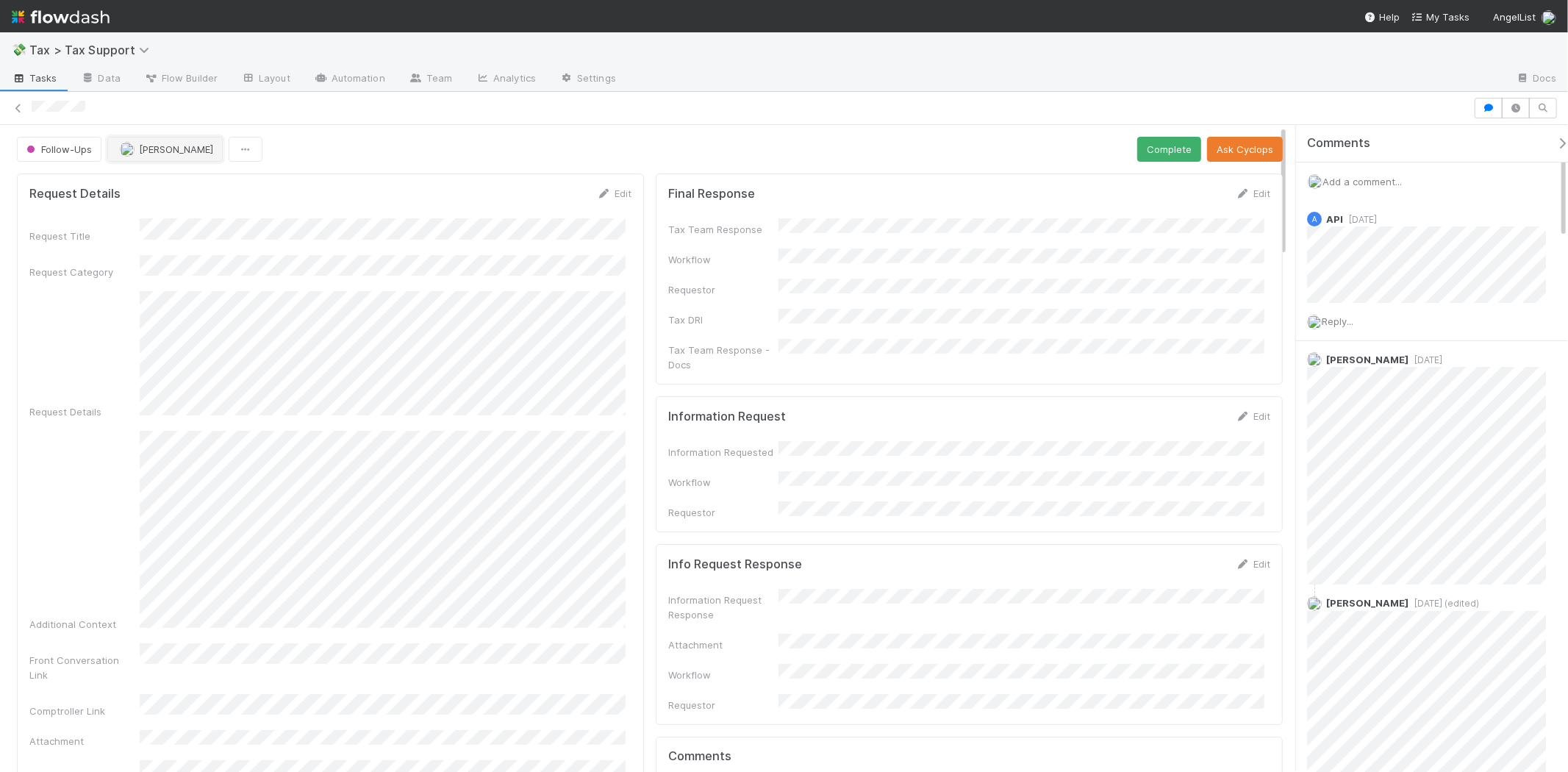
click at [161, 150] on span "[PERSON_NAME]" at bounding box center [176, 149] width 74 height 12
click at [180, 189] on span "[PERSON_NAME] you" at bounding box center [178, 186] width 96 height 12
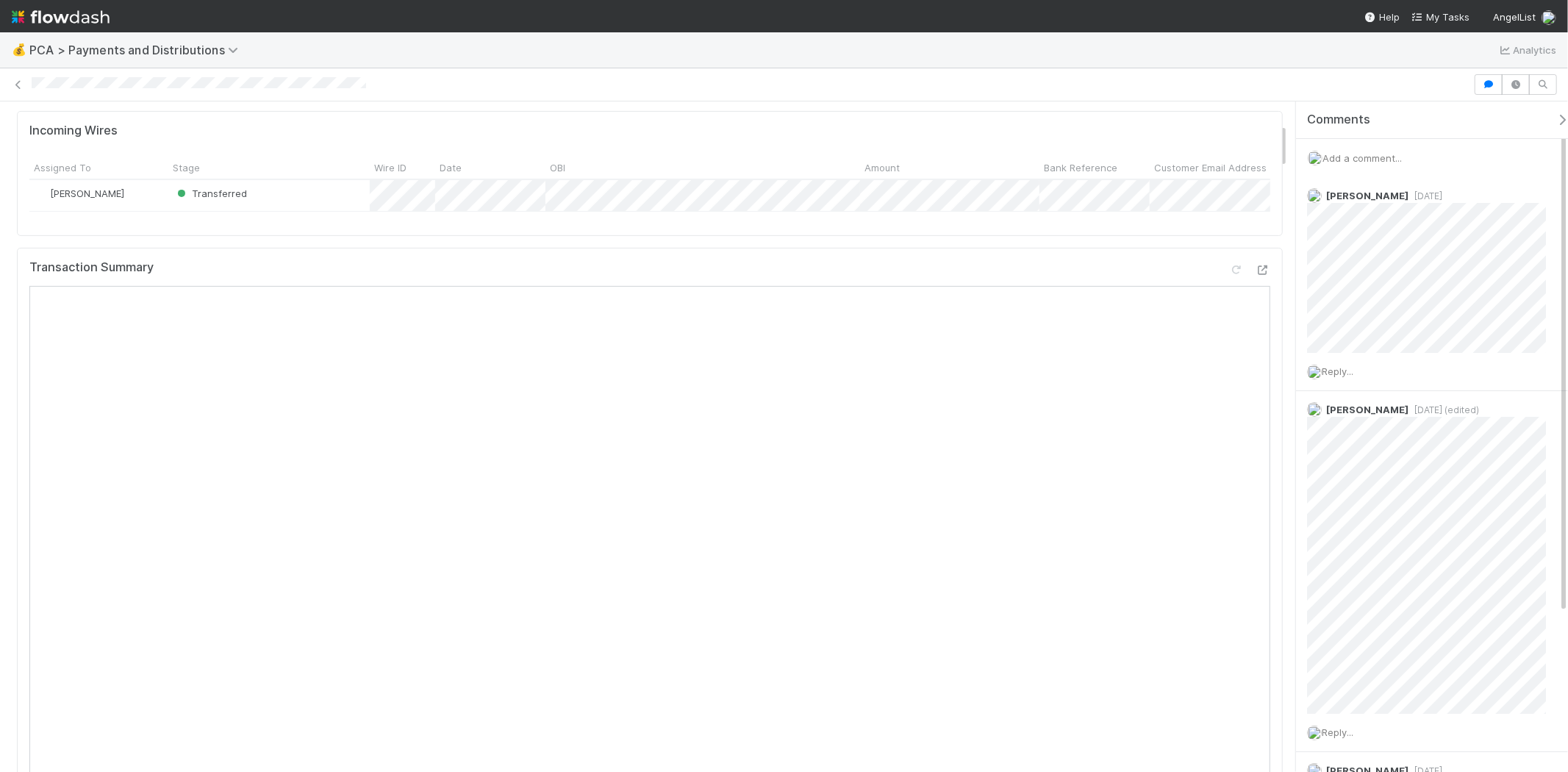
scroll to position [571, 0]
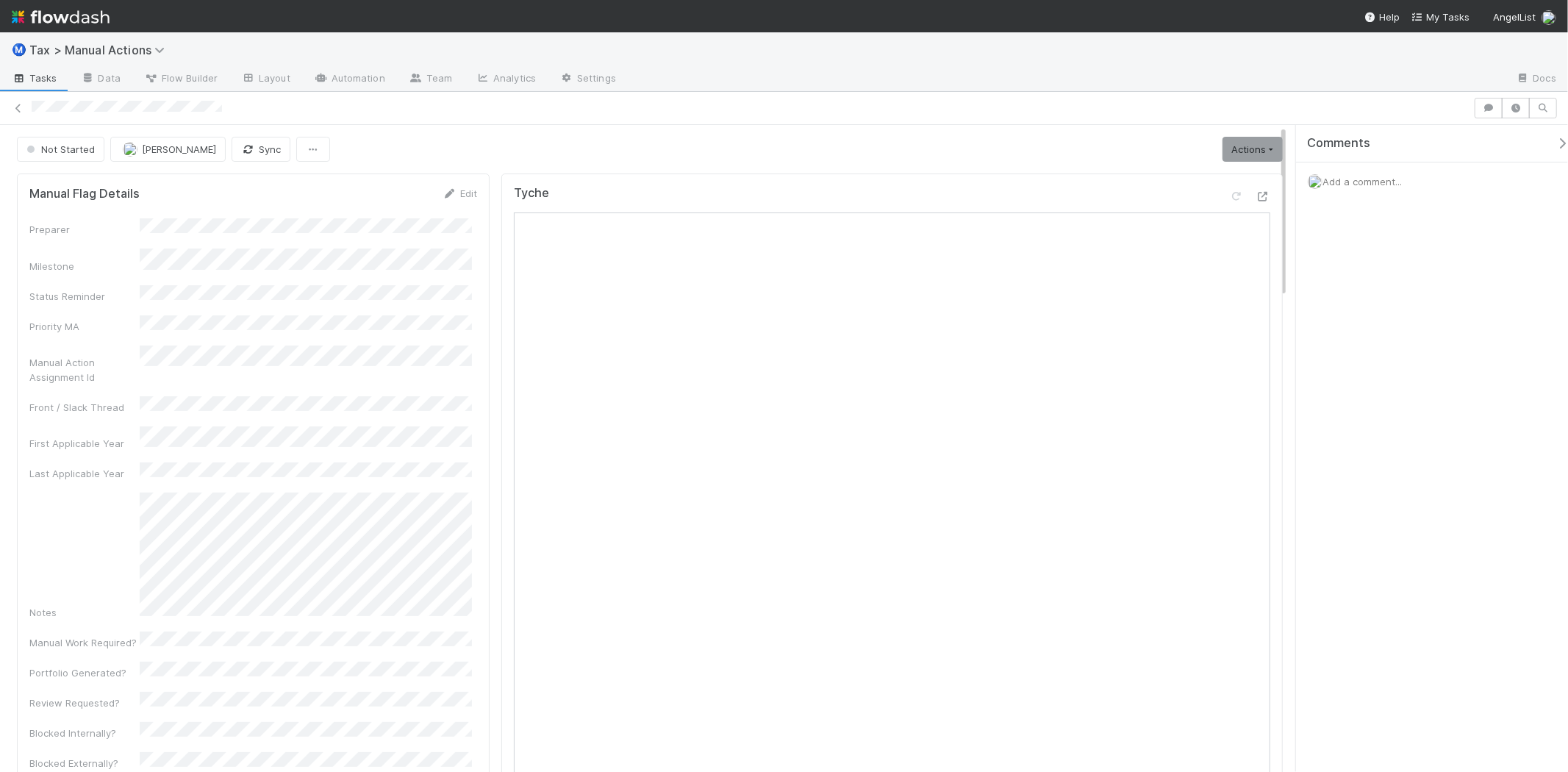
click at [1379, 189] on div "Add a comment..." at bounding box center [1439, 181] width 285 height 38
click at [1333, 182] on span "Add a comment..." at bounding box center [1362, 181] width 79 height 12
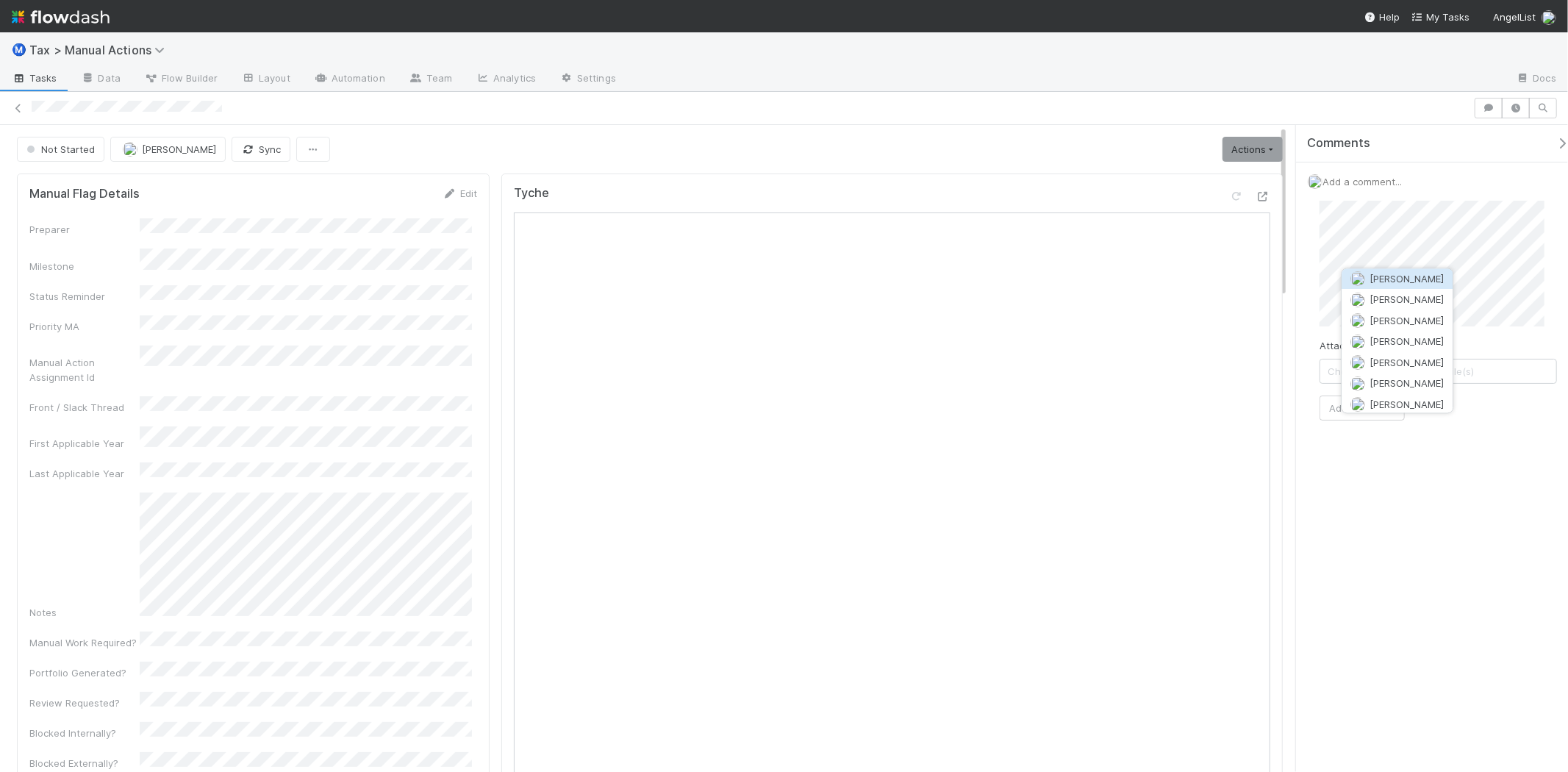
click at [1359, 269] on button "[PERSON_NAME]" at bounding box center [1397, 279] width 111 height 21
click at [1382, 523] on div "Attach files: Choose or drag and drop file(s) Add Comment" at bounding box center [1438, 359] width 261 height 340
click at [1379, 516] on button "Add Comment" at bounding box center [1362, 504] width 86 height 25
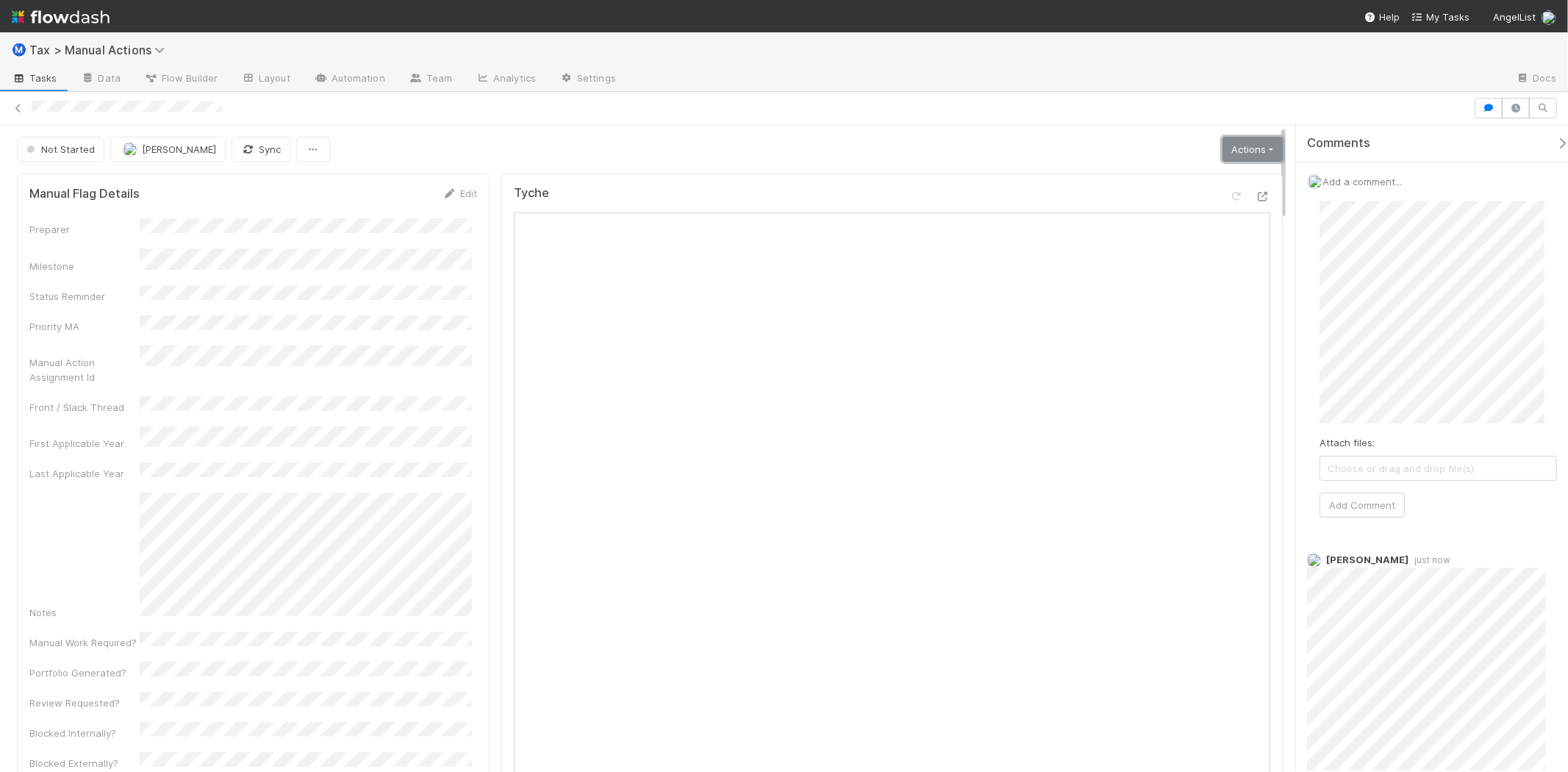
click at [1248, 156] on link "Actions" at bounding box center [1252, 149] width 60 height 25
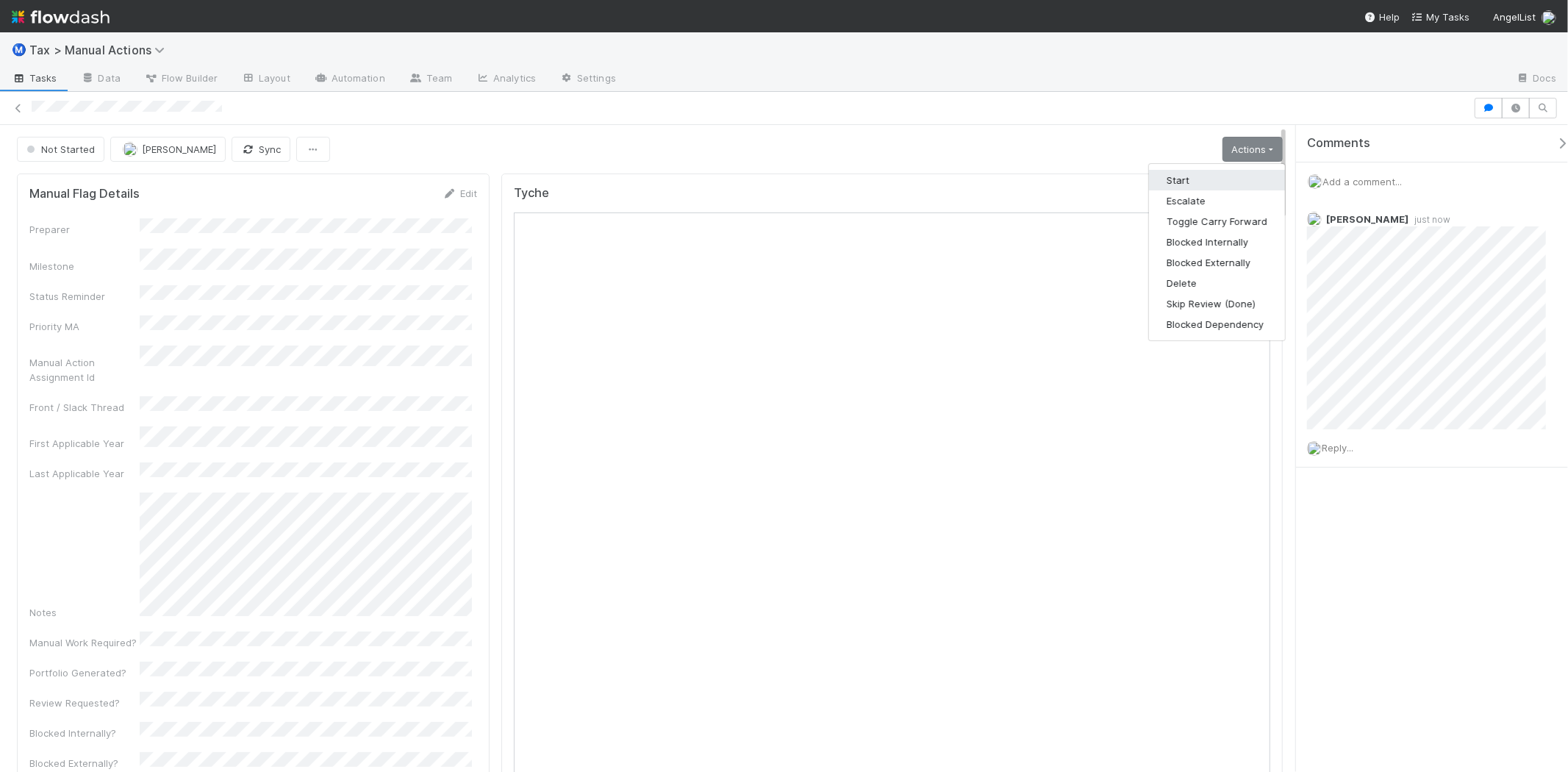
click at [1219, 189] on button "Start" at bounding box center [1217, 180] width 136 height 21
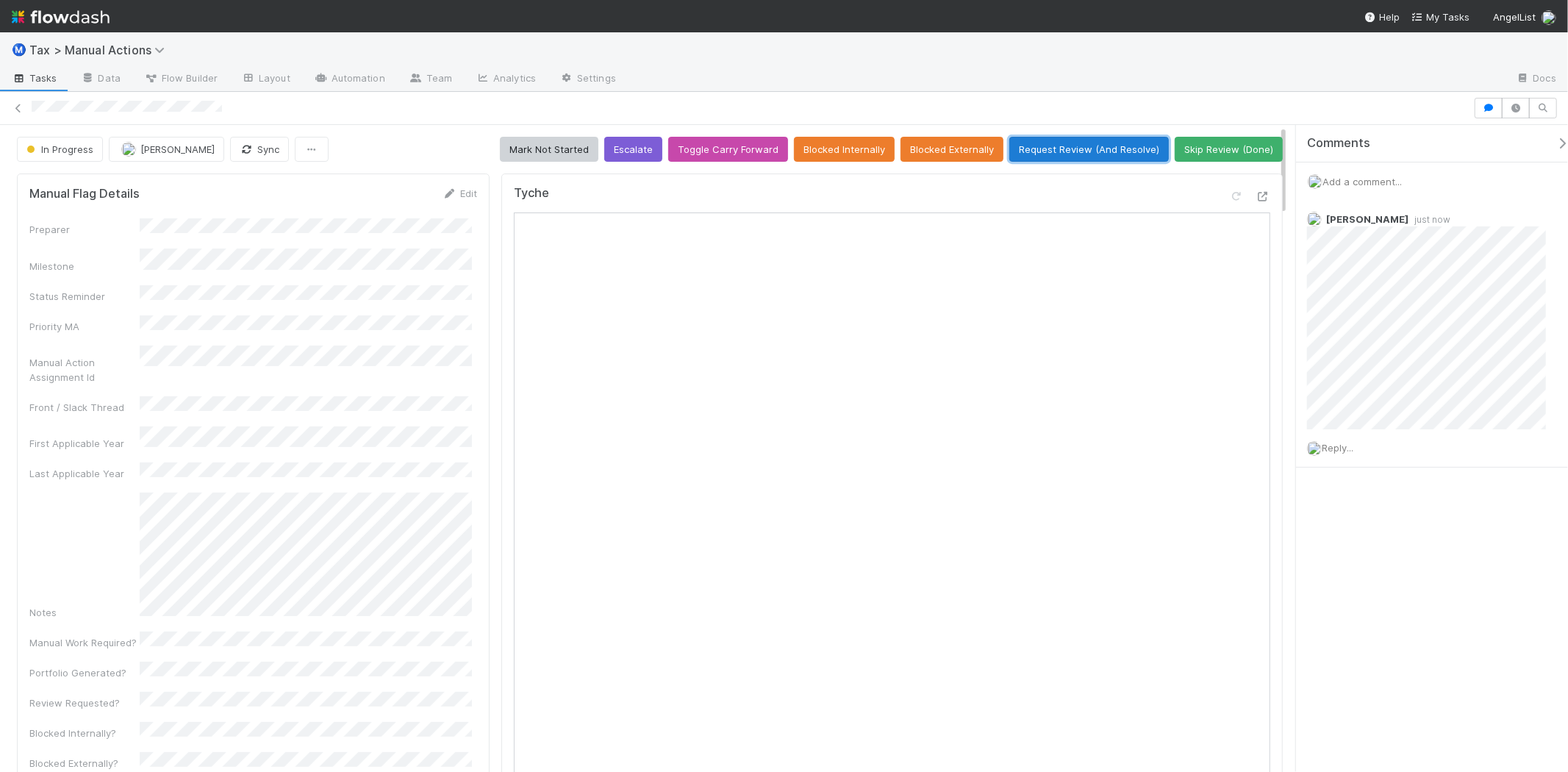
click at [1033, 145] on button "Request Review (And Resolve)" at bounding box center [1089, 149] width 160 height 25
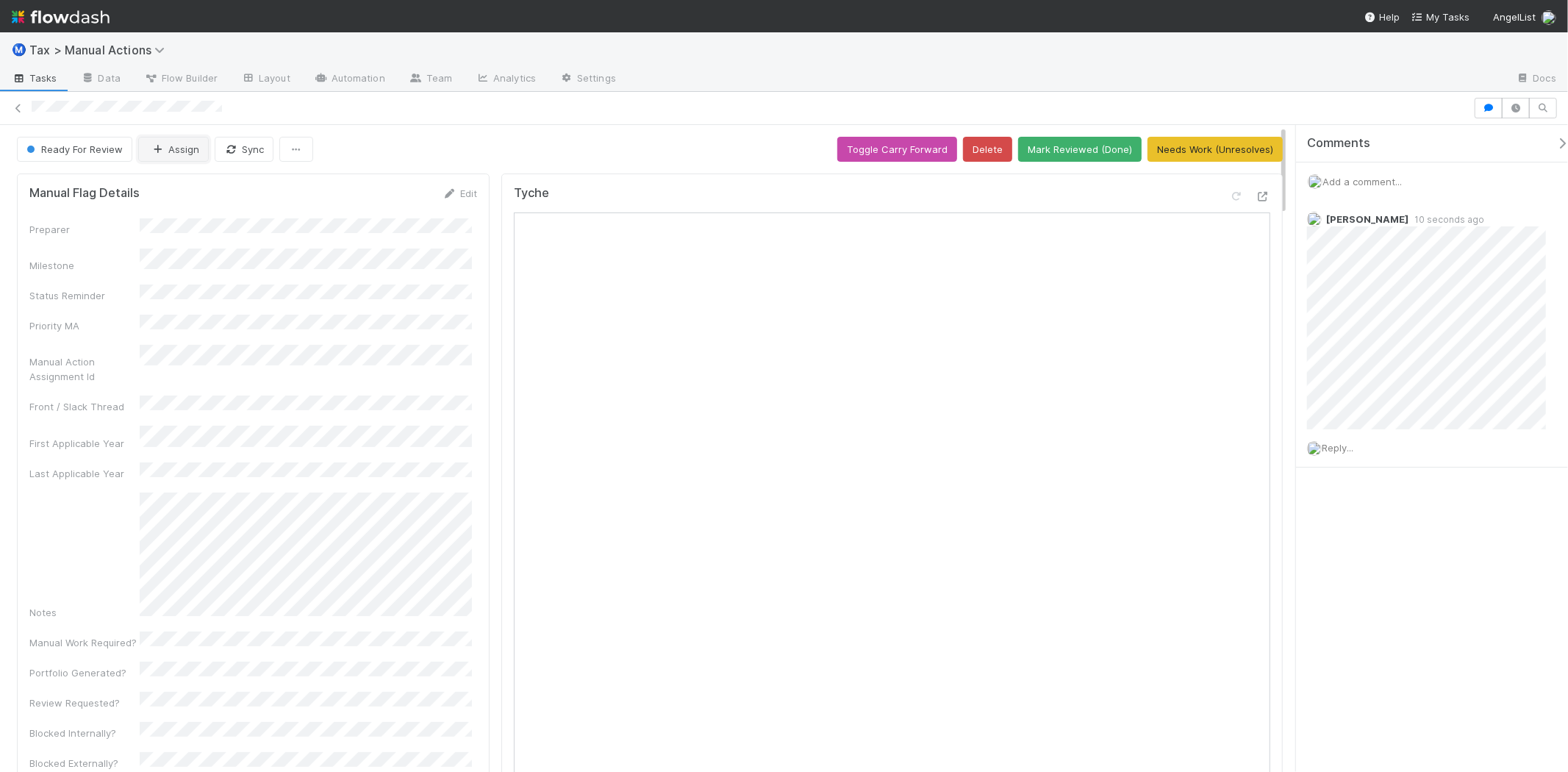
click at [181, 145] on button "Assign" at bounding box center [173, 149] width 70 height 25
drag, startPoint x: 228, startPoint y: 181, endPoint x: 244, endPoint y: 201, distance: 25.6
click at [229, 181] on div "[PERSON_NAME]" at bounding box center [235, 186] width 207 height 26
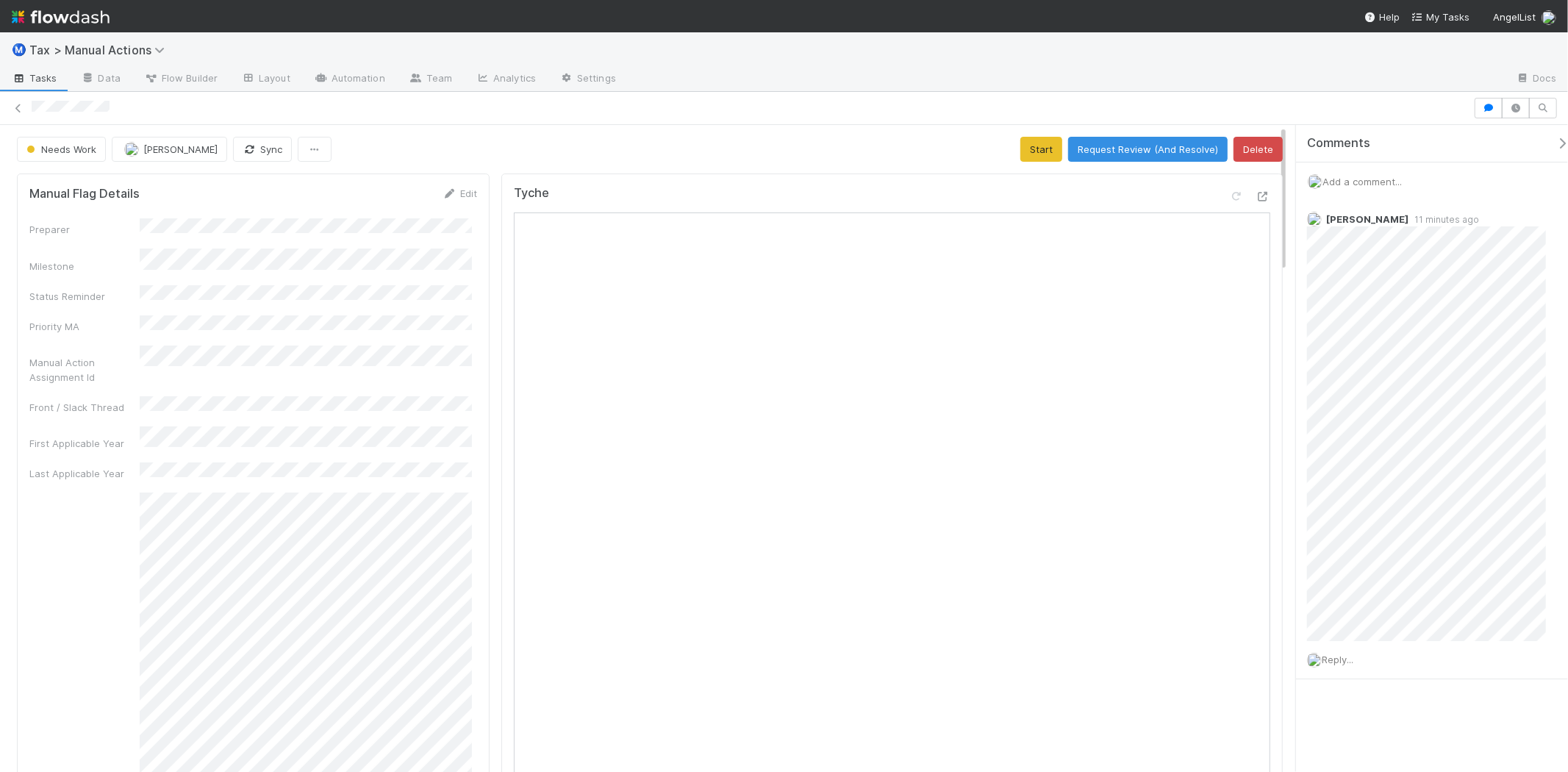
click at [1343, 181] on span "Add a comment..." at bounding box center [1362, 181] width 79 height 12
click at [1399, 278] on span "Aana Farooqi" at bounding box center [1411, 278] width 74 height 12
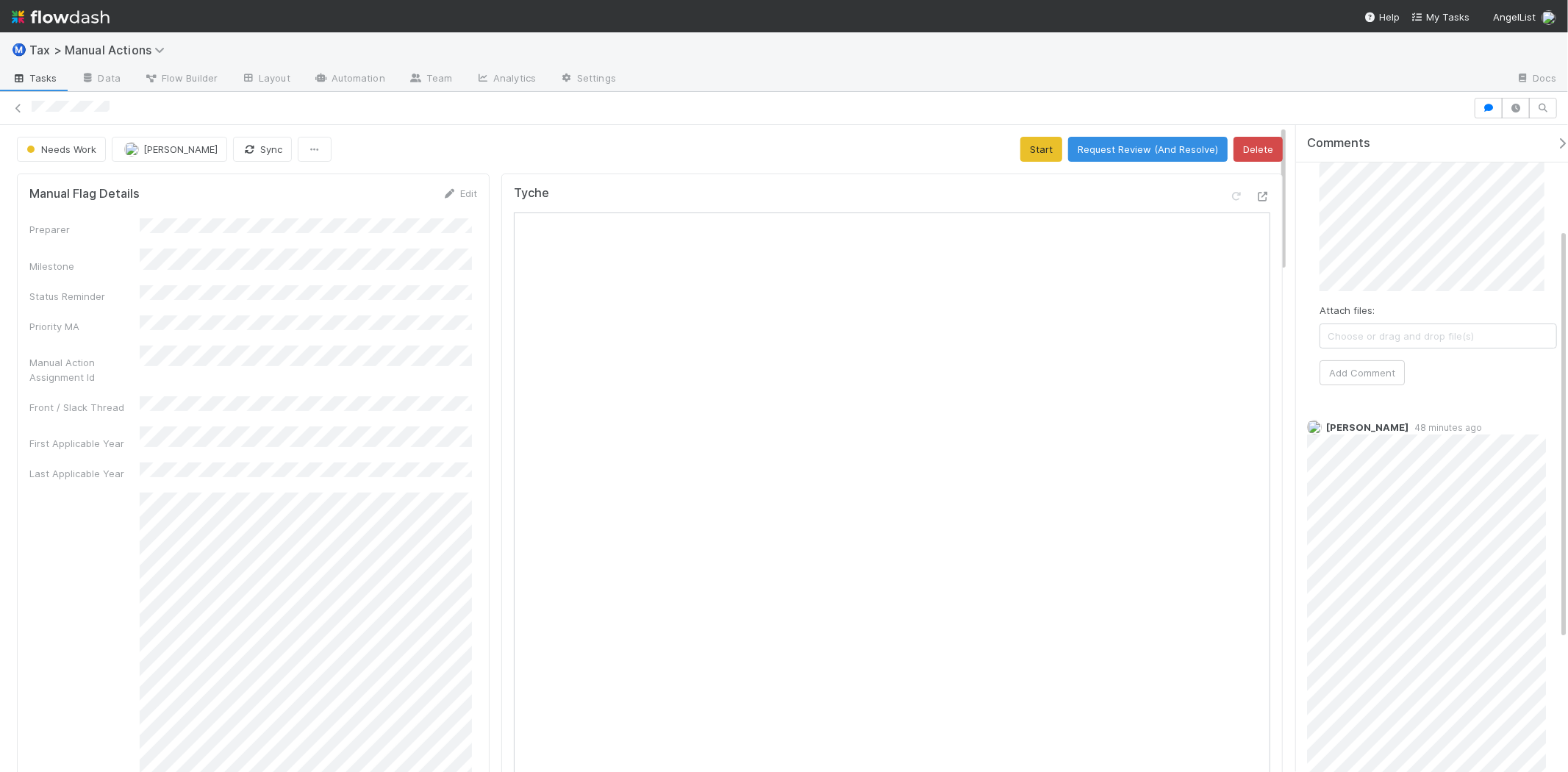
scroll to position [163, 0]
click at [1355, 390] on button "Add Comment" at bounding box center [1362, 392] width 86 height 25
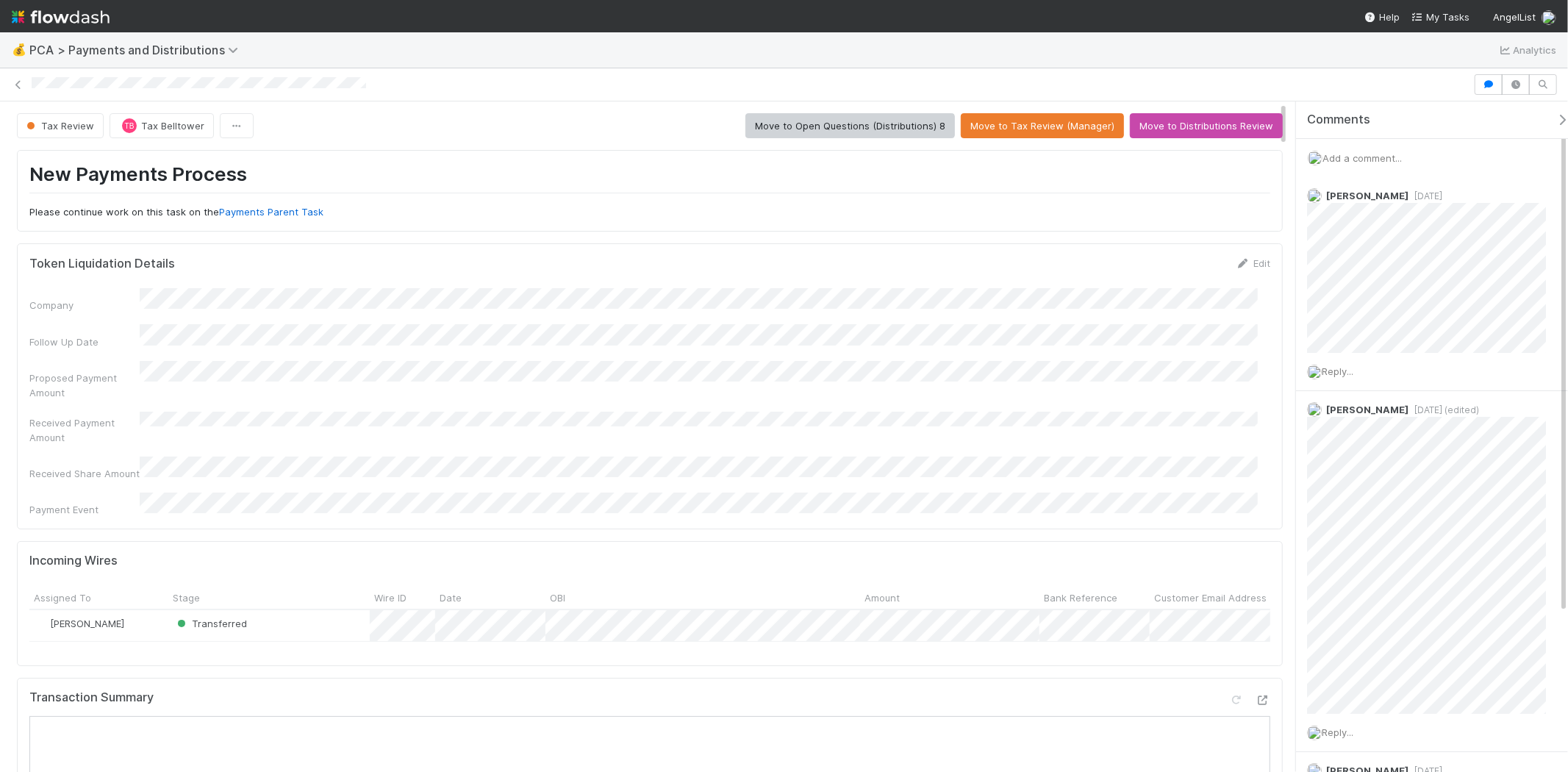
click at [1391, 150] on div "Add a comment..." at bounding box center [1439, 158] width 285 height 38
click at [1392, 152] on span "Add a comment..." at bounding box center [1362, 157] width 79 height 12
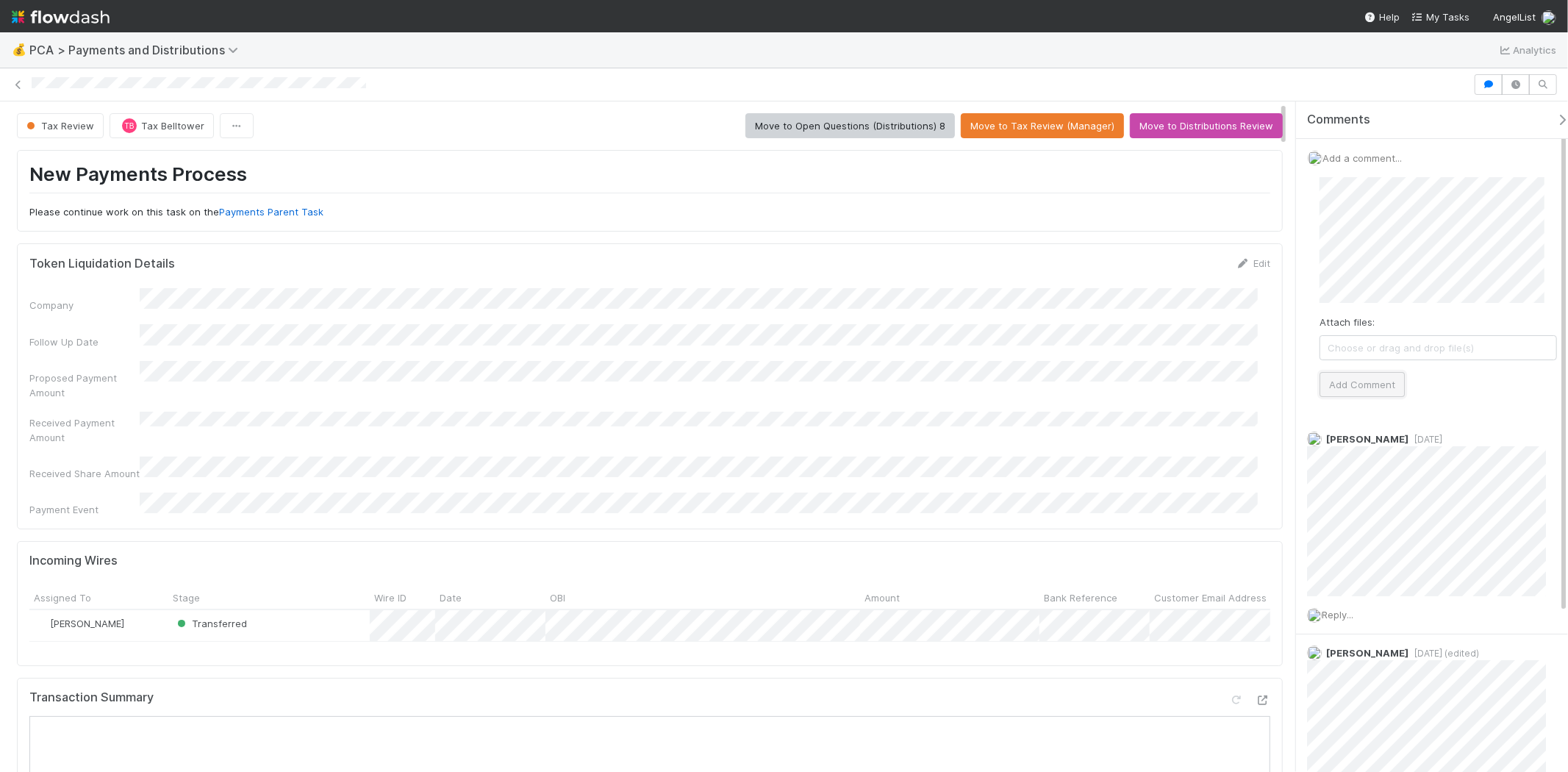
drag, startPoint x: 1377, startPoint y: 377, endPoint x: 1363, endPoint y: 377, distance: 14.0
click at [1376, 377] on button "Add Comment" at bounding box center [1362, 384] width 86 height 25
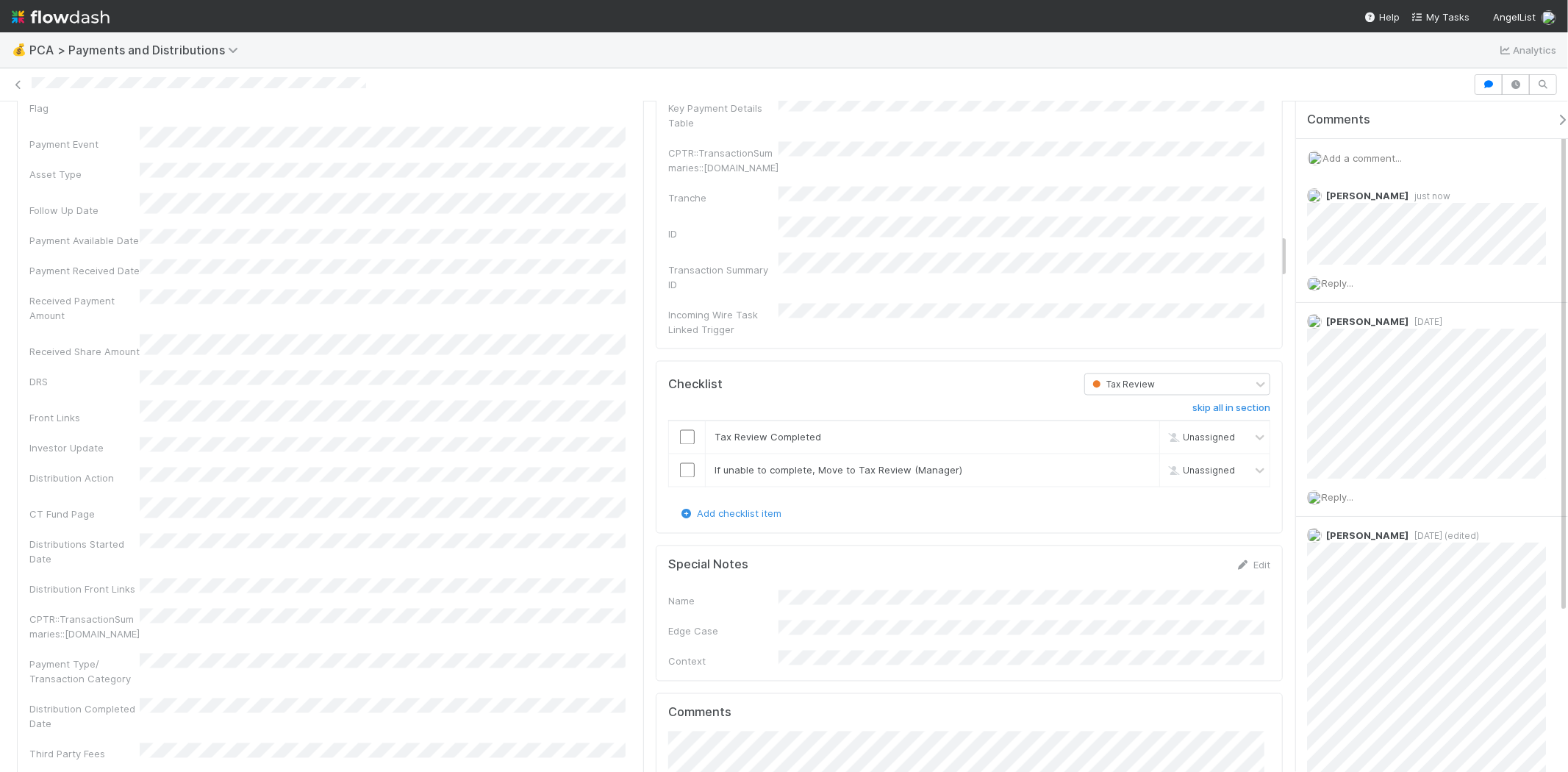
scroll to position [1715, 0]
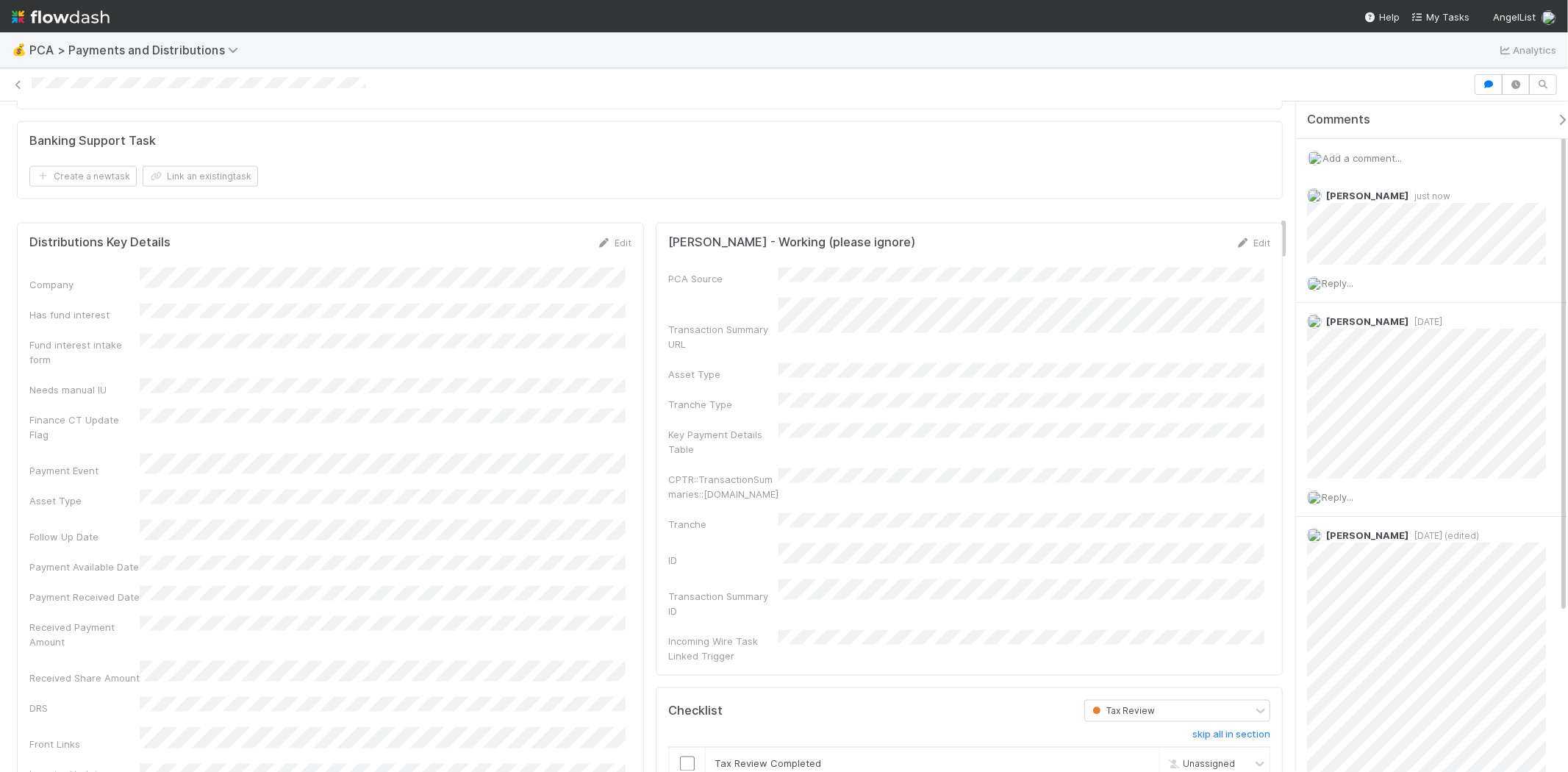
click at [373, 86] on div at bounding box center [750, 85] width 1437 height 15
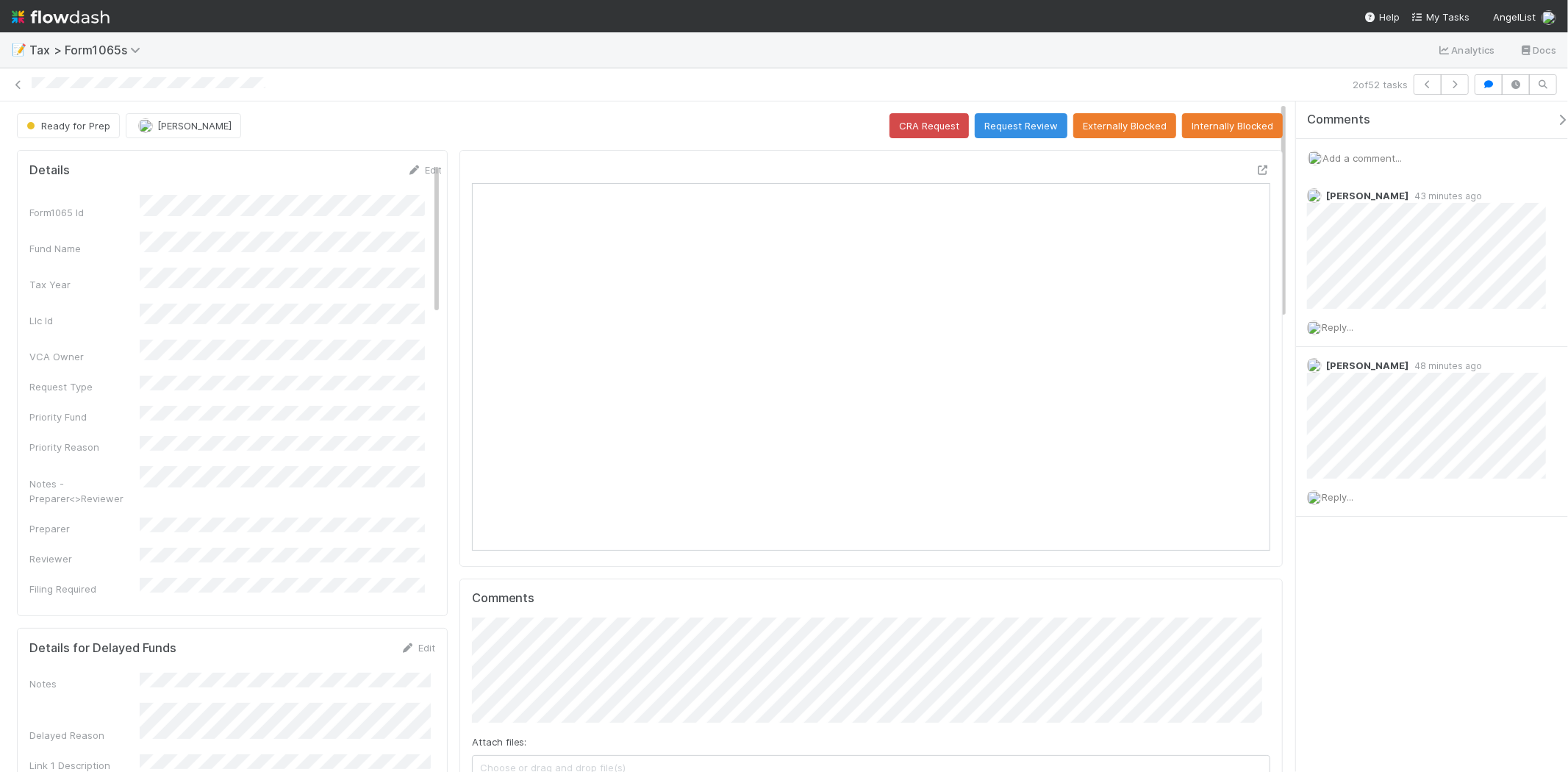
scroll to position [287, 388]
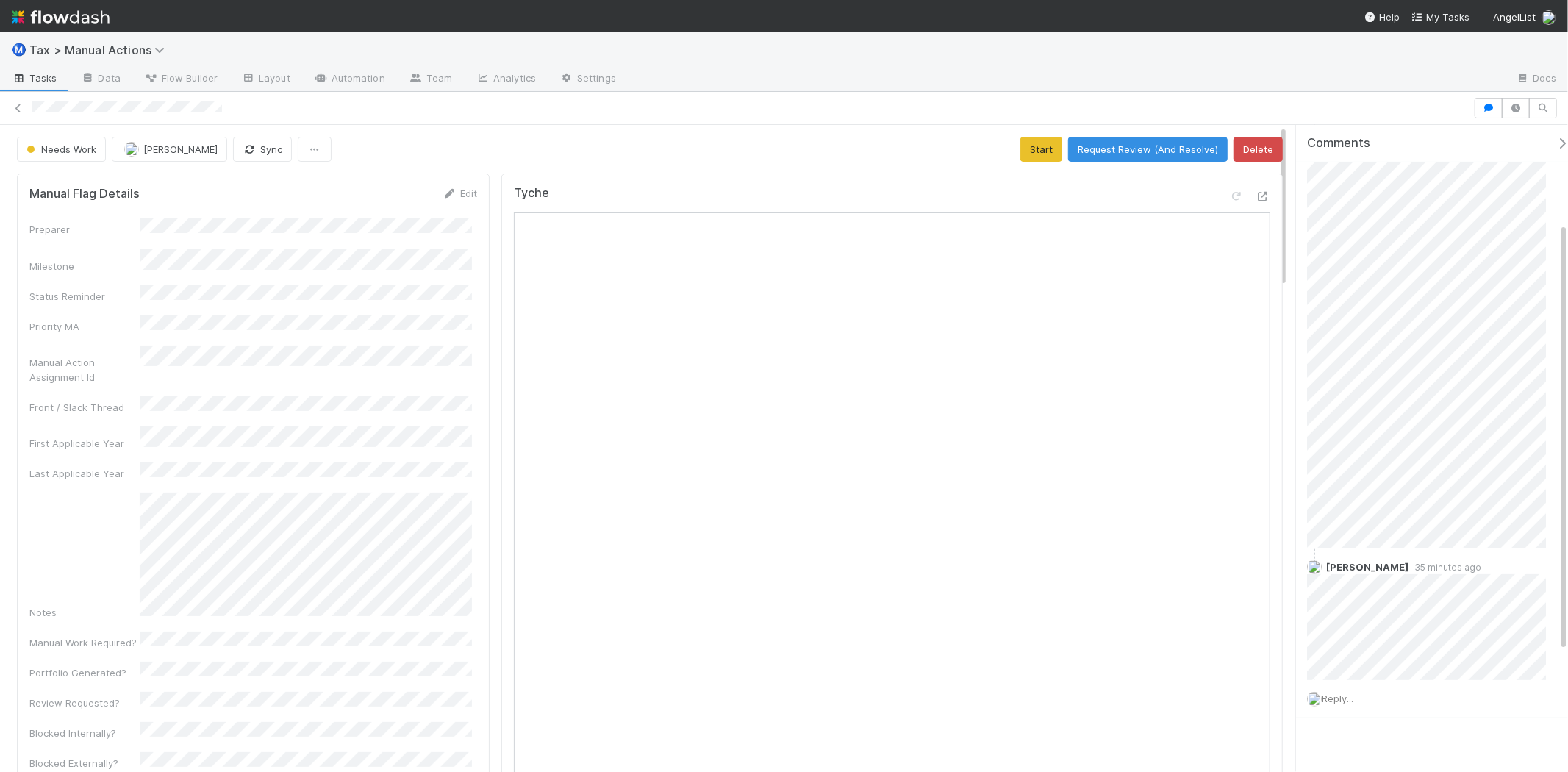
scroll to position [326, 0]
click at [1118, 155] on button "Request Review (And Resolve)" at bounding box center [1148, 149] width 160 height 25
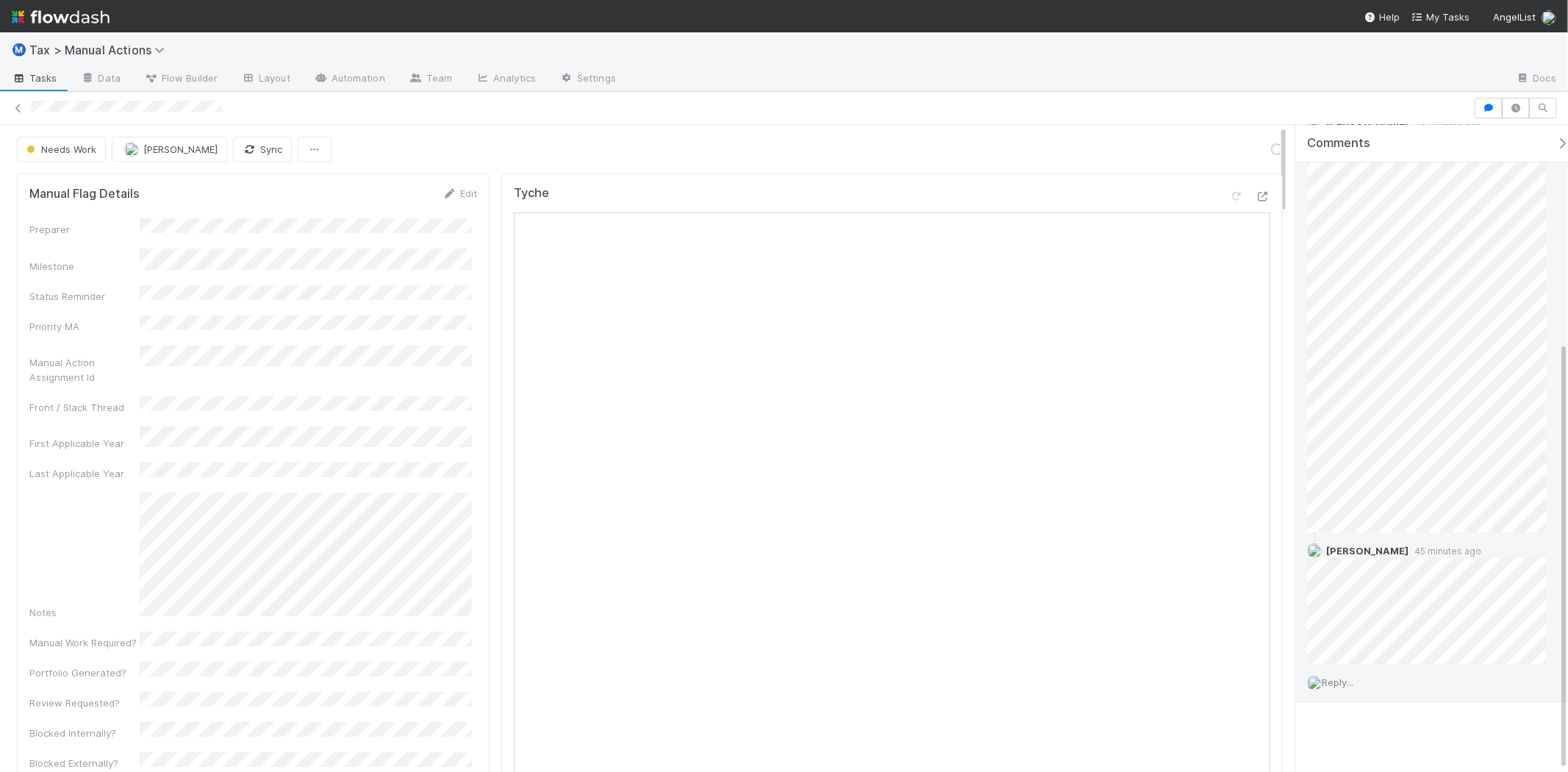
click at [1353, 680] on span "Reply..." at bounding box center [1338, 682] width 32 height 12
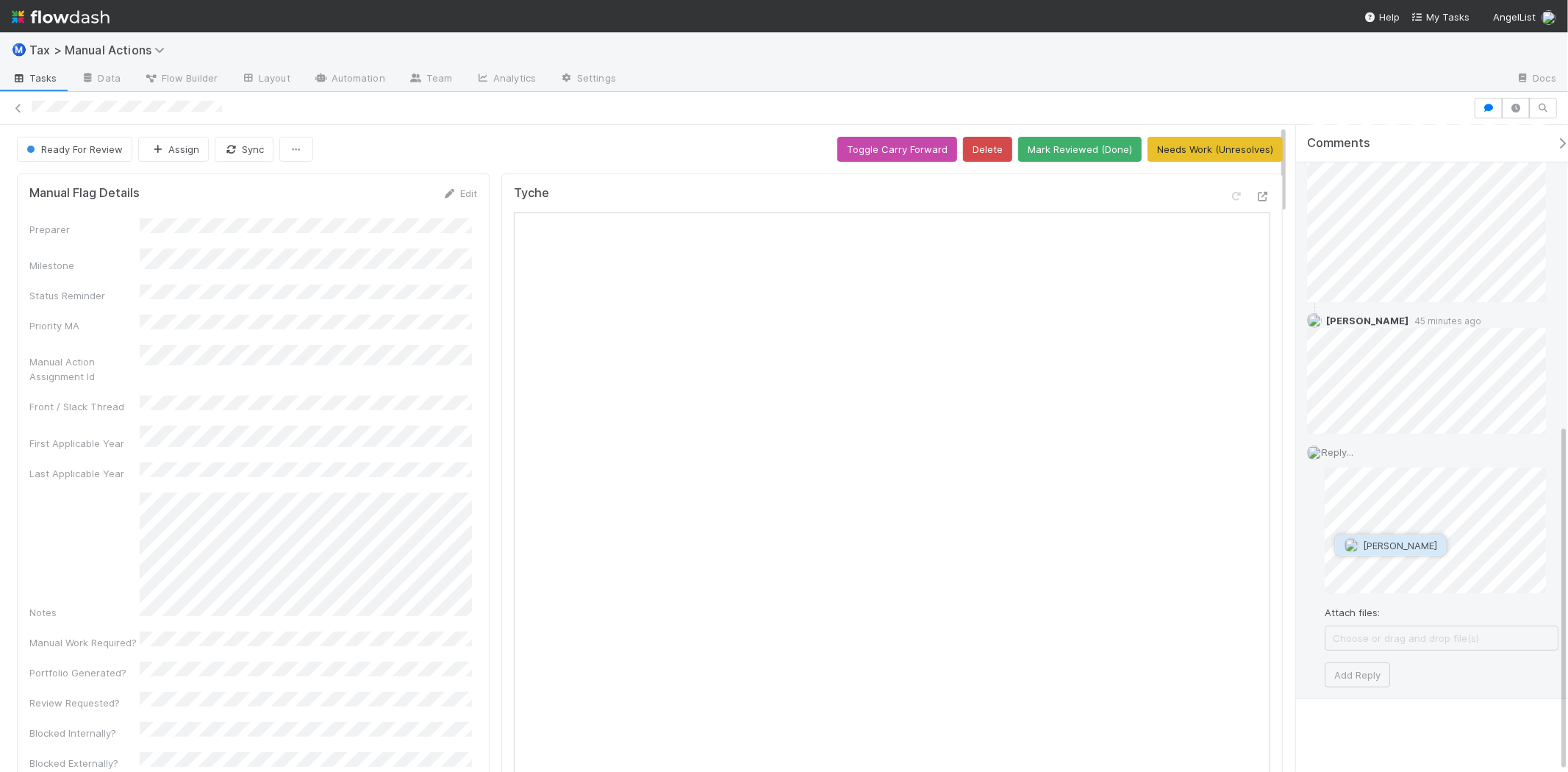
click at [1393, 536] on button "[PERSON_NAME]" at bounding box center [1391, 546] width 111 height 21
click at [1363, 686] on button "Add Reply" at bounding box center [1358, 689] width 66 height 25
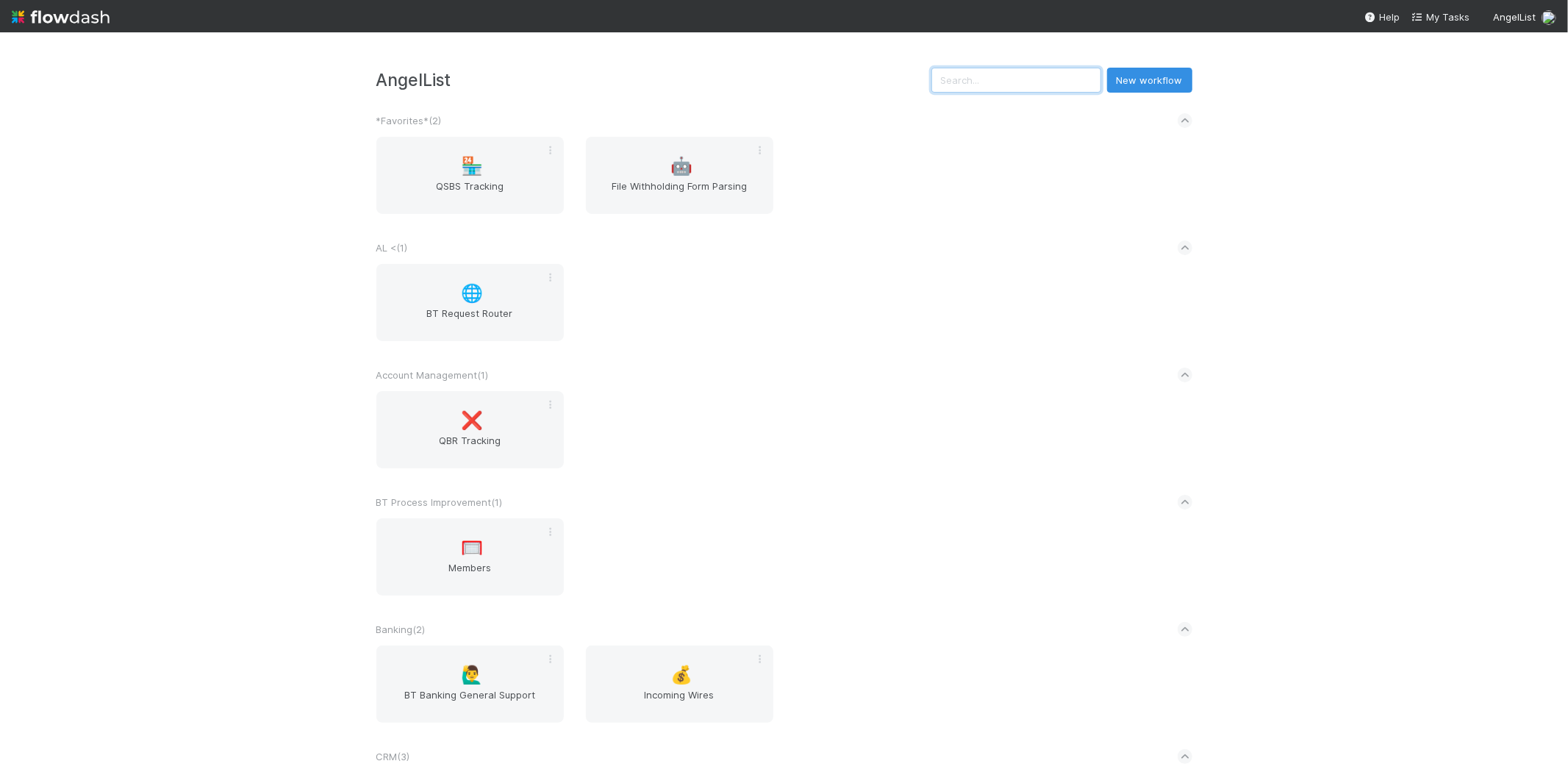
click at [1016, 90] on input "text" at bounding box center [1016, 80] width 169 height 25
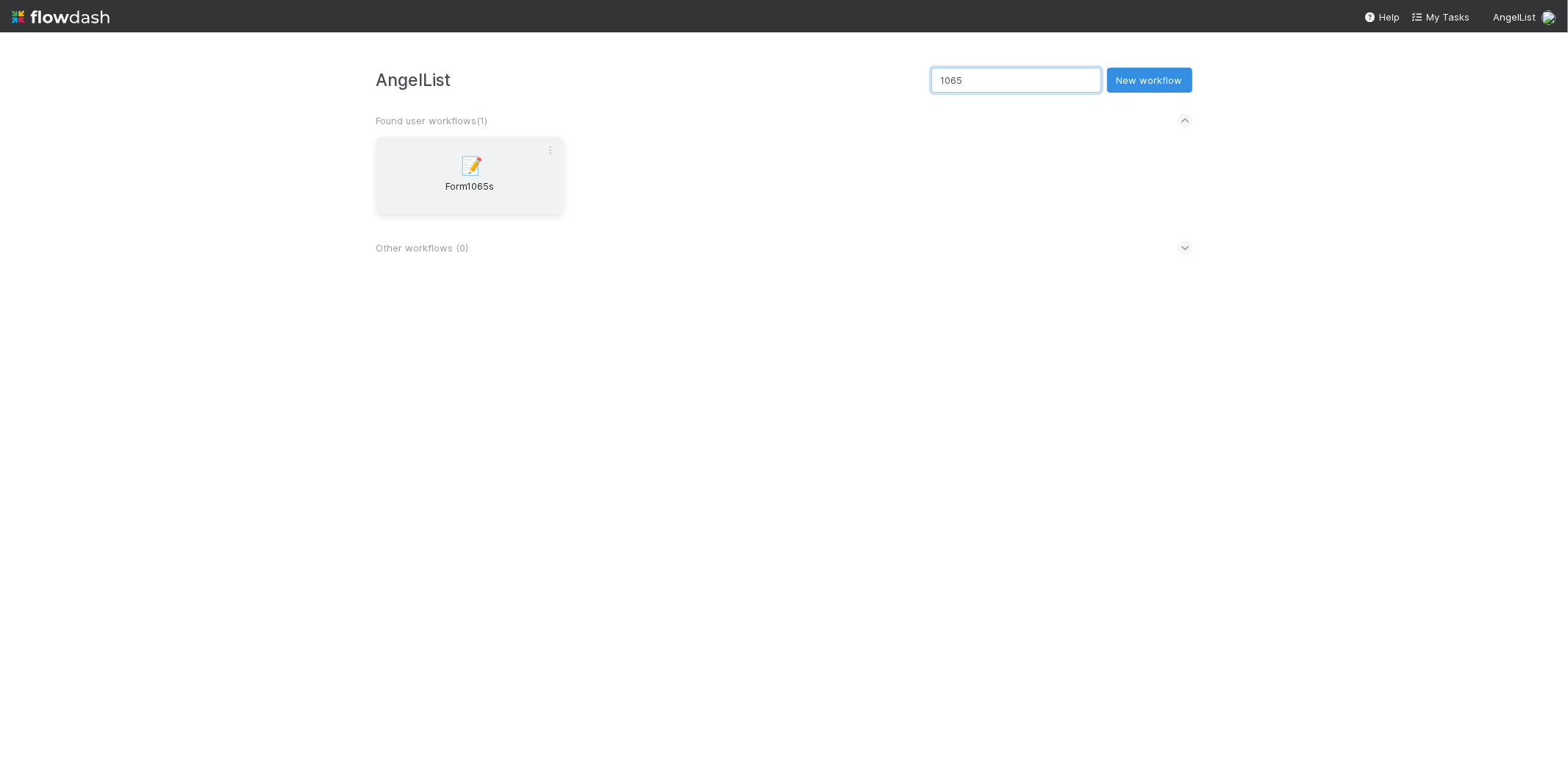
type input "1065"
click at [522, 195] on span "Form1065s" at bounding box center [470, 193] width 176 height 30
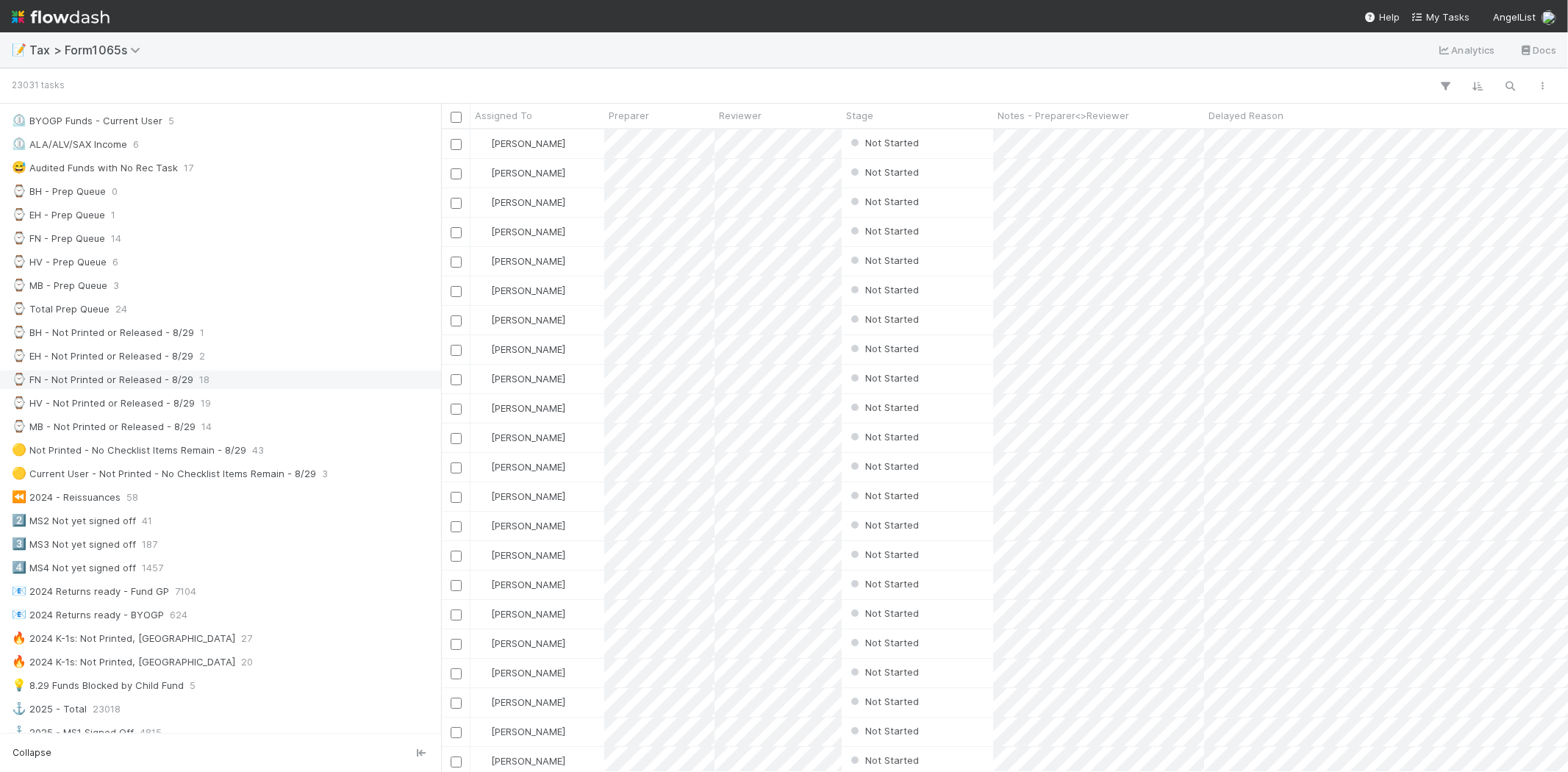
scroll to position [245, 0]
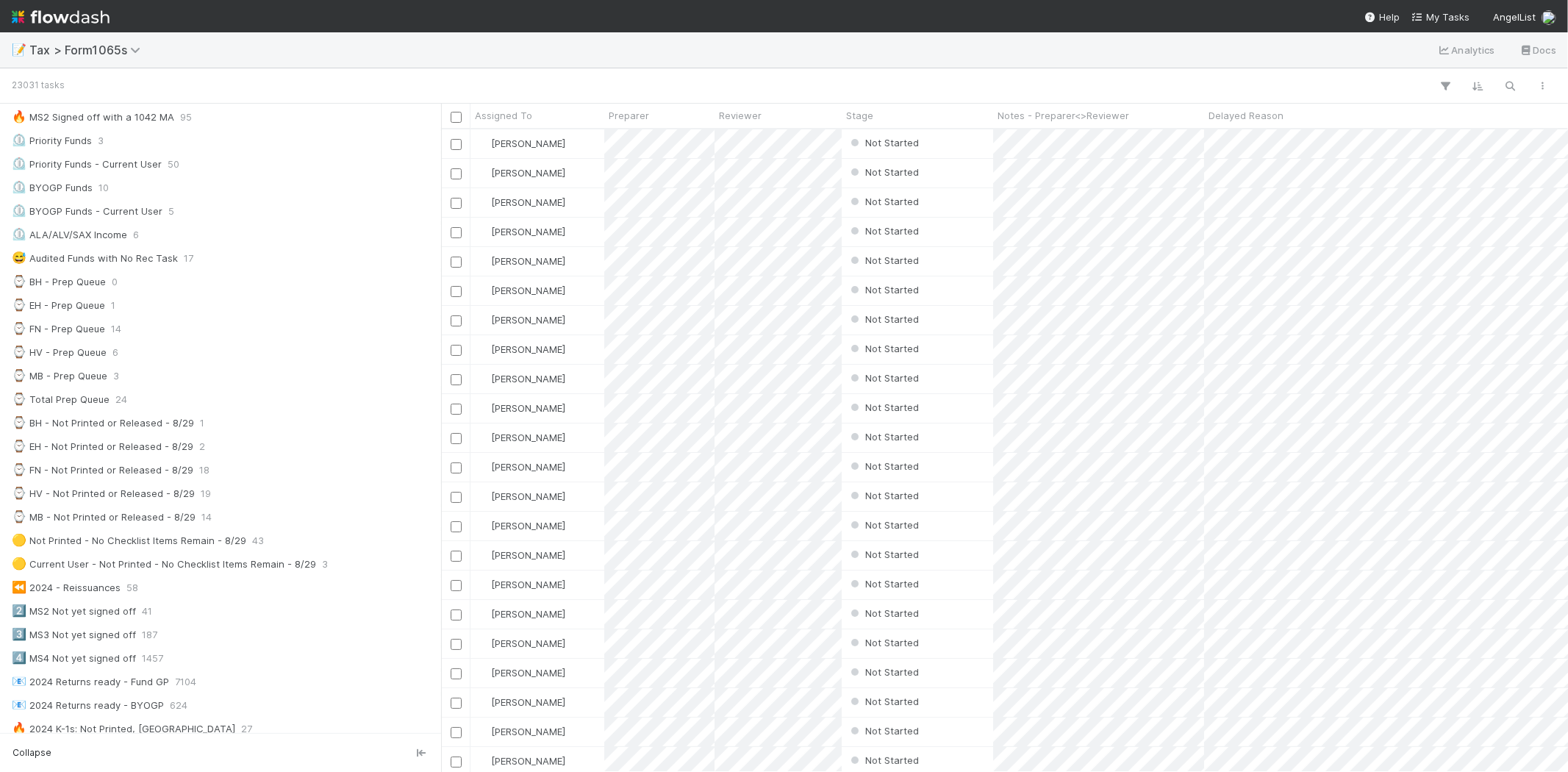
click at [175, 556] on div "Saved Views 🛑 Blocked Funds 52 🚀 2024 Filing Required 9198 🚢 2024 K-1s Expected…" at bounding box center [221, 395] width 441 height 1064
click at [167, 540] on div "🟡 Not Printed - No Checklist Items Remain - 8/29" at bounding box center [129, 540] width 234 height 18
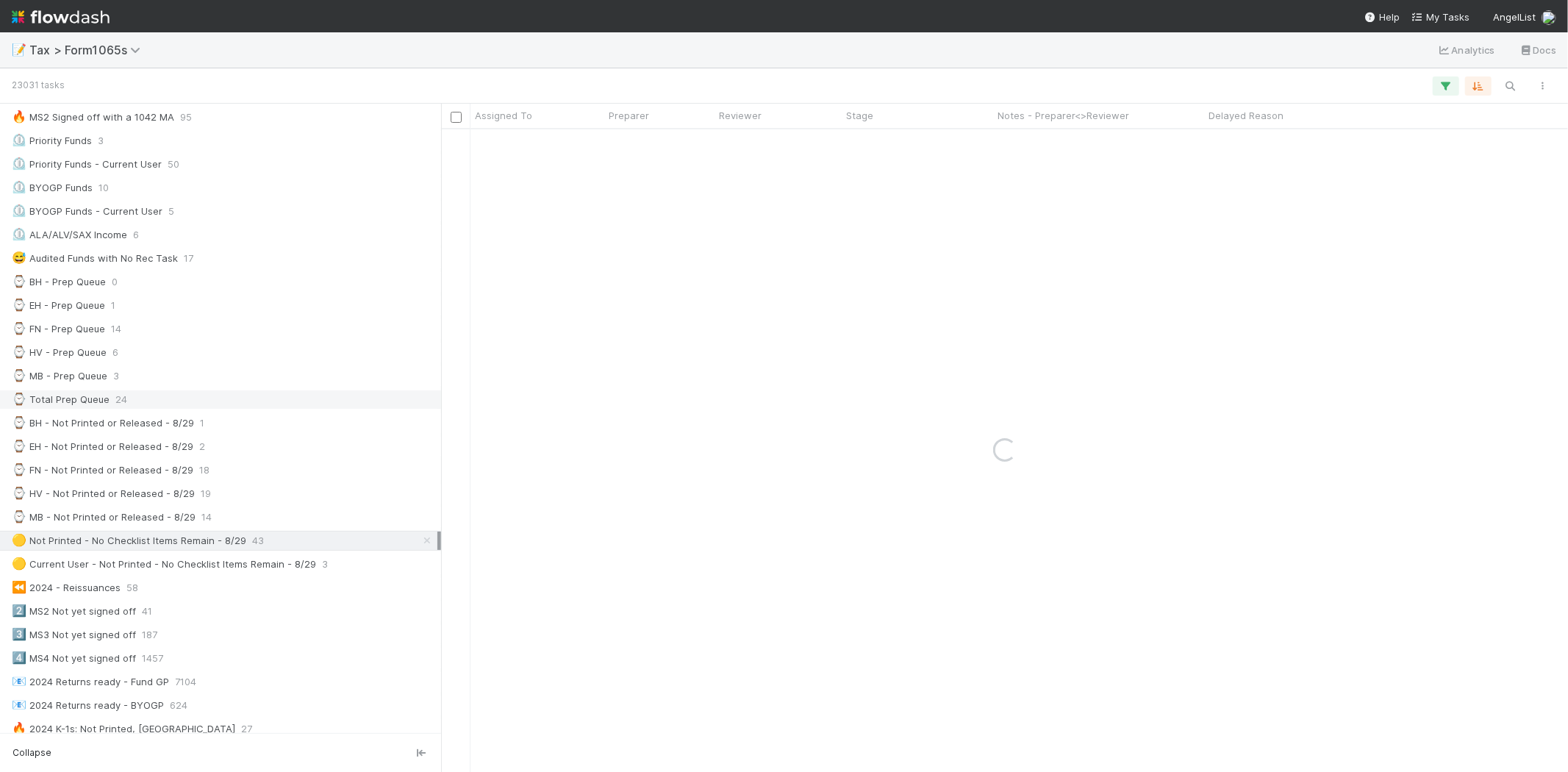
click at [106, 408] on div "⌚ Total Prep Queue" at bounding box center [61, 399] width 98 height 18
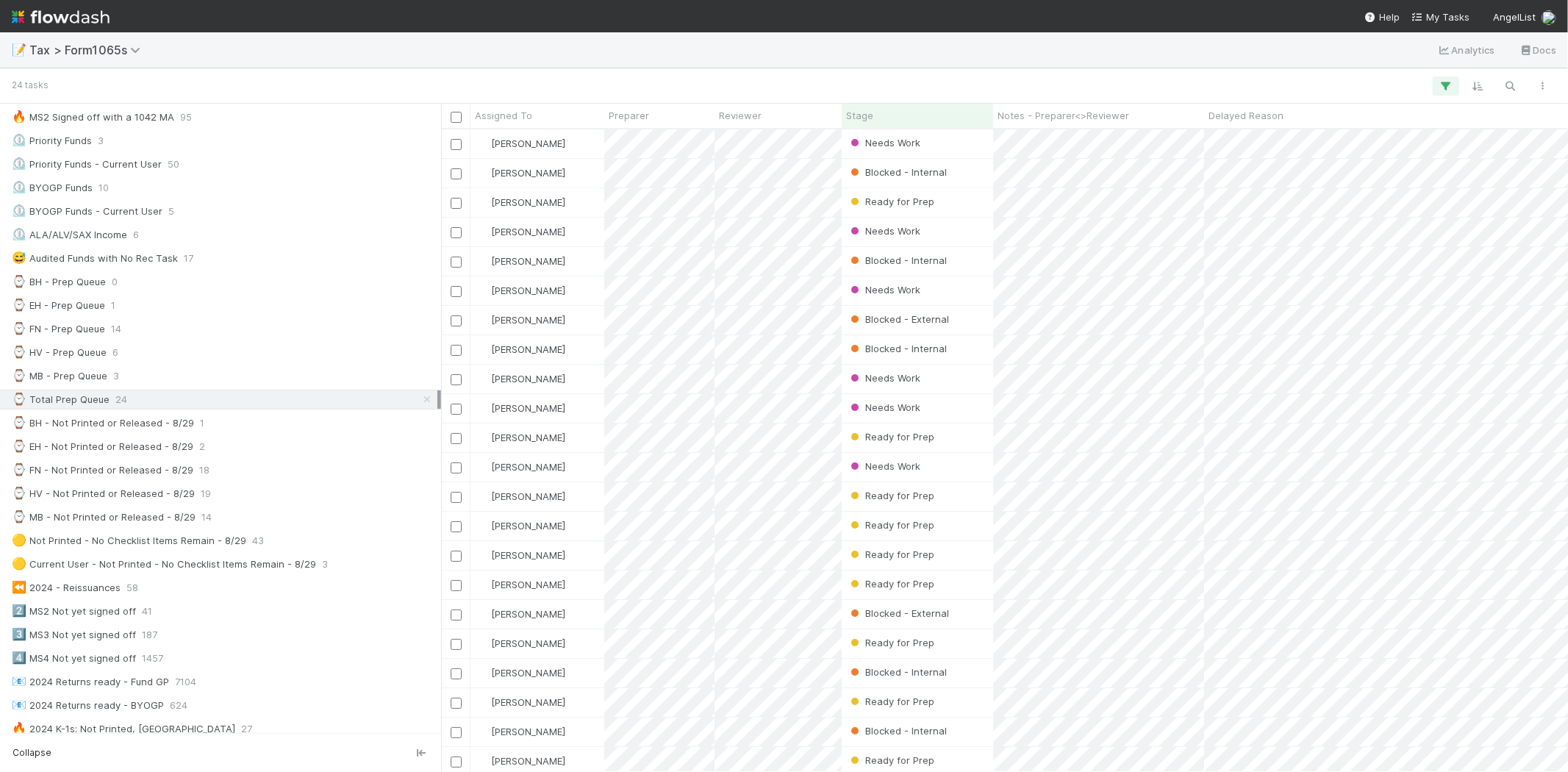
scroll to position [630, 1114]
click at [172, 370] on div "⌚ MB - Prep Queue 3" at bounding box center [225, 376] width 426 height 18
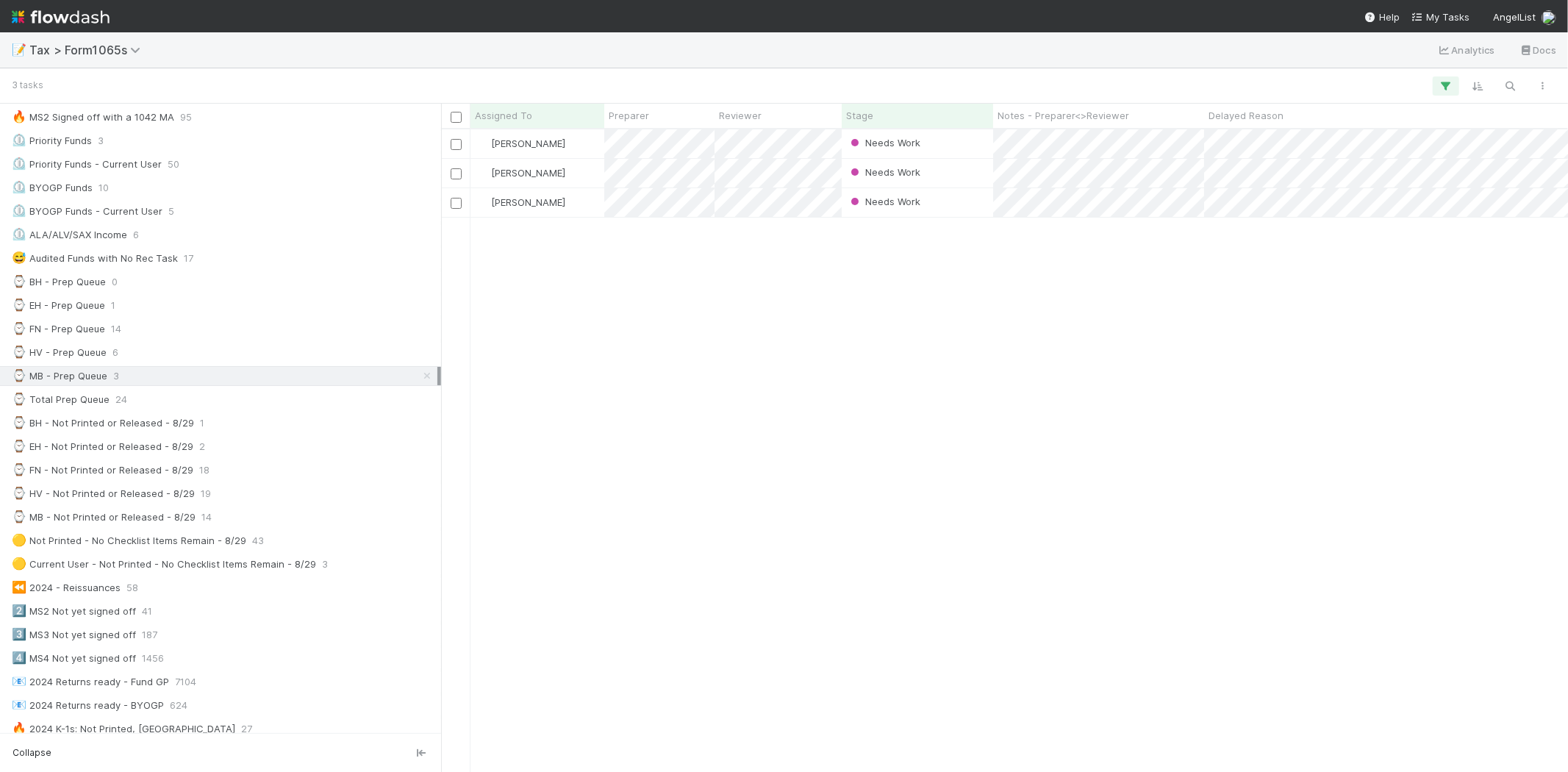
click at [1564, 38] on div "📝 Tax > Form1065s Analytics Docs" at bounding box center [784, 50] width 1568 height 35
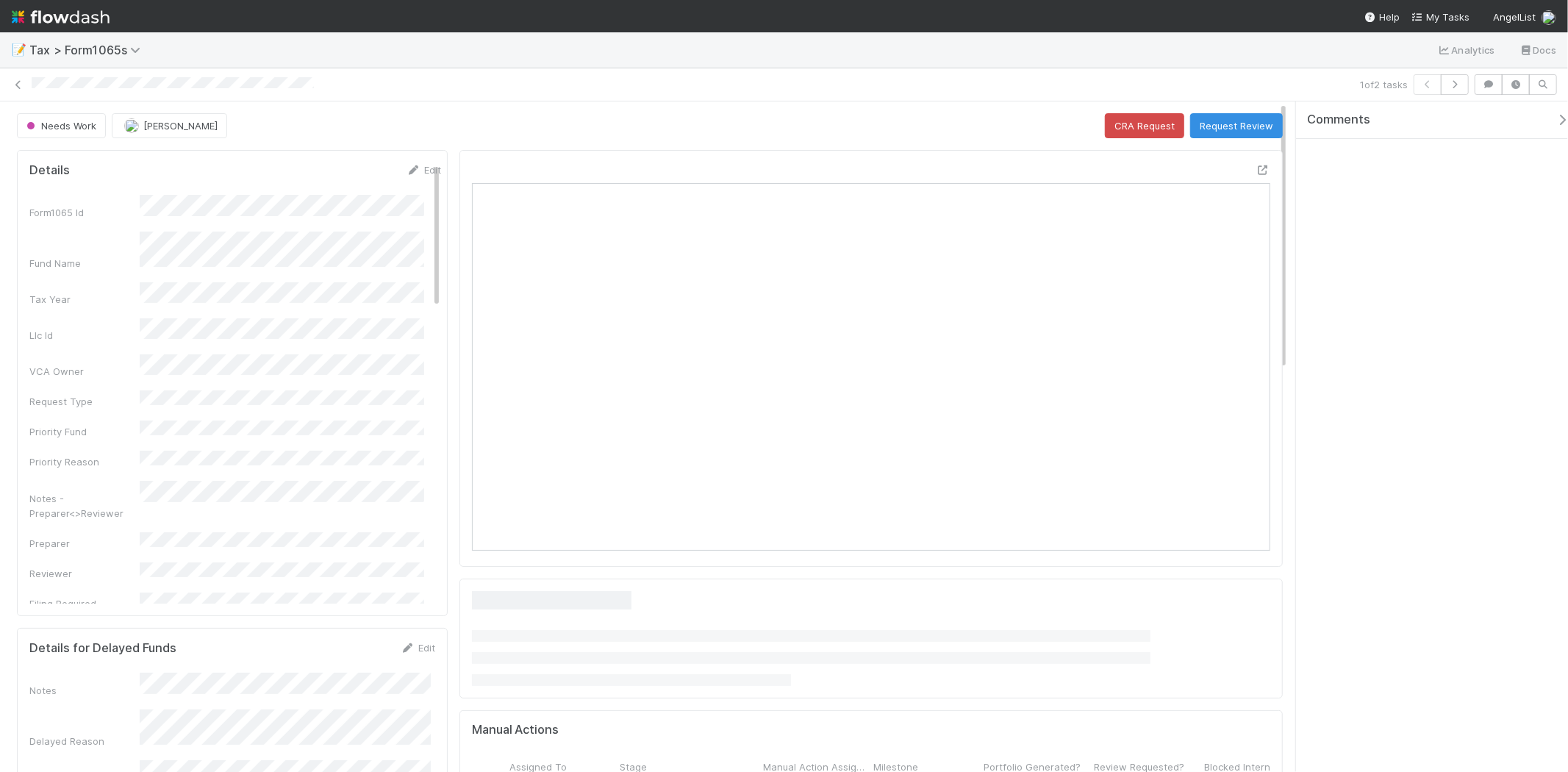
scroll to position [287, 778]
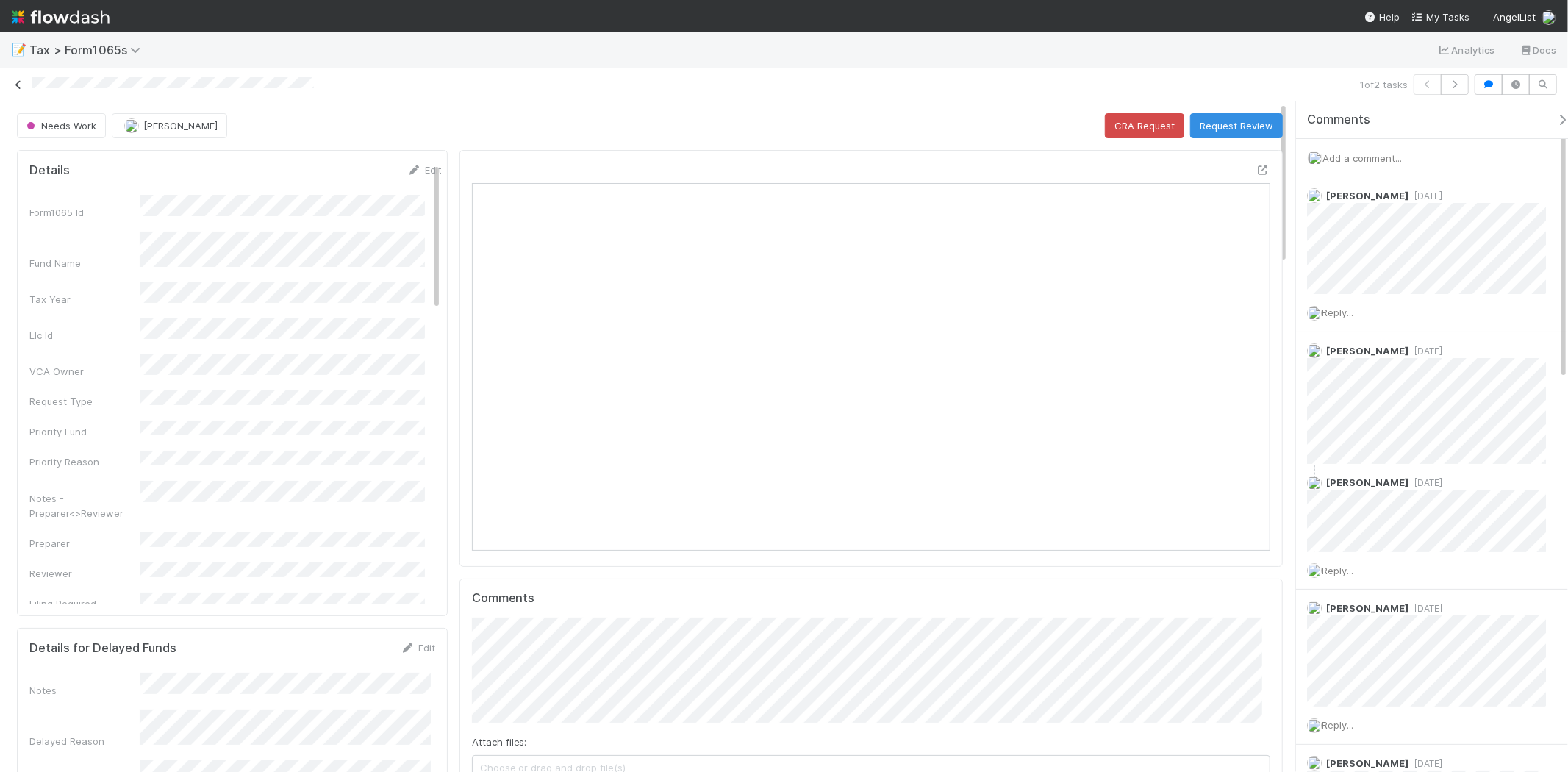
click at [18, 86] on icon at bounding box center [18, 85] width 14 height 10
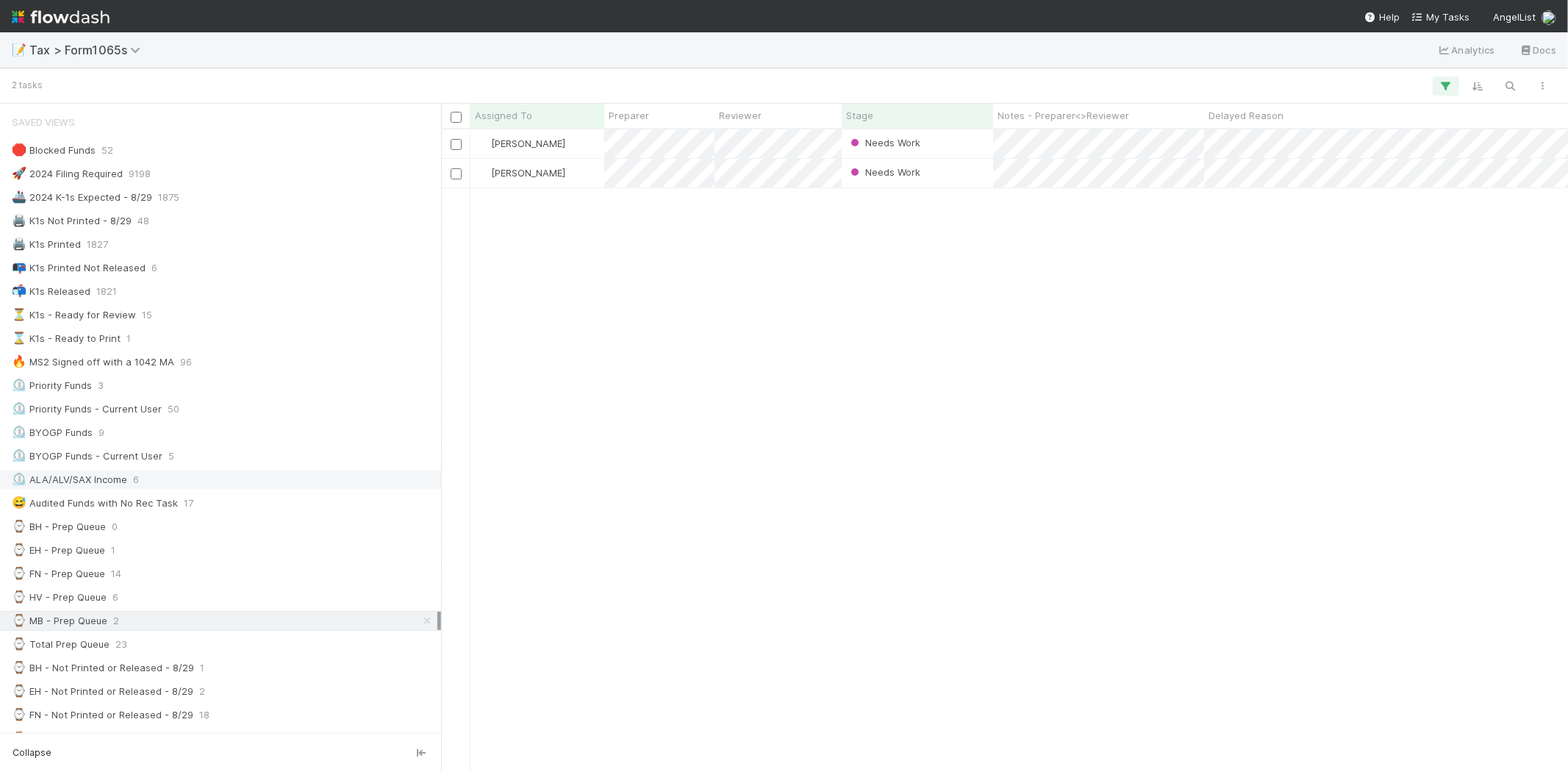
scroll to position [82, 0]
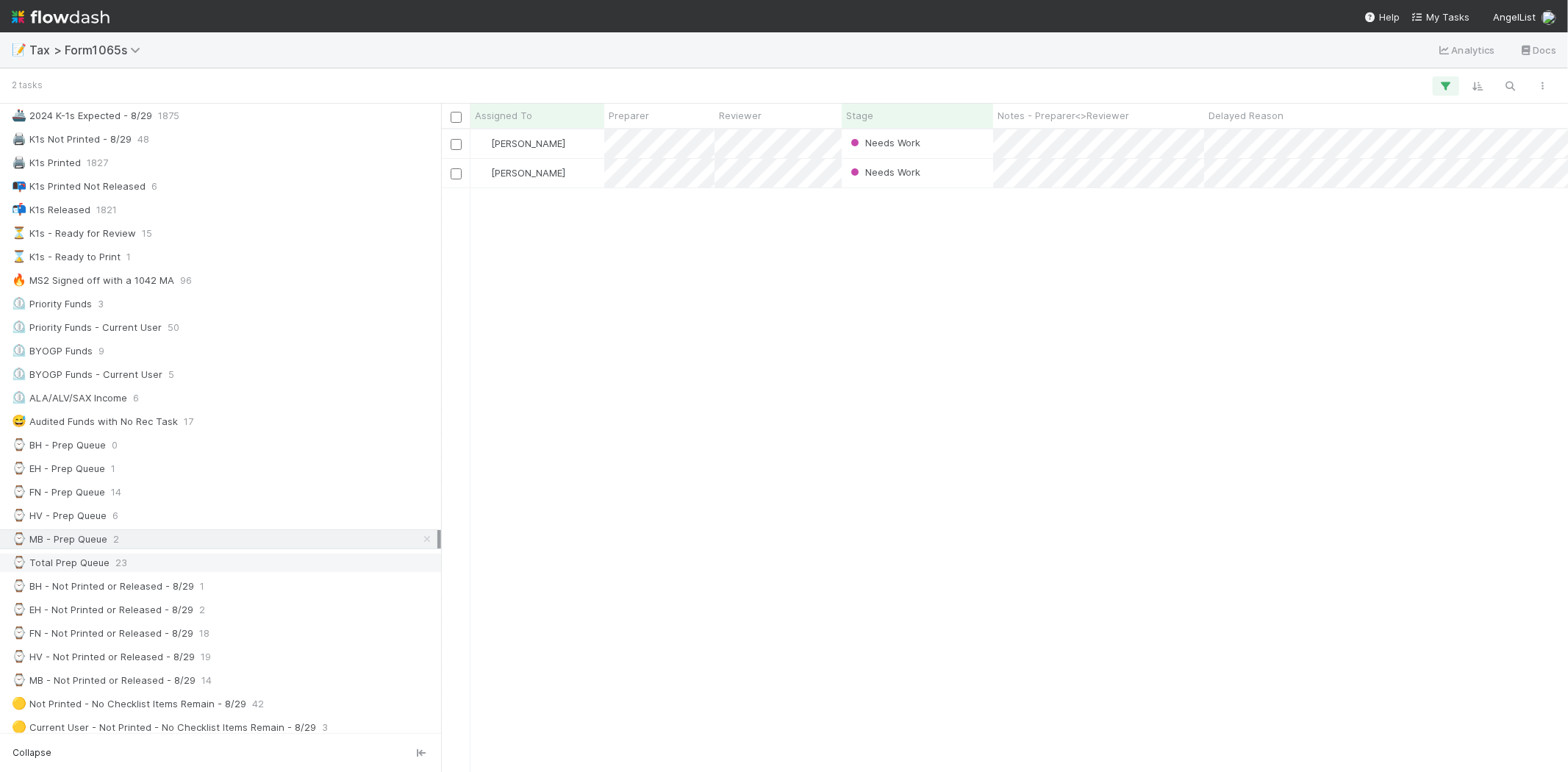
click at [180, 572] on div "⌚ Total Prep Queue 23" at bounding box center [225, 563] width 426 height 18
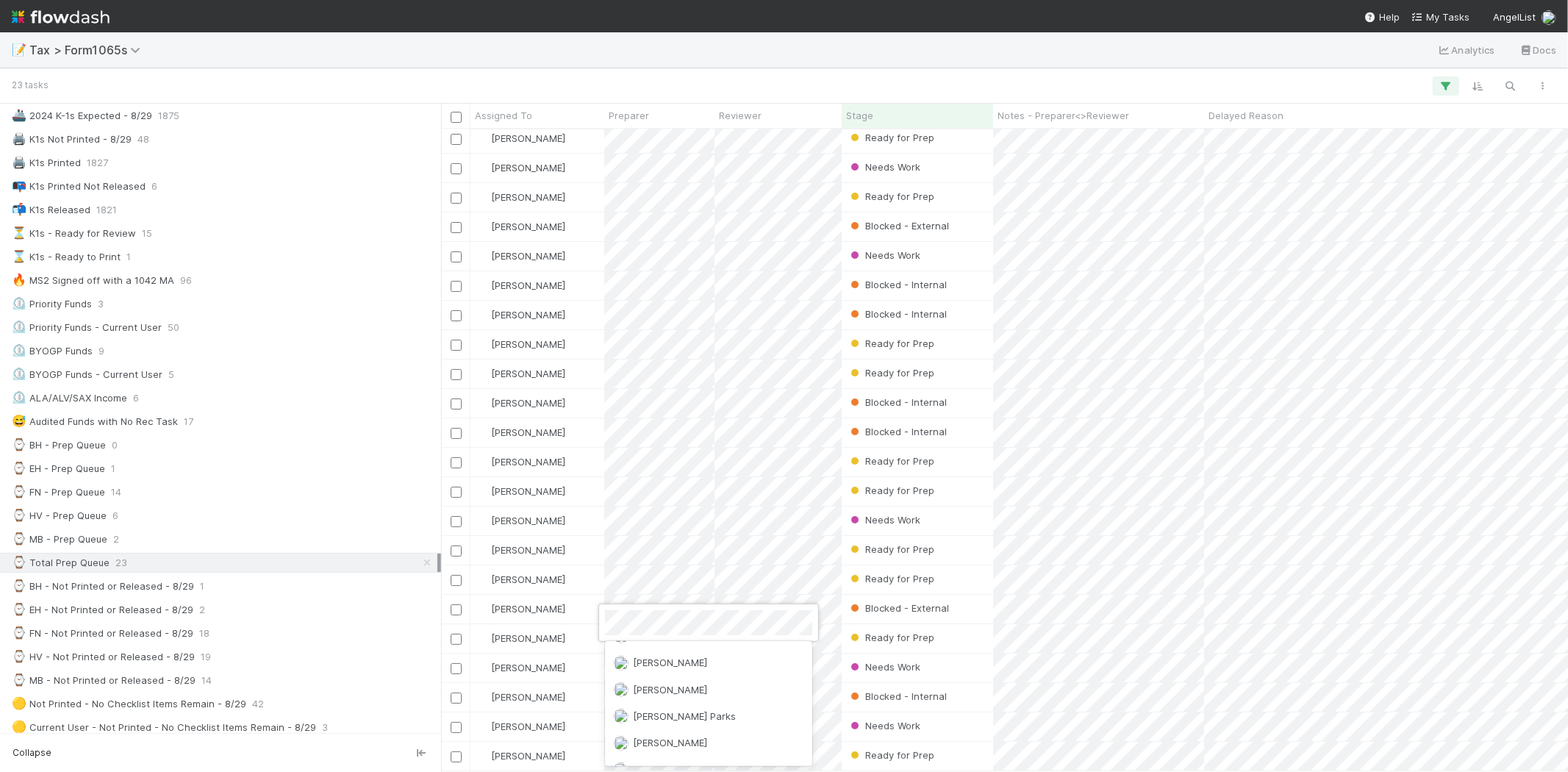
click at [782, 549] on div at bounding box center [784, 386] width 1568 height 772
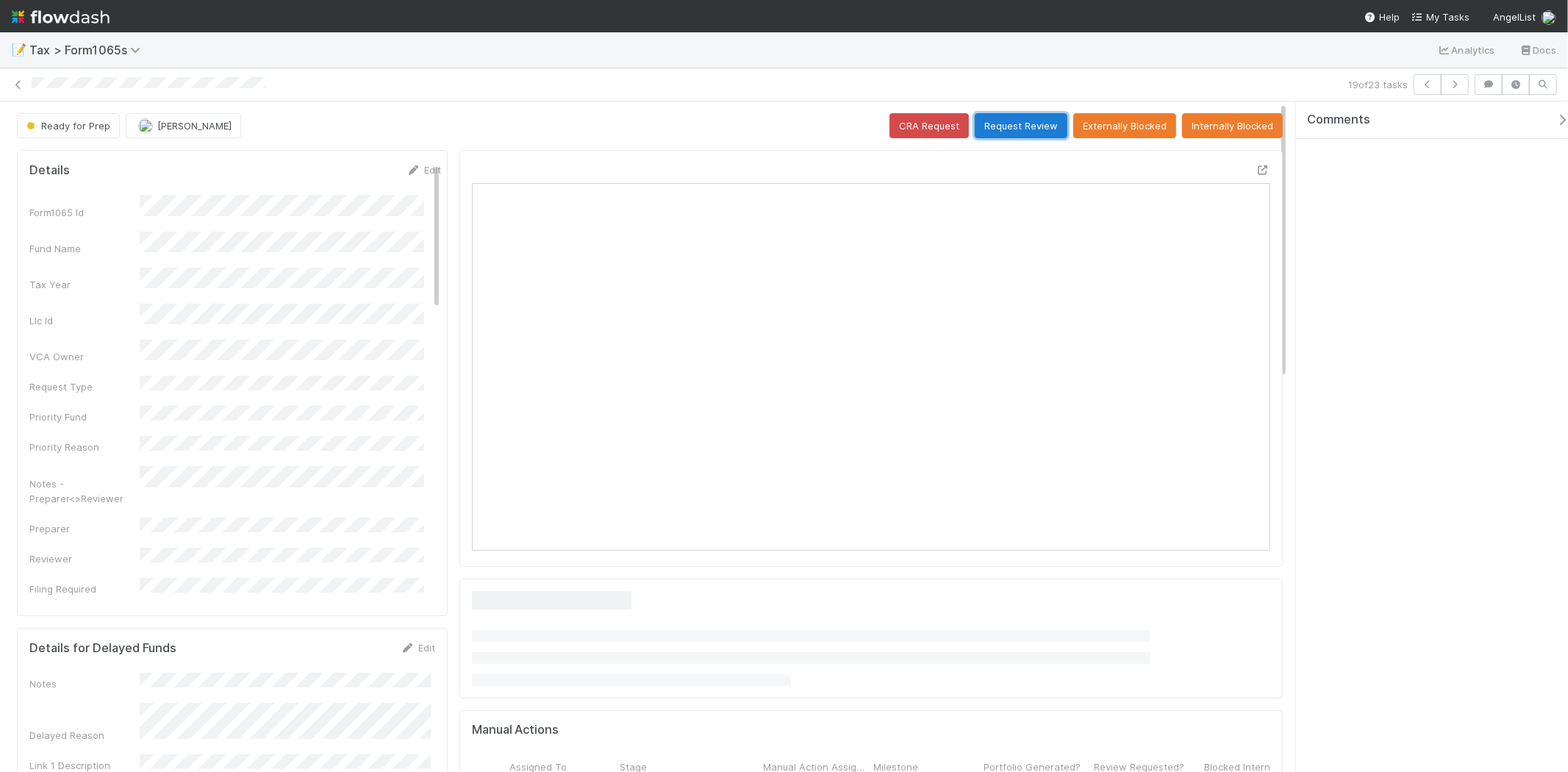
click at [994, 128] on button "Request Review" at bounding box center [1021, 125] width 93 height 25
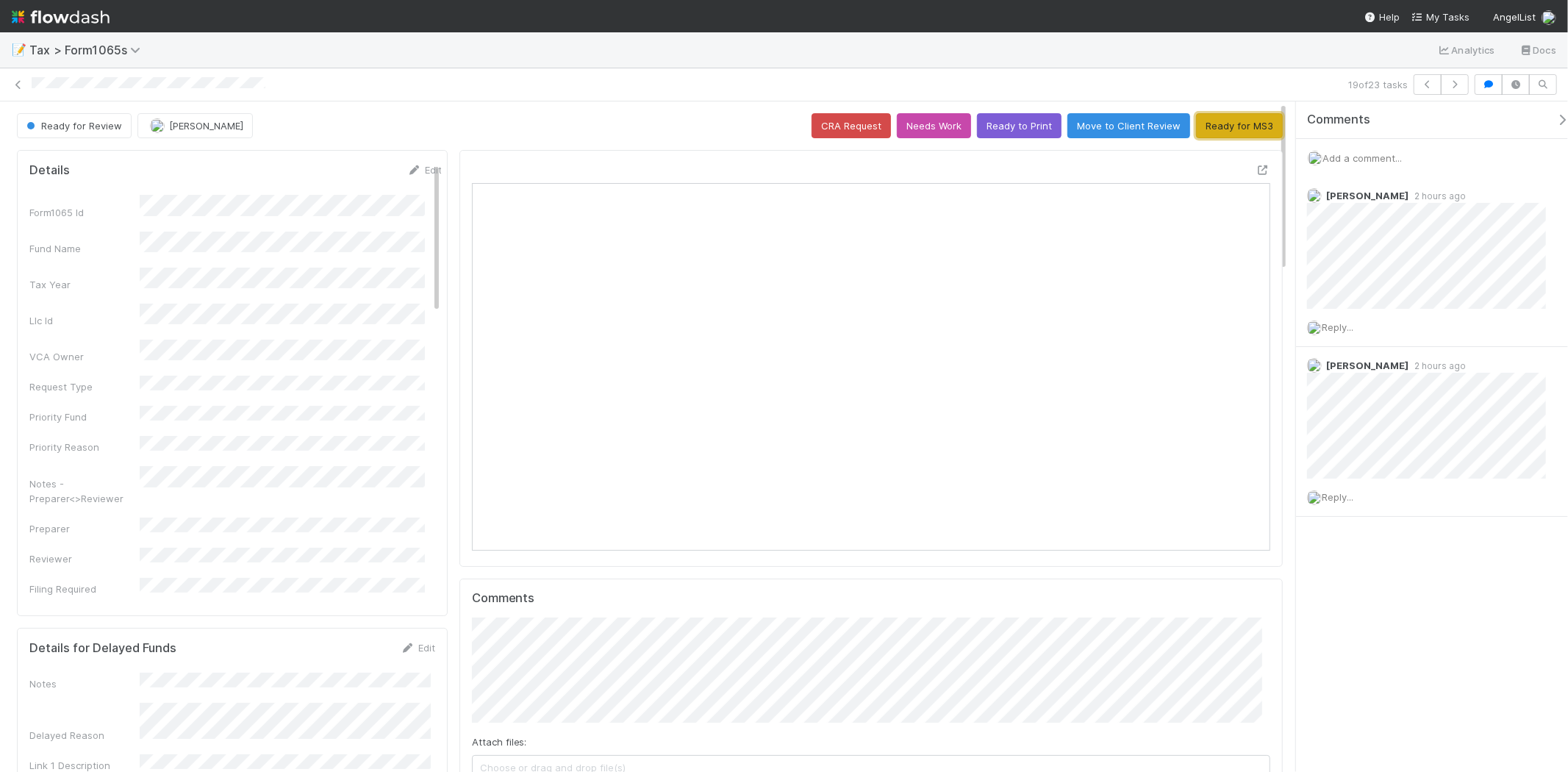
click at [1248, 133] on button "Ready for MS3" at bounding box center [1240, 125] width 87 height 25
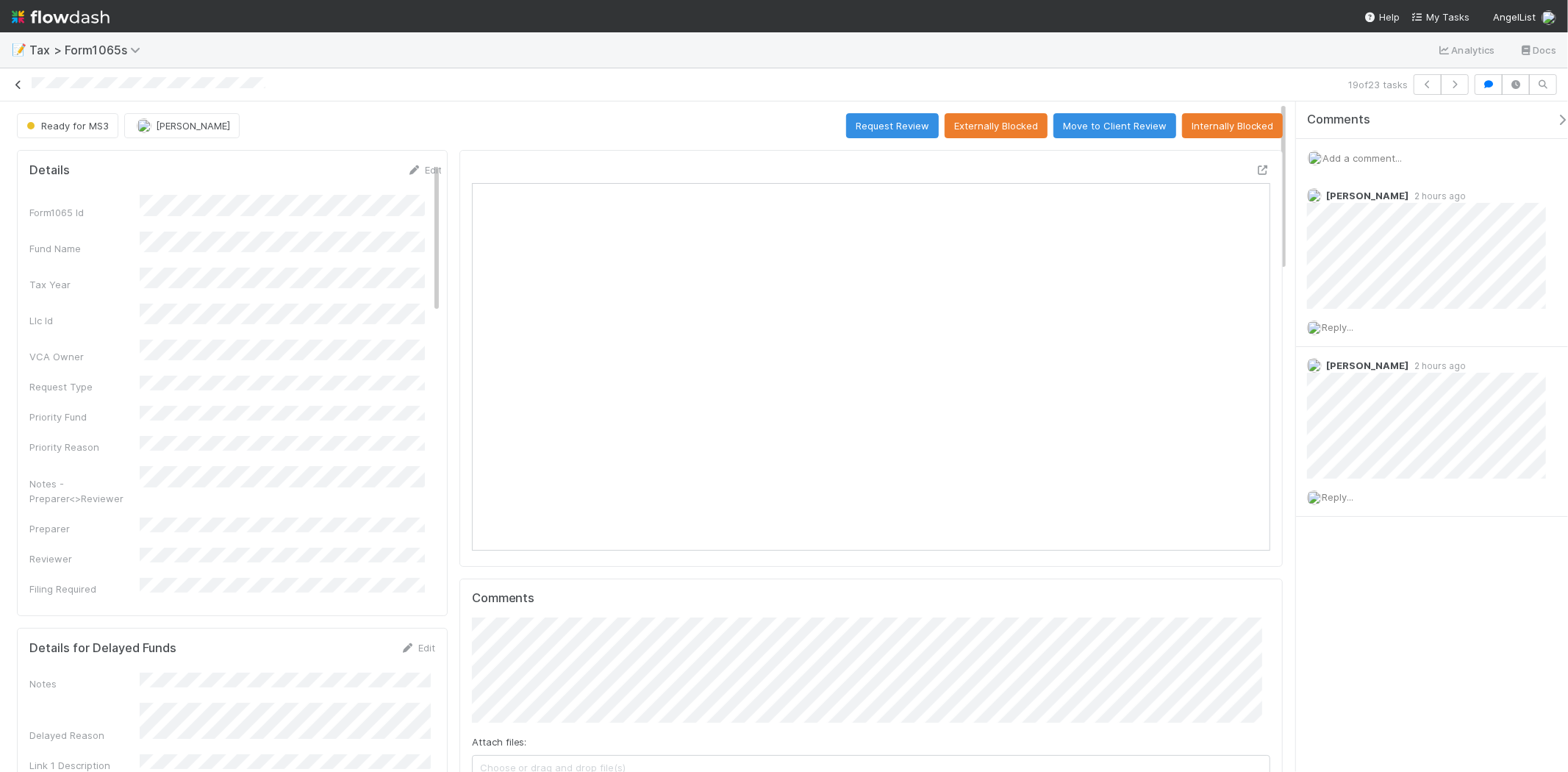
click at [14, 82] on icon at bounding box center [18, 85] width 14 height 10
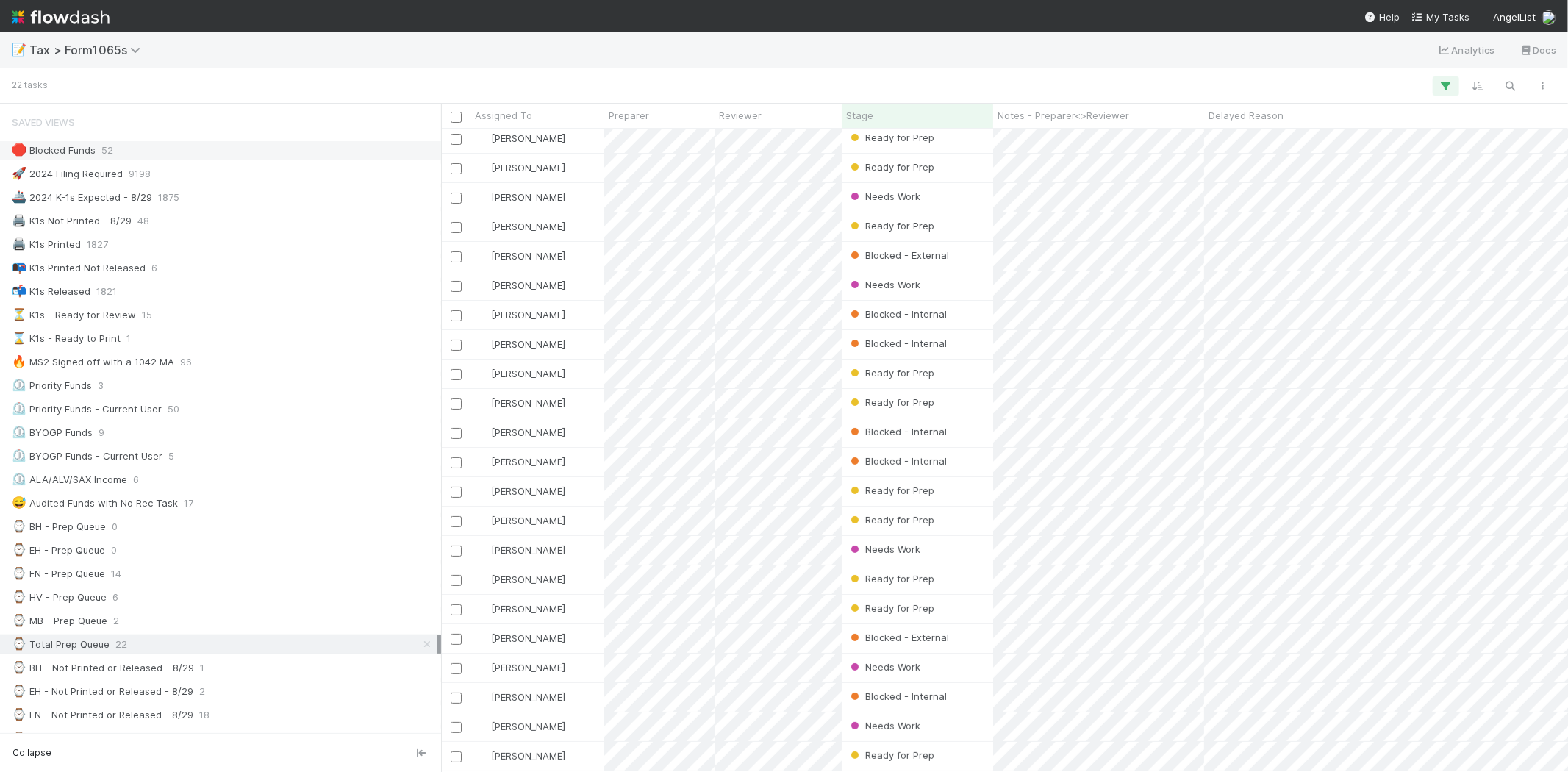
click at [77, 145] on div "🛑 Blocked Funds" at bounding box center [54, 150] width 84 height 18
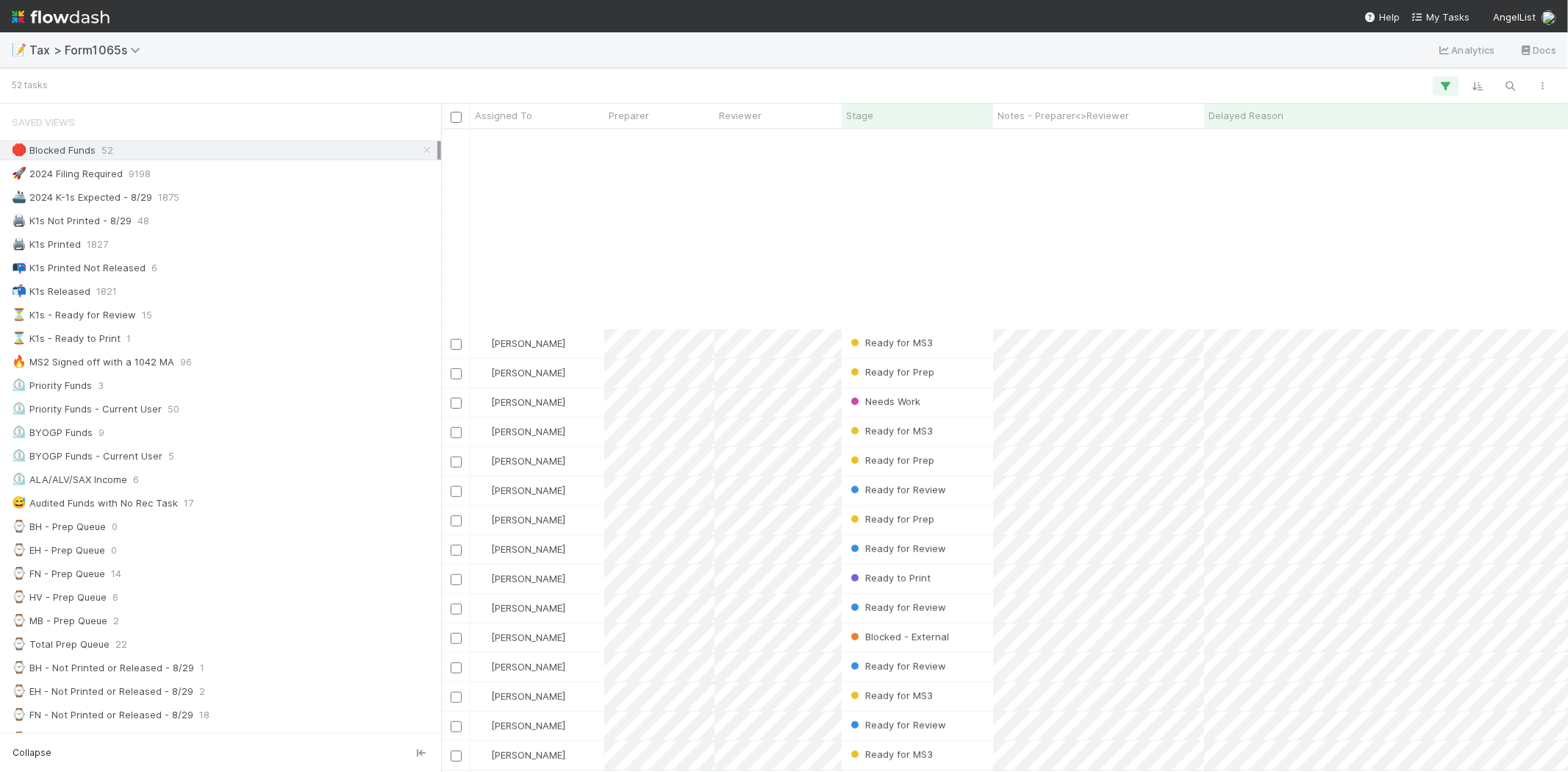
scroll to position [899, 0]
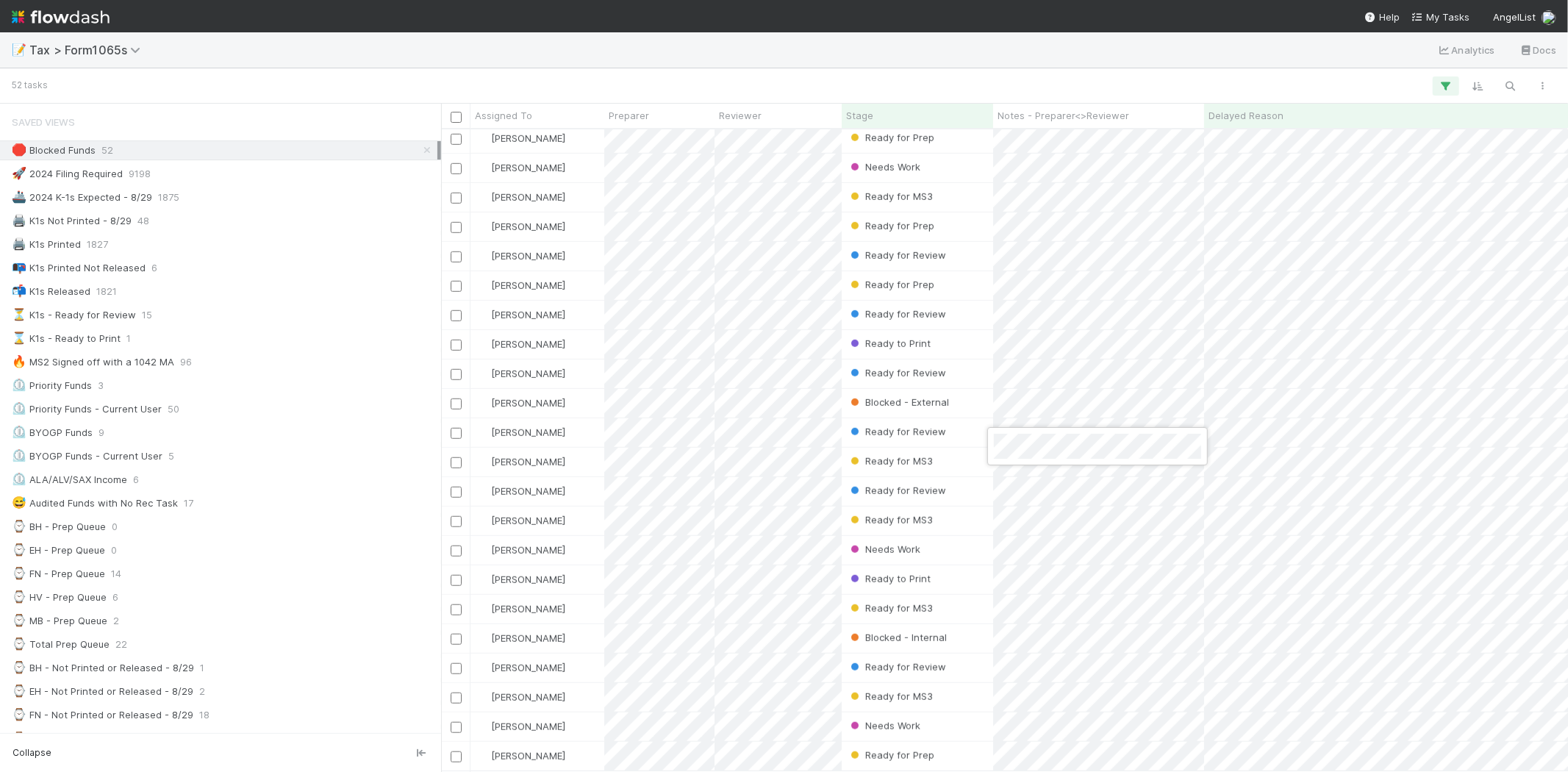
click at [965, 72] on div at bounding box center [784, 386] width 1568 height 772
click at [143, 216] on span "48" at bounding box center [143, 221] width 12 height 18
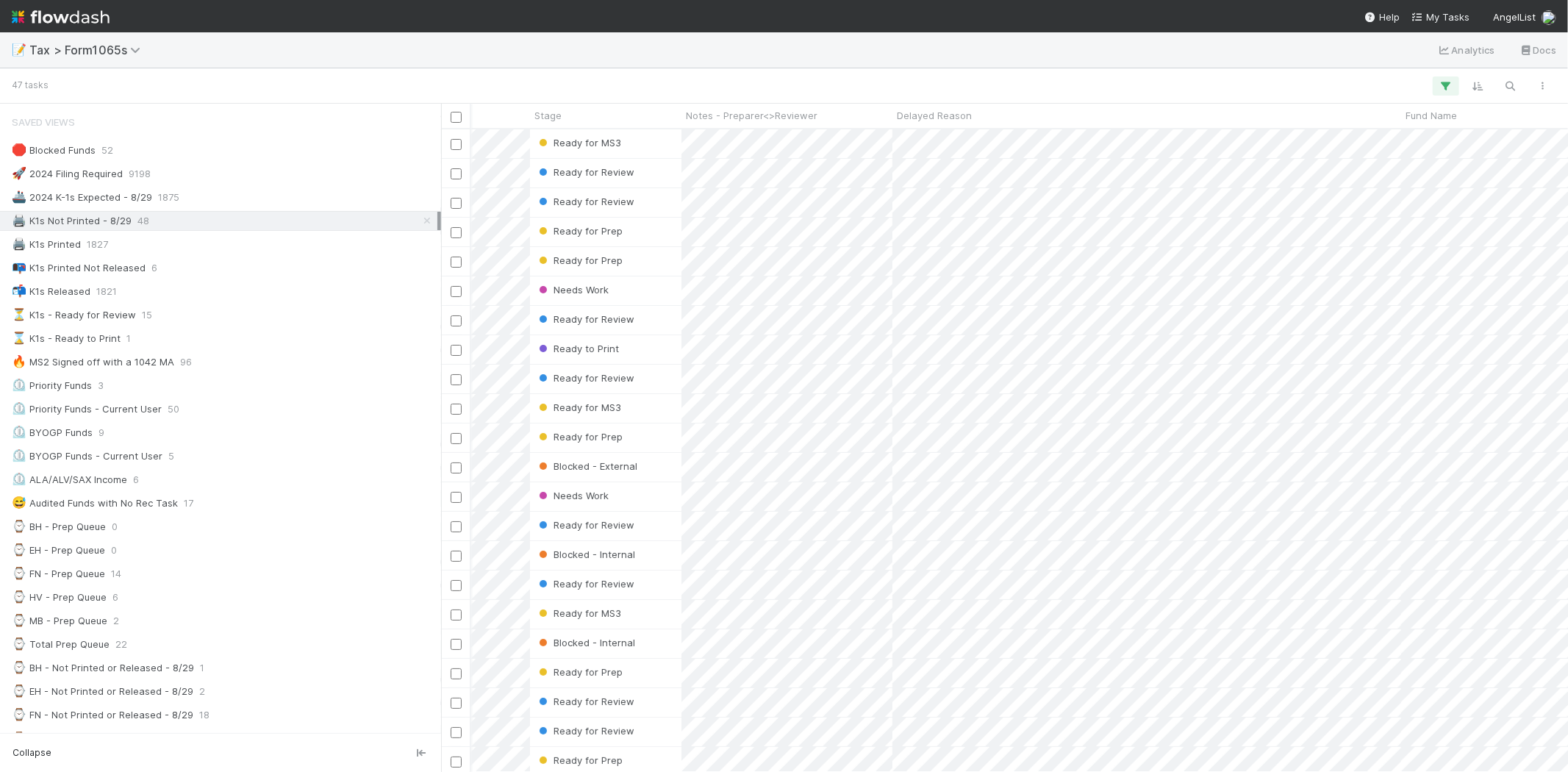
scroll to position [0, 353]
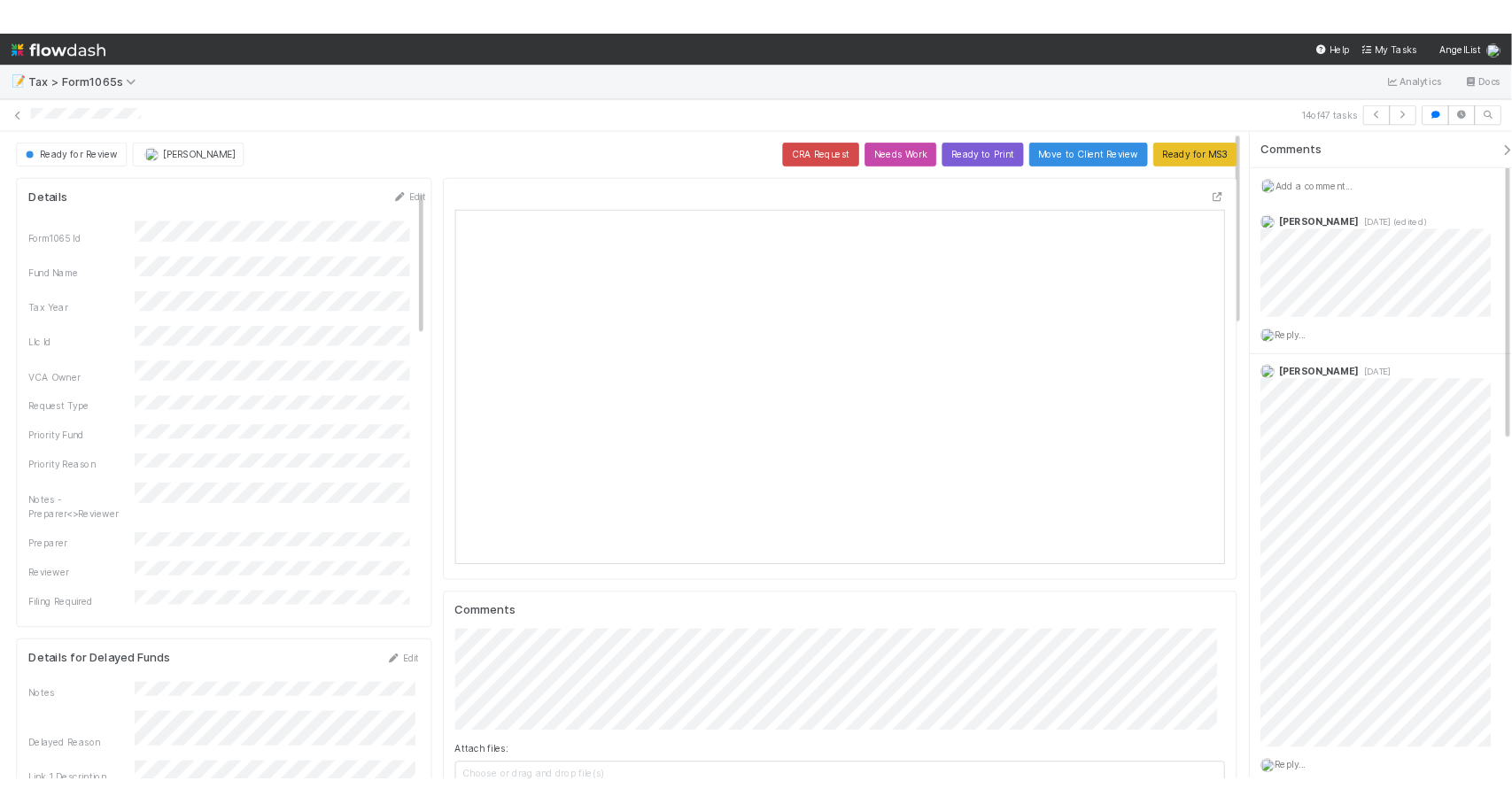
scroll to position [346, 468]
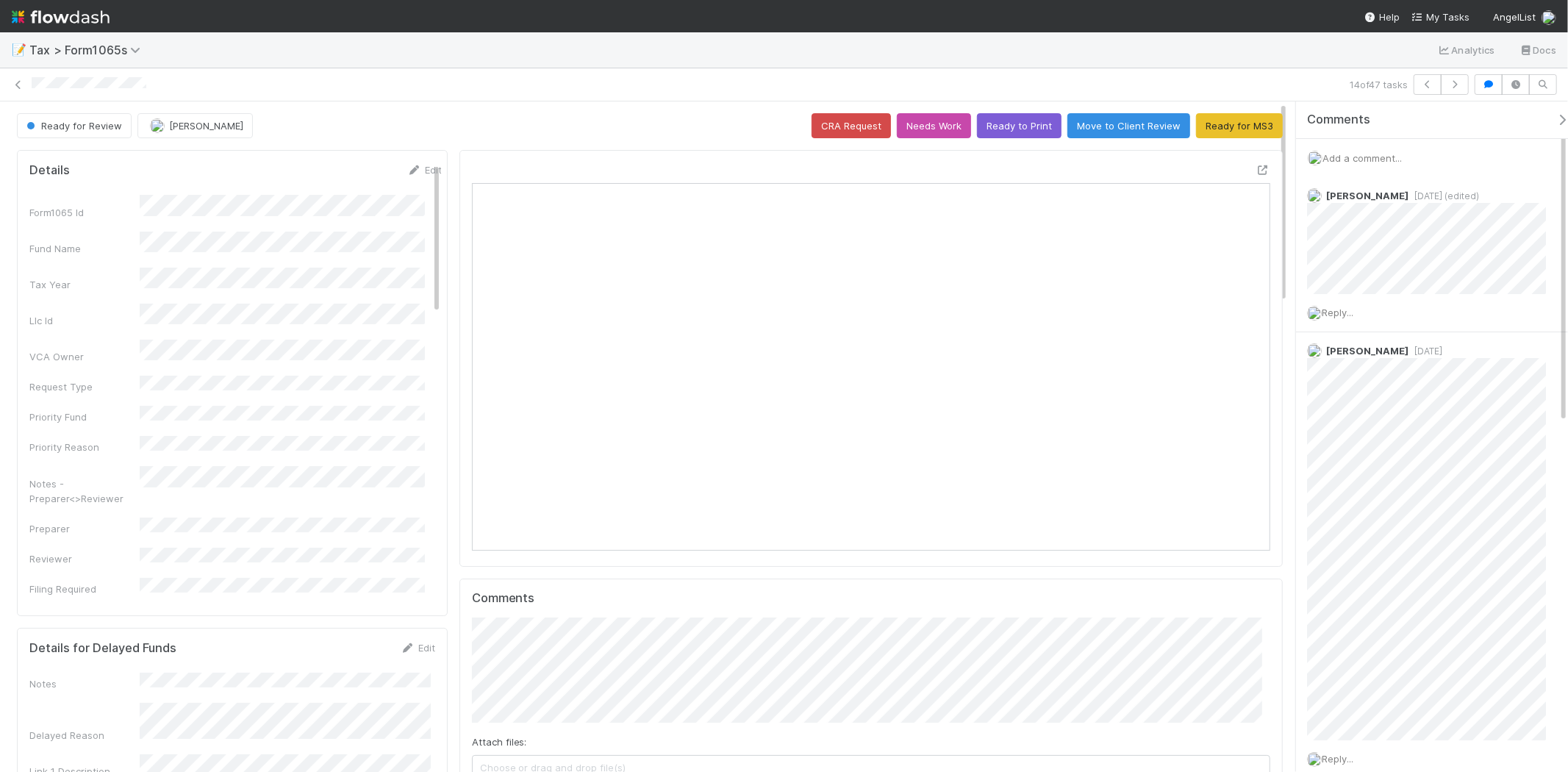
click at [27, 78] on div "14 of 47 tasks" at bounding box center [784, 85] width 1568 height 21
click at [20, 78] on link at bounding box center [18, 85] width 14 height 14
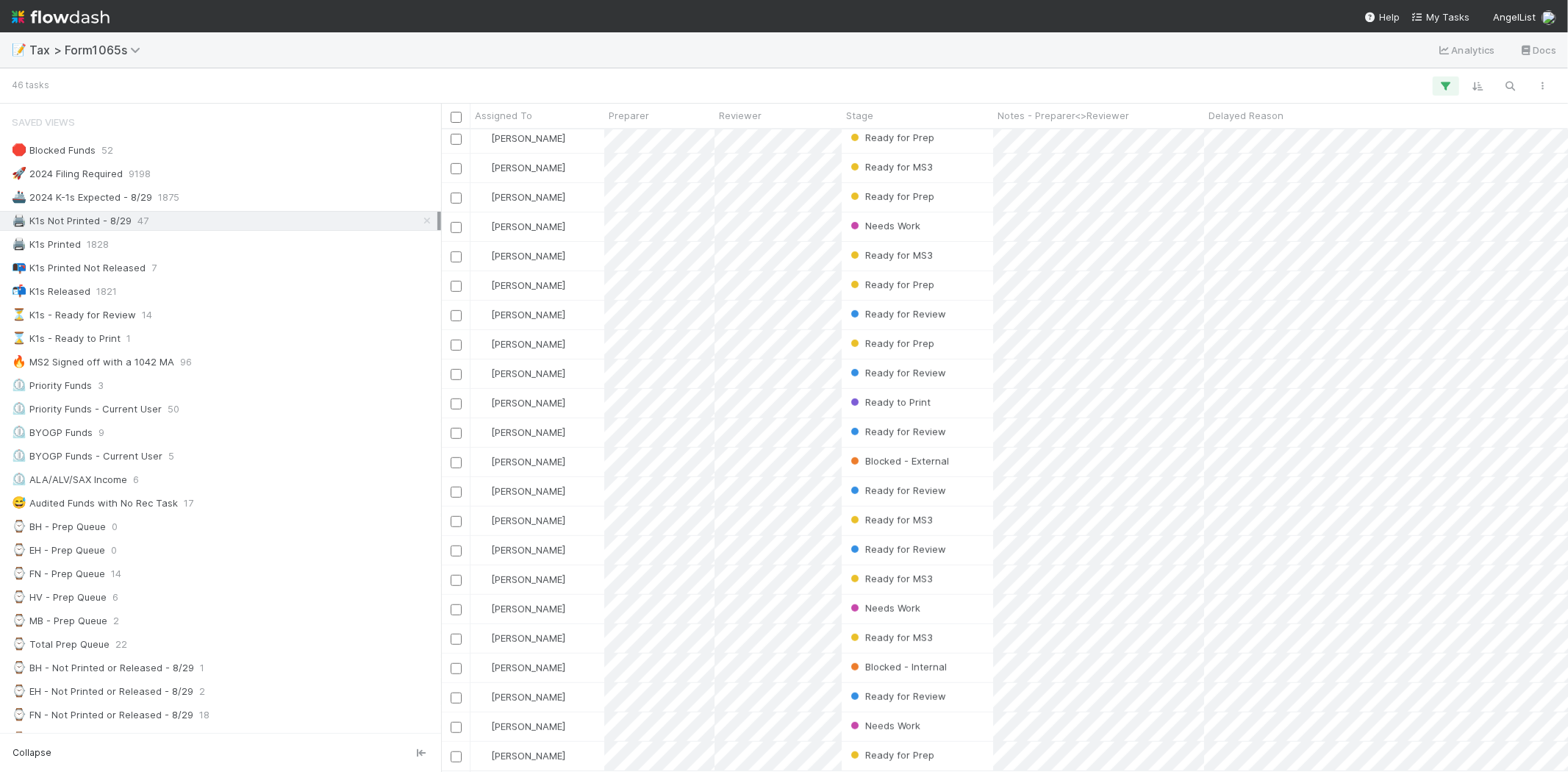
scroll to position [722, 0]
click at [850, 125] on div "Stage" at bounding box center [917, 116] width 151 height 24
click at [858, 119] on span "Stage" at bounding box center [860, 115] width 27 height 14
click at [876, 130] on div "Sort First → Last Sort Last → First" at bounding box center [931, 154] width 168 height 56
click at [880, 137] on div "Sort First → Last" at bounding box center [931, 144] width 168 height 22
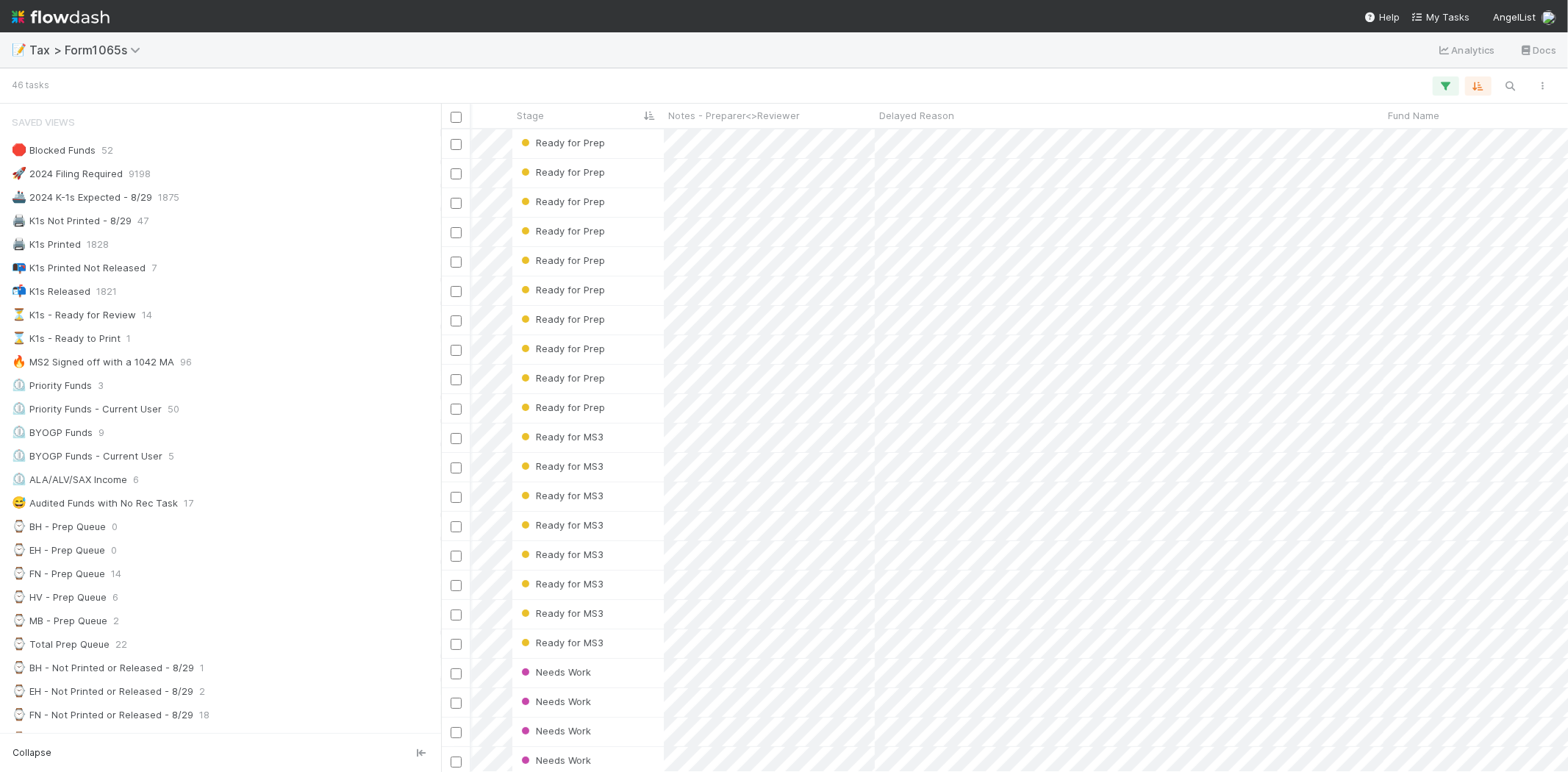
scroll to position [0, 324]
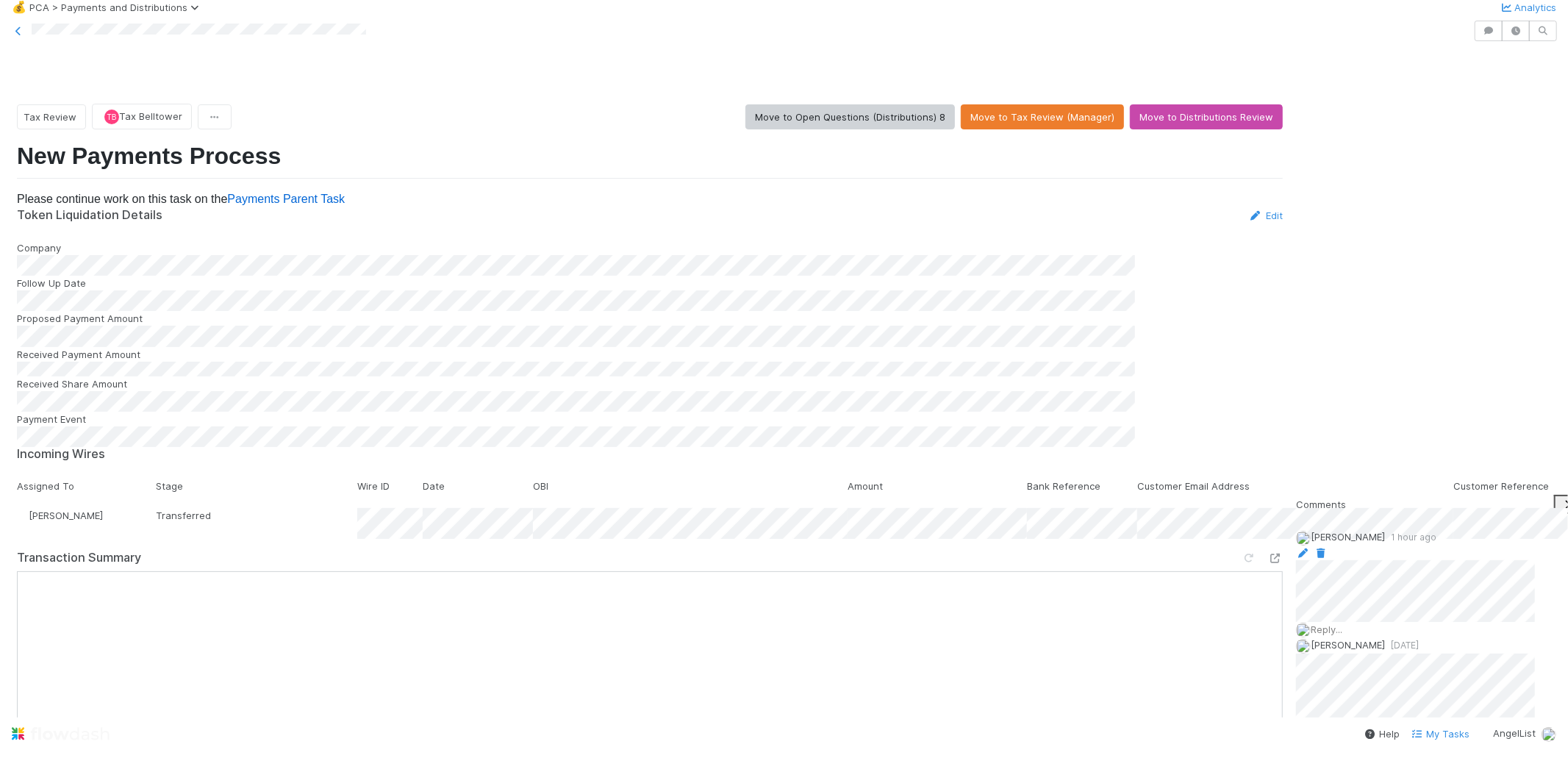
click at [1350, 515] on span "Add a comment..." at bounding box center [1350, 521] width 79 height 12
click at [1381, 715] on button "Add Comment" at bounding box center [1339, 727] width 86 height 25
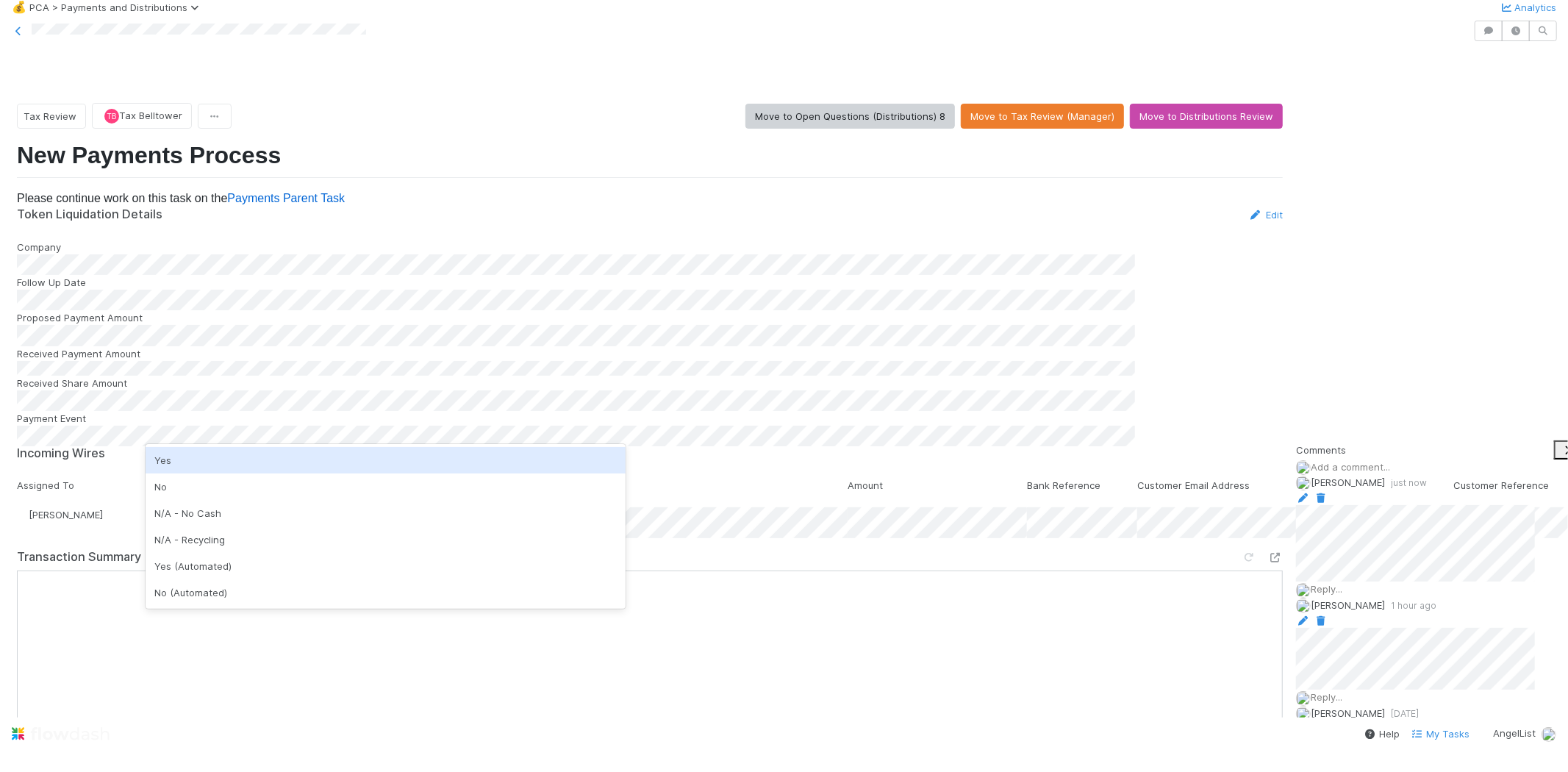
click at [372, 454] on div "Yes" at bounding box center [385, 460] width 480 height 26
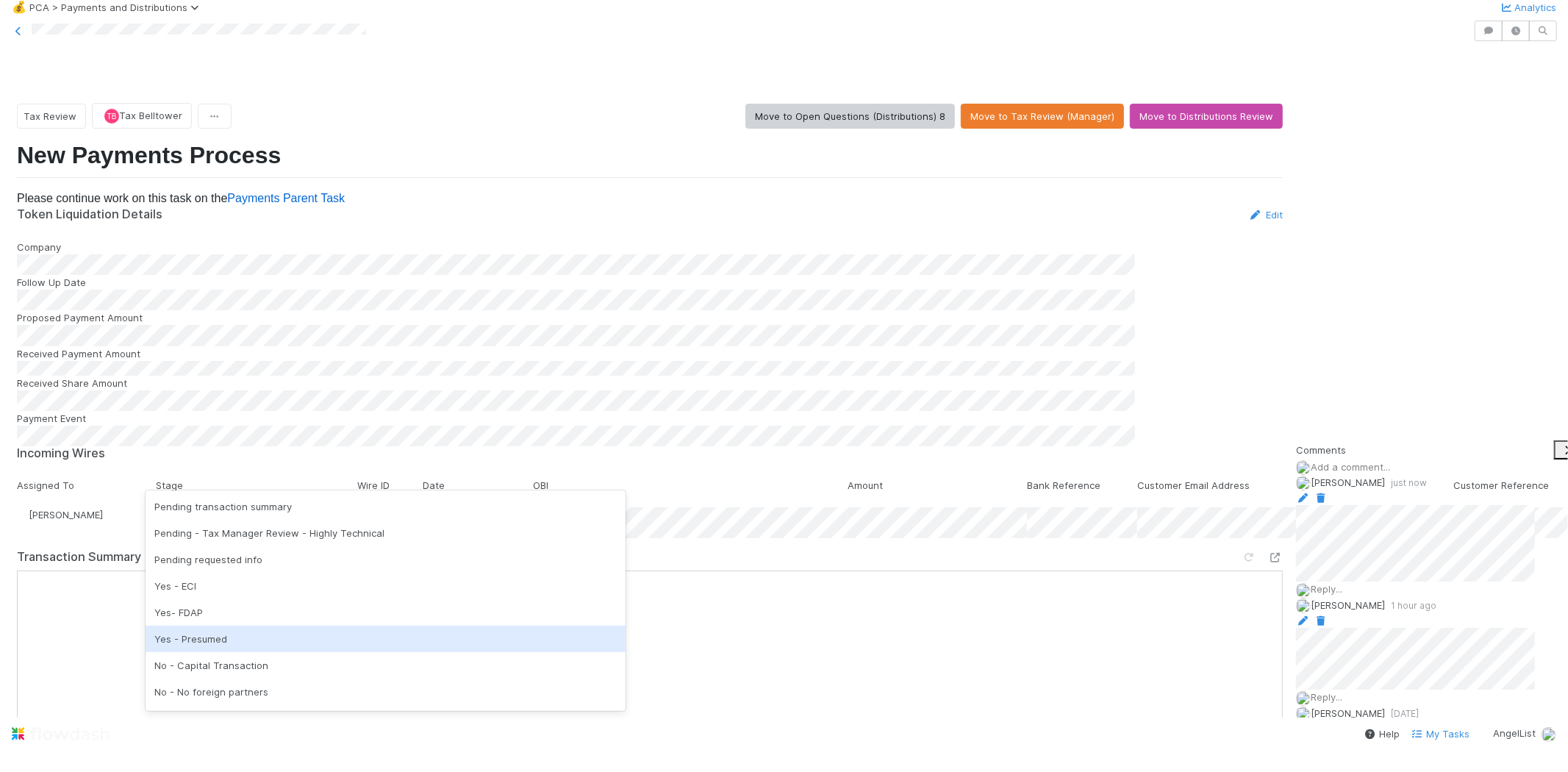
click at [245, 636] on div "Yes - Presumed" at bounding box center [385, 639] width 480 height 26
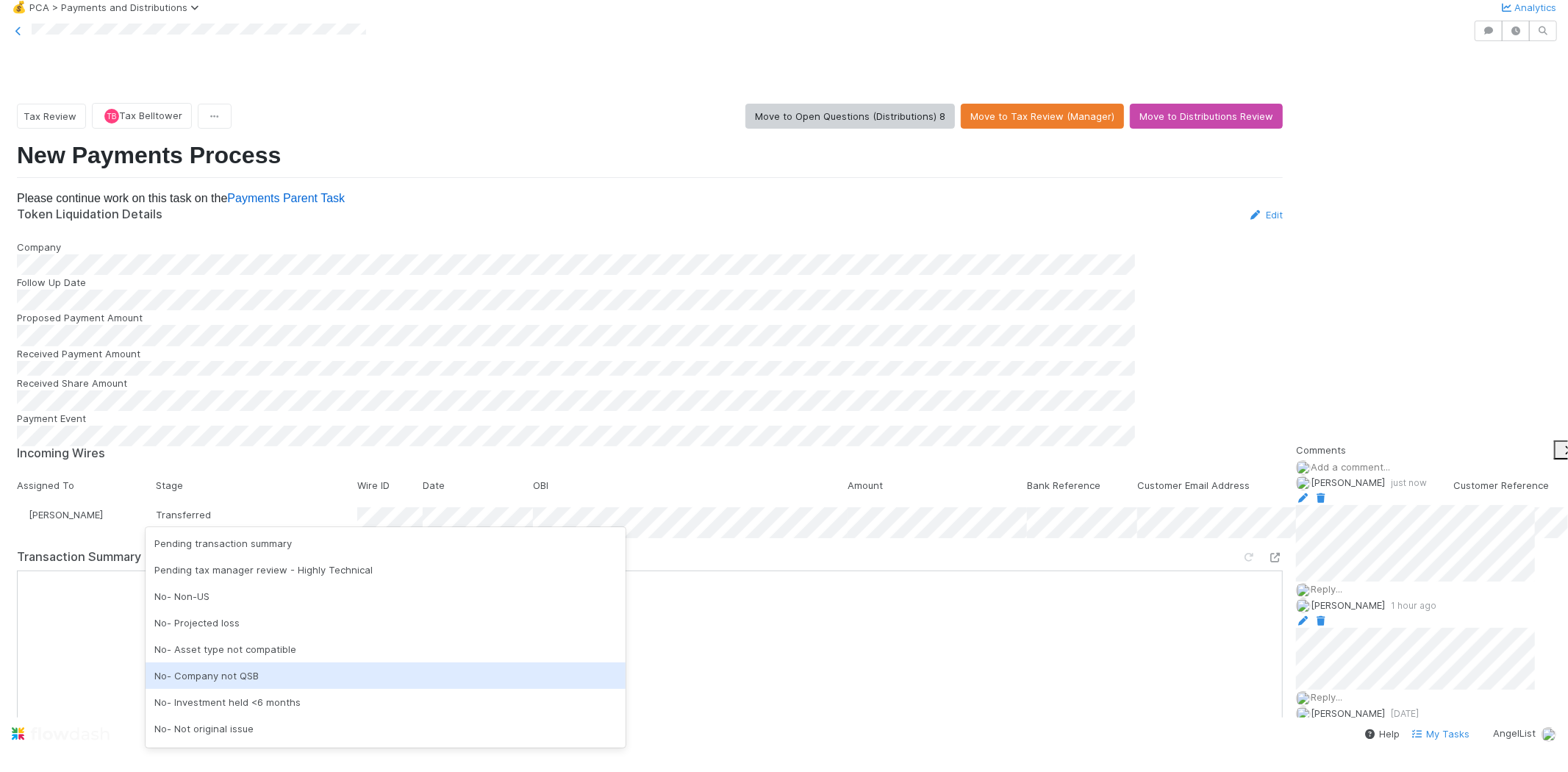
click at [231, 676] on div "No- Company not QSB" at bounding box center [385, 675] width 480 height 26
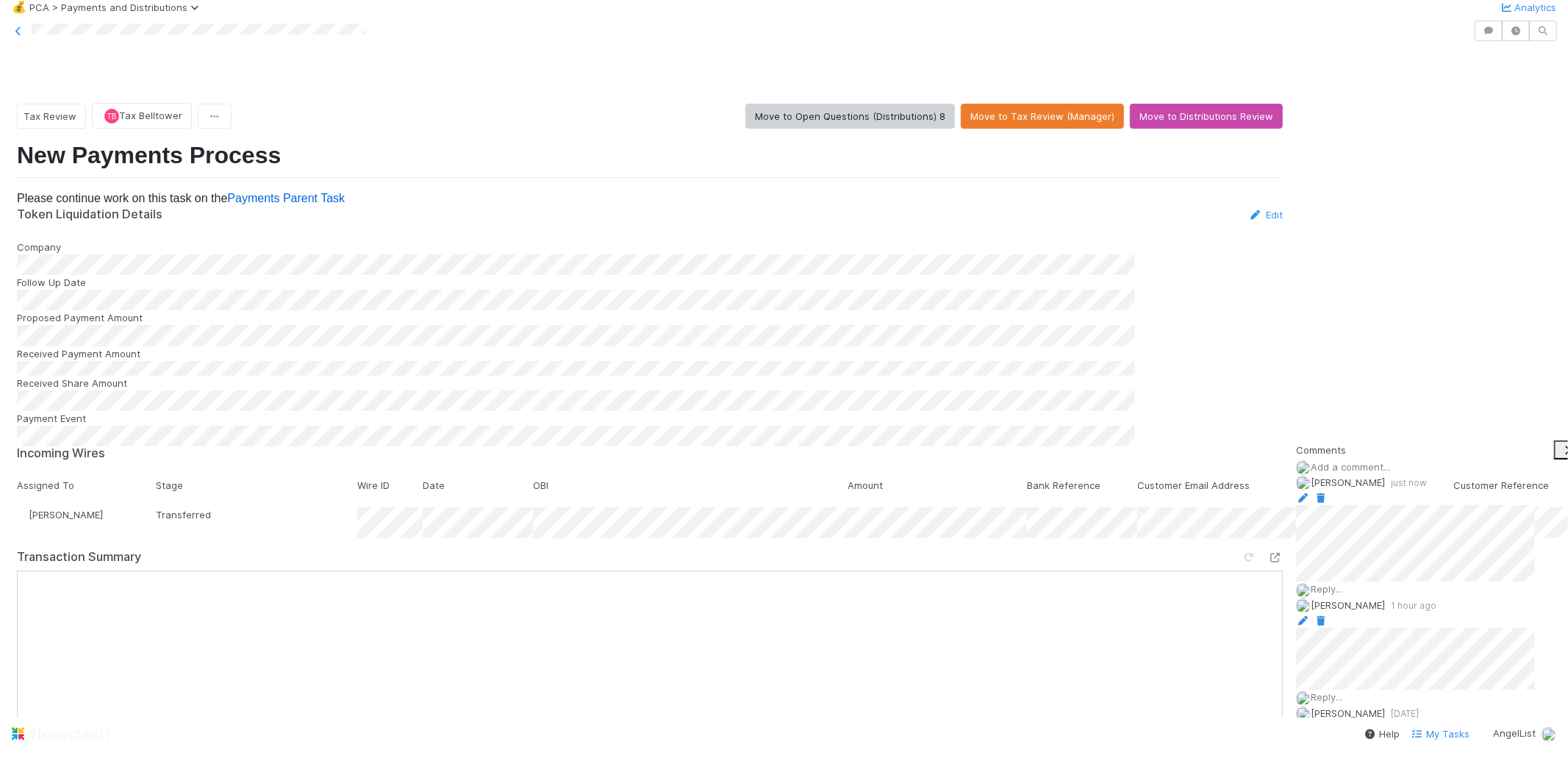
click at [16, 36] on icon at bounding box center [18, 31] width 14 height 10
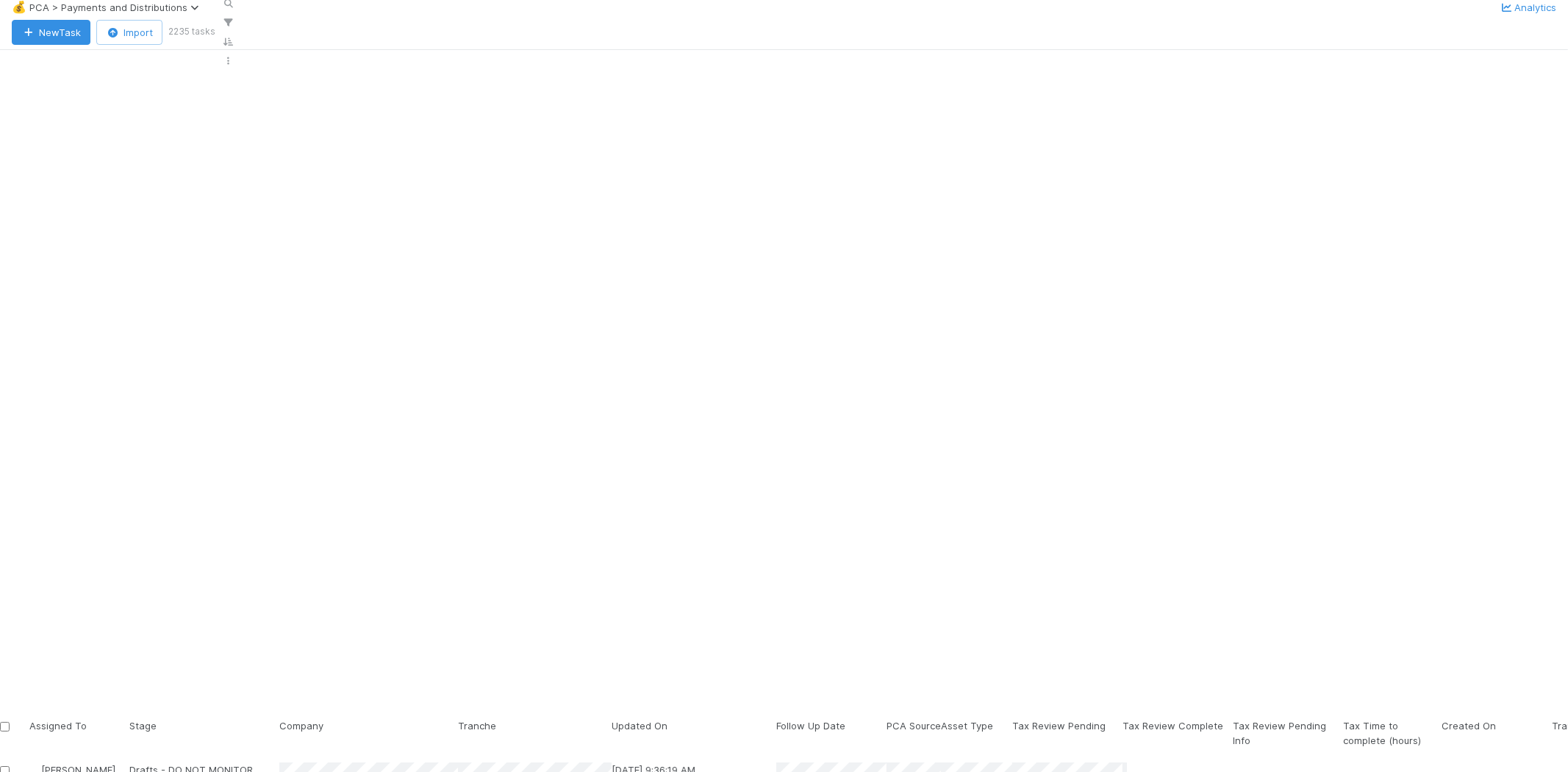
scroll to position [490, 0]
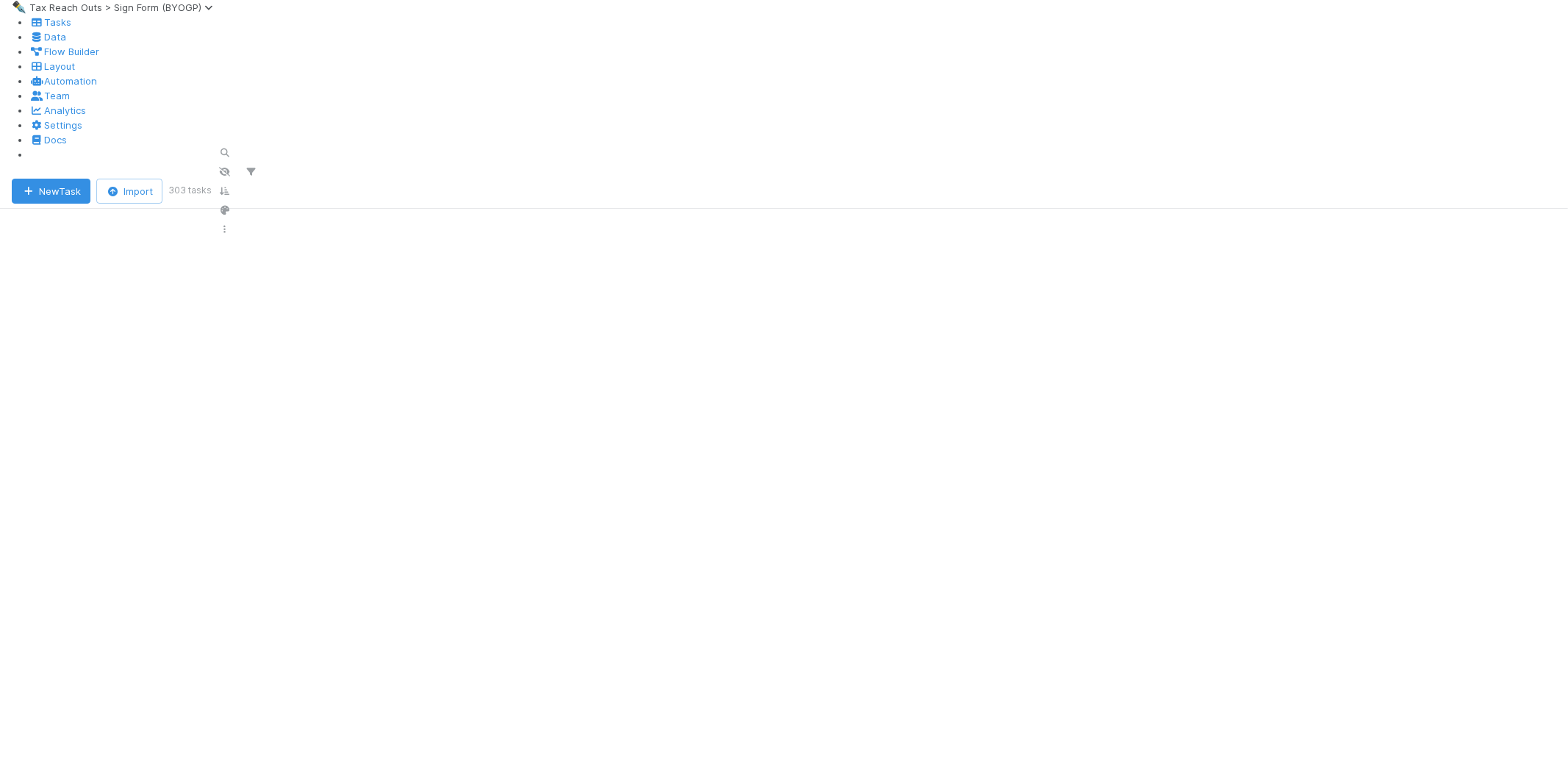
scroll to position [607, 1114]
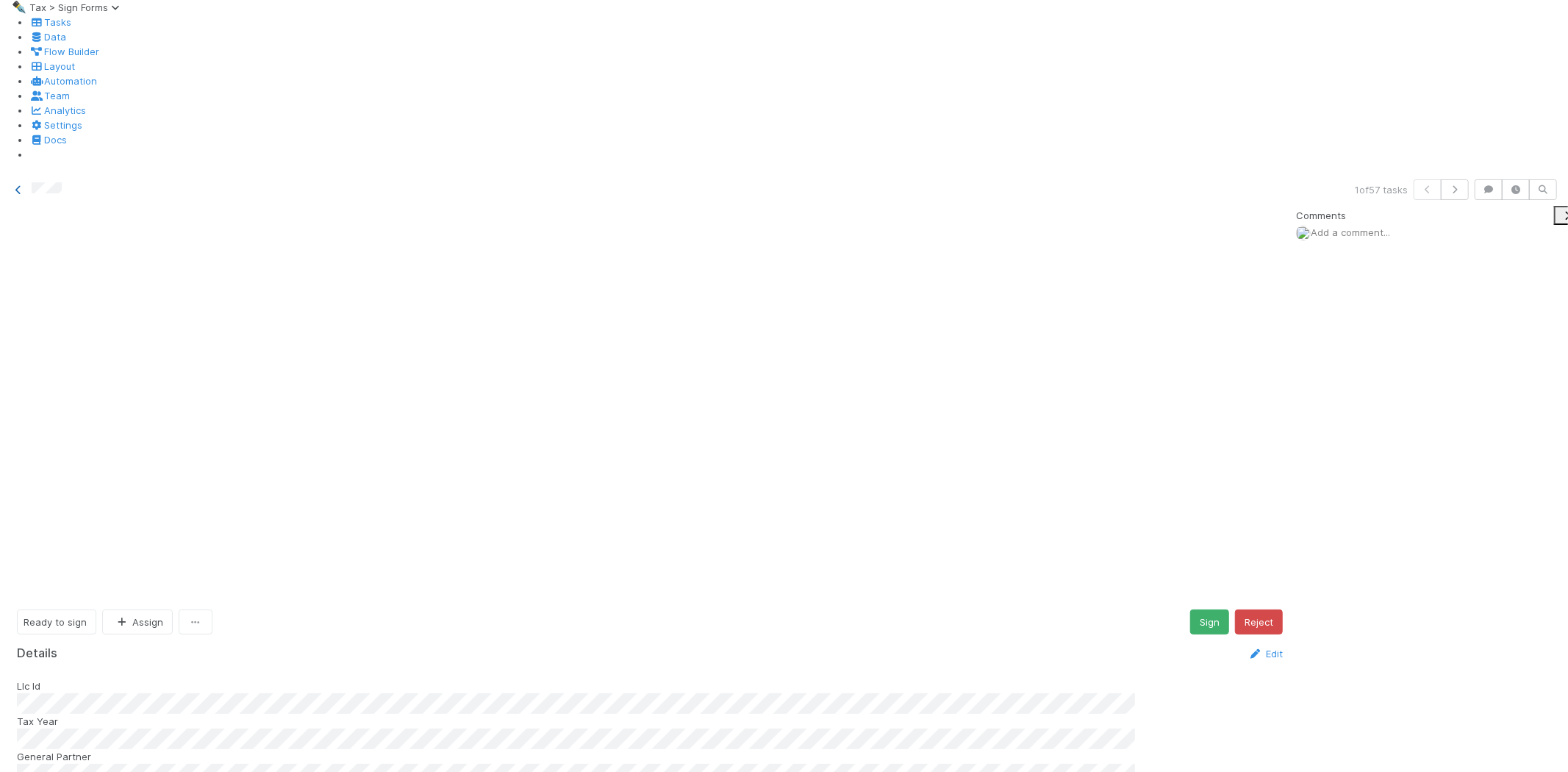
click at [18, 185] on icon at bounding box center [18, 190] width 14 height 10
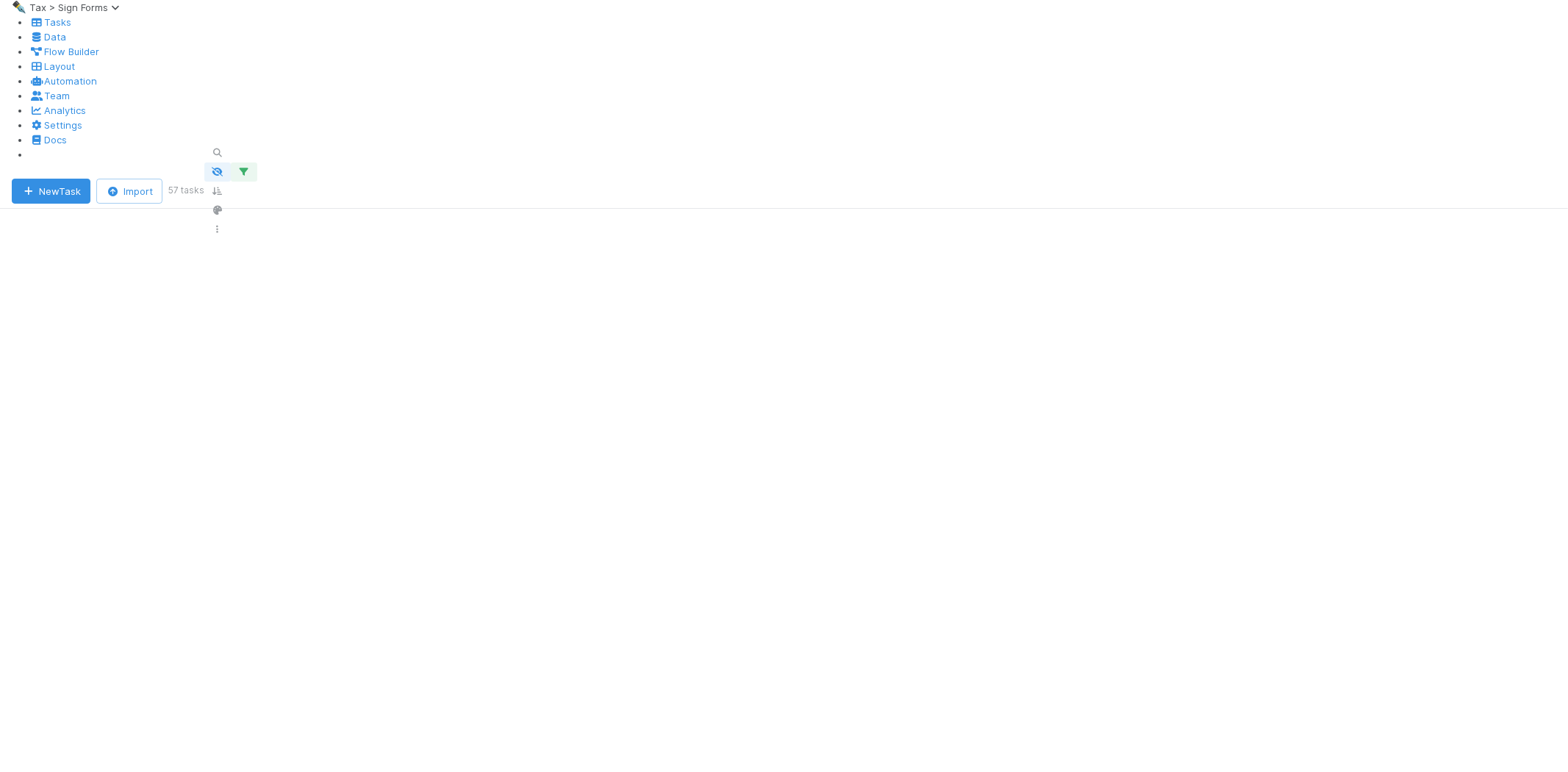
scroll to position [607, 1114]
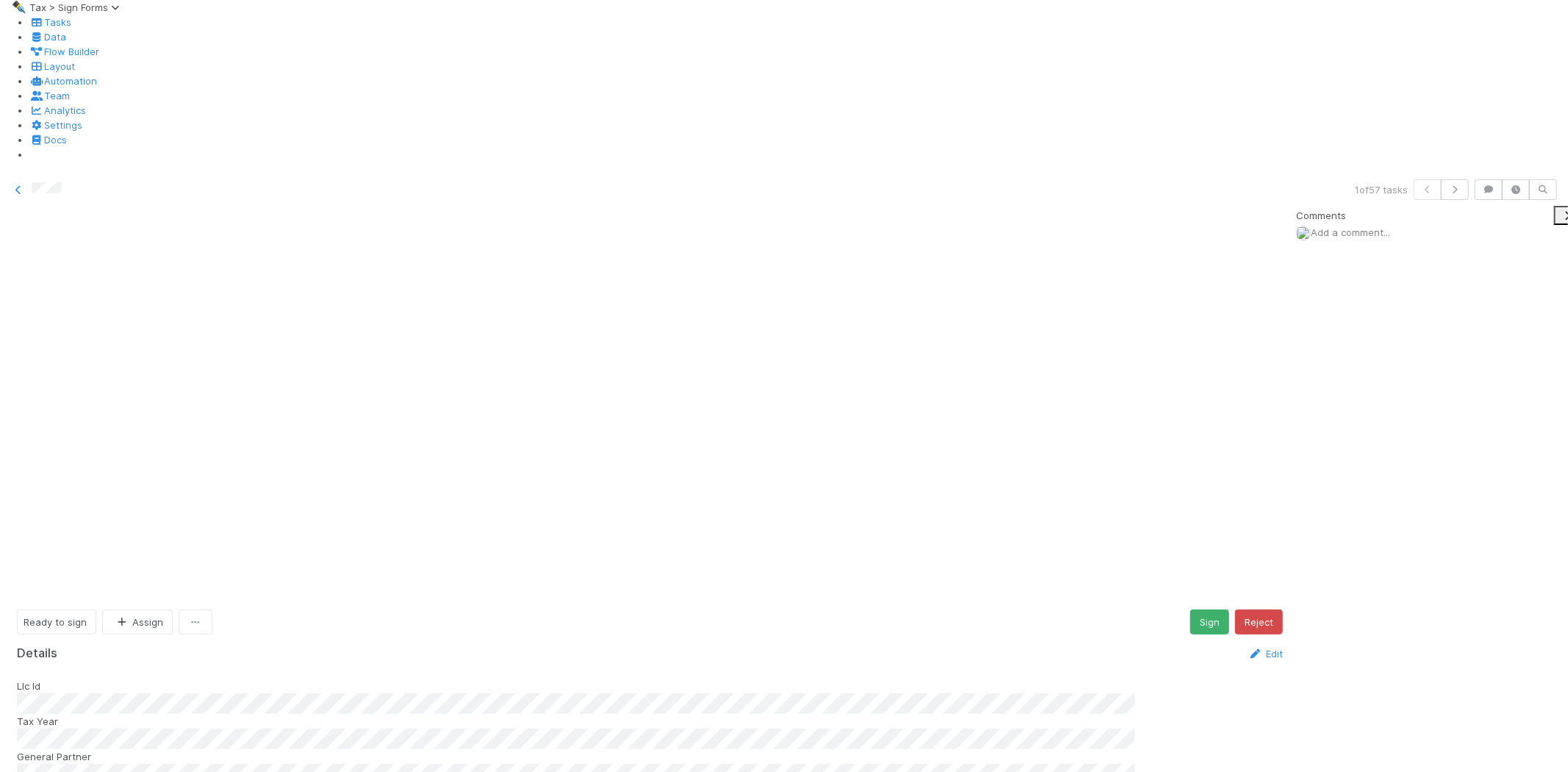
scroll to position [326, 0]
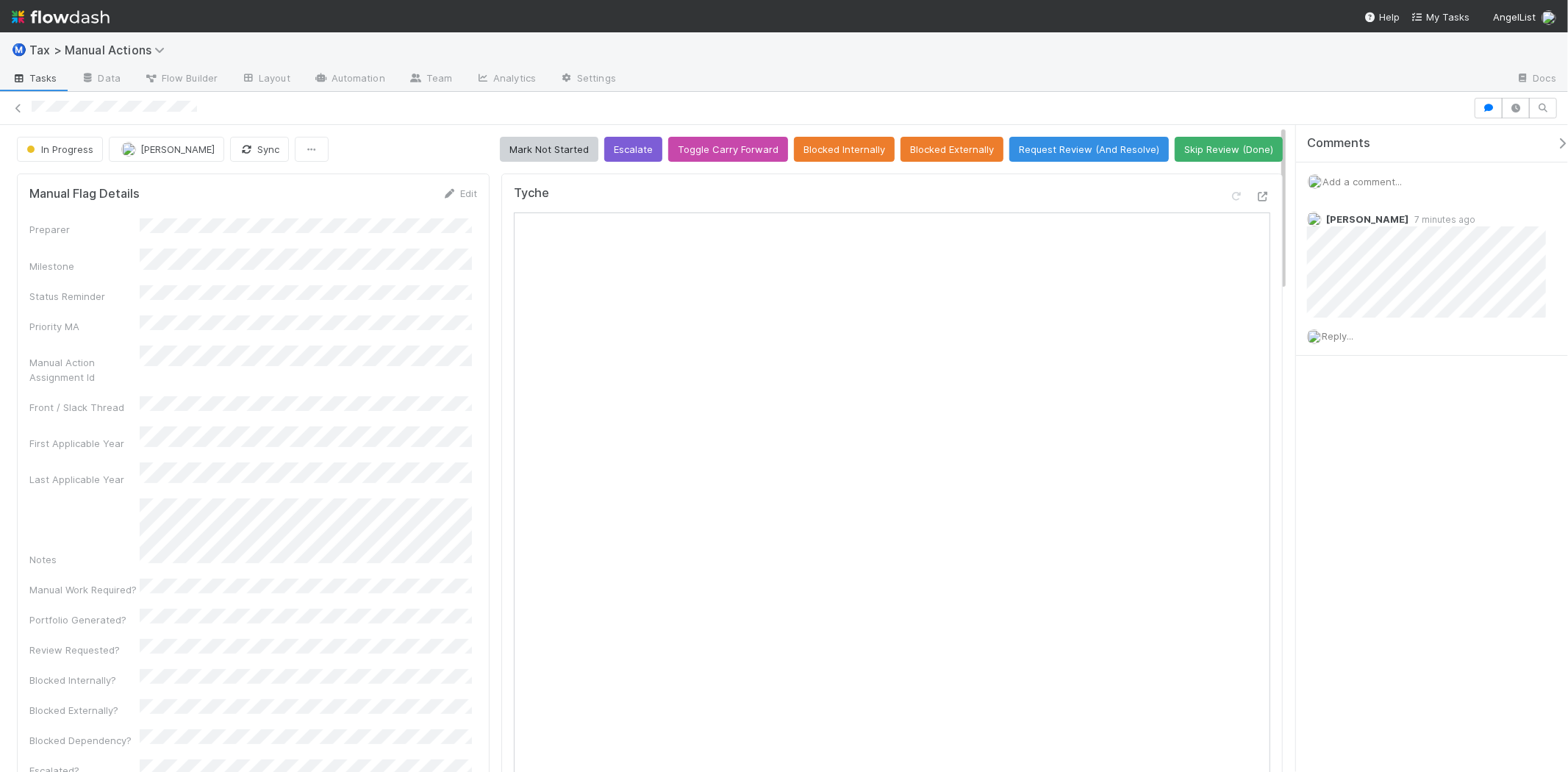
scroll to position [1224, 0]
click at [1510, 416] on div "Comments Add a comment... [PERSON_NAME] 7 minutes ago Reply..." at bounding box center [1439, 277] width 285 height 304
click at [1501, 416] on div "Comments Add a comment... [PERSON_NAME] 7 minutes ago Reply..." at bounding box center [1439, 277] width 285 height 304
click at [0, 0] on button "close-card" at bounding box center [0, 0] width 0 height 0
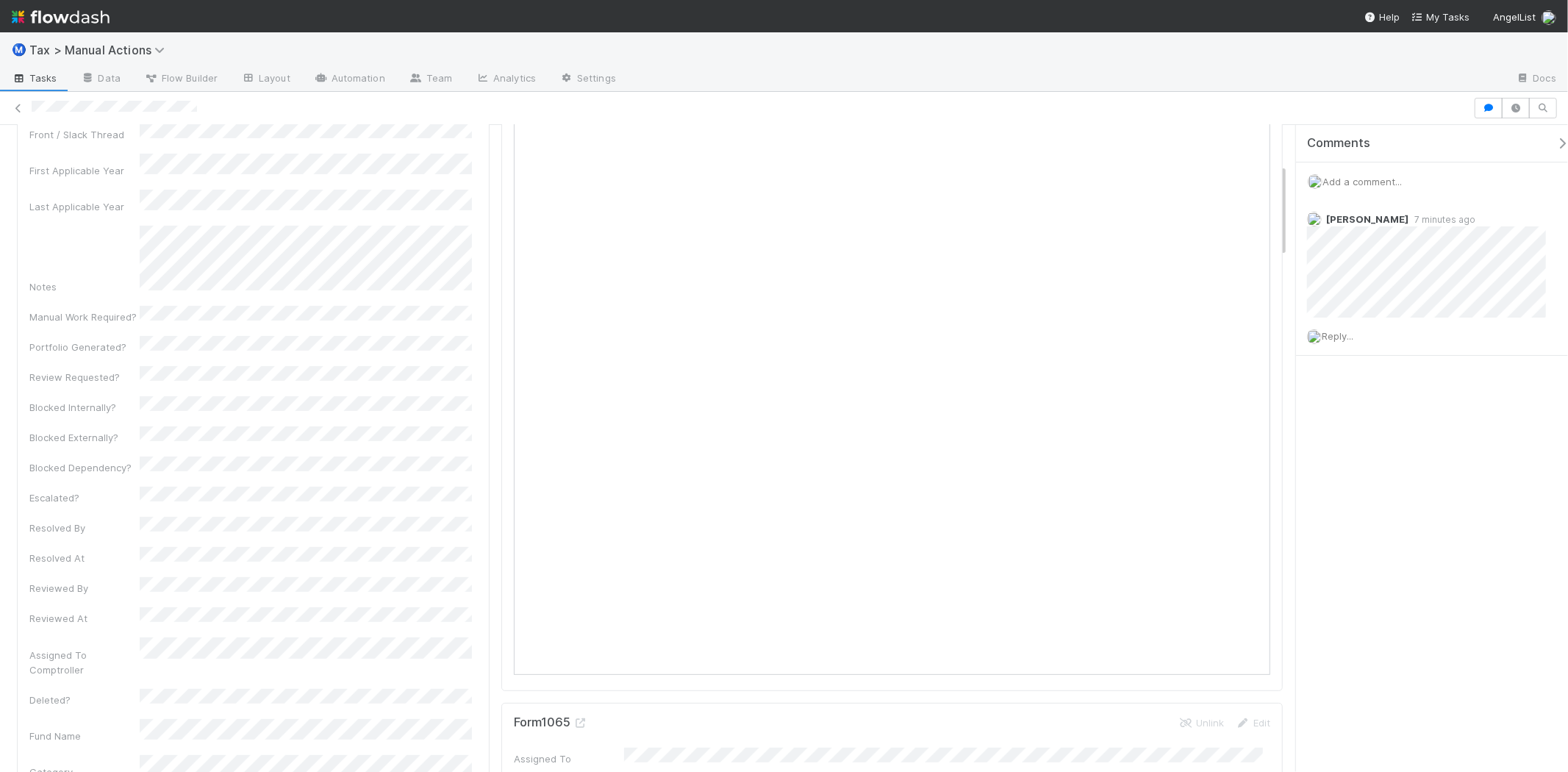
scroll to position [0, 0]
